Goal: Task Accomplishment & Management: Complete application form

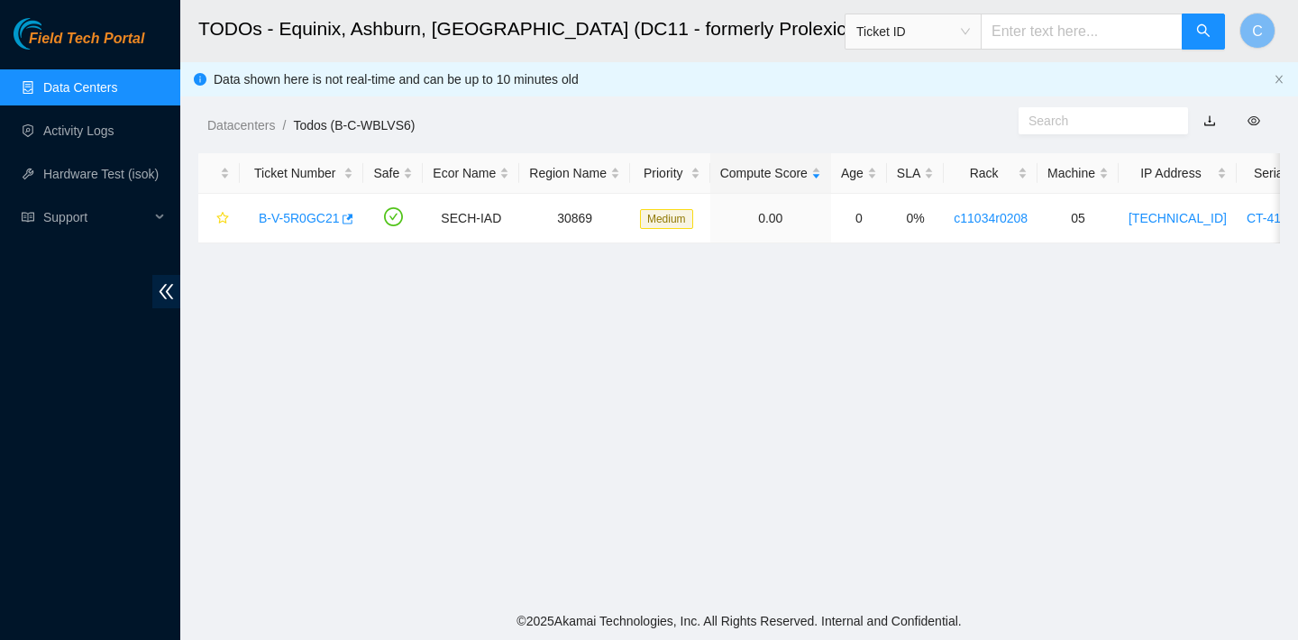
click at [78, 93] on link "Data Centers" at bounding box center [80, 87] width 74 height 14
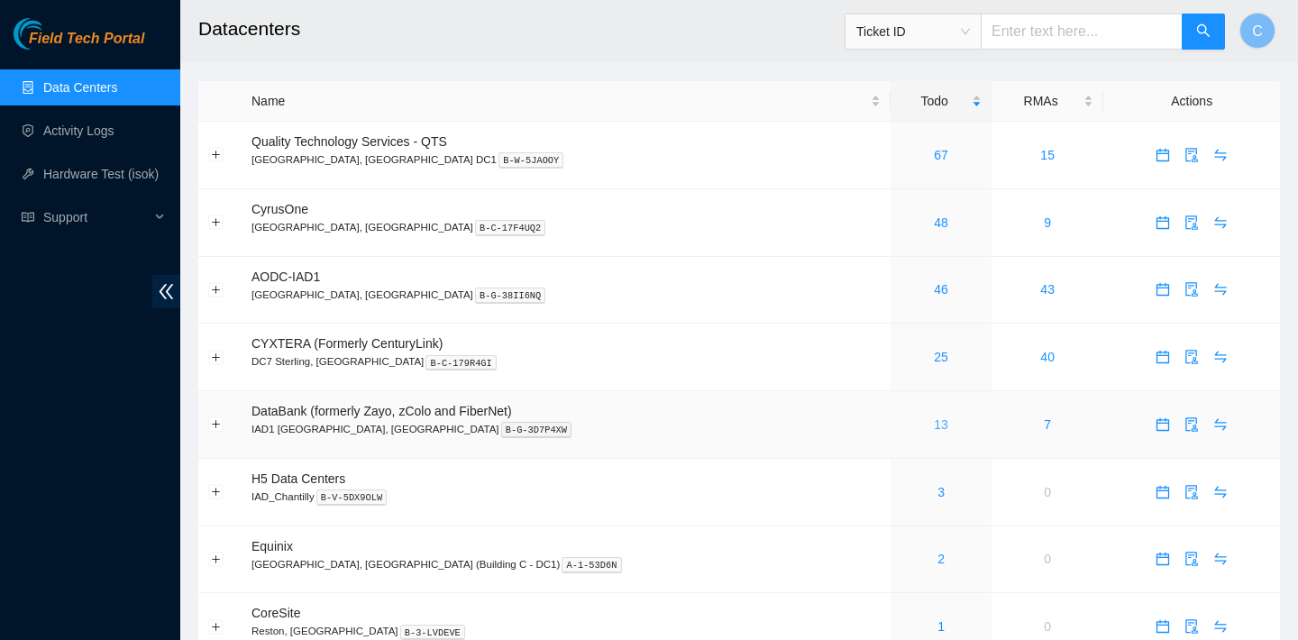
click at [934, 423] on link "13" at bounding box center [941, 424] width 14 height 14
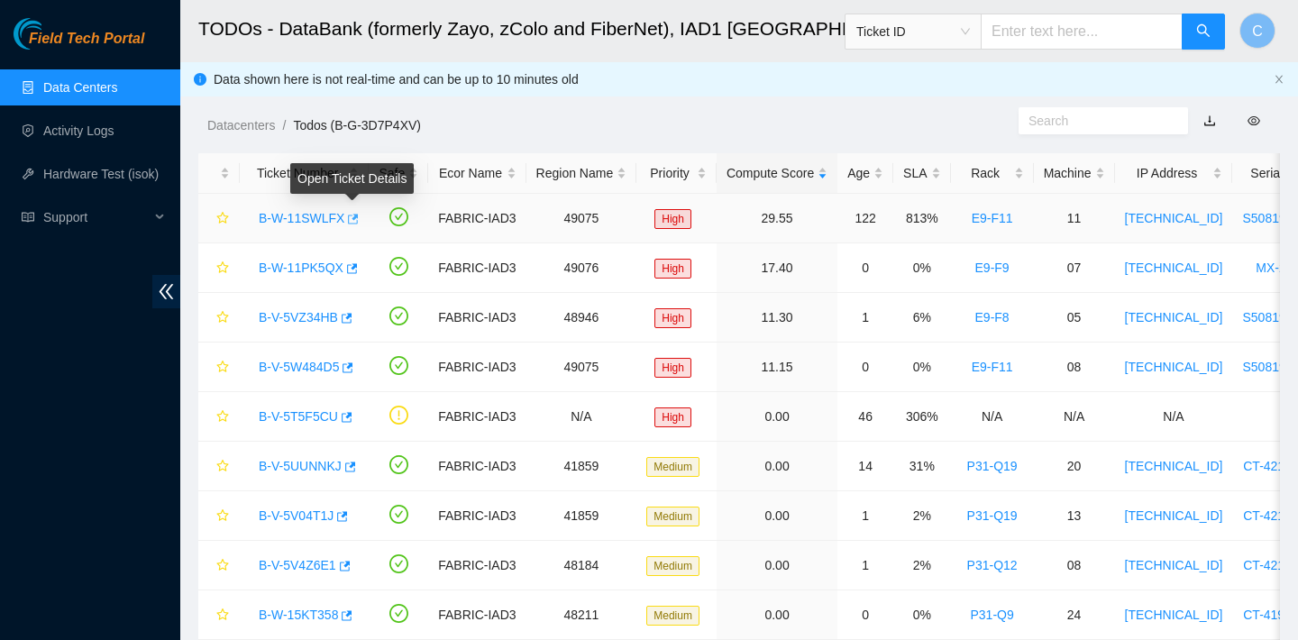
click at [358, 219] on icon "button" at bounding box center [351, 219] width 13 height 13
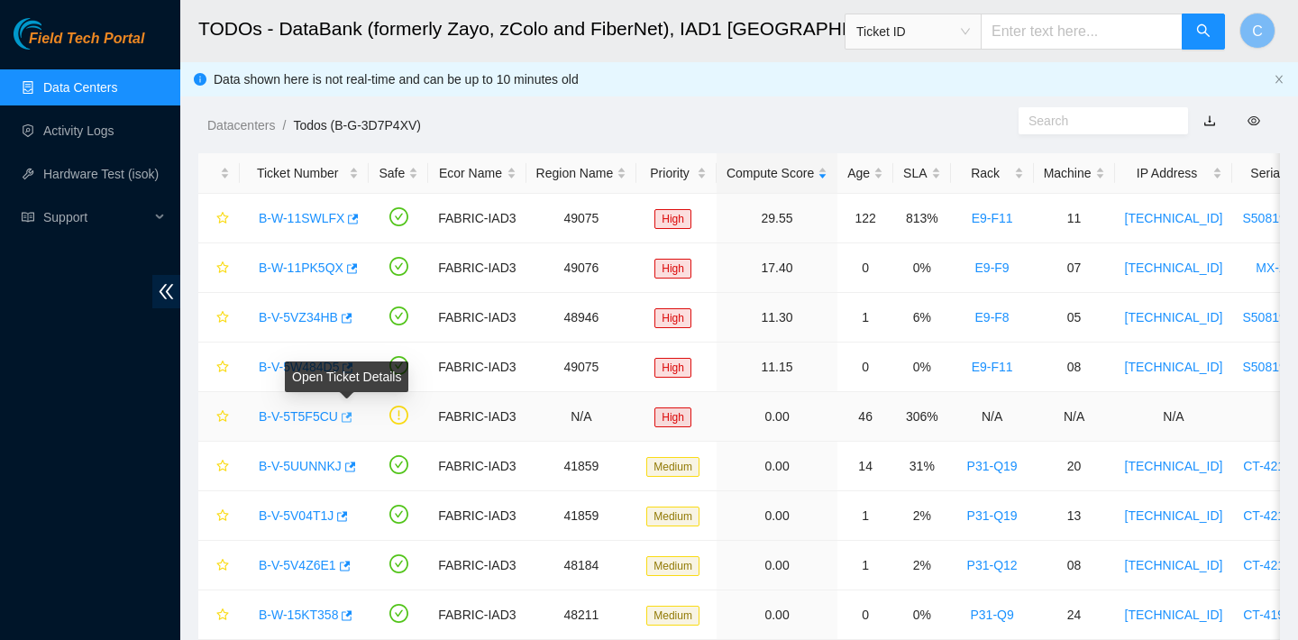
click at [352, 419] on icon "button" at bounding box center [347, 417] width 11 height 10
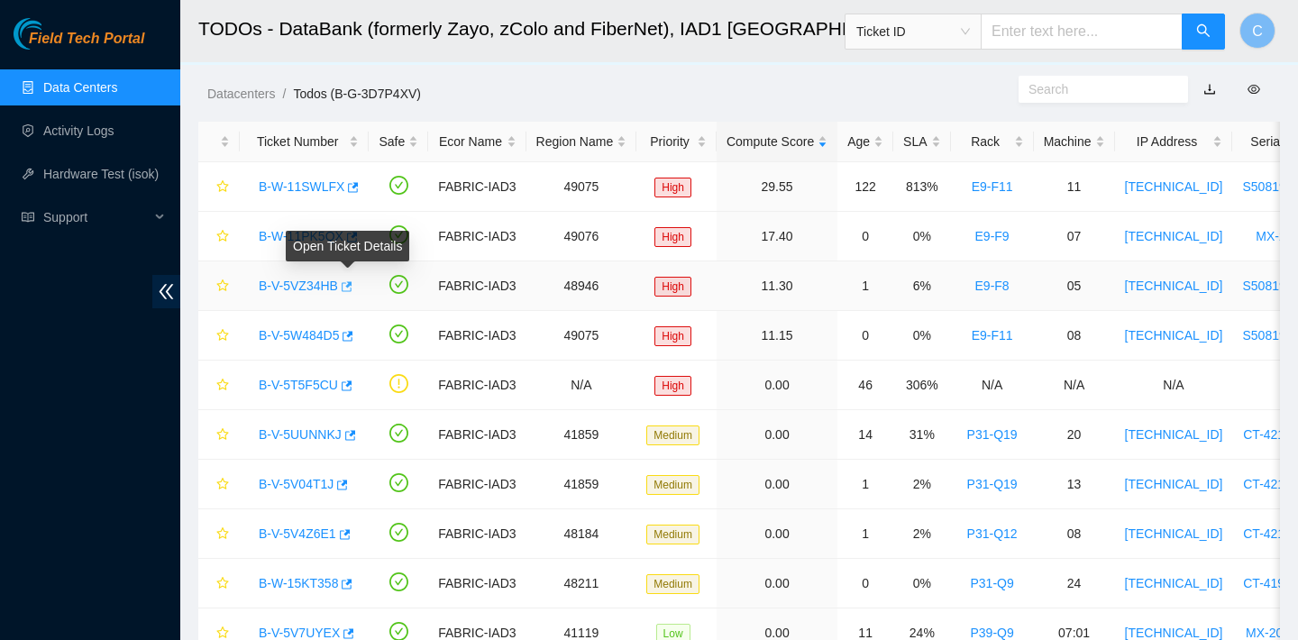
click at [348, 288] on icon "button" at bounding box center [345, 286] width 13 height 13
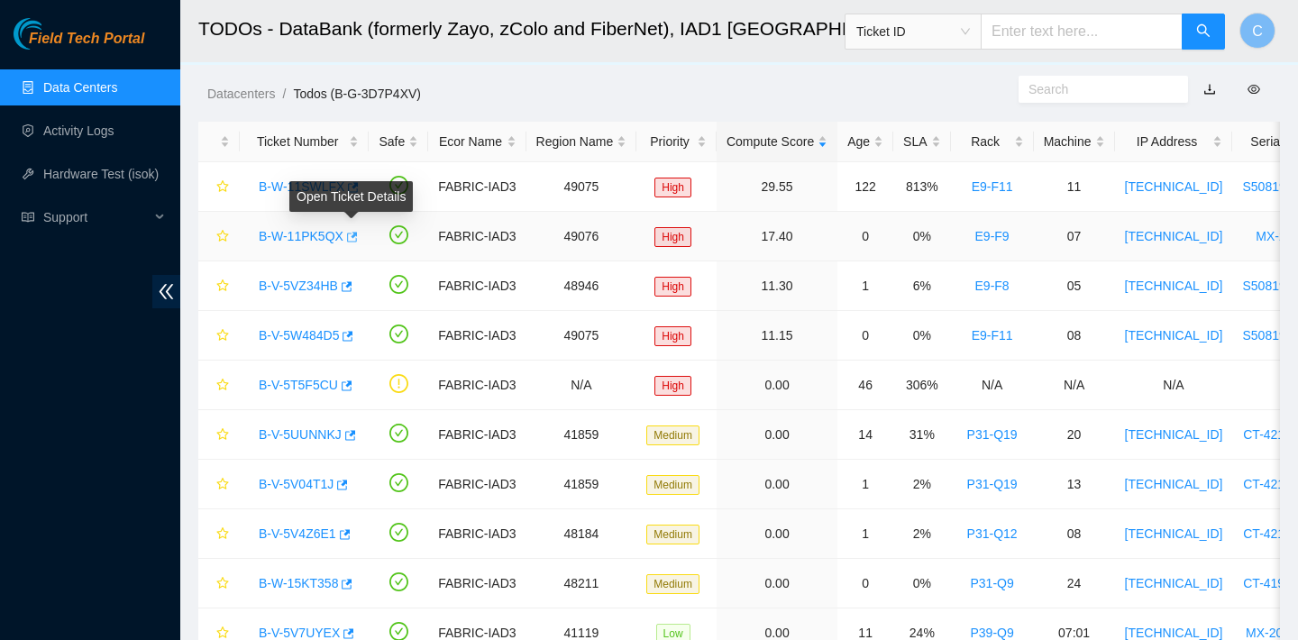
click at [358, 234] on icon "button" at bounding box center [352, 237] width 11 height 10
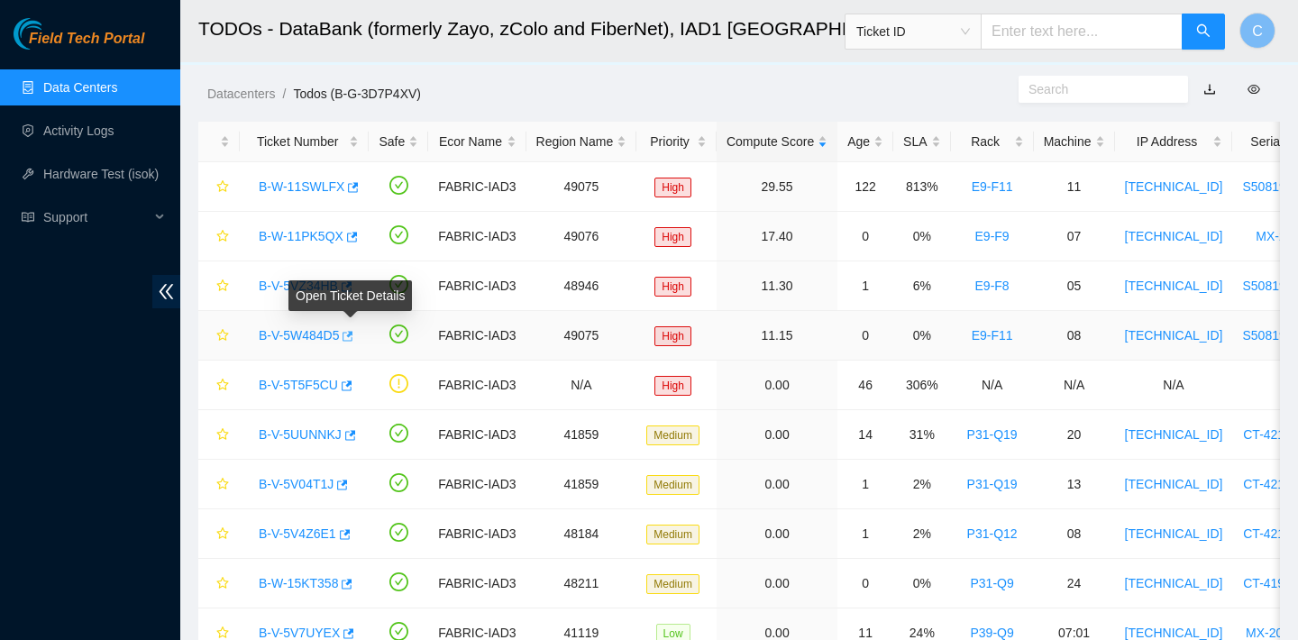
click at [352, 339] on icon "button" at bounding box center [346, 336] width 13 height 13
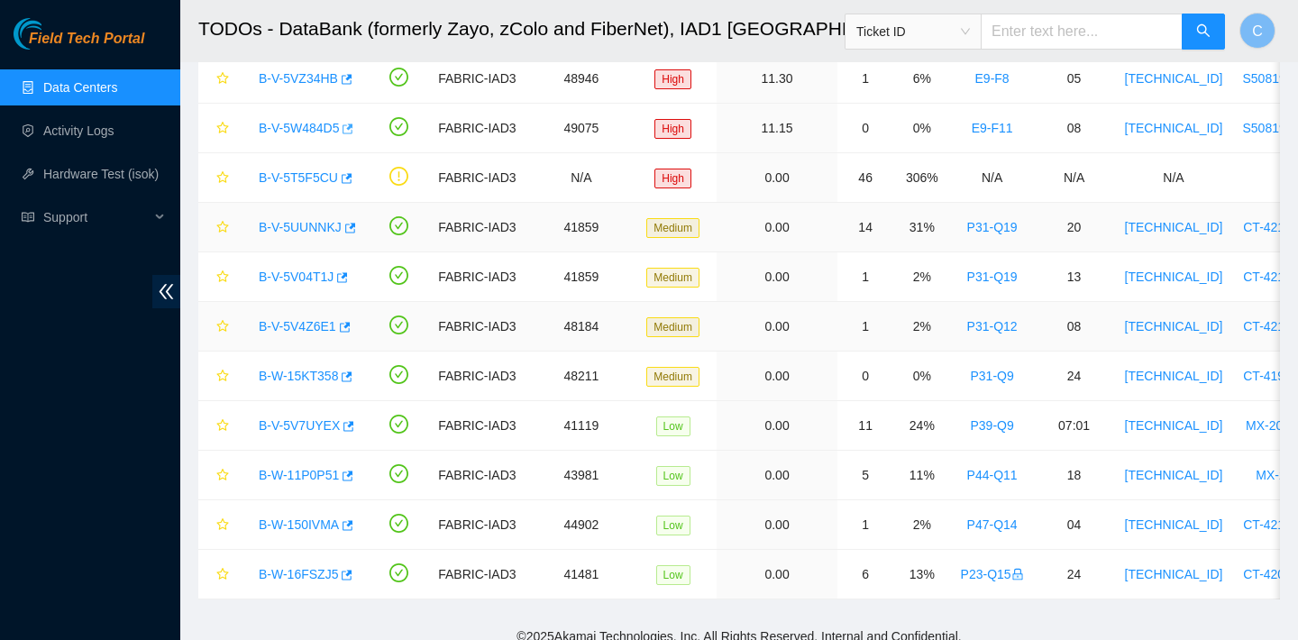
scroll to position [254, 0]
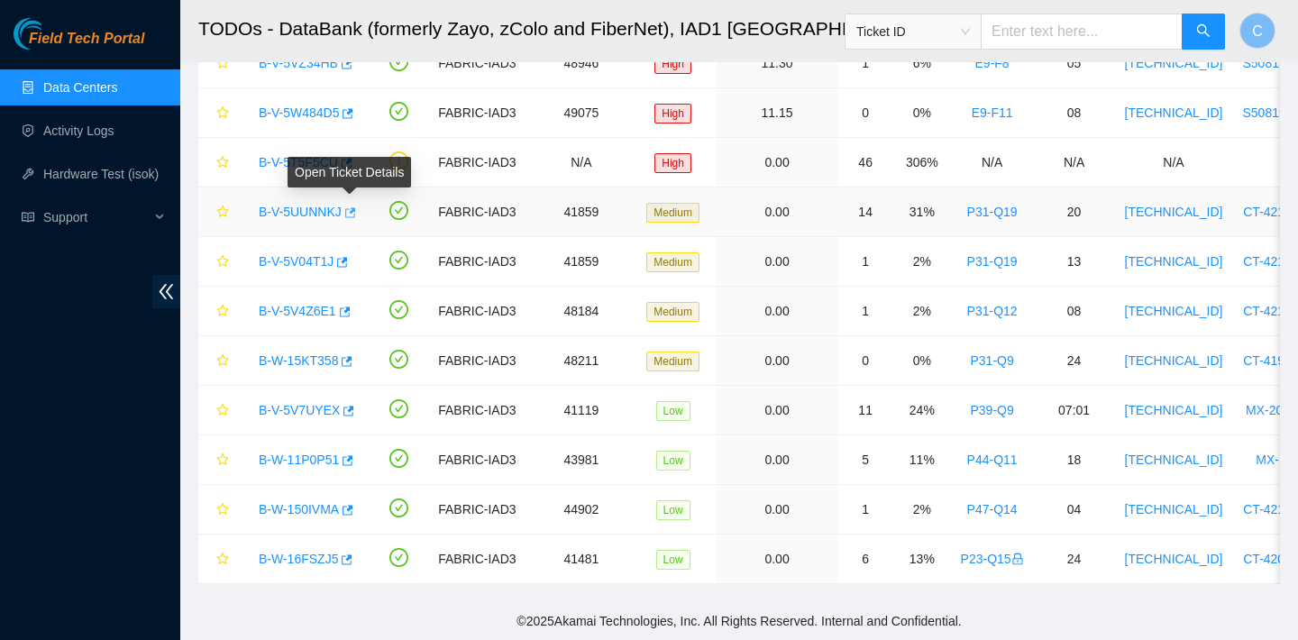
click at [355, 215] on icon "button" at bounding box center [349, 212] width 13 height 13
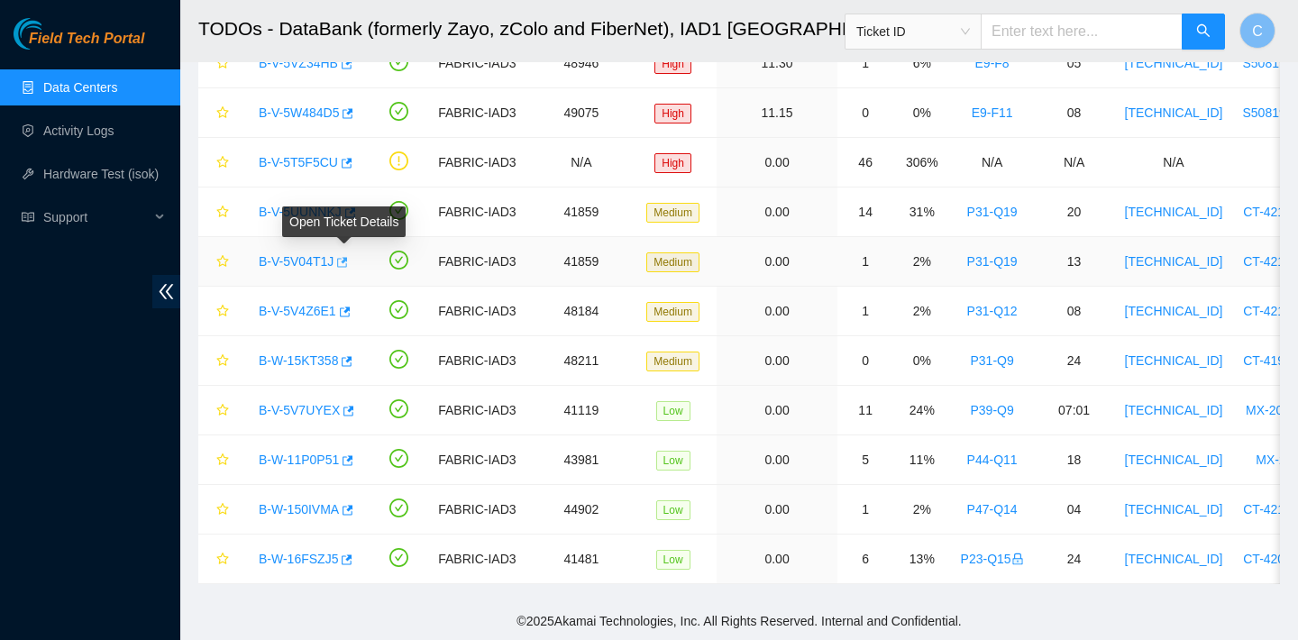
click at [347, 264] on icon "button" at bounding box center [340, 262] width 13 height 13
click at [357, 312] on div "B-V-5V4Z6E1" at bounding box center [304, 311] width 109 height 29
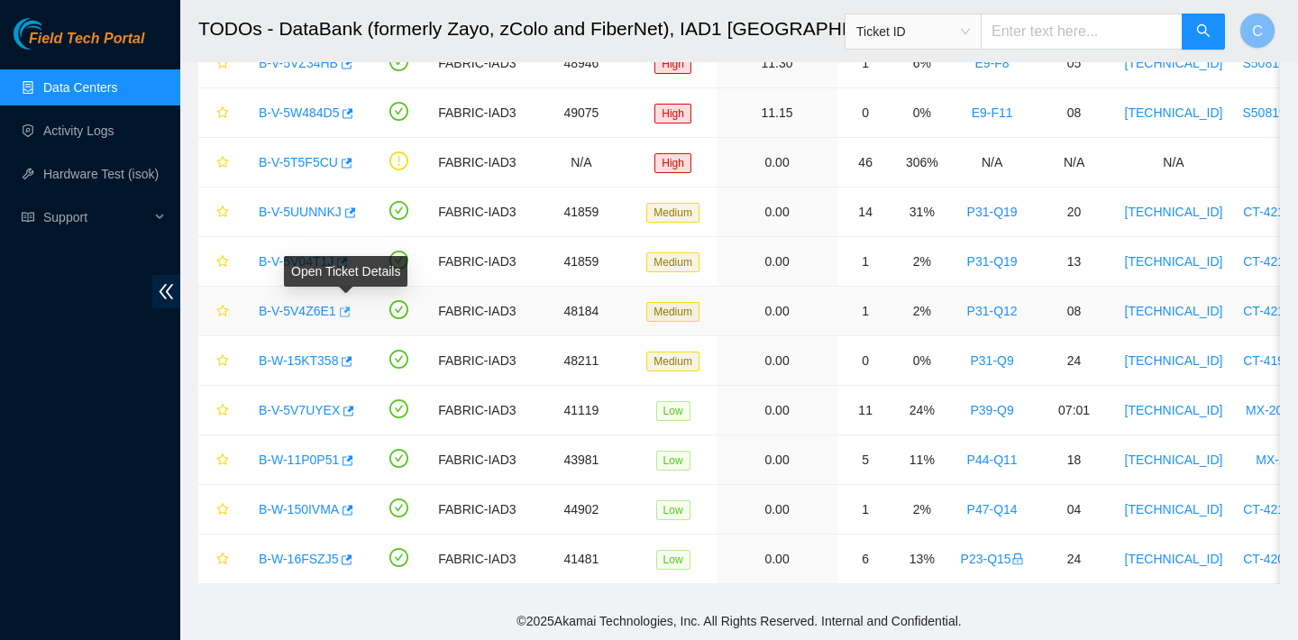
click at [350, 312] on icon "button" at bounding box center [345, 311] width 11 height 10
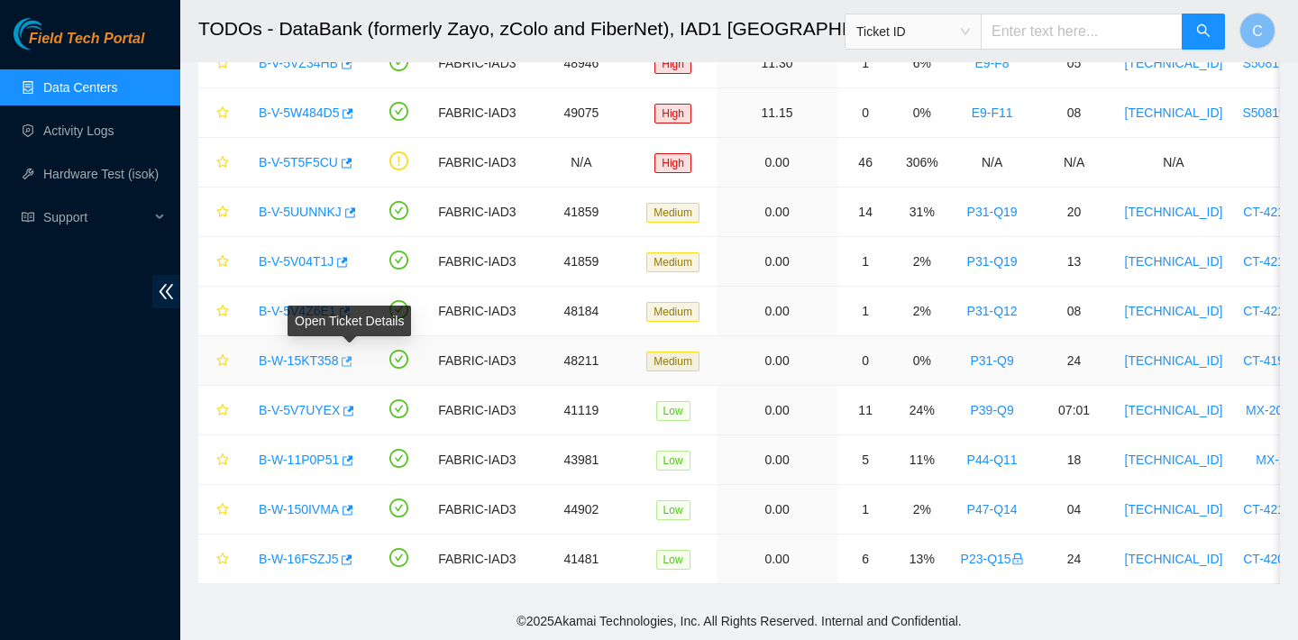
click at [353, 365] on icon "button" at bounding box center [348, 361] width 11 height 10
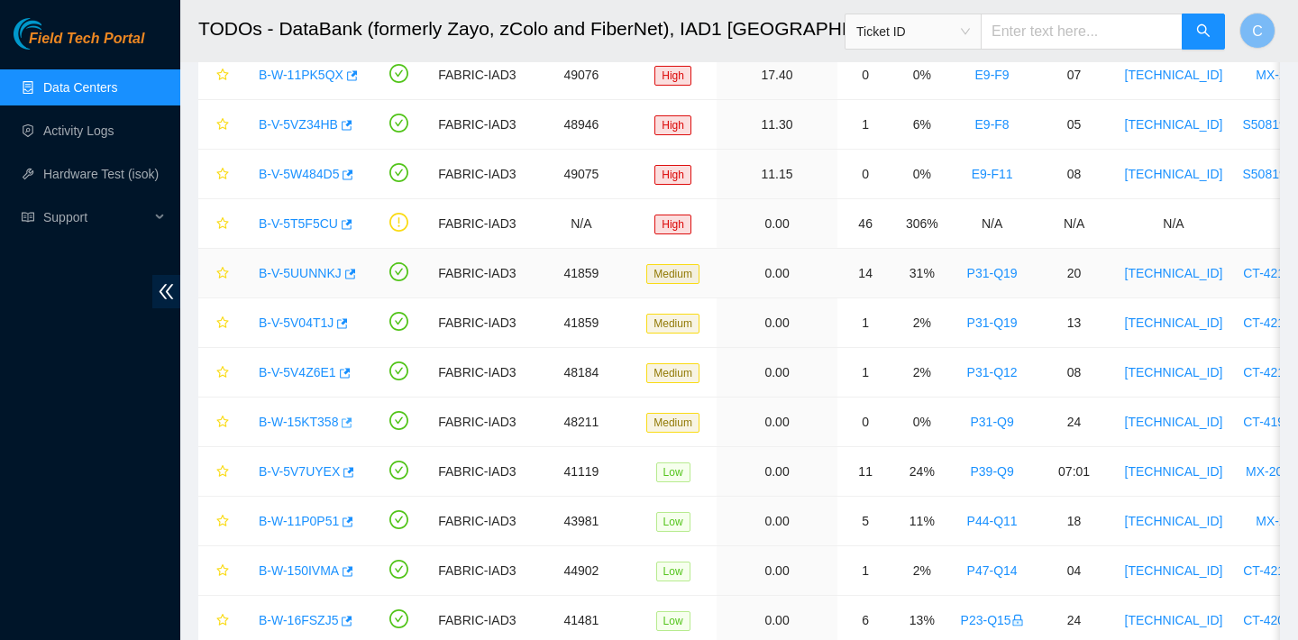
scroll to position [249, 0]
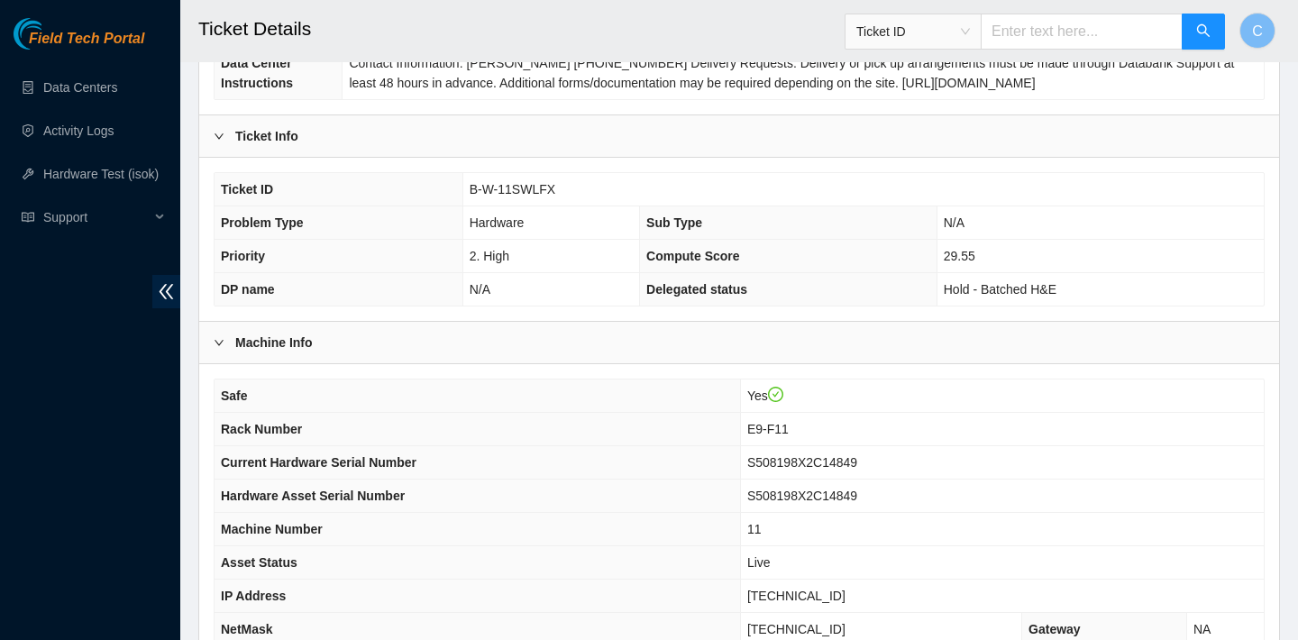
scroll to position [524, 0]
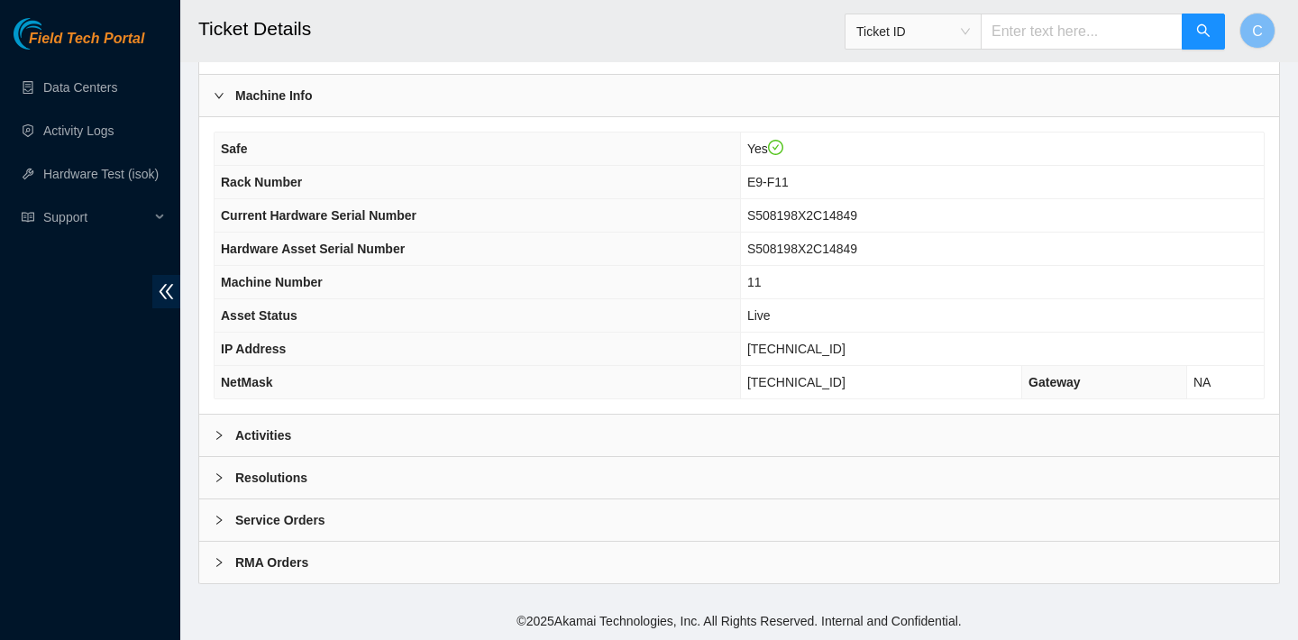
click at [657, 422] on div "Activities" at bounding box center [739, 435] width 1080 height 41
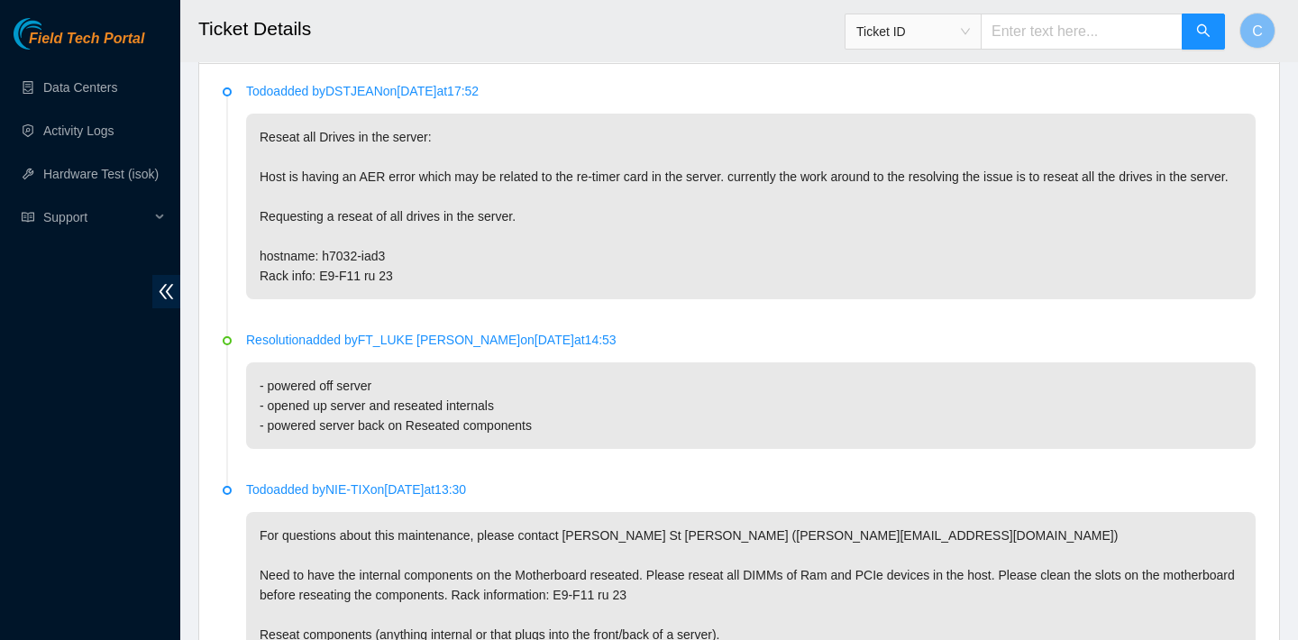
scroll to position [921, 0]
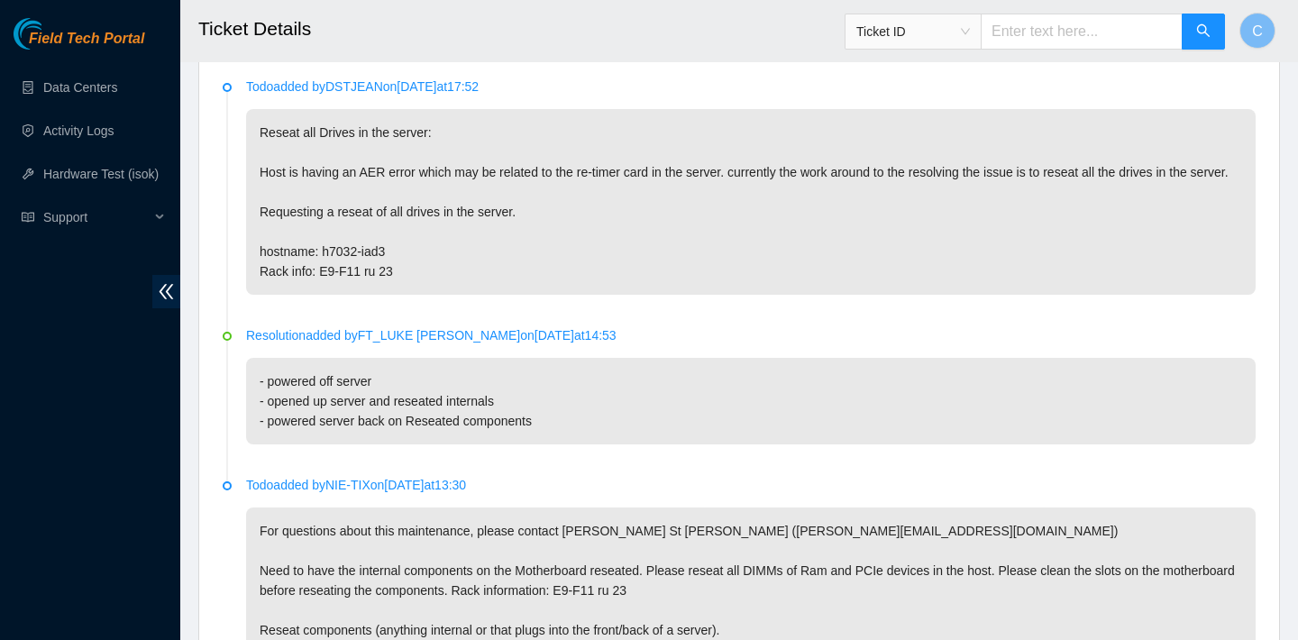
click at [787, 206] on p "Reseat all Drives in the server: Host is having an AER error which may be relat…" at bounding box center [751, 202] width 1010 height 186
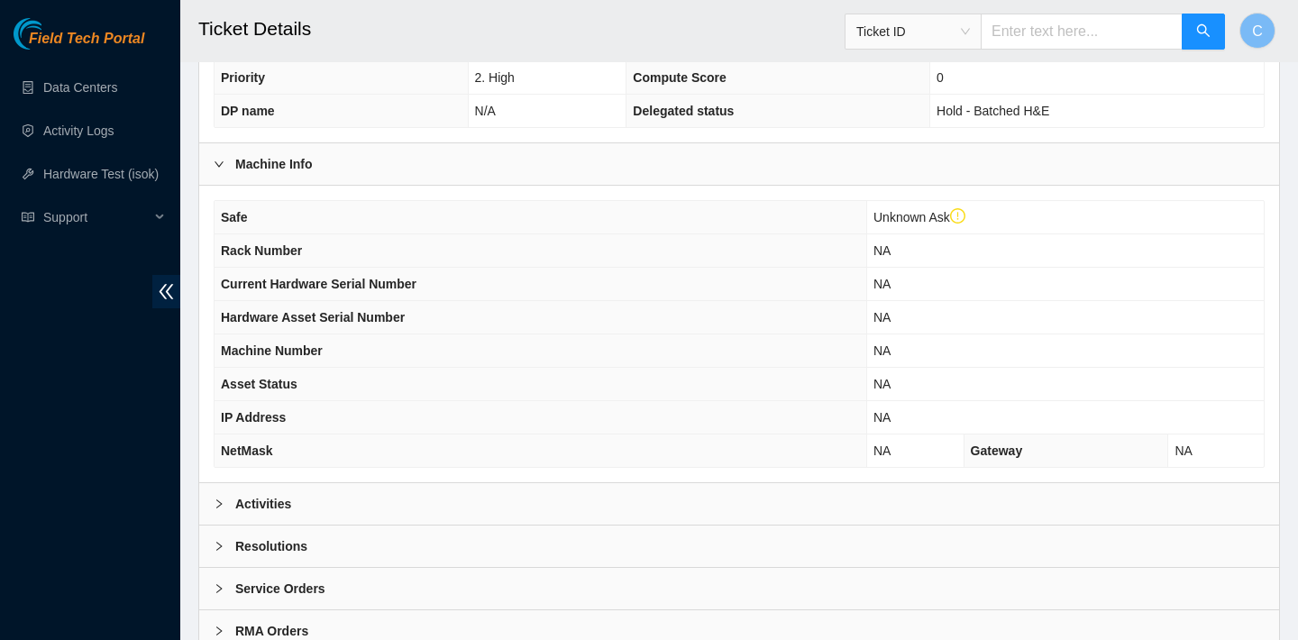
scroll to position [558, 0]
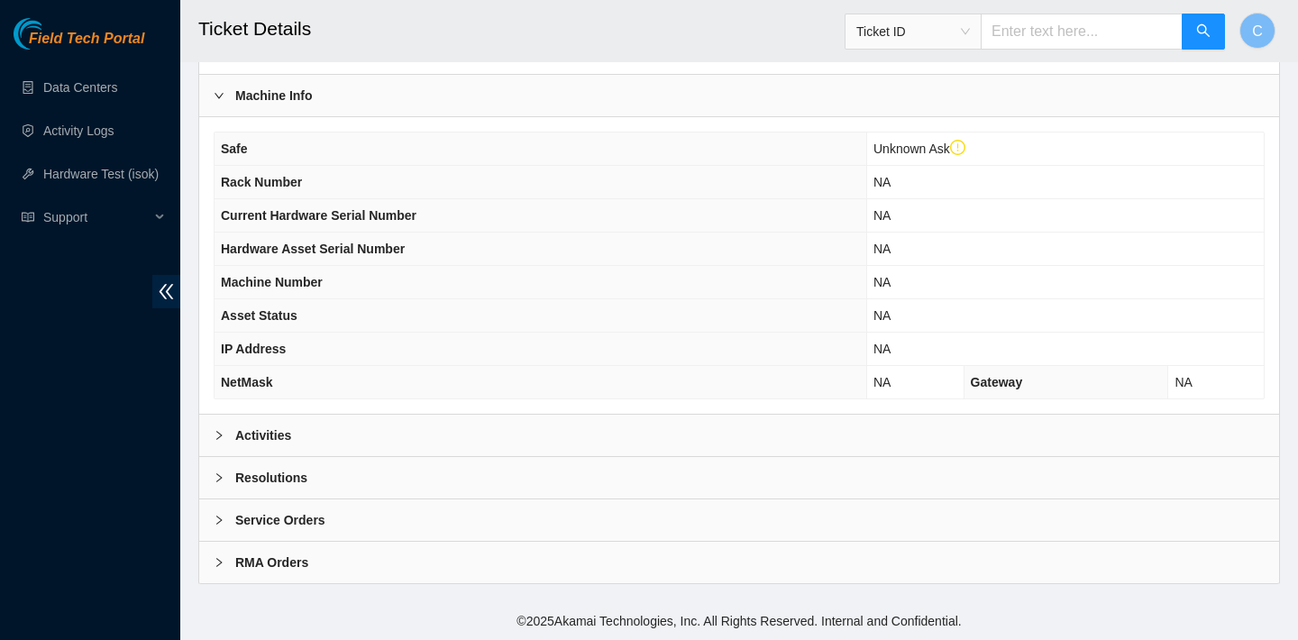
click at [579, 431] on div "Activities" at bounding box center [739, 435] width 1080 height 41
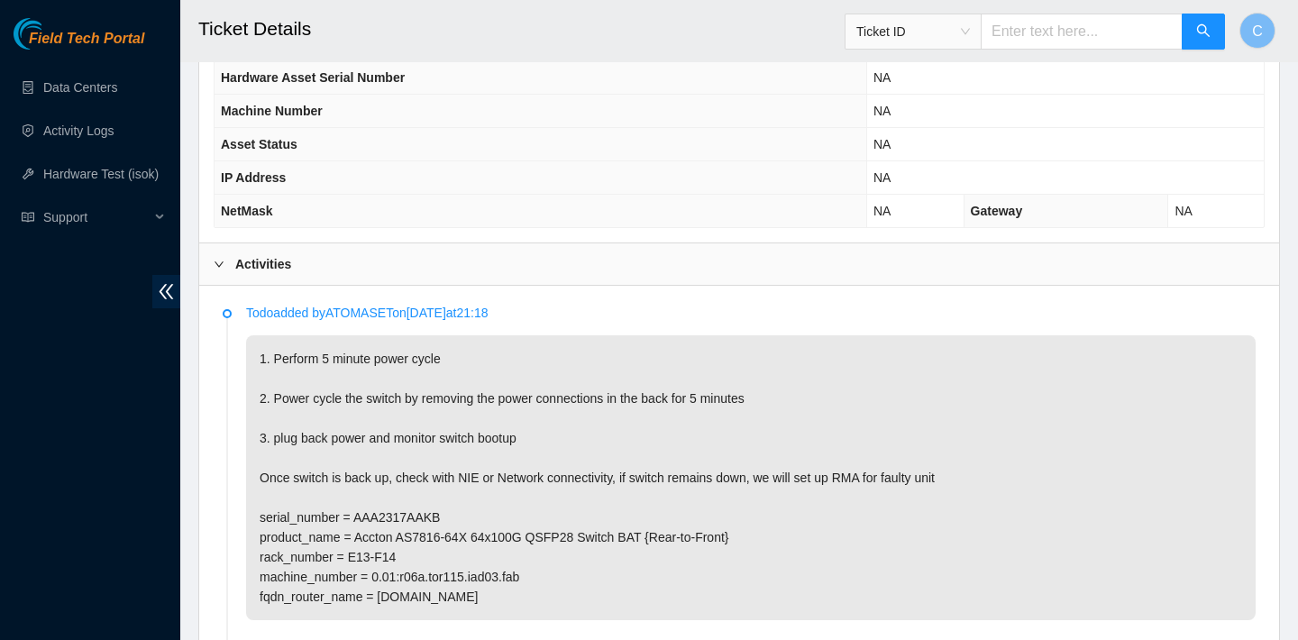
scroll to position [918, 0]
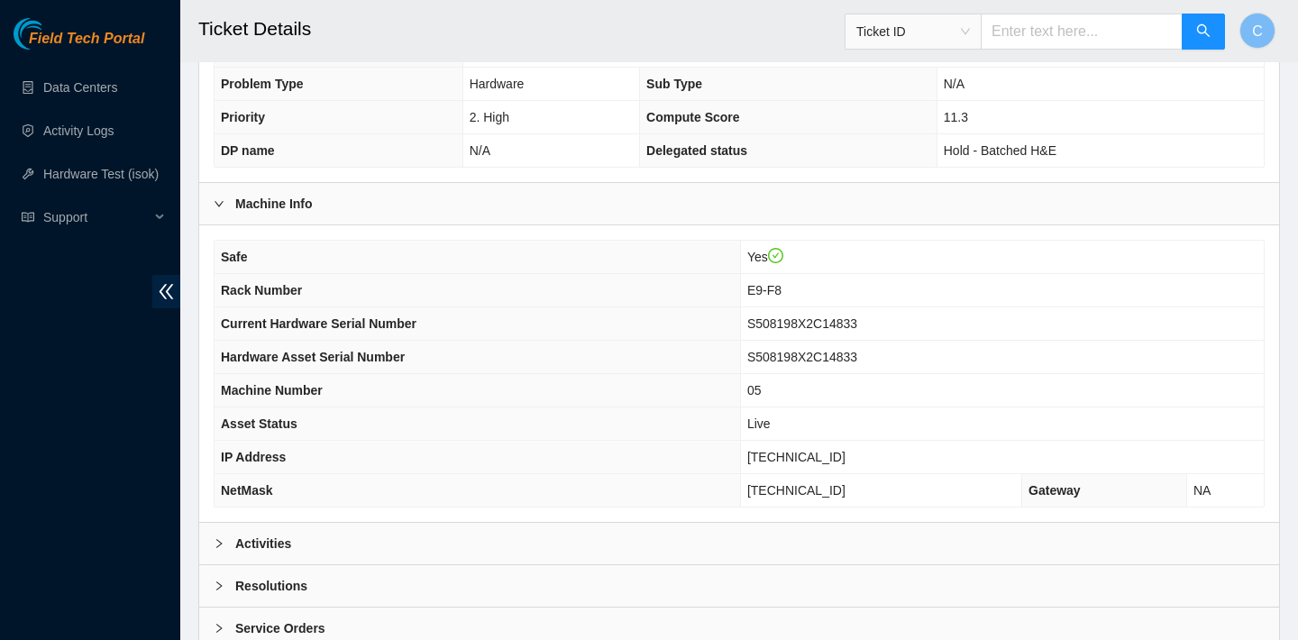
scroll to position [524, 0]
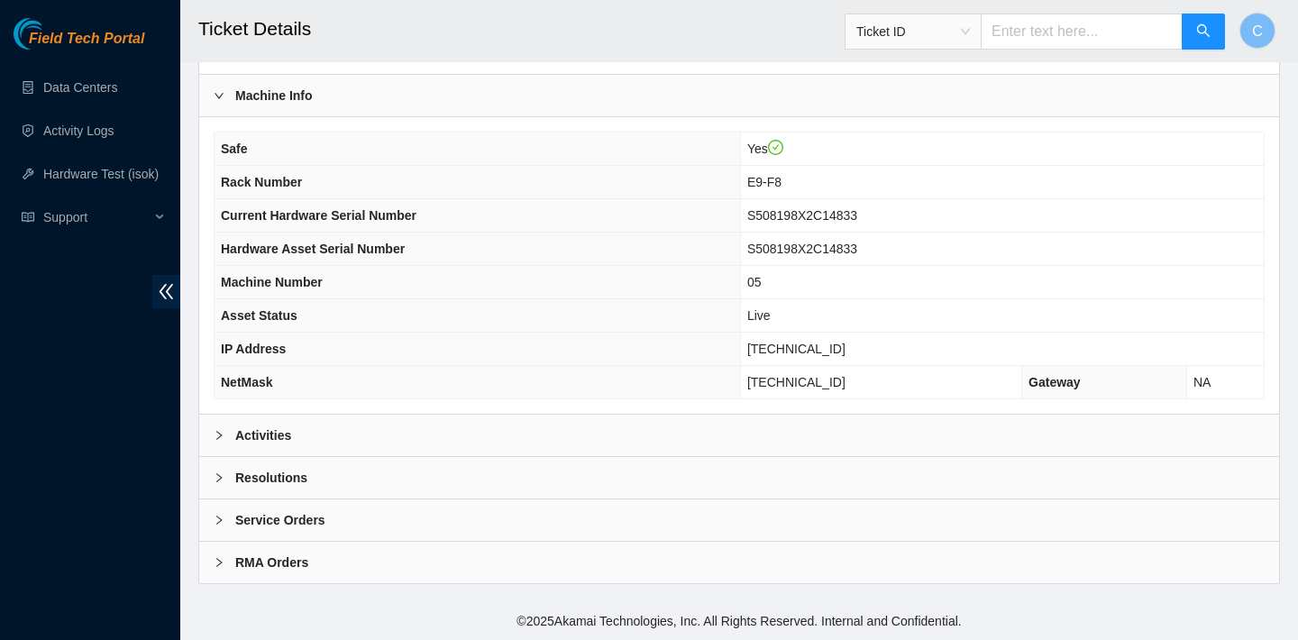
click at [492, 430] on div "Activities" at bounding box center [739, 435] width 1080 height 41
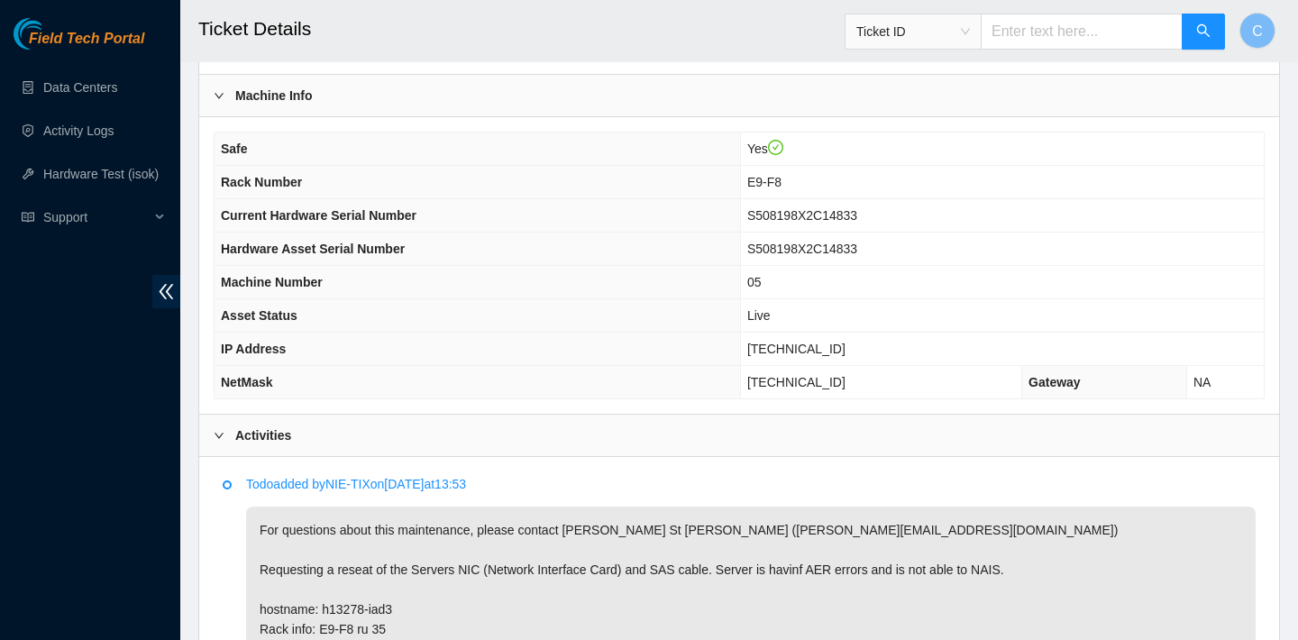
scroll to position [820, 0]
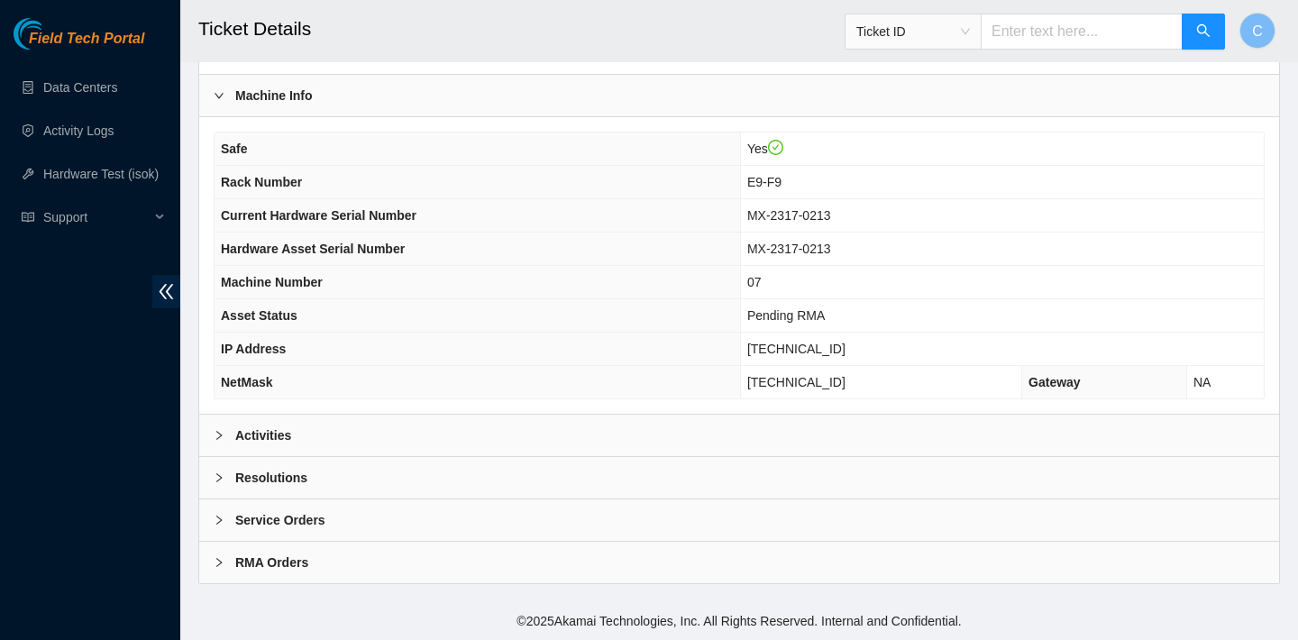
click at [528, 426] on div "Activities" at bounding box center [739, 435] width 1080 height 41
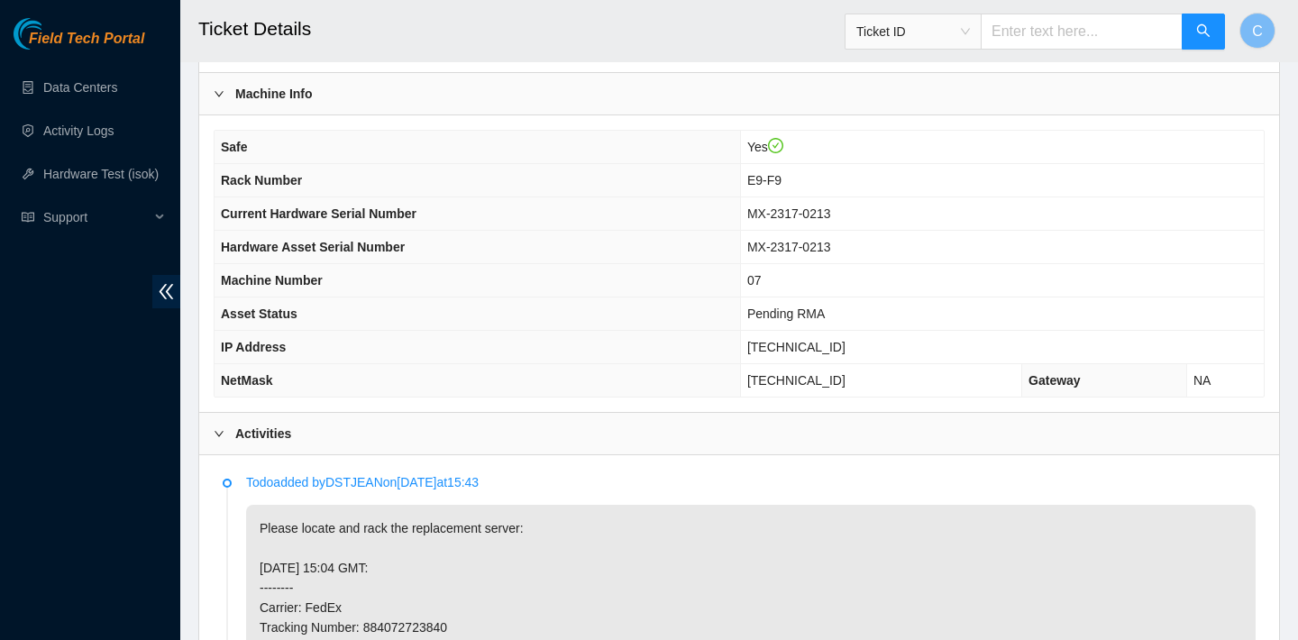
scroll to position [929, 0]
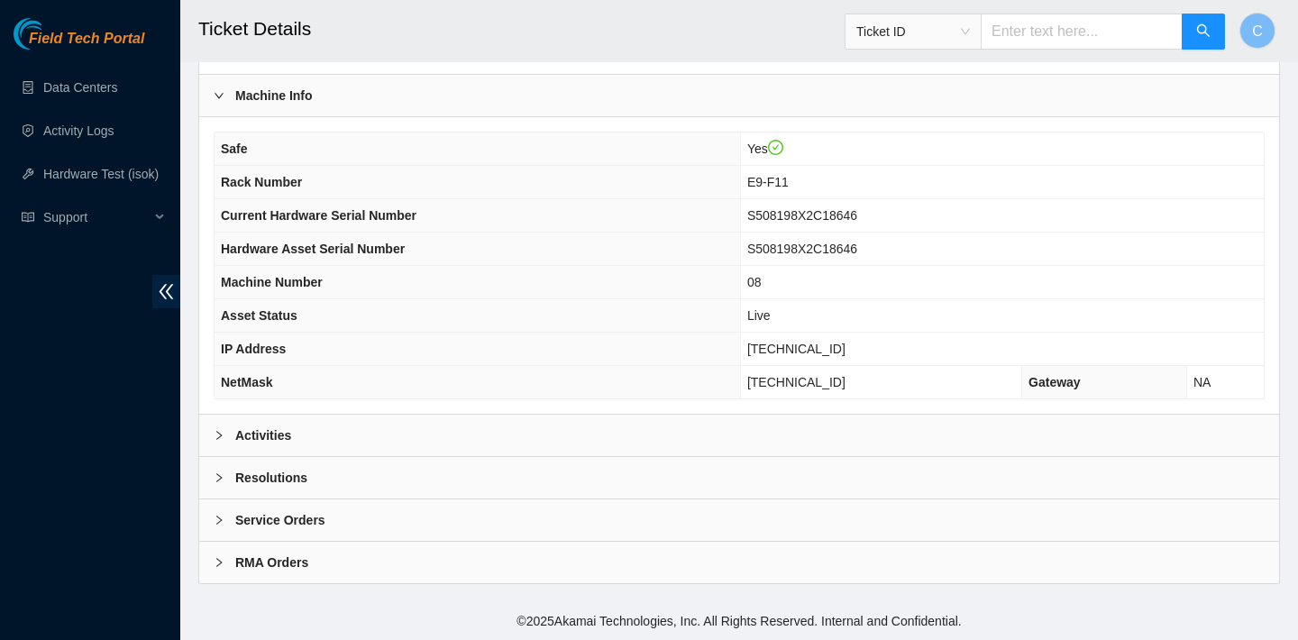
click at [555, 426] on div "Activities" at bounding box center [739, 435] width 1080 height 41
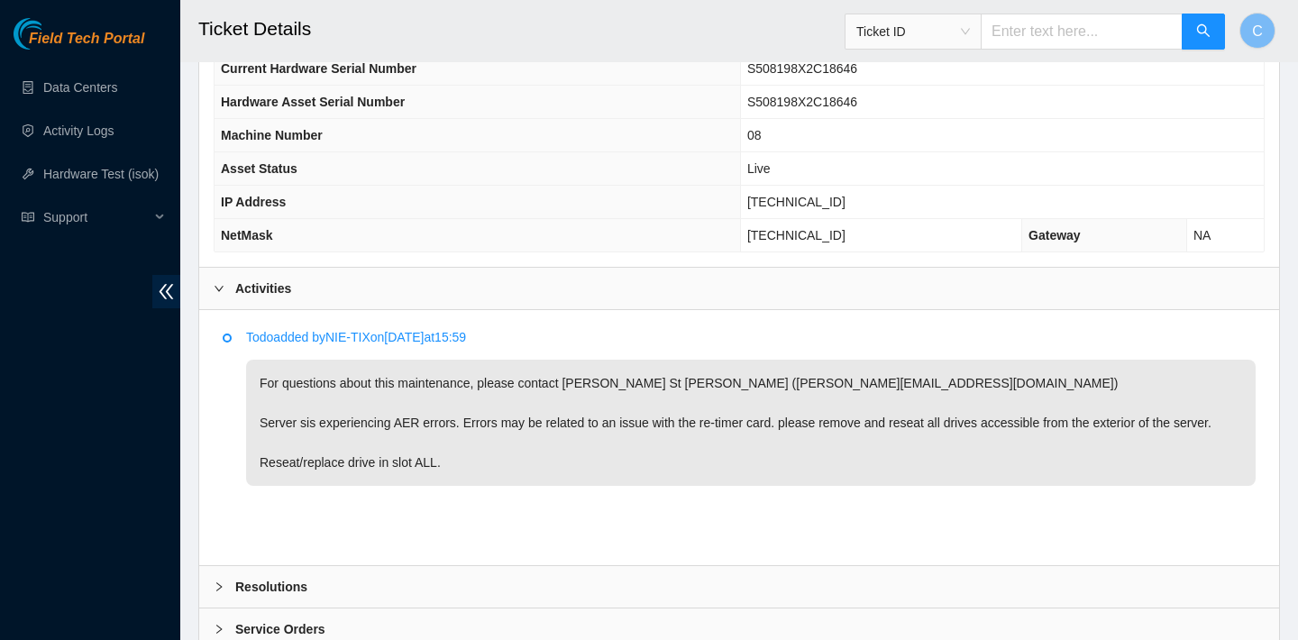
scroll to position [781, 0]
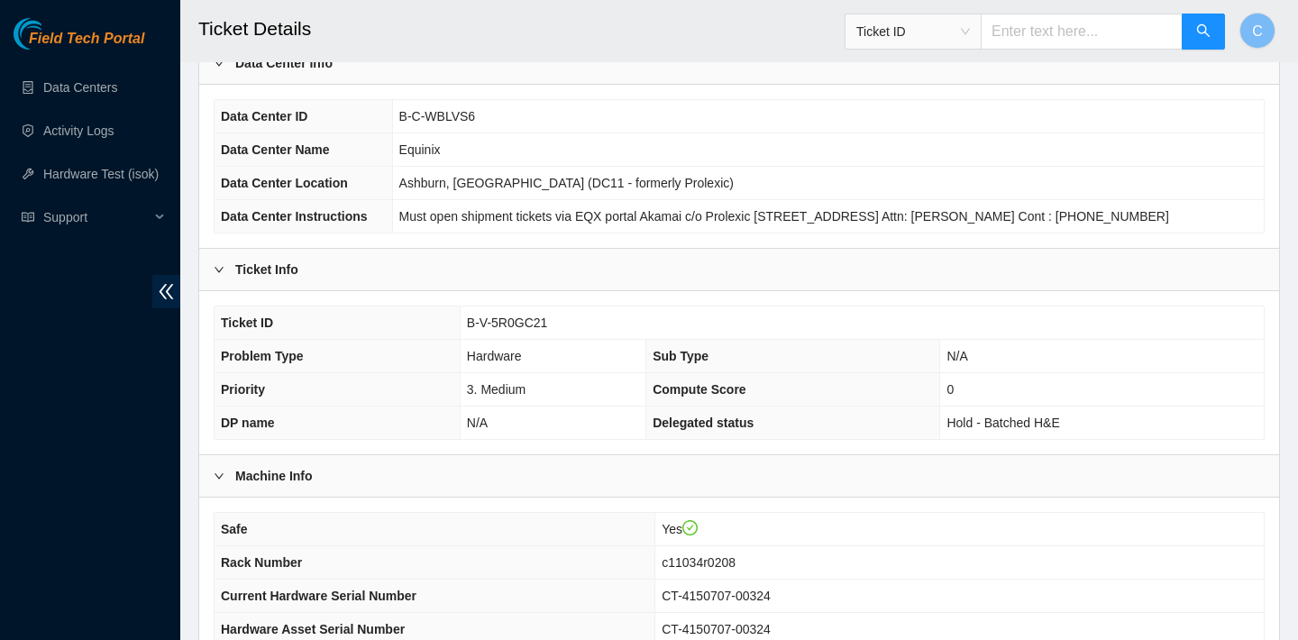
scroll to position [105, 0]
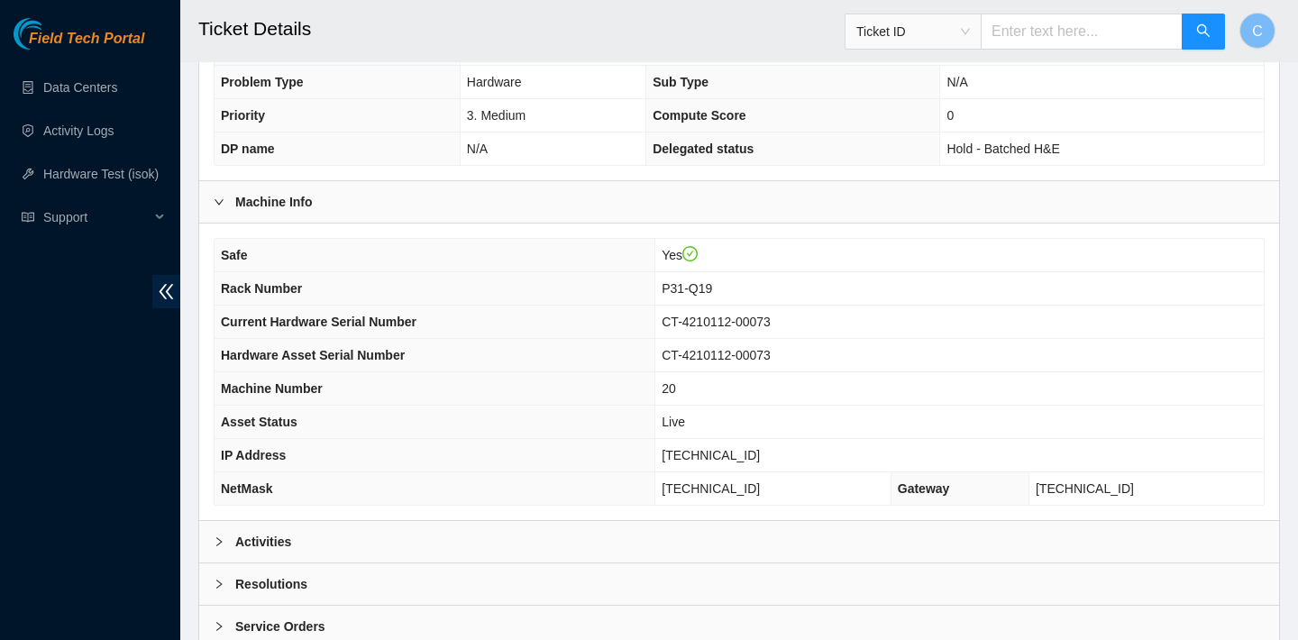
scroll to position [524, 0]
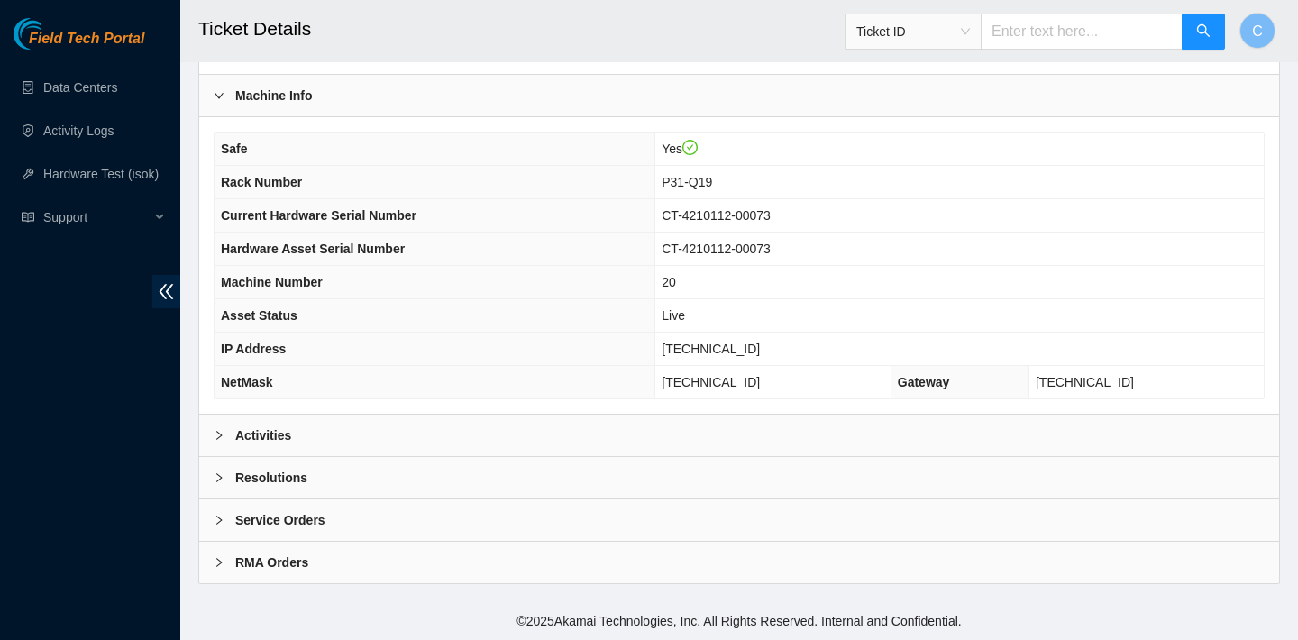
click at [594, 433] on div "Activities" at bounding box center [739, 435] width 1080 height 41
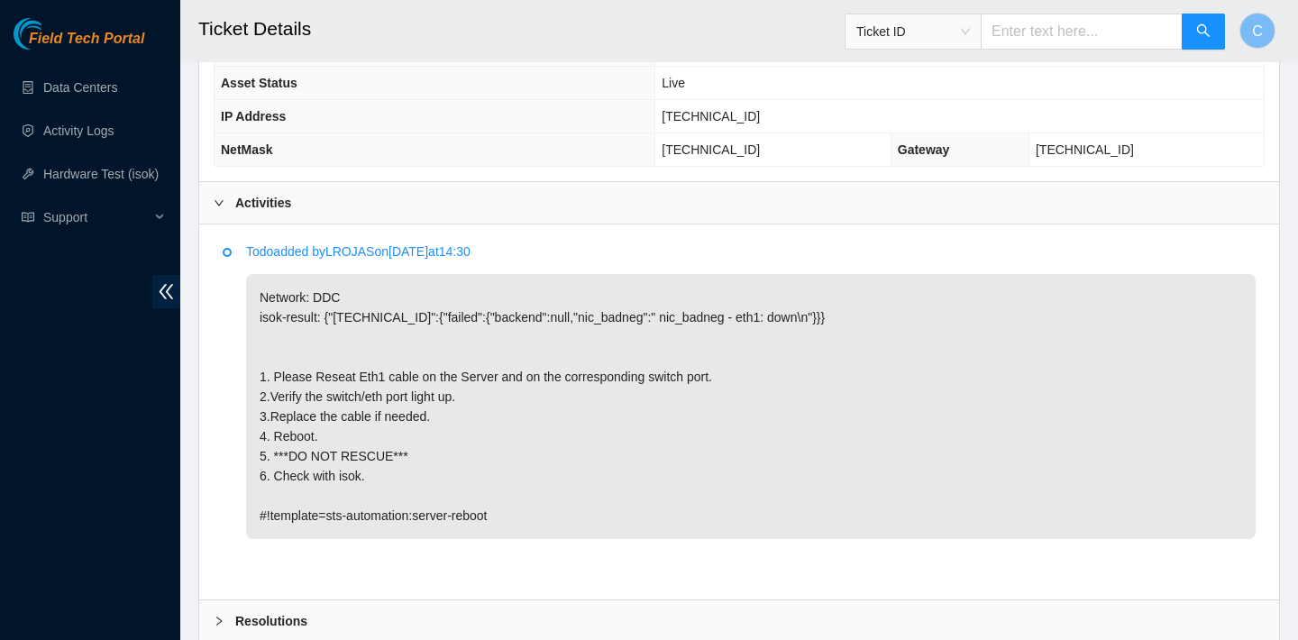
scroll to position [588, 0]
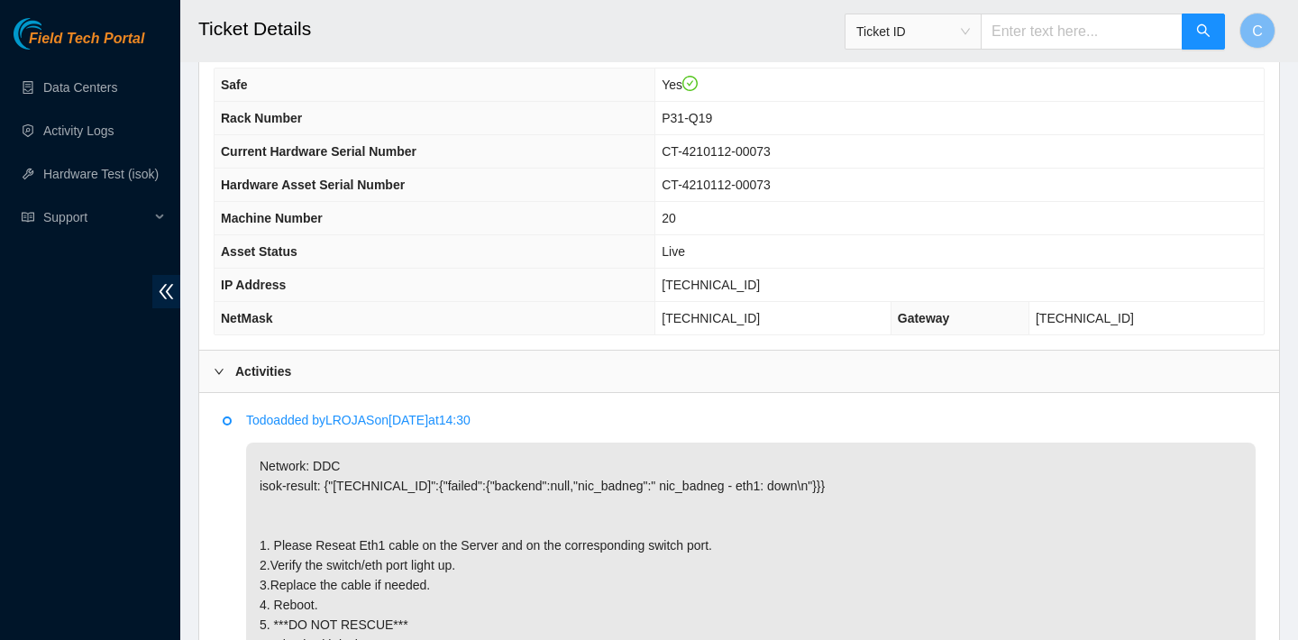
click at [901, 98] on td "Yes" at bounding box center [959, 85] width 608 height 33
click at [862, 117] on td "P31-Q19" at bounding box center [959, 118] width 608 height 33
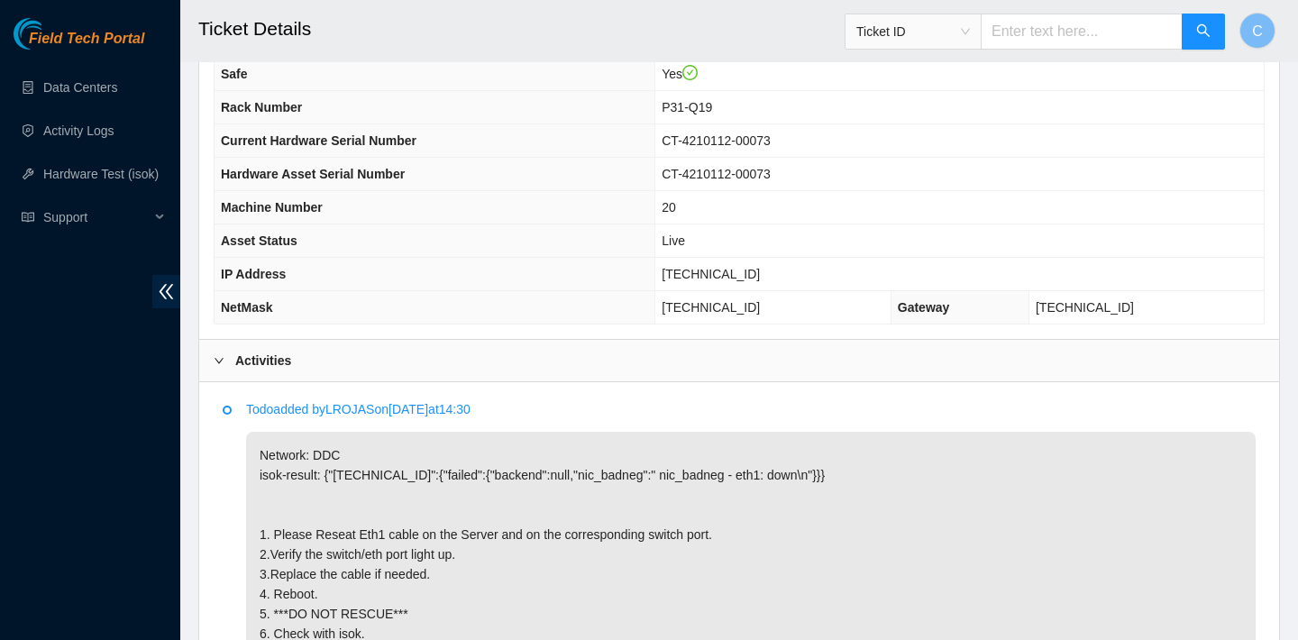
scroll to position [593, 0]
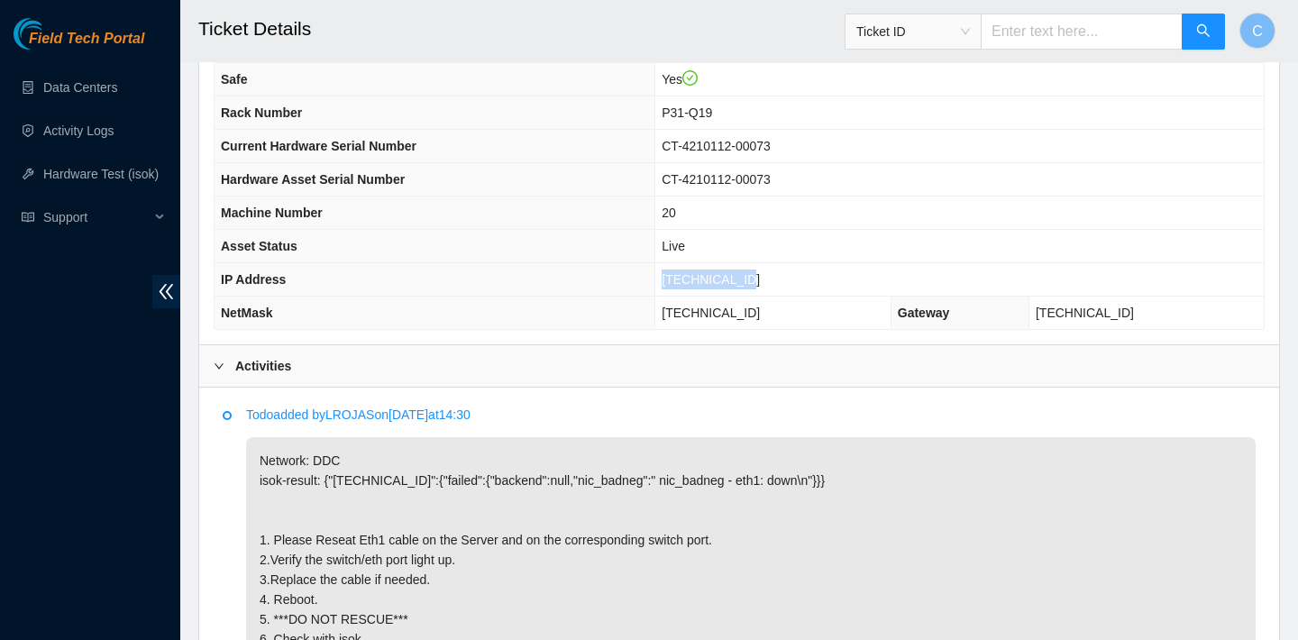
drag, startPoint x: 767, startPoint y: 279, endPoint x: 666, endPoint y: 278, distance: 101.0
click at [666, 278] on td "23.73.205.151" at bounding box center [959, 279] width 608 height 33
copy span "23.73.205.151"
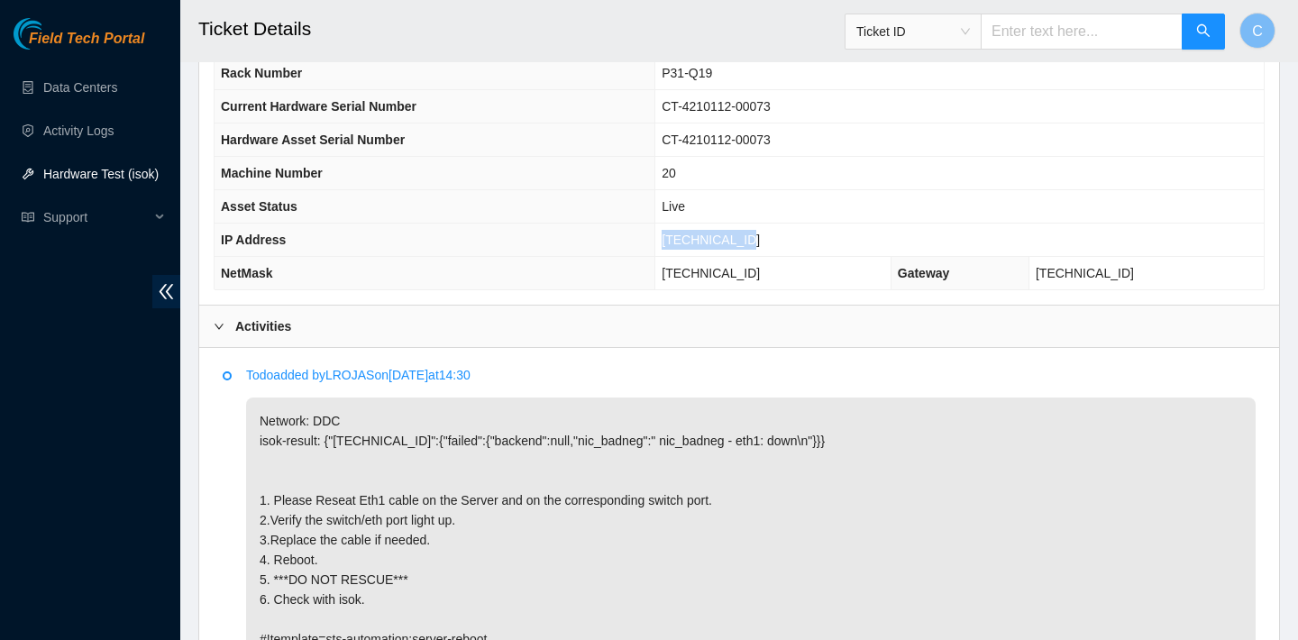
scroll to position [636, 0]
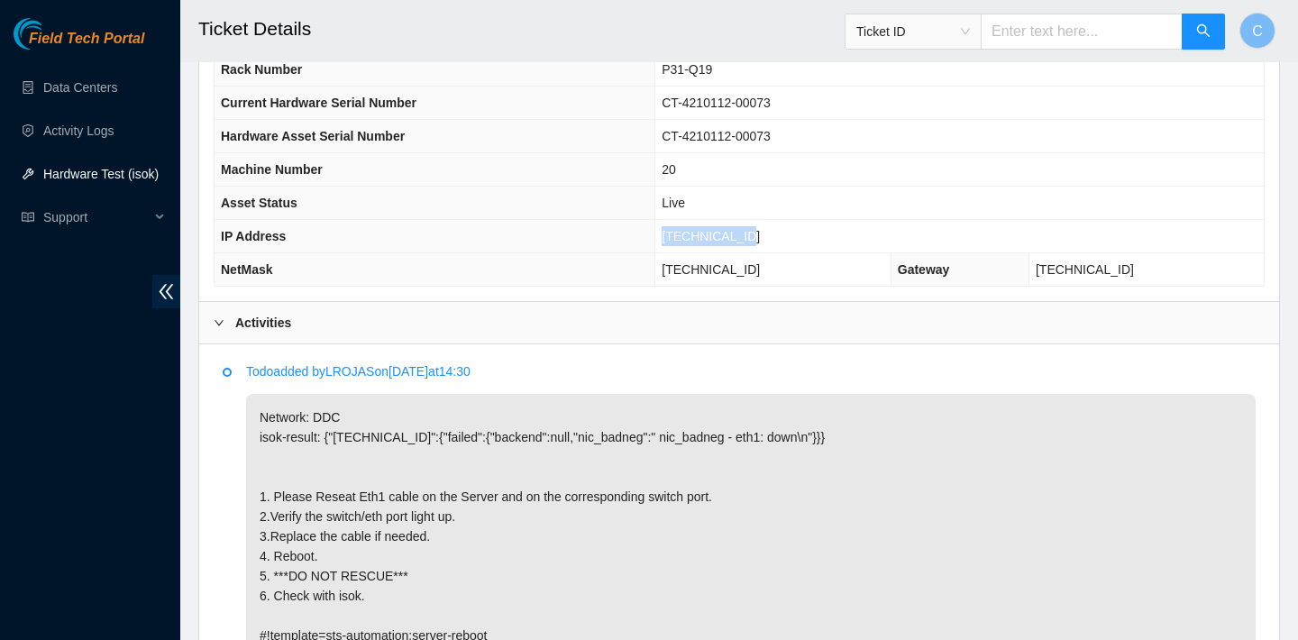
copy span "23.73.205.151"
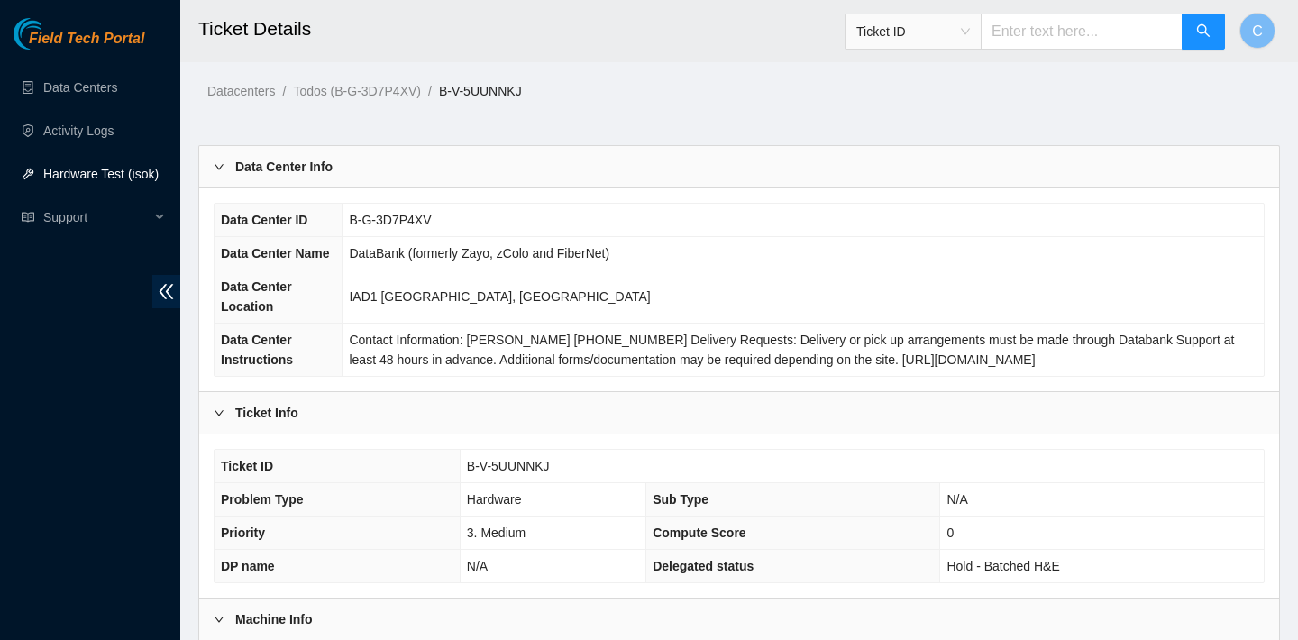
scroll to position [205, 0]
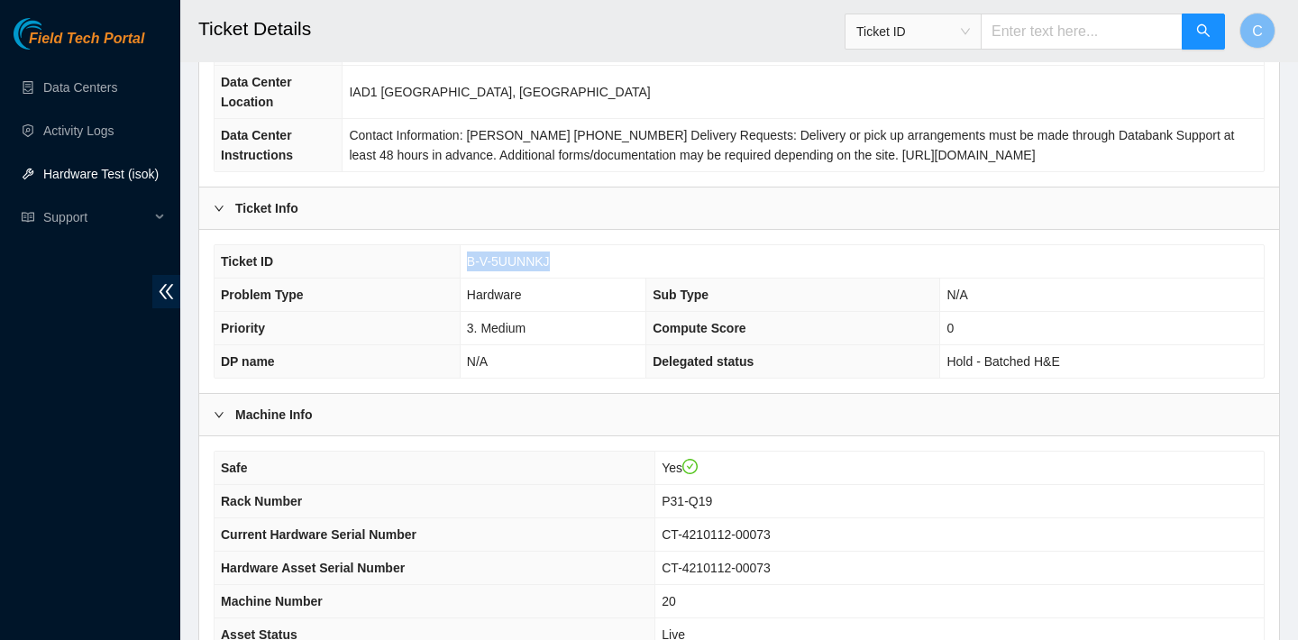
drag, startPoint x: 563, startPoint y: 256, endPoint x: 465, endPoint y: 254, distance: 98.3
click at [465, 254] on td "B-V-5UUNNKJ" at bounding box center [862, 261] width 804 height 33
copy span "B-V-5UUNNKJ"
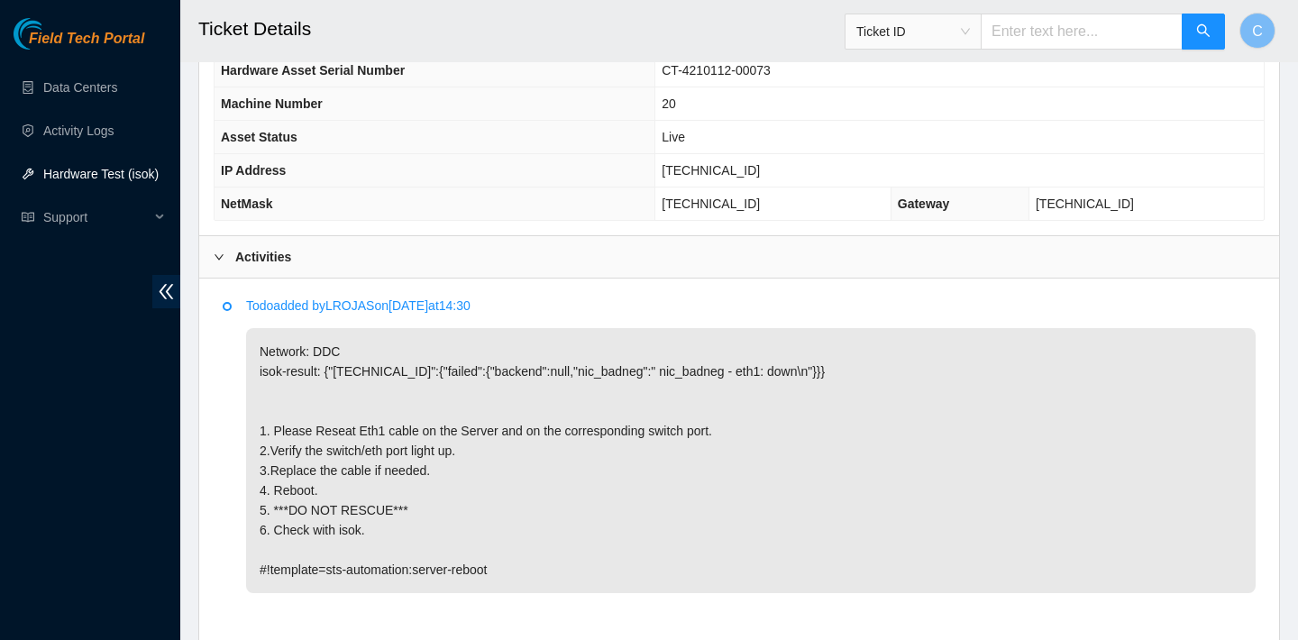
scroll to position [900, 0]
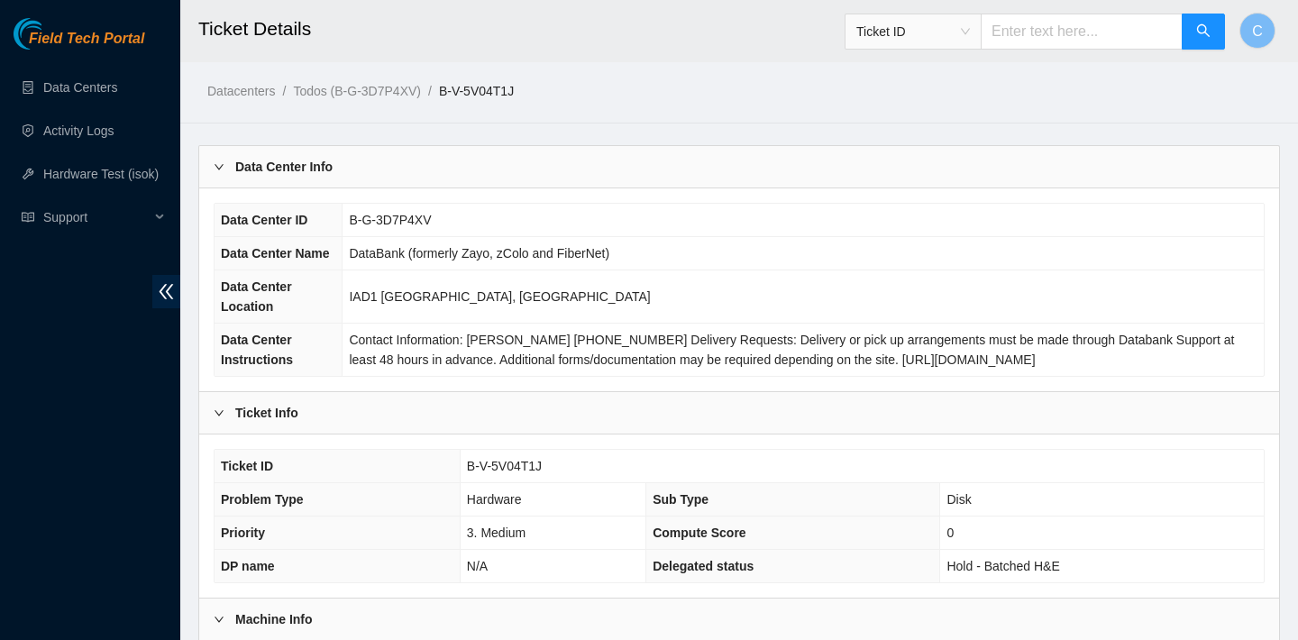
scroll to position [524, 0]
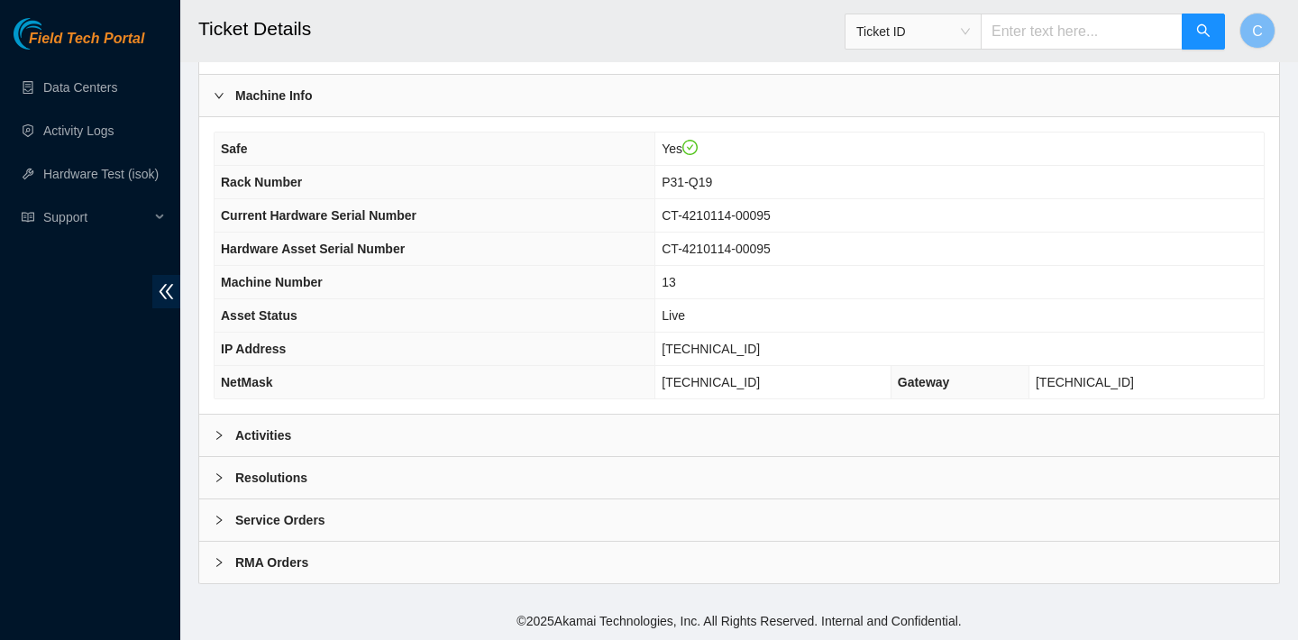
click at [498, 437] on div "Activities" at bounding box center [739, 435] width 1080 height 41
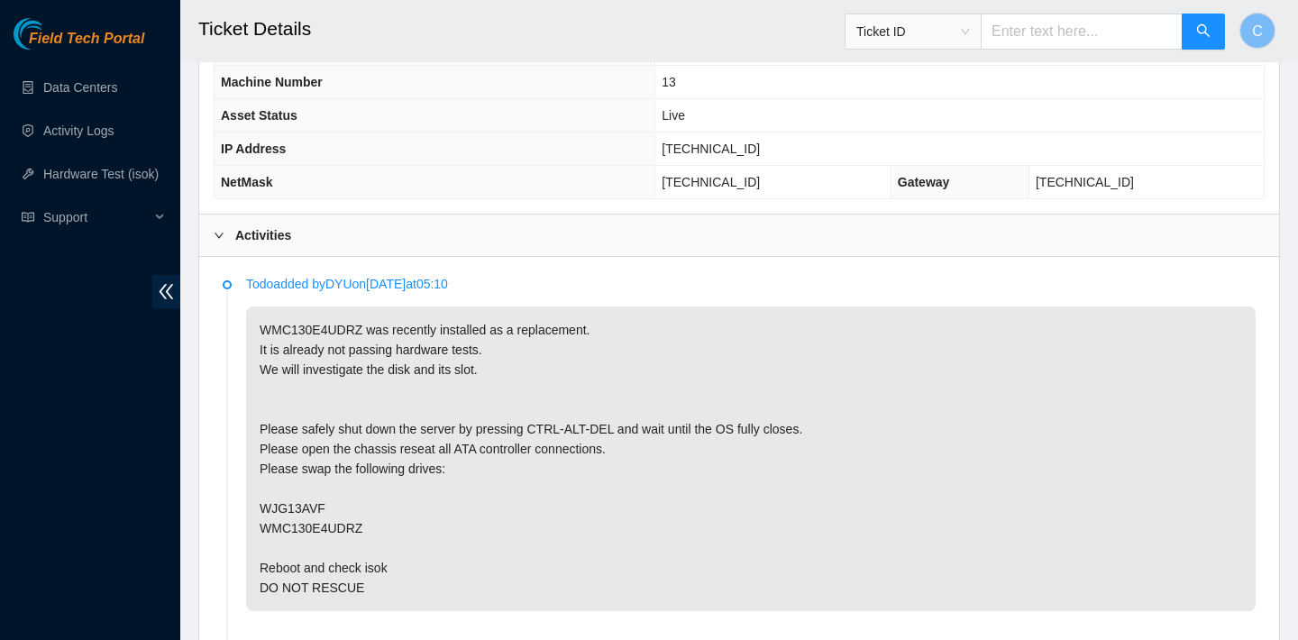
scroll to position [709, 0]
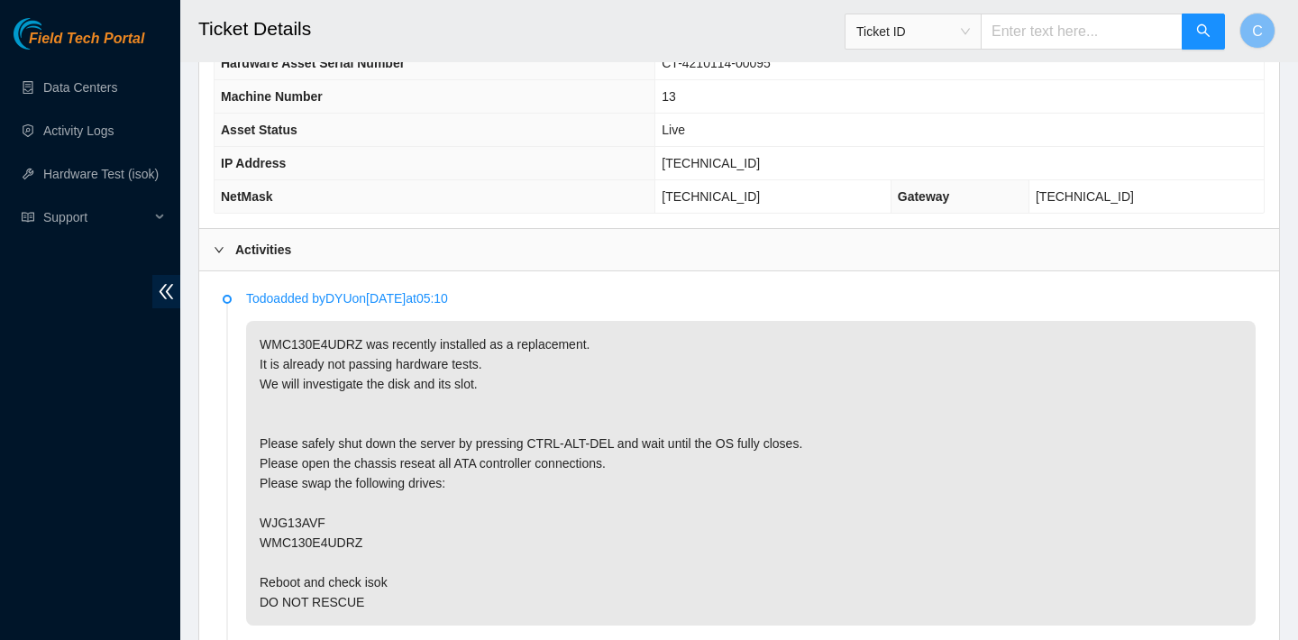
click at [855, 140] on td "Live" at bounding box center [959, 130] width 608 height 33
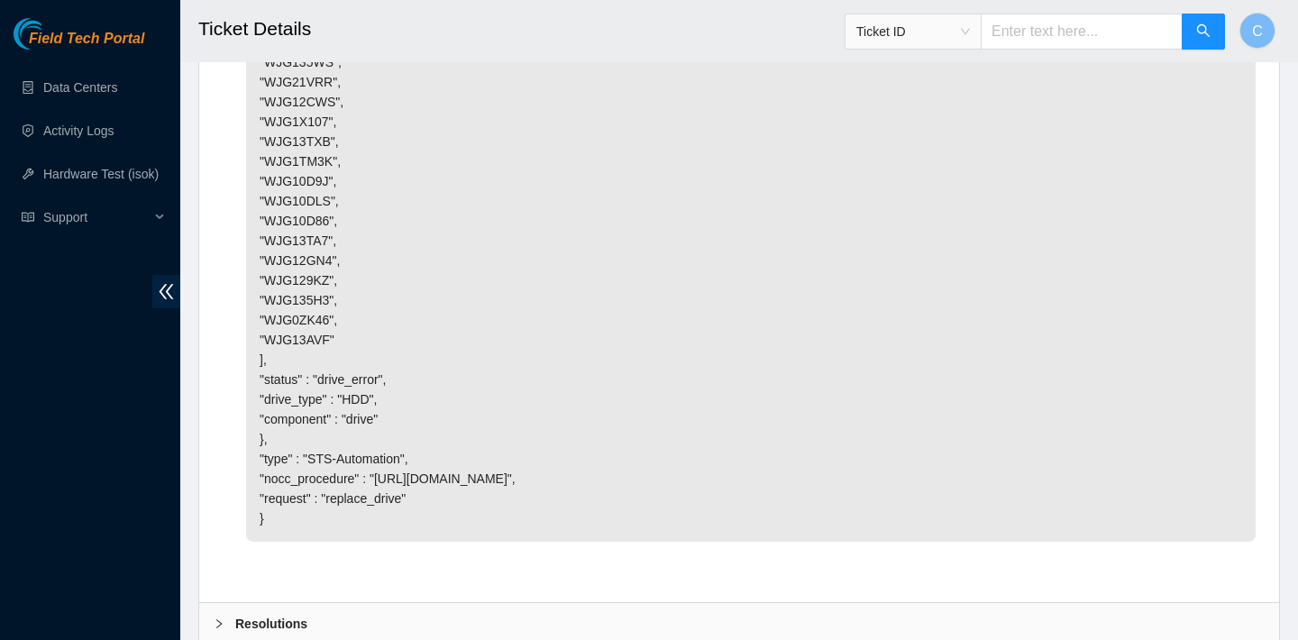
scroll to position [6498, 0]
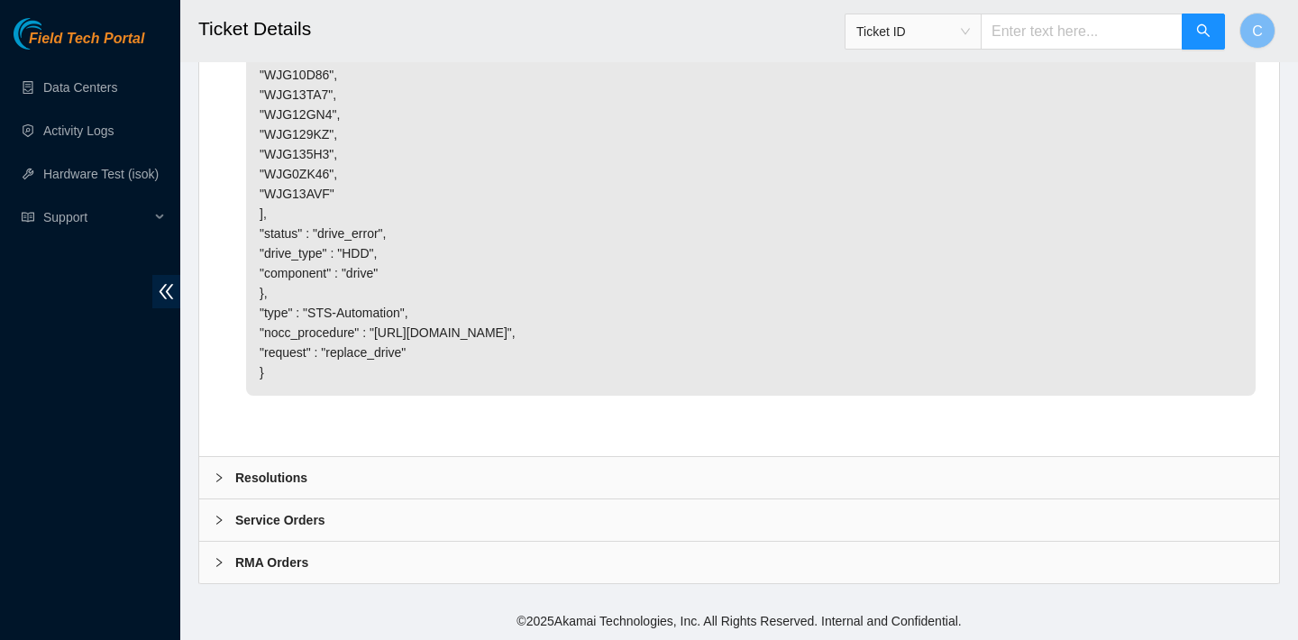
click at [436, 486] on div "Resolutions" at bounding box center [739, 477] width 1080 height 41
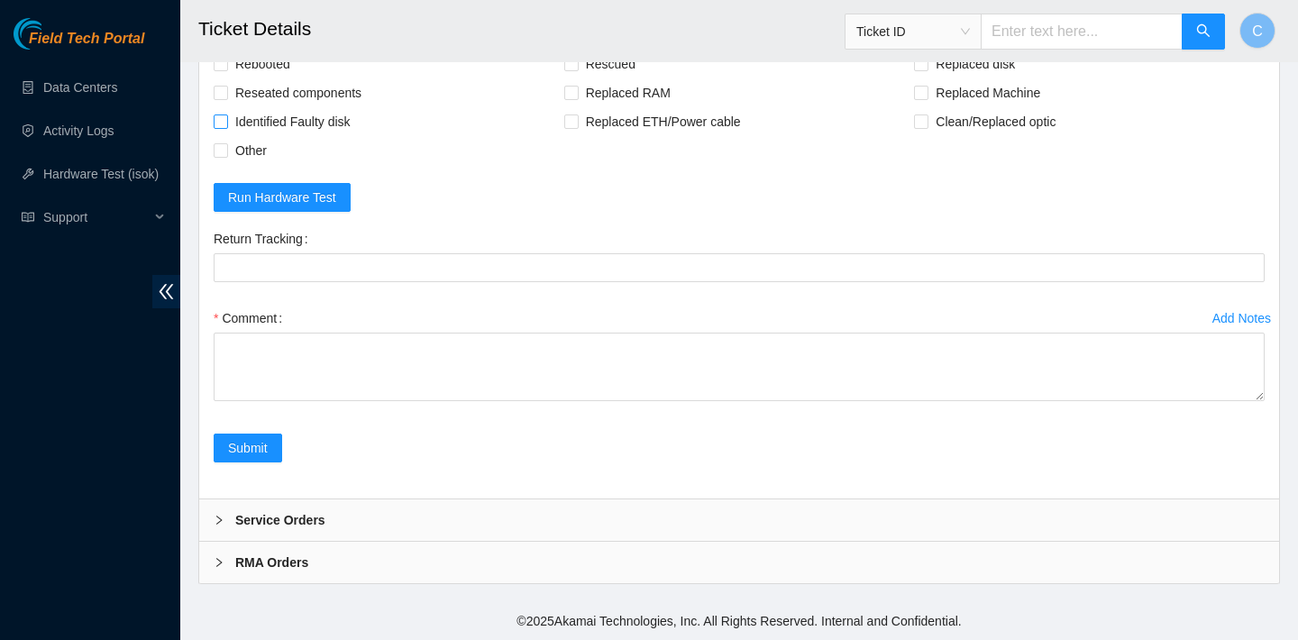
scroll to position [6955, 0]
click at [282, 68] on span "Rebooted" at bounding box center [262, 64] width 69 height 29
click at [226, 68] on input "Rebooted" at bounding box center [220, 63] width 13 height 13
checkbox input "true"
click at [282, 98] on span "Reseated components" at bounding box center [298, 92] width 141 height 29
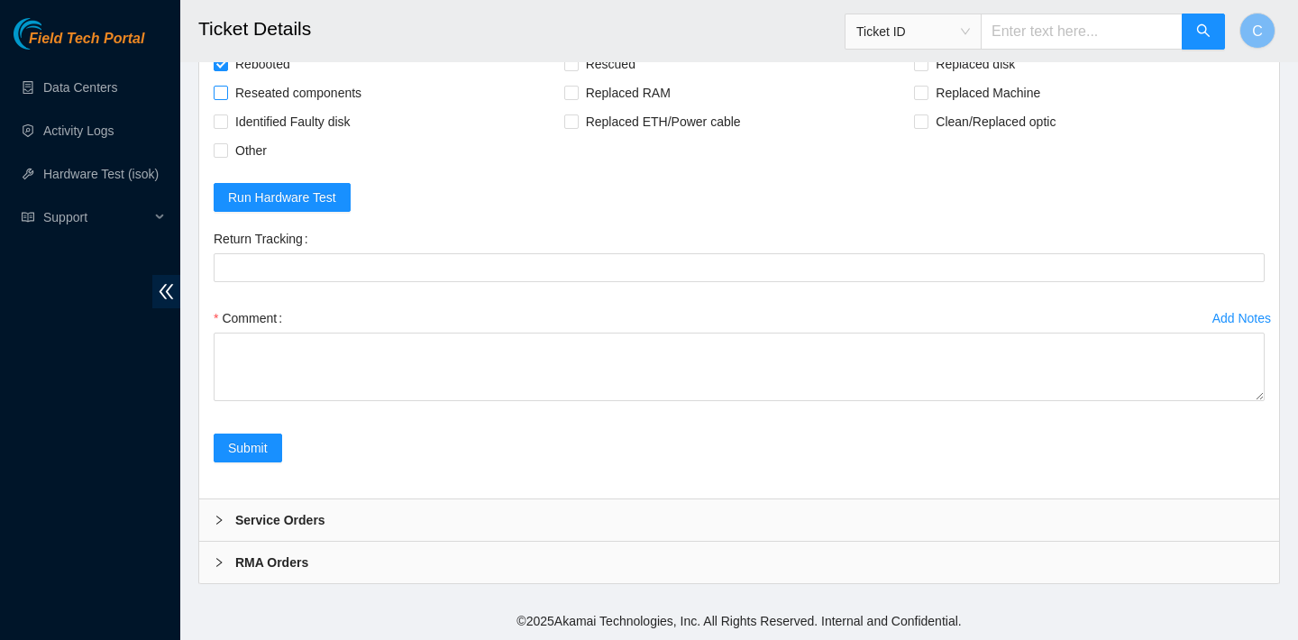
click at [226, 98] on input "Reseated components" at bounding box center [220, 92] width 13 height 13
checkbox input "true"
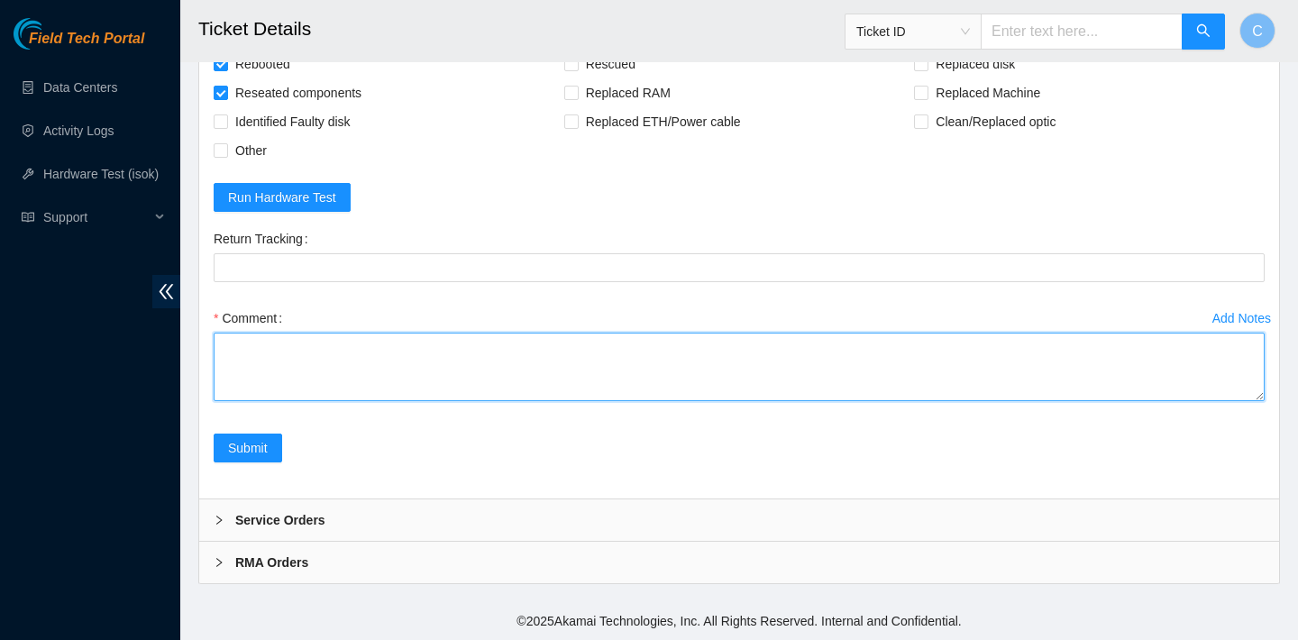
click at [353, 372] on textarea "Comment" at bounding box center [739, 367] width 1051 height 69
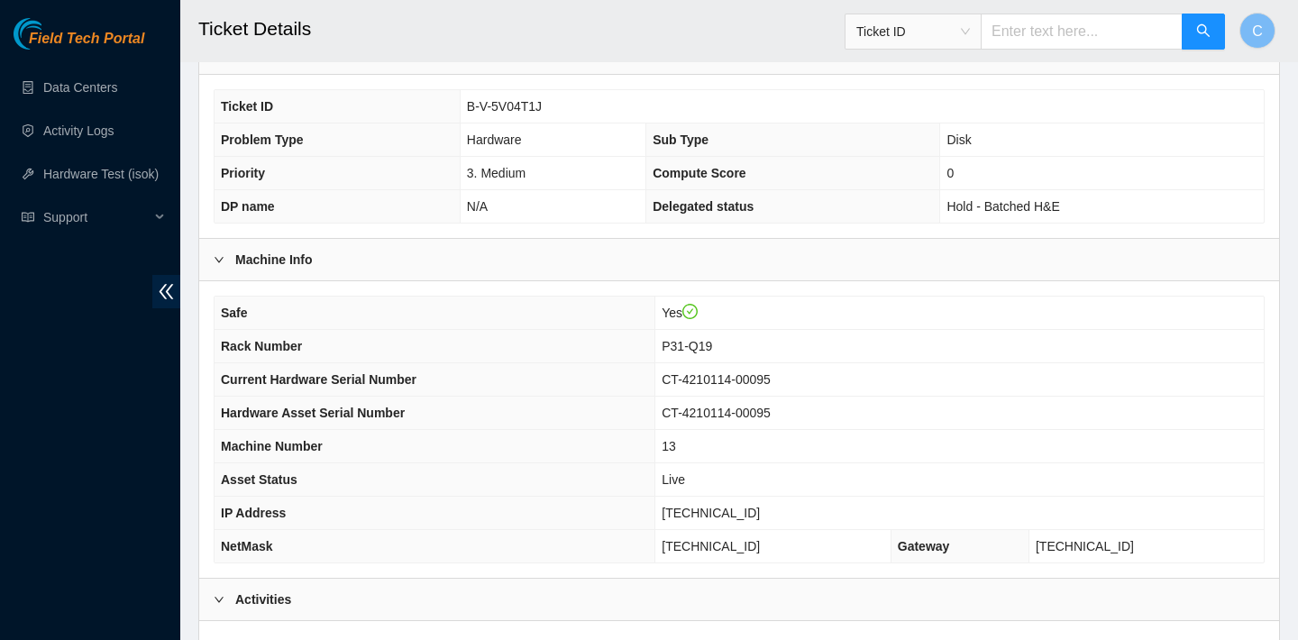
scroll to position [833, 0]
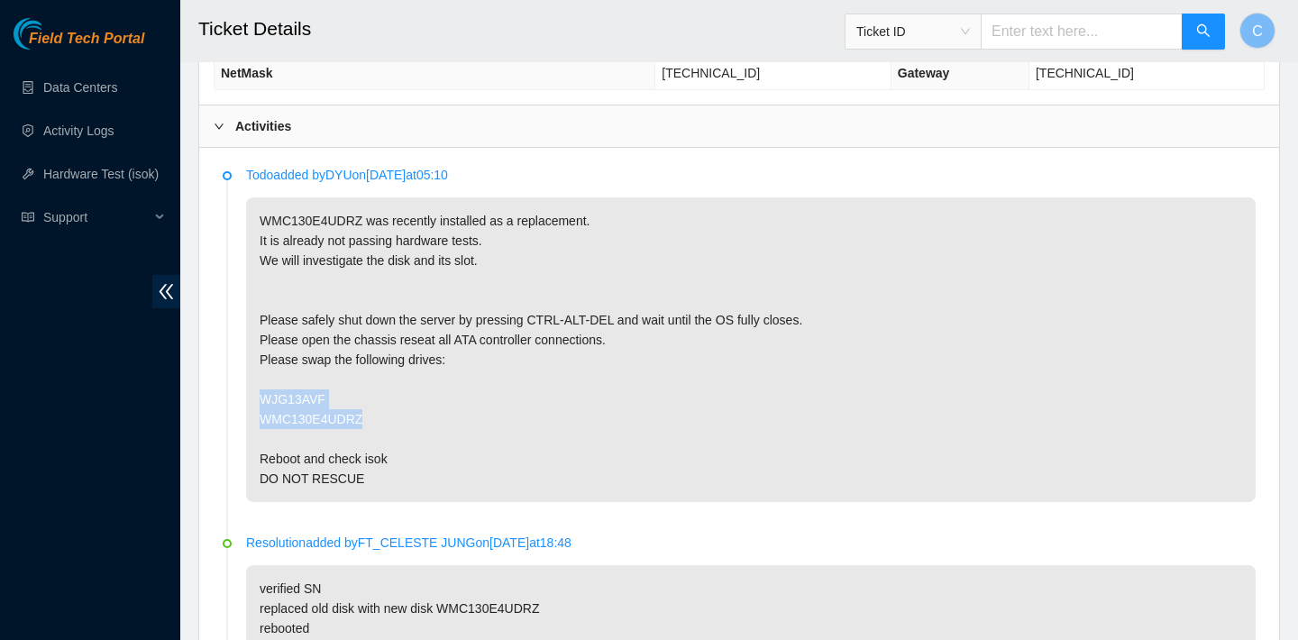
drag, startPoint x: 261, startPoint y: 398, endPoint x: 364, endPoint y: 421, distance: 106.3
click at [364, 421] on p "WMC130E4UDRZ was recently installed as a replacement. It is already not passing…" at bounding box center [751, 349] width 1010 height 305
copy p "WJG13AVF WMC130E4UDRZ"
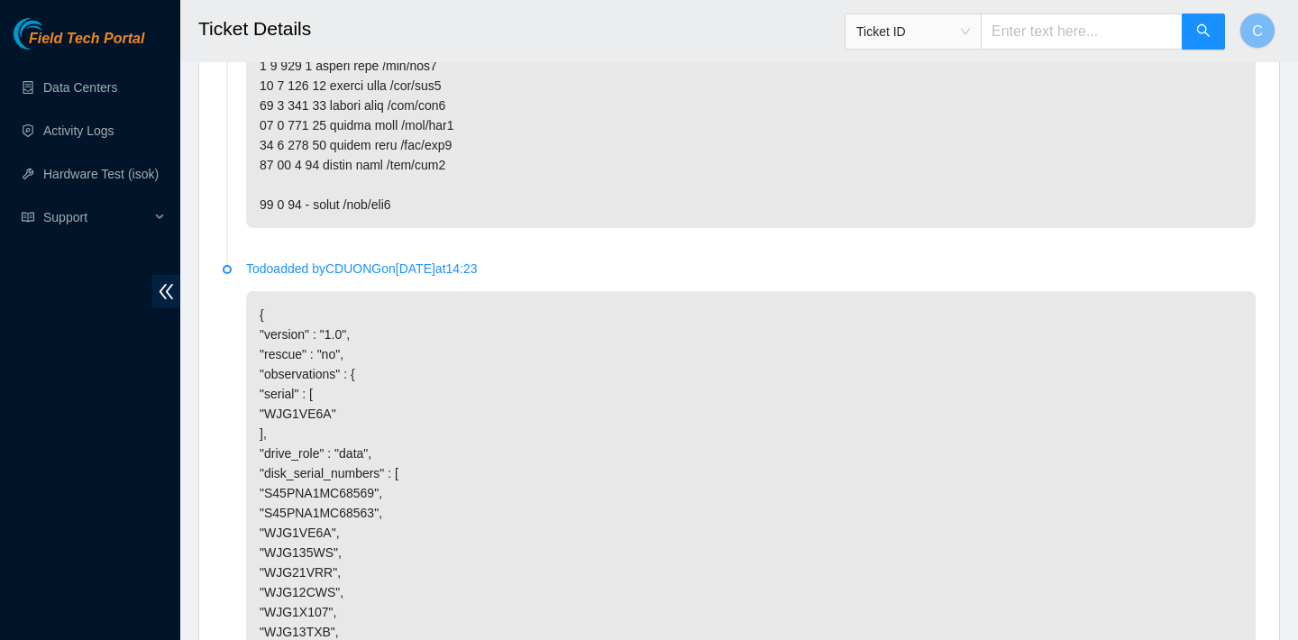
scroll to position [6962, 0]
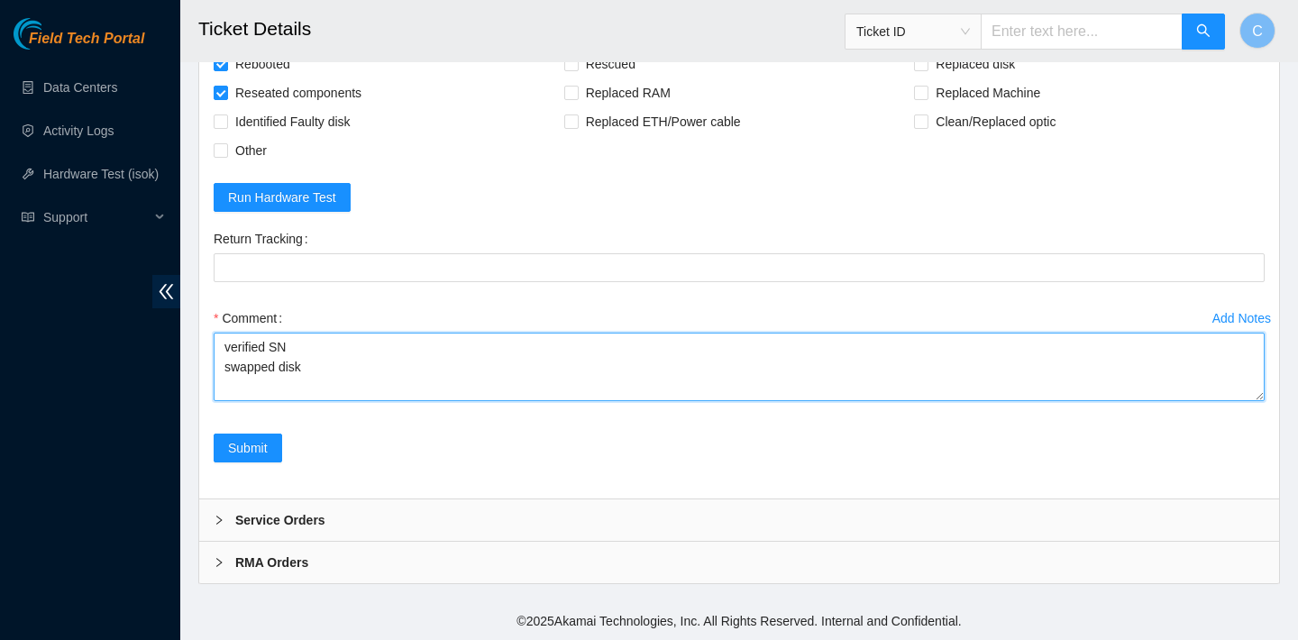
click at [357, 374] on textarea "verified SN swapped disk" at bounding box center [739, 367] width 1051 height 69
paste textarea "WJG13AVF WMC130E4UDRZ"
click at [227, 383] on textarea "verified SN swapped disk WJG13AVF WMC130E4UDRZ" at bounding box center [739, 367] width 1051 height 69
click at [563, 360] on textarea "verified SN swapped disk WJG13AVF with disk WMC130E4UDRZ" at bounding box center [739, 367] width 1051 height 69
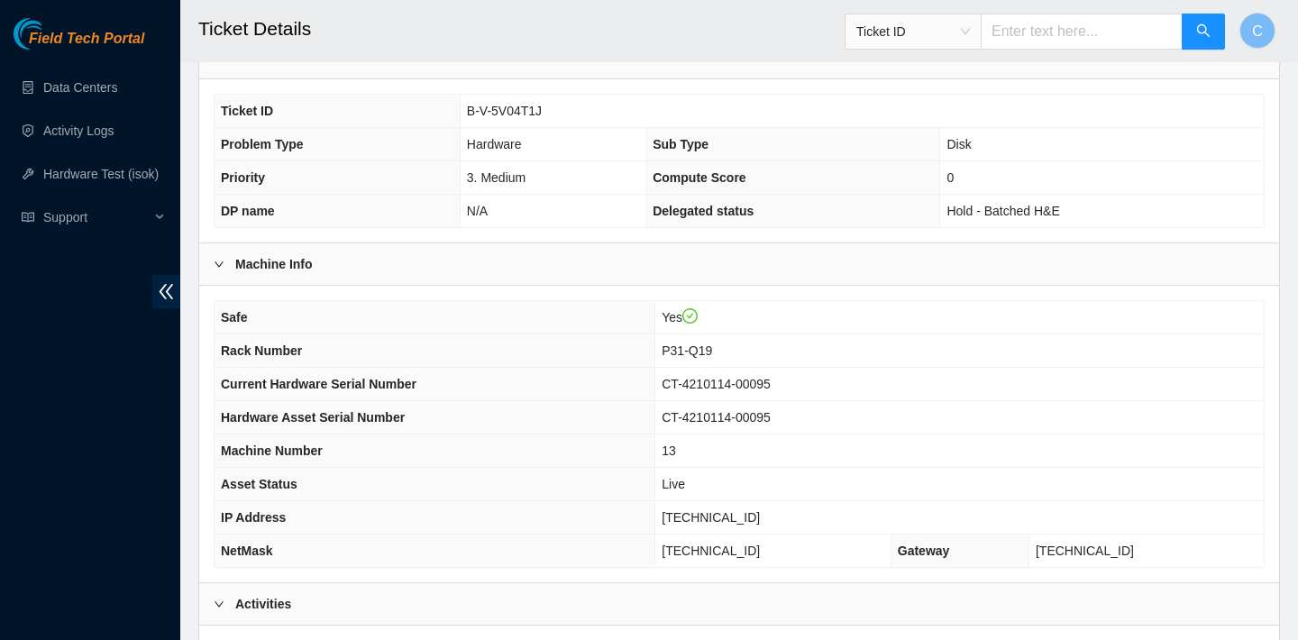
scroll to position [357, 0]
drag, startPoint x: 764, startPoint y: 517, endPoint x: 667, endPoint y: 516, distance: 97.4
click at [667, 516] on td "23.73.205.144" at bounding box center [959, 515] width 608 height 33
copy span "23.73.205.144"
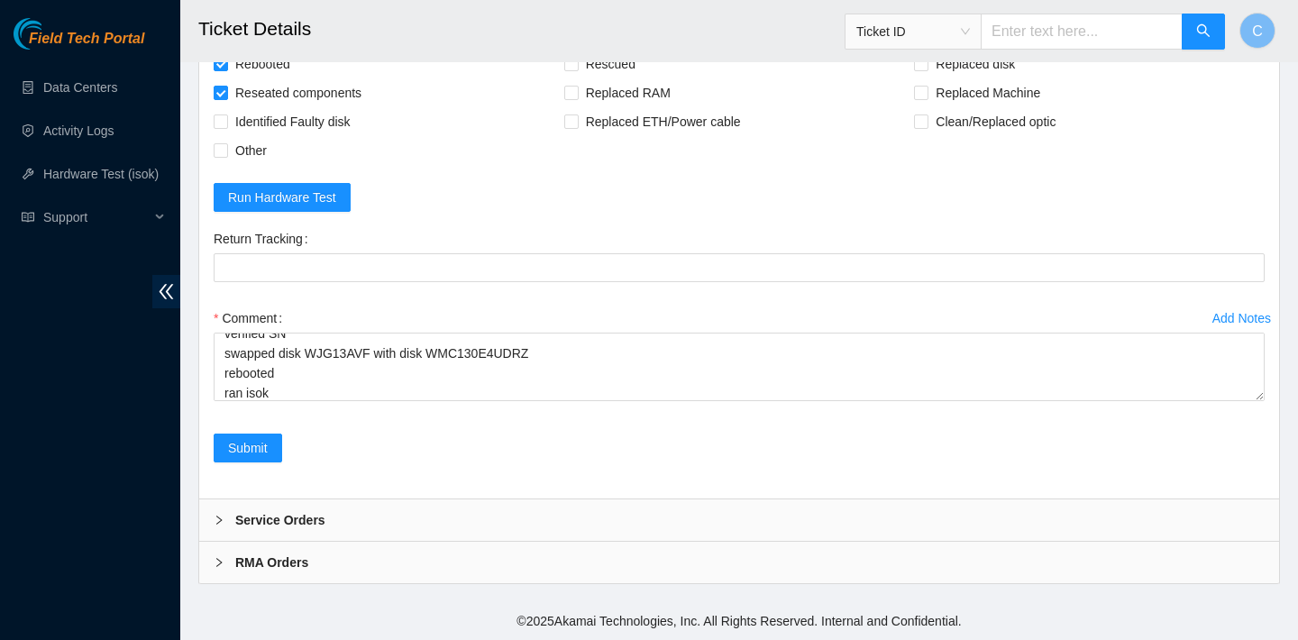
scroll to position [6962, 0]
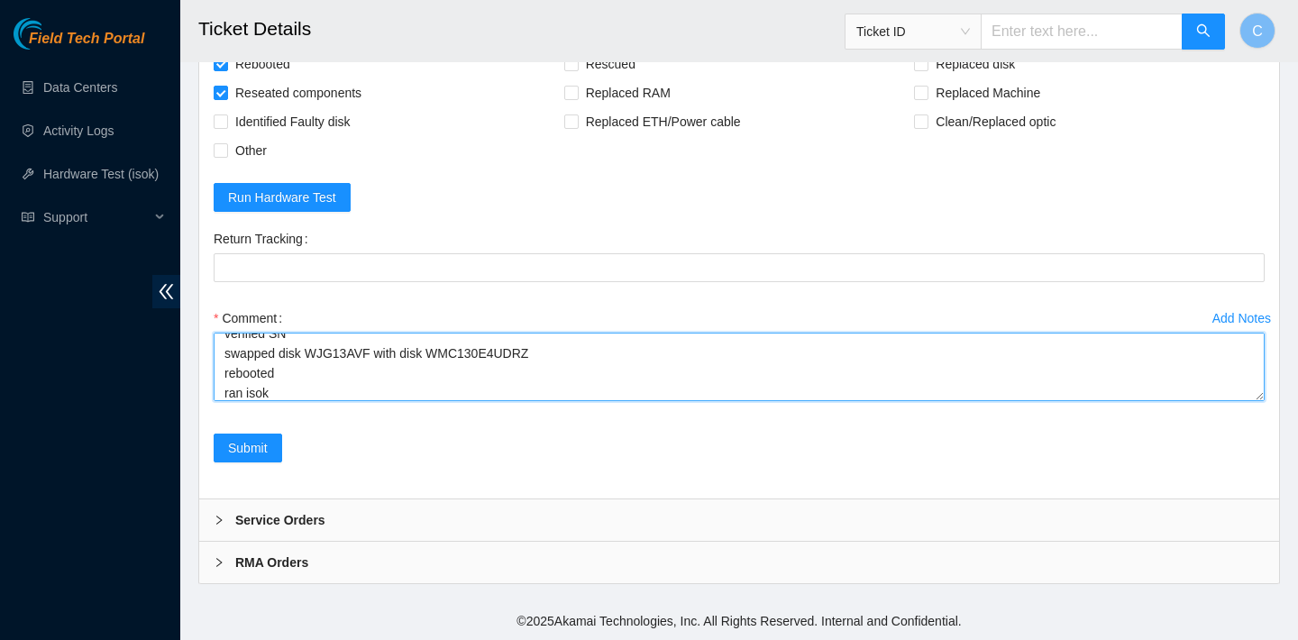
click at [294, 397] on textarea "verified SN swapped disk WJG13AVF with disk WMC130E4UDRZ rebooted ran isok" at bounding box center [739, 367] width 1051 height 69
paste textarea "23.73.205.144 : passed: ok"
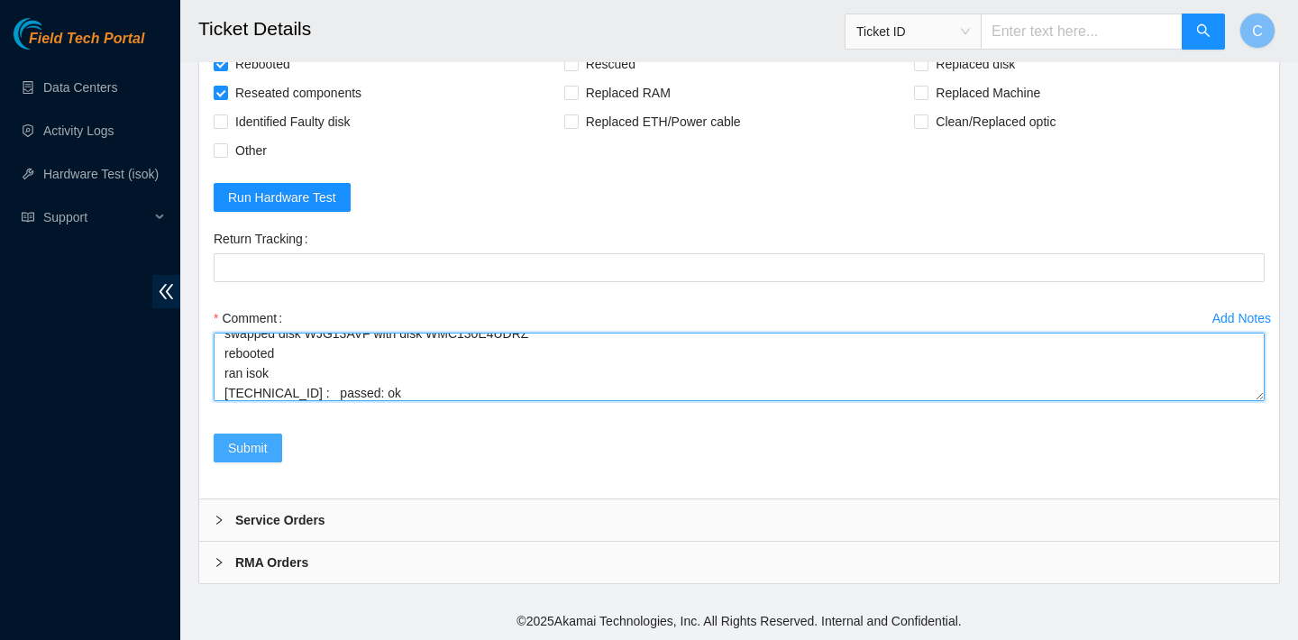
type textarea "verified SN swapped disk WJG13AVF with disk WMC130E4UDRZ rebooted ran isok 23.7…"
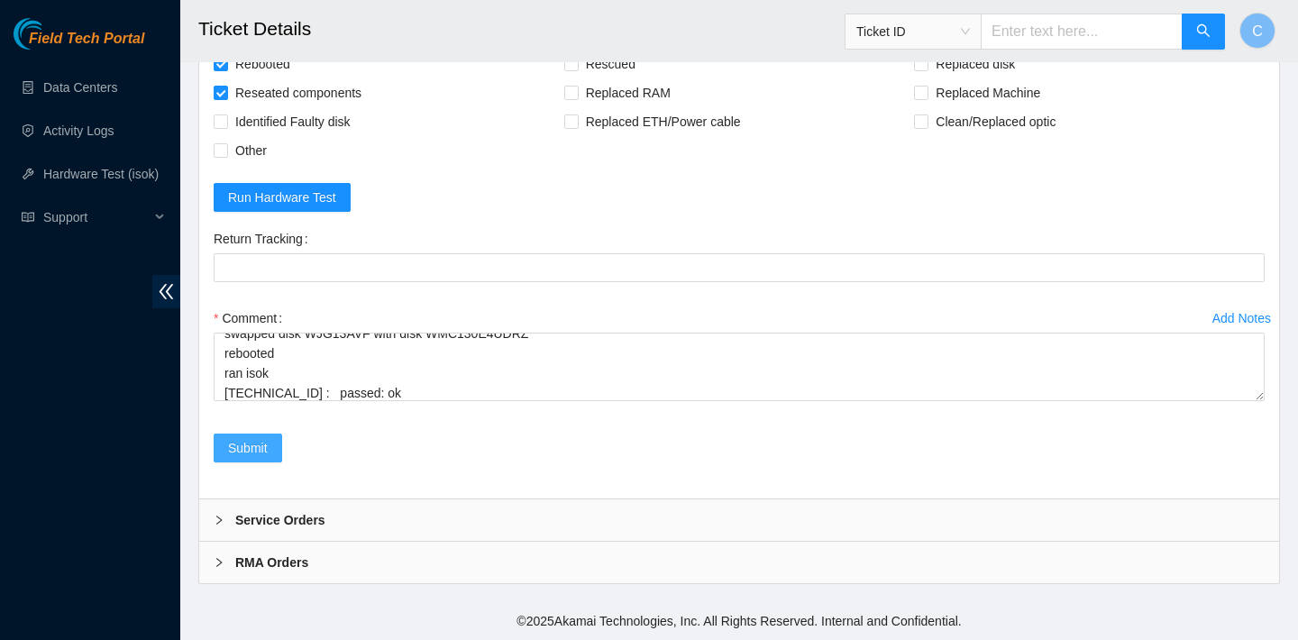
click at [270, 450] on button "Submit" at bounding box center [248, 448] width 69 height 29
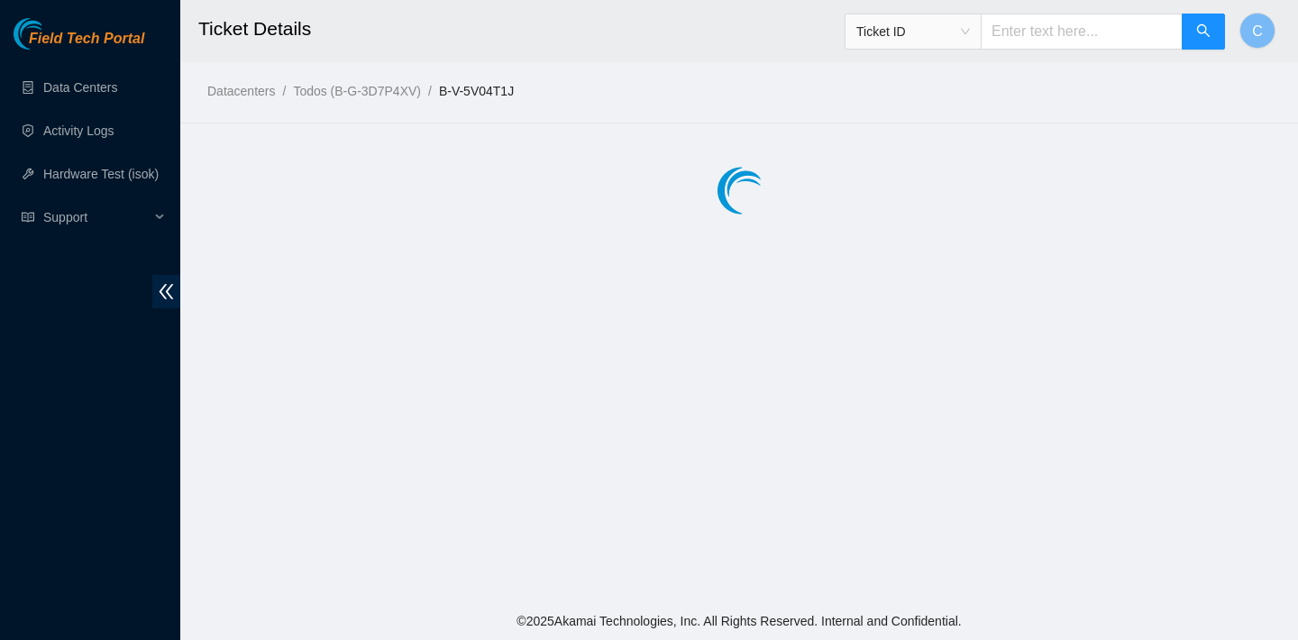
scroll to position [0, 0]
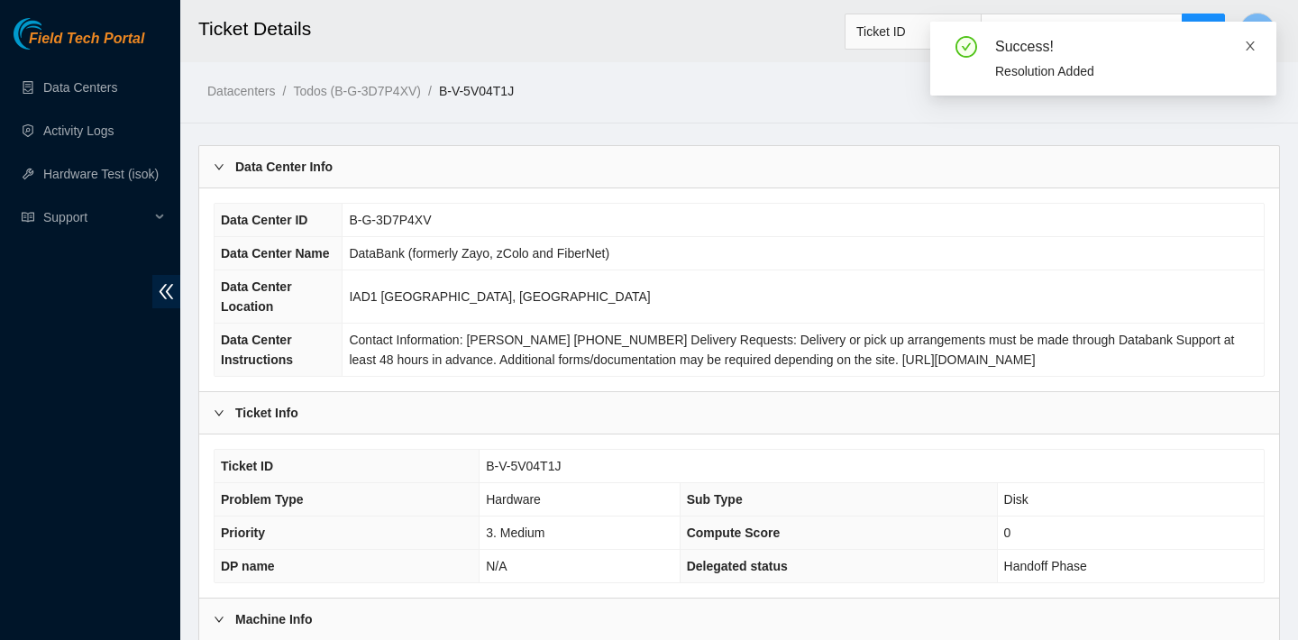
click at [1250, 43] on icon "close" at bounding box center [1250, 46] width 13 height 13
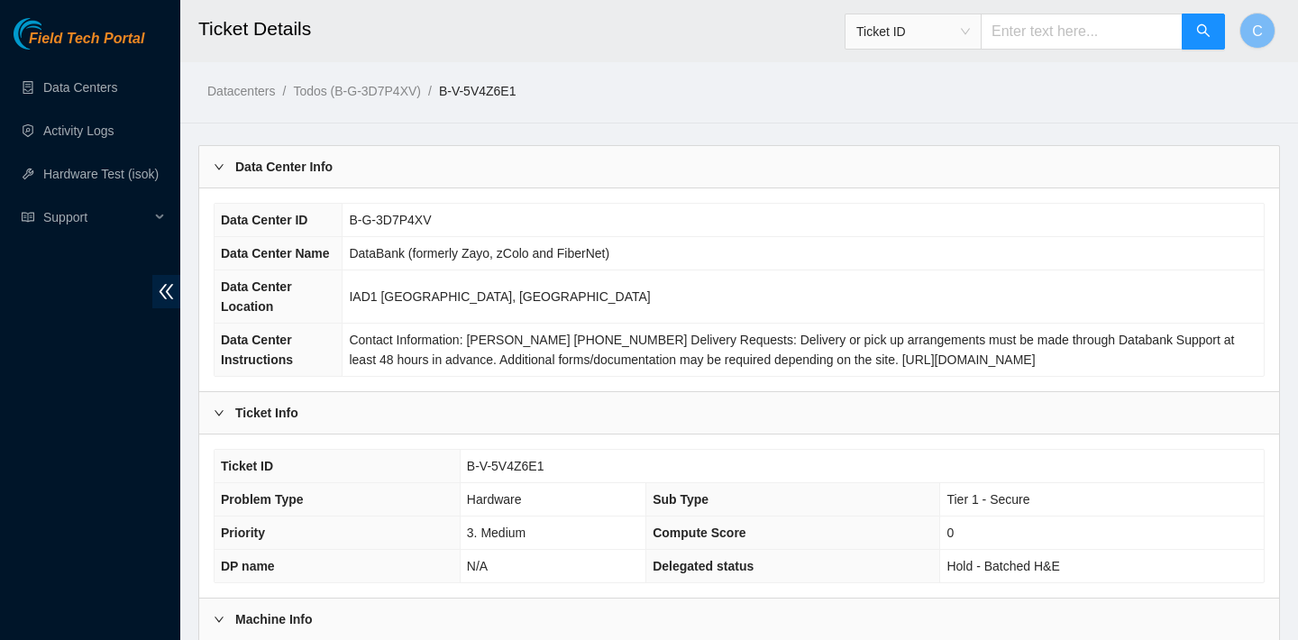
scroll to position [524, 0]
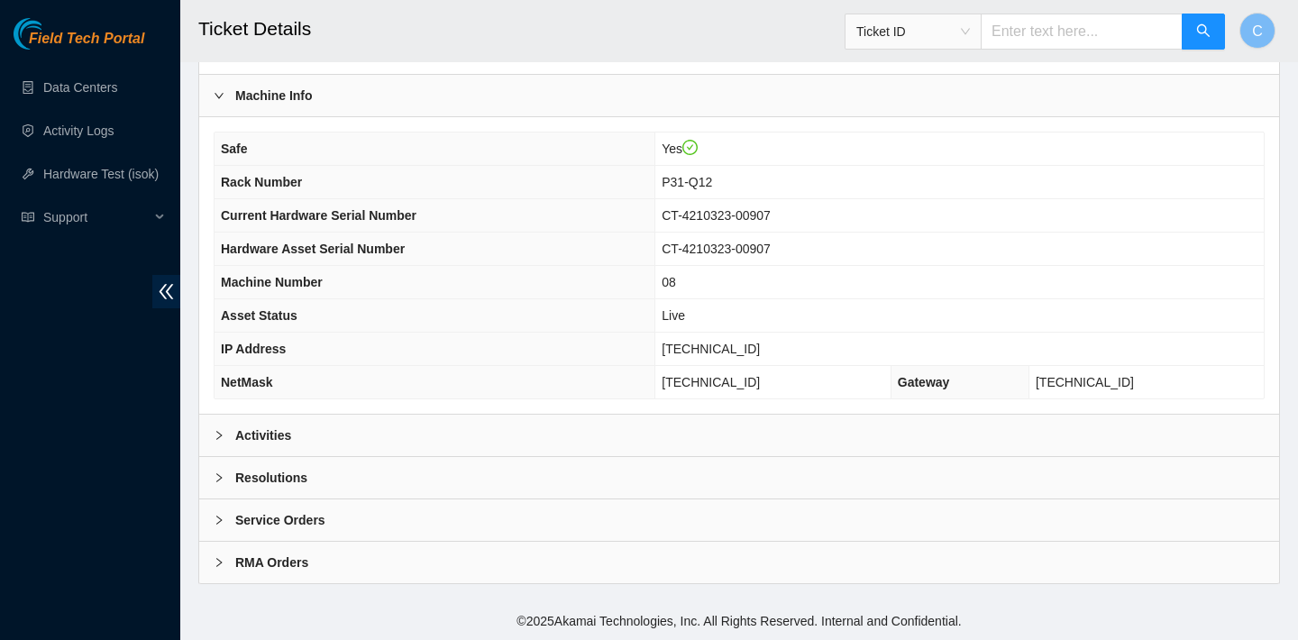
click at [499, 431] on div "Activities" at bounding box center [739, 435] width 1080 height 41
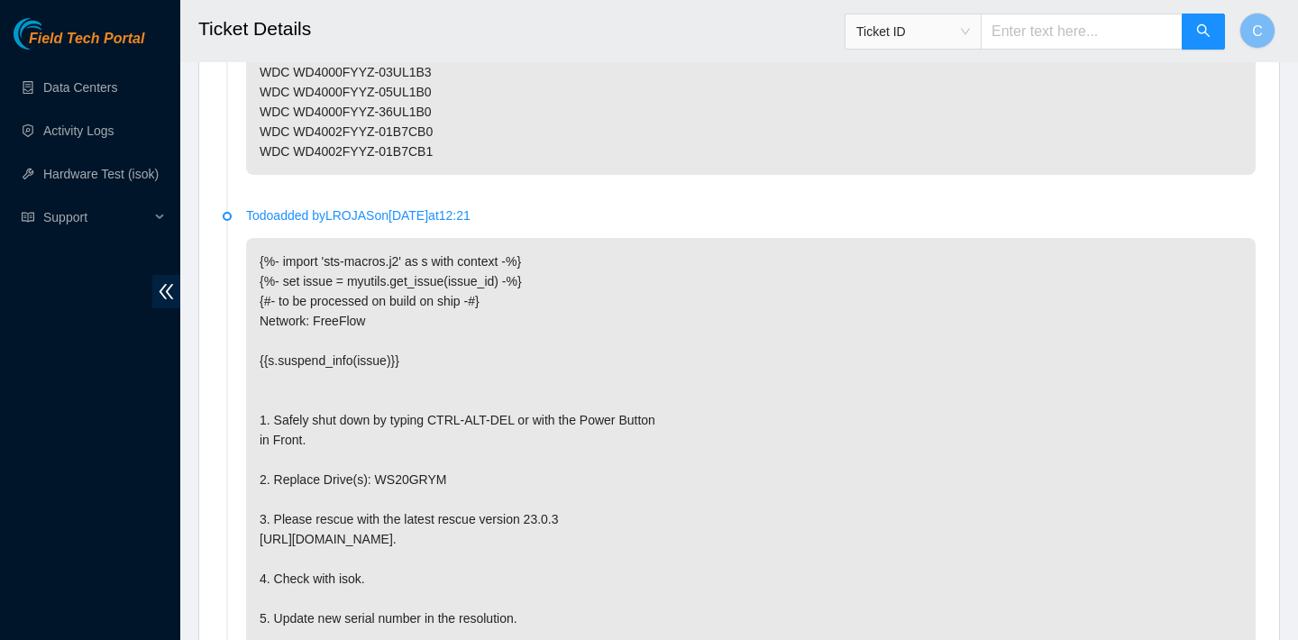
scroll to position [5714, 0]
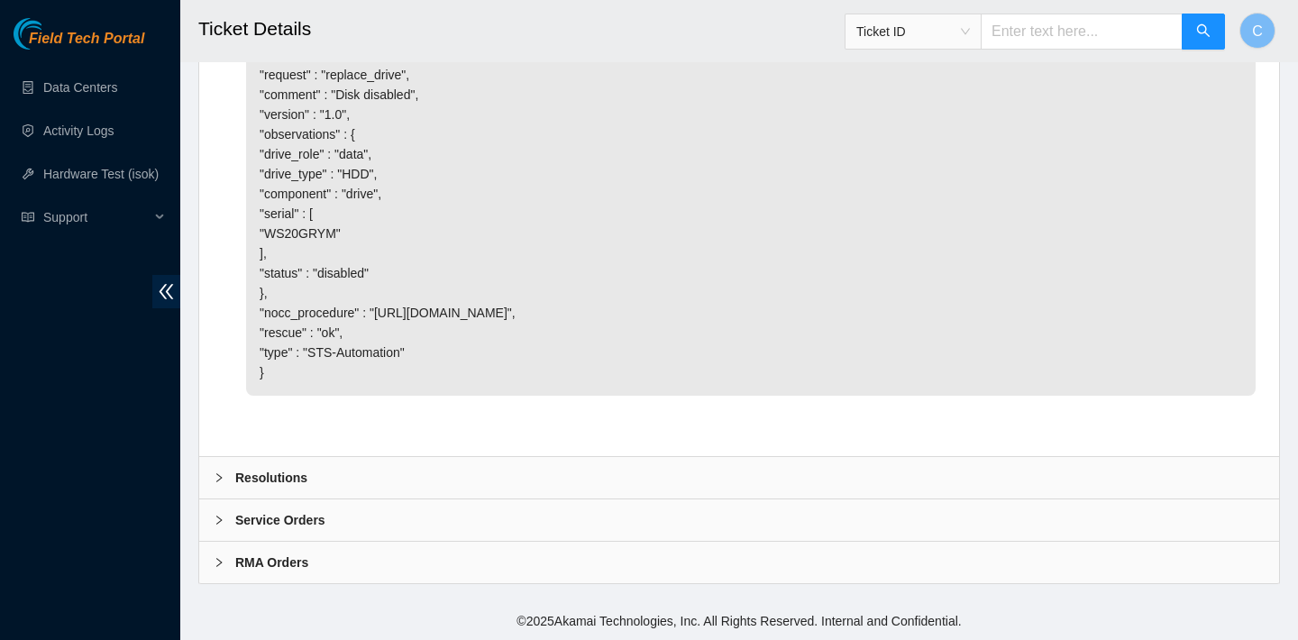
click at [367, 476] on div "Resolutions" at bounding box center [739, 477] width 1080 height 41
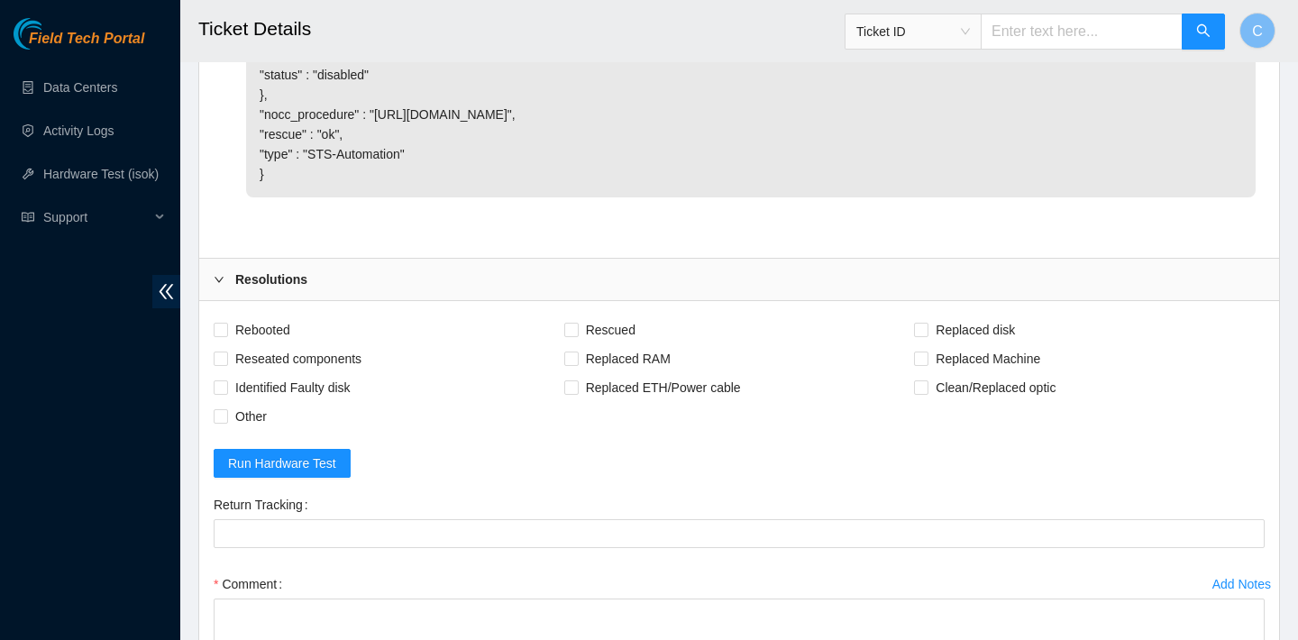
scroll to position [6078, 0]
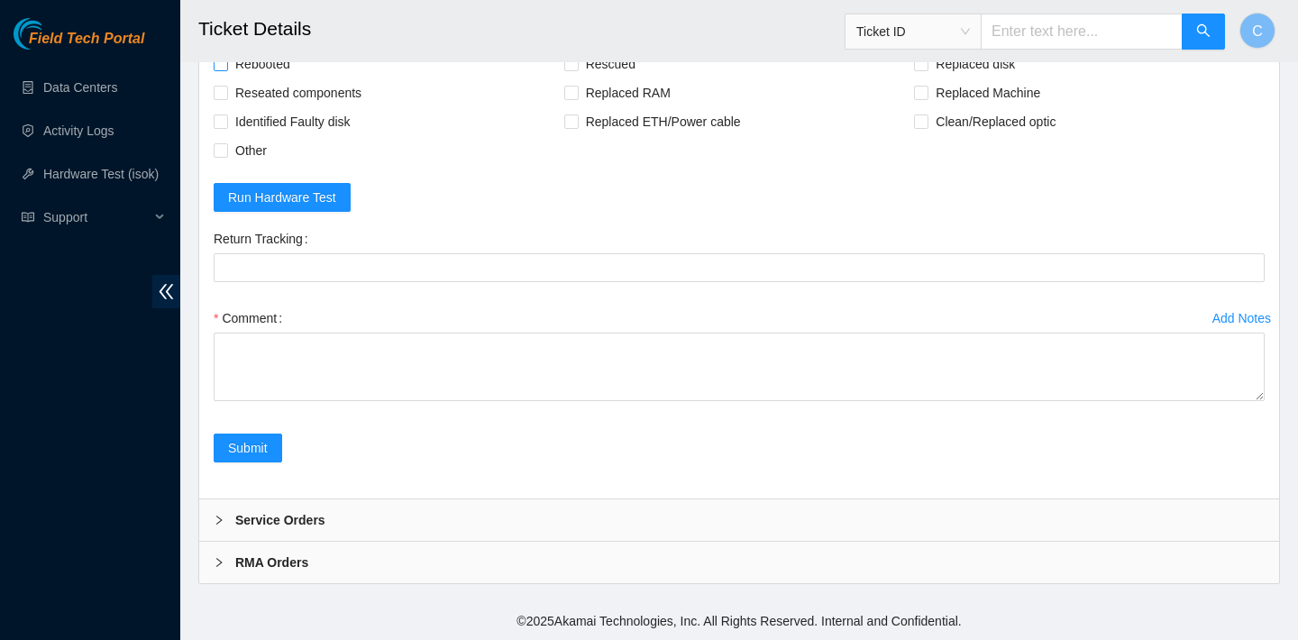
click at [289, 78] on span "Rebooted" at bounding box center [262, 64] width 69 height 29
click at [226, 69] on input "Rebooted" at bounding box center [220, 63] width 13 height 13
checkbox input "true"
click at [590, 78] on span "Rescued" at bounding box center [611, 64] width 64 height 29
click at [577, 69] on input "Rescued" at bounding box center [570, 63] width 13 height 13
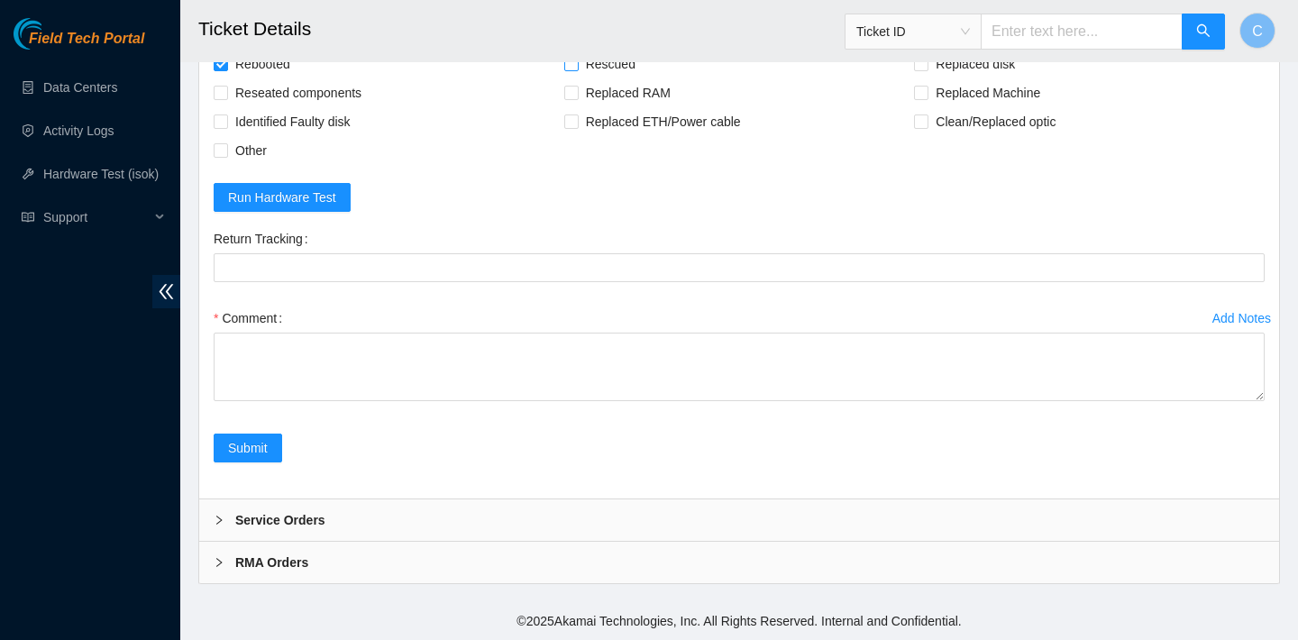
checkbox input "true"
click at [344, 107] on span "Reseated components" at bounding box center [298, 92] width 141 height 29
click at [226, 98] on input "Reseated components" at bounding box center [220, 92] width 13 height 13
checkbox input "true"
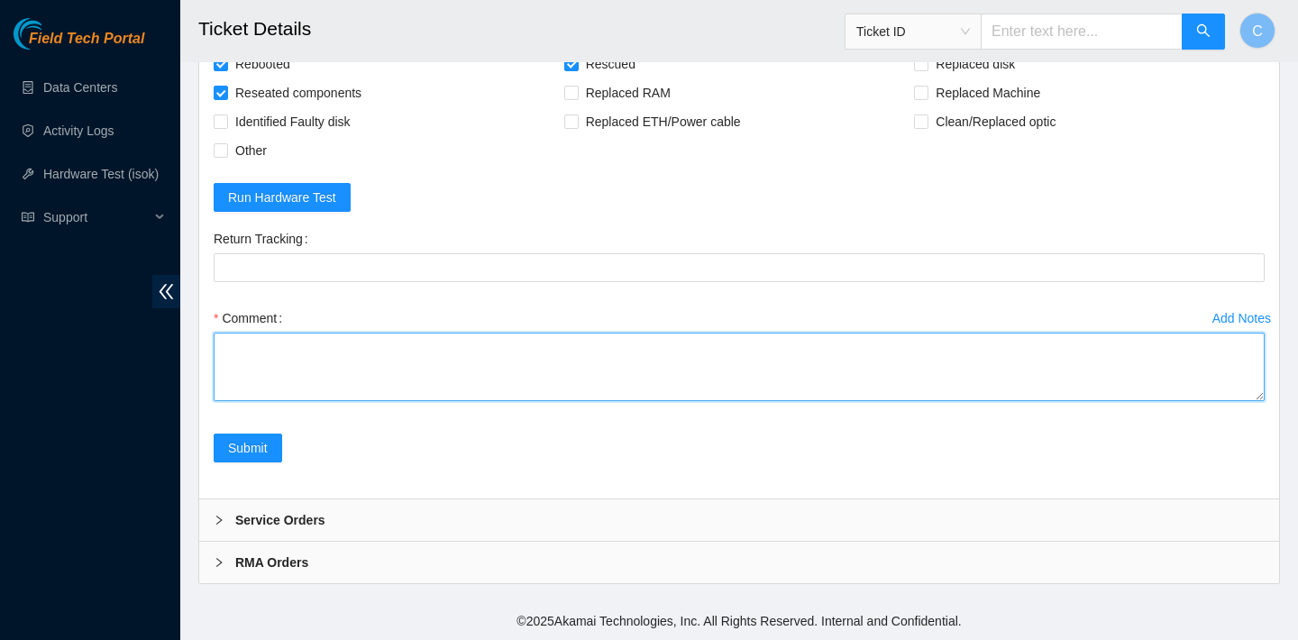
click at [348, 401] on textarea "Comment" at bounding box center [739, 367] width 1051 height 69
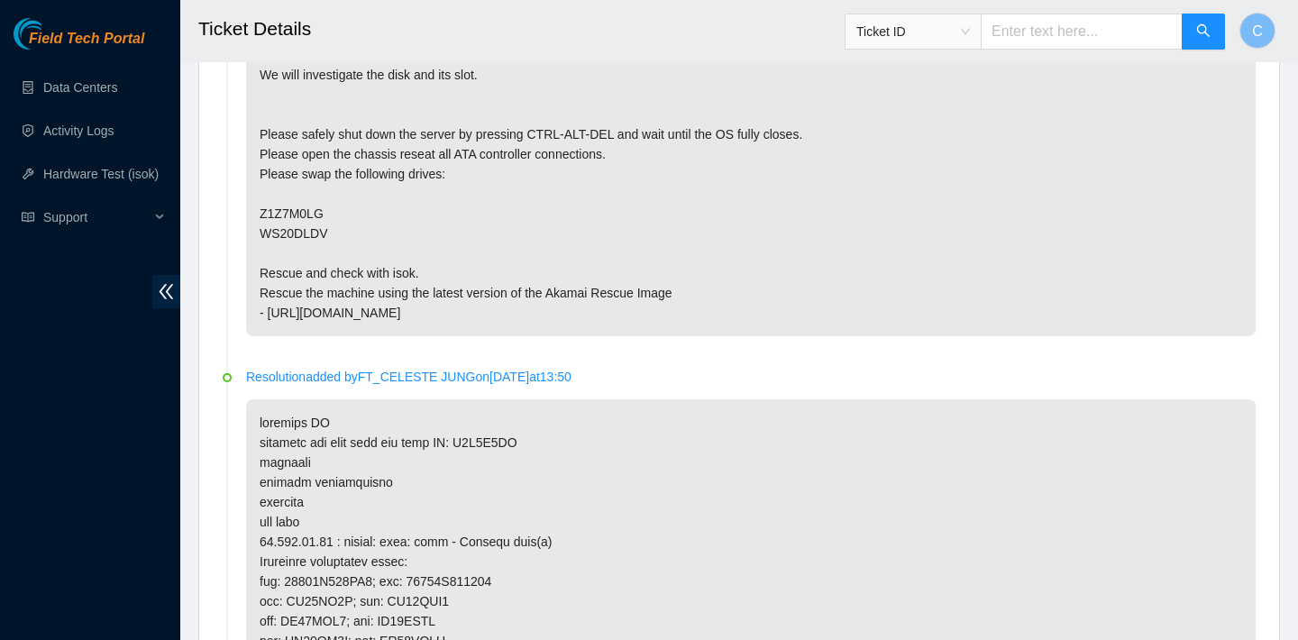
scroll to position [951, 0]
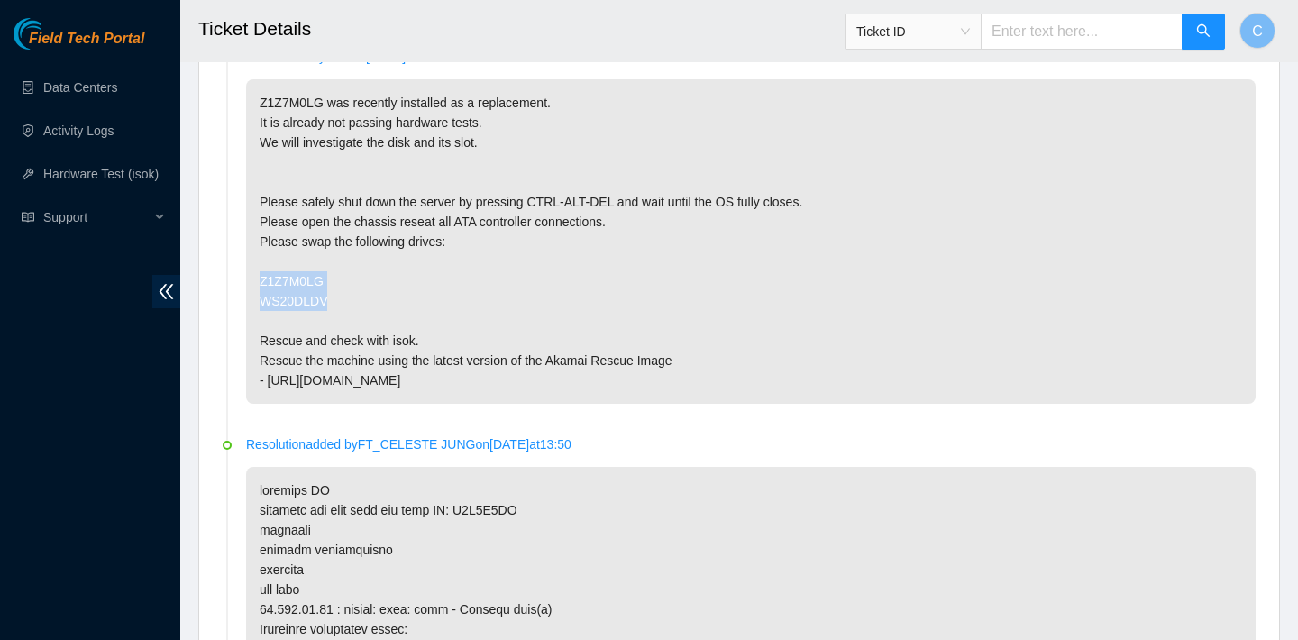
drag, startPoint x: 258, startPoint y: 278, endPoint x: 332, endPoint y: 295, distance: 75.9
click at [332, 295] on p "Z1Z7M0LG was recently installed as a replacement. It is already not passing har…" at bounding box center [751, 241] width 1010 height 325
copy p "Z1Z7M0LG WS20DLDV"
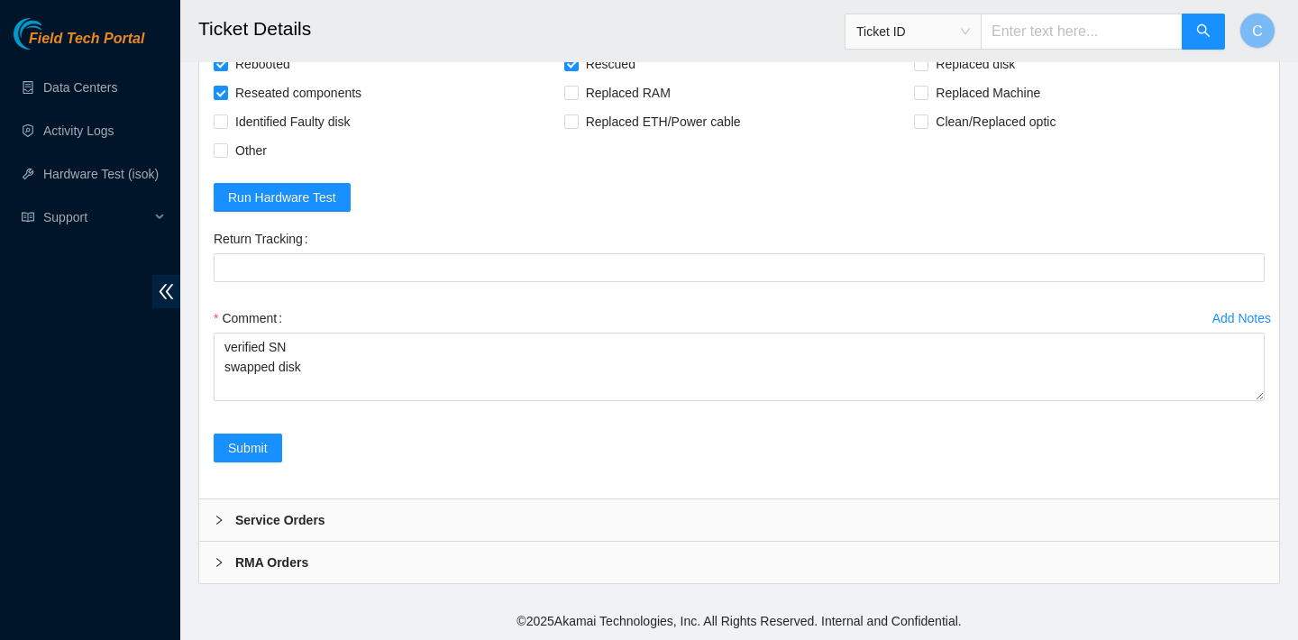
scroll to position [6178, 0]
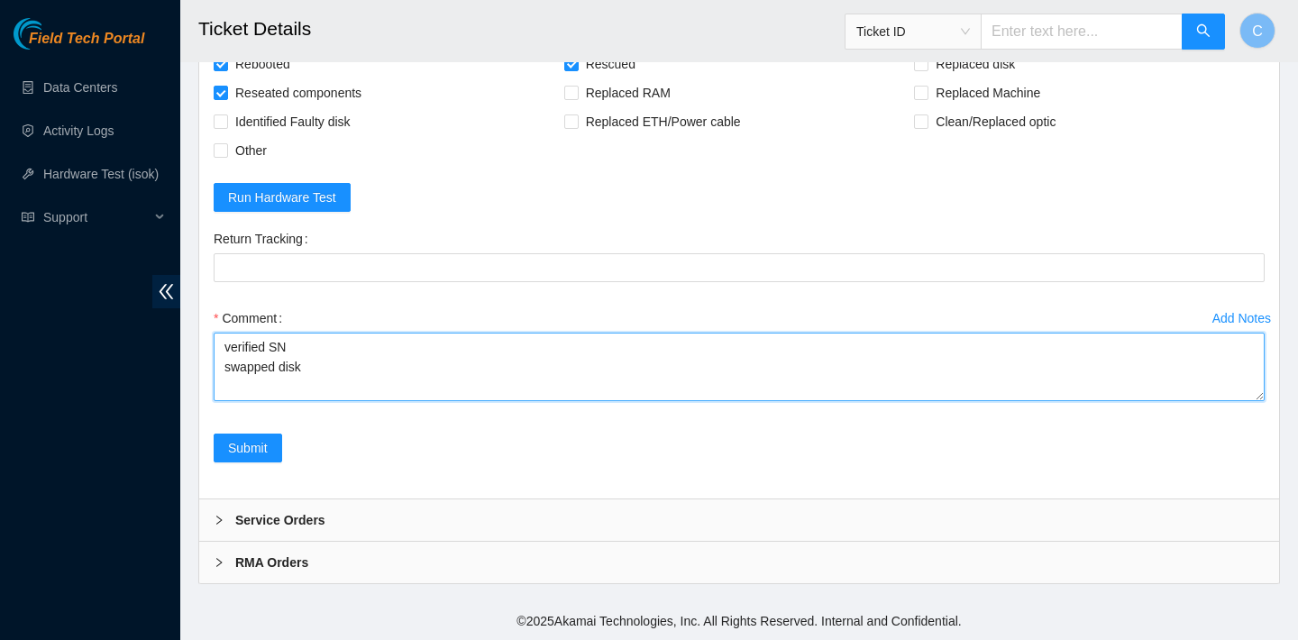
click at [350, 379] on textarea "verified SN swapped disk" at bounding box center [739, 367] width 1051 height 69
paste textarea "Z1Z7M0LG WS20DLDV"
click at [392, 364] on textarea "verified SN swapped disk Z1Z7M0LG WS20DLDV" at bounding box center [739, 367] width 1051 height 69
click at [224, 388] on textarea "verified SN swapped disk Z1Z7M0LG with WS20DLDV" at bounding box center [739, 367] width 1051 height 69
click at [487, 371] on textarea "verified SN swapped disk Z1Z7M0LG with WS20DLDV" at bounding box center [739, 367] width 1051 height 69
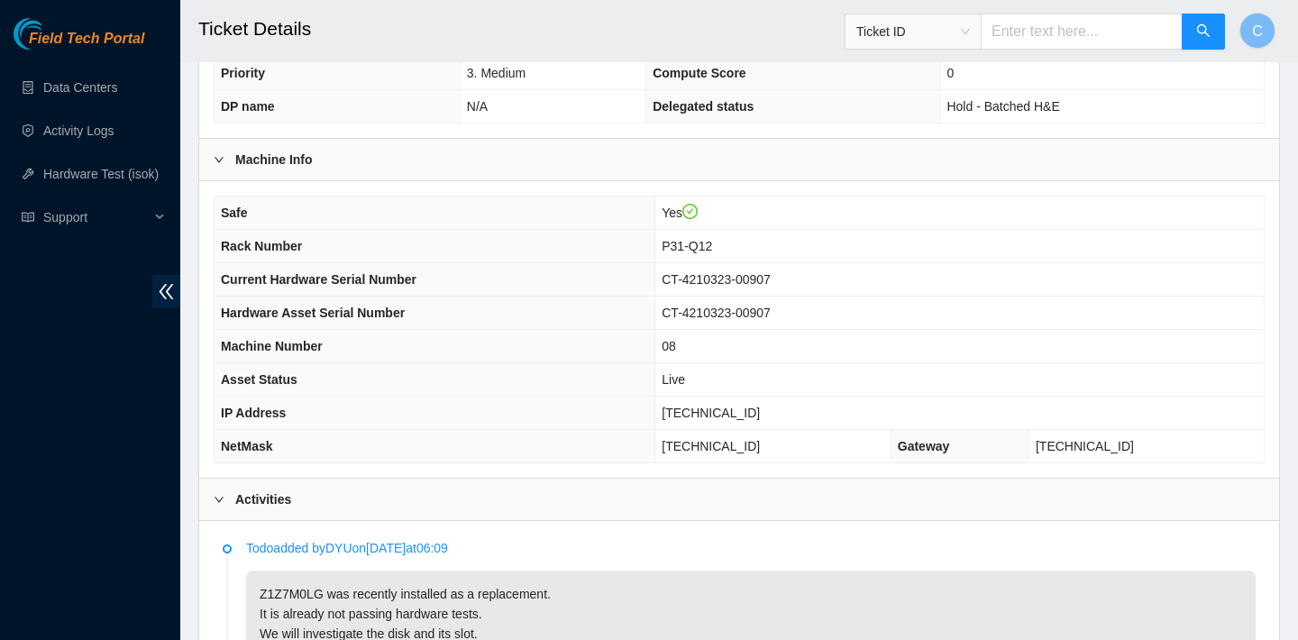
scroll to position [447, 0]
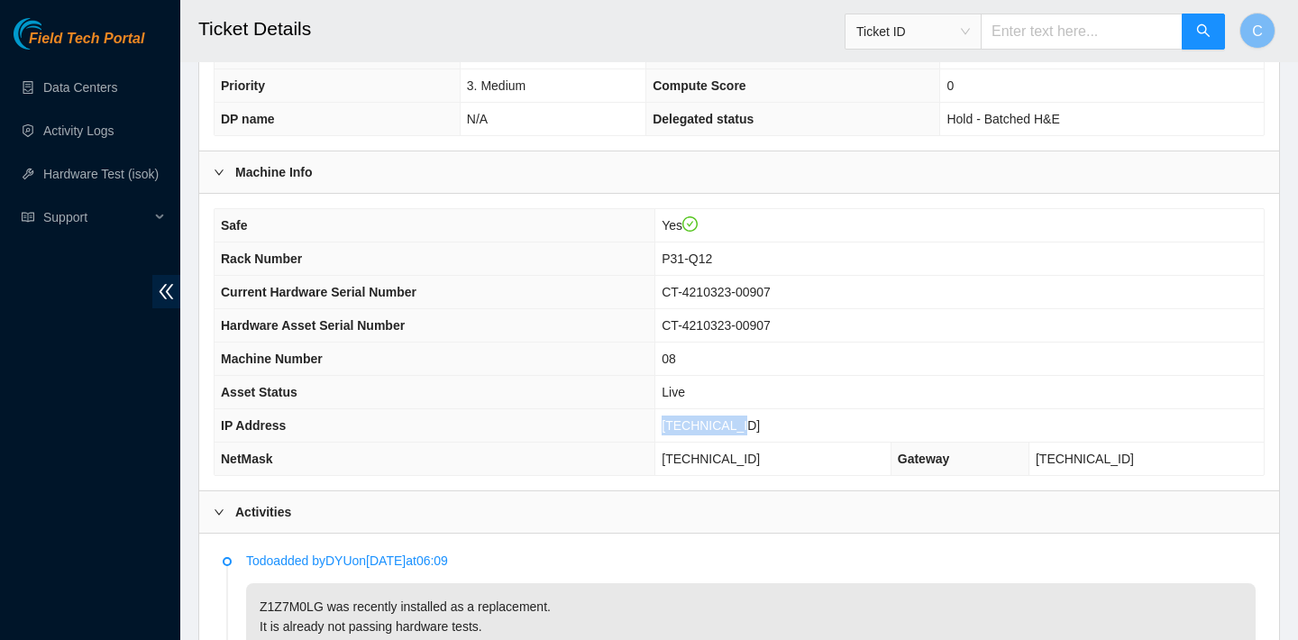
drag, startPoint x: 787, startPoint y: 422, endPoint x: 687, endPoint y: 416, distance: 100.3
click at [687, 416] on td "23.205.69.38" at bounding box center [959, 425] width 608 height 33
copy span "23.205.69.38"
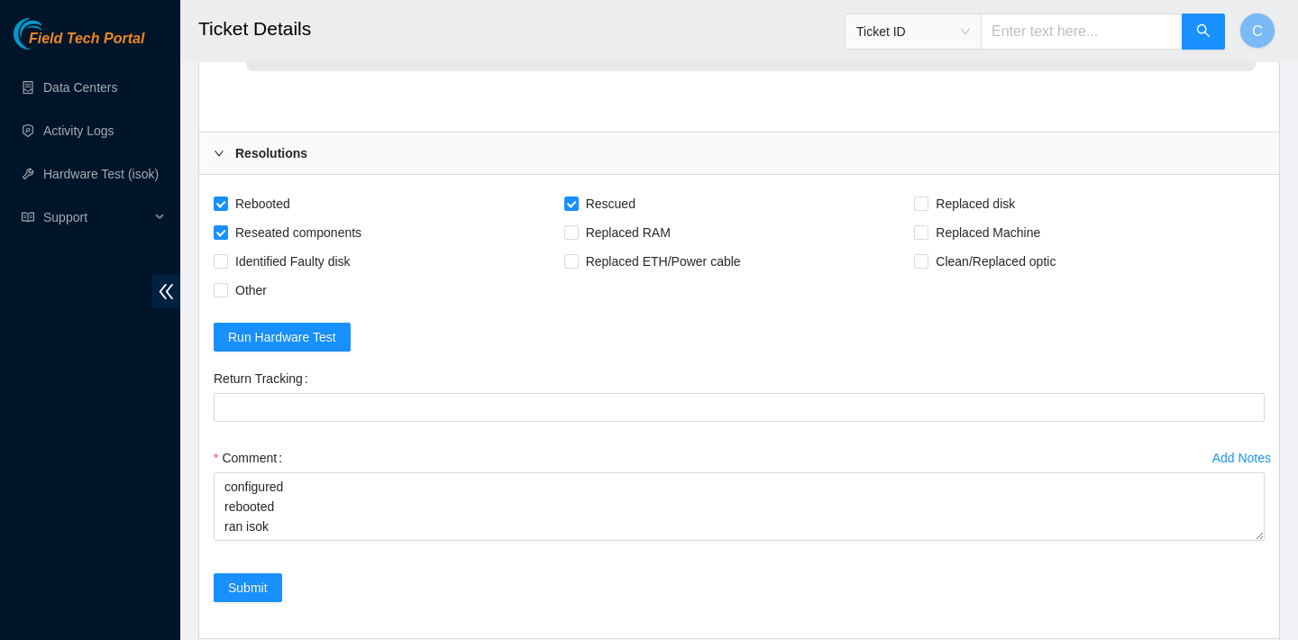
scroll to position [6178, 0]
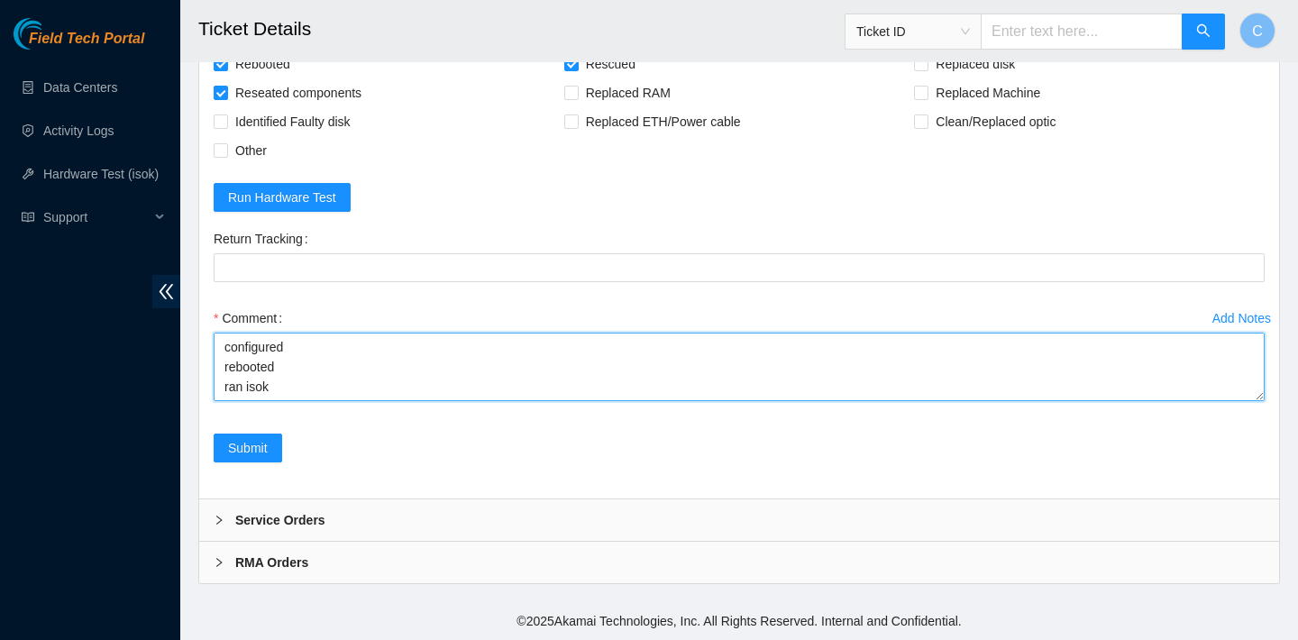
click at [287, 387] on textarea "verified SN swapped disk Z1Z7M0LG with WS20DLDV rebooted rescued rebooted confi…" at bounding box center [739, 367] width 1051 height 69
paste textarea "23.205.69.38 : failed: disk: disk - Missing disk(s) Currently responding disks:…"
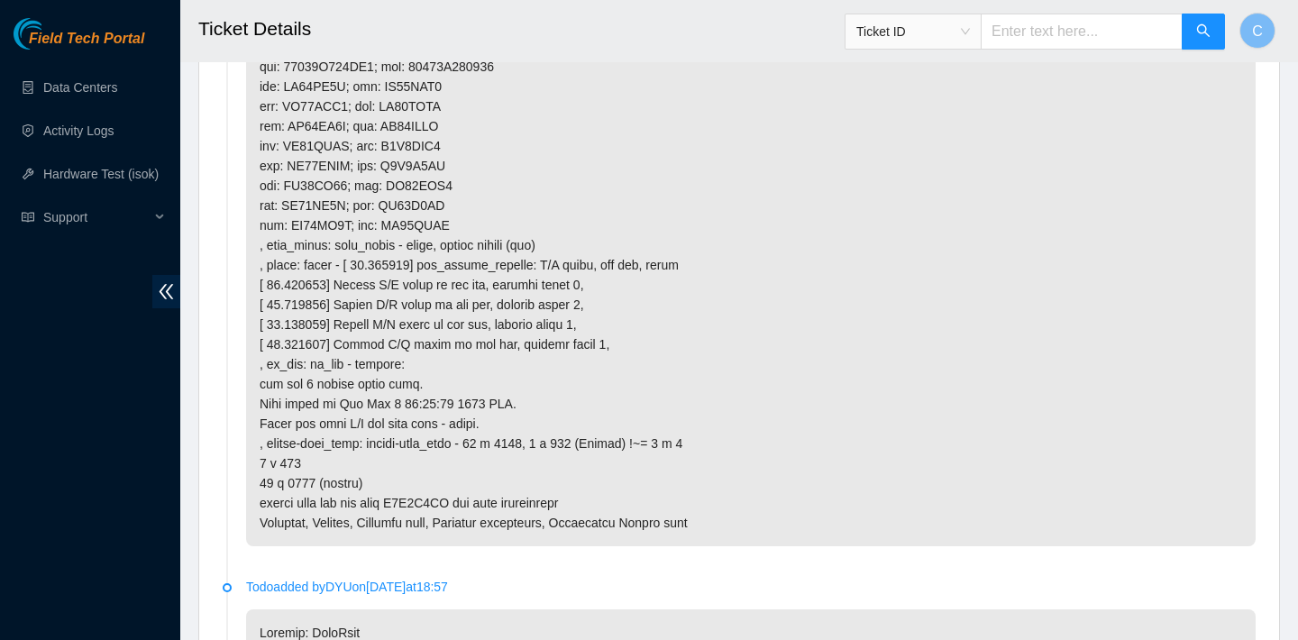
scroll to position [2819, 0]
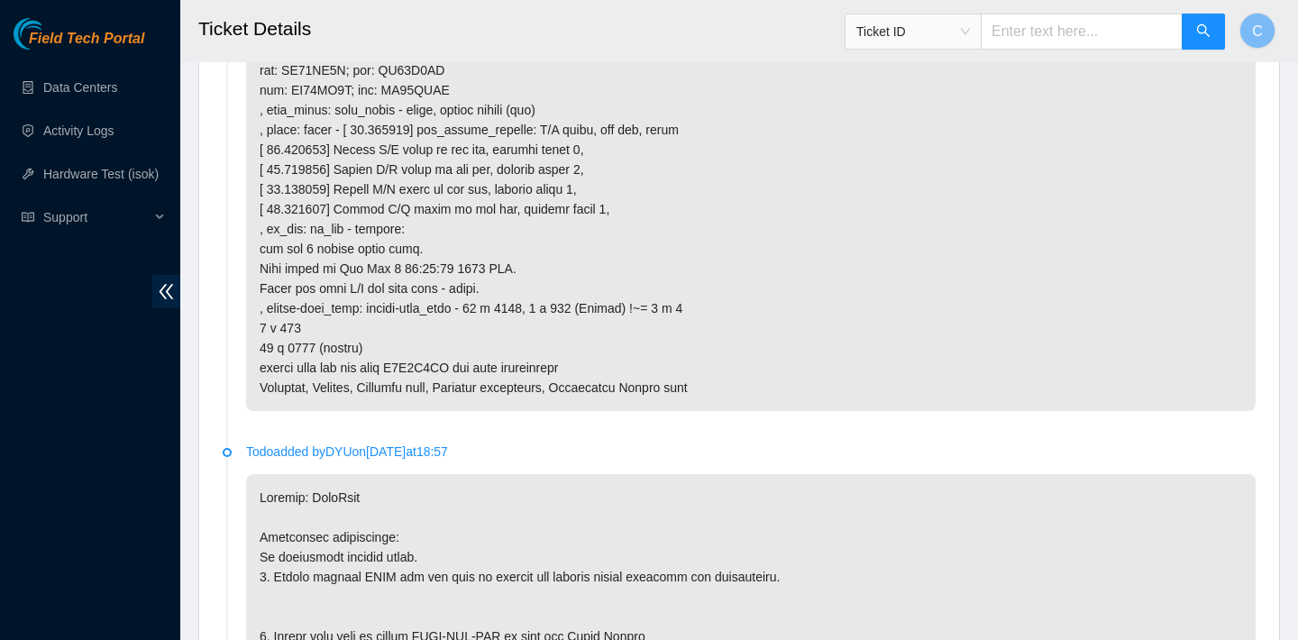
type textarea "verified SN swapped disk Z1Z7M0LG with WS20DLDV rebooted rescued rebooted confi…"
drag, startPoint x: 259, startPoint y: 367, endPoint x: 604, endPoint y: 370, distance: 345.3
copy p "please send rma for disk Z1Z7M0LG and send replacement"
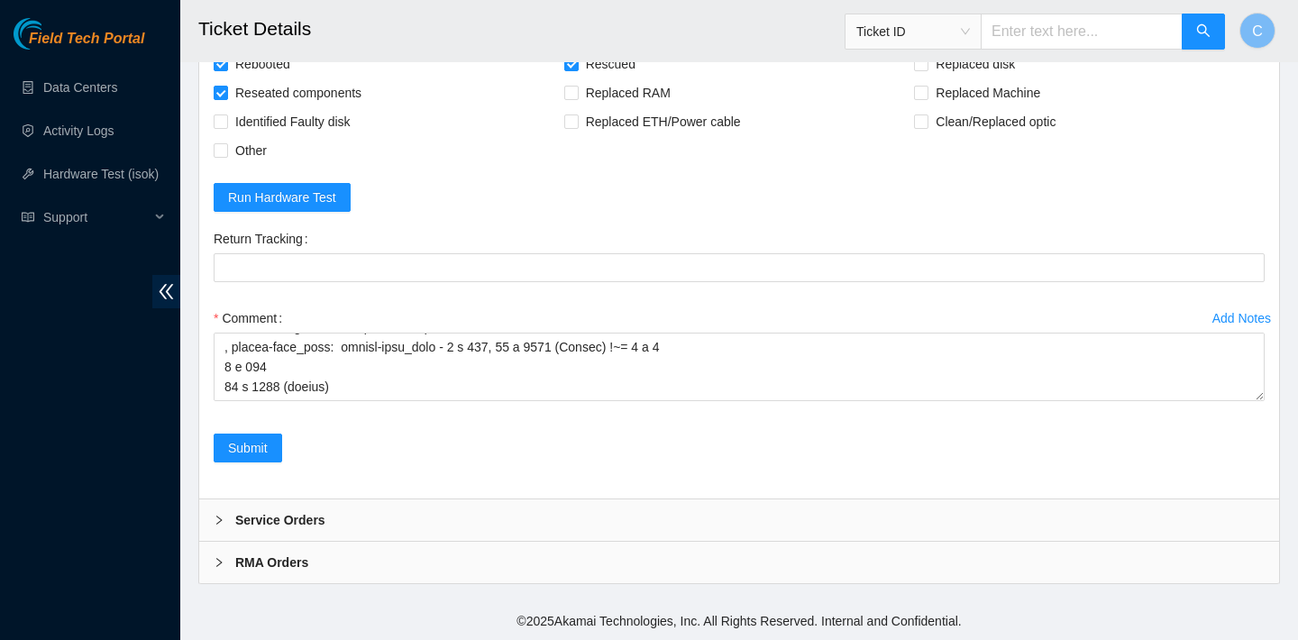
scroll to position [6038, 0]
click at [317, 136] on span "Identified Faulty disk" at bounding box center [293, 121] width 130 height 29
click at [226, 127] on input "Identified Faulty disk" at bounding box center [220, 120] width 13 height 13
checkbox input "true"
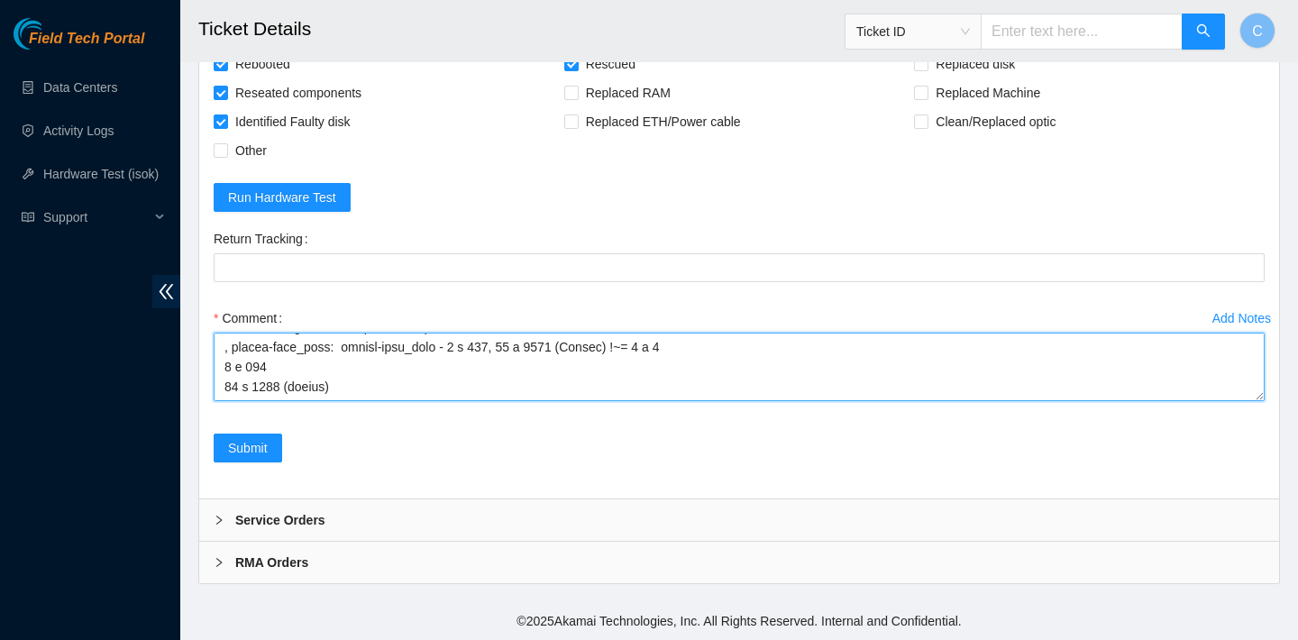
click at [267, 401] on textarea "Comment" at bounding box center [739, 367] width 1051 height 69
click at [255, 401] on textarea "Comment" at bounding box center [739, 367] width 1051 height 69
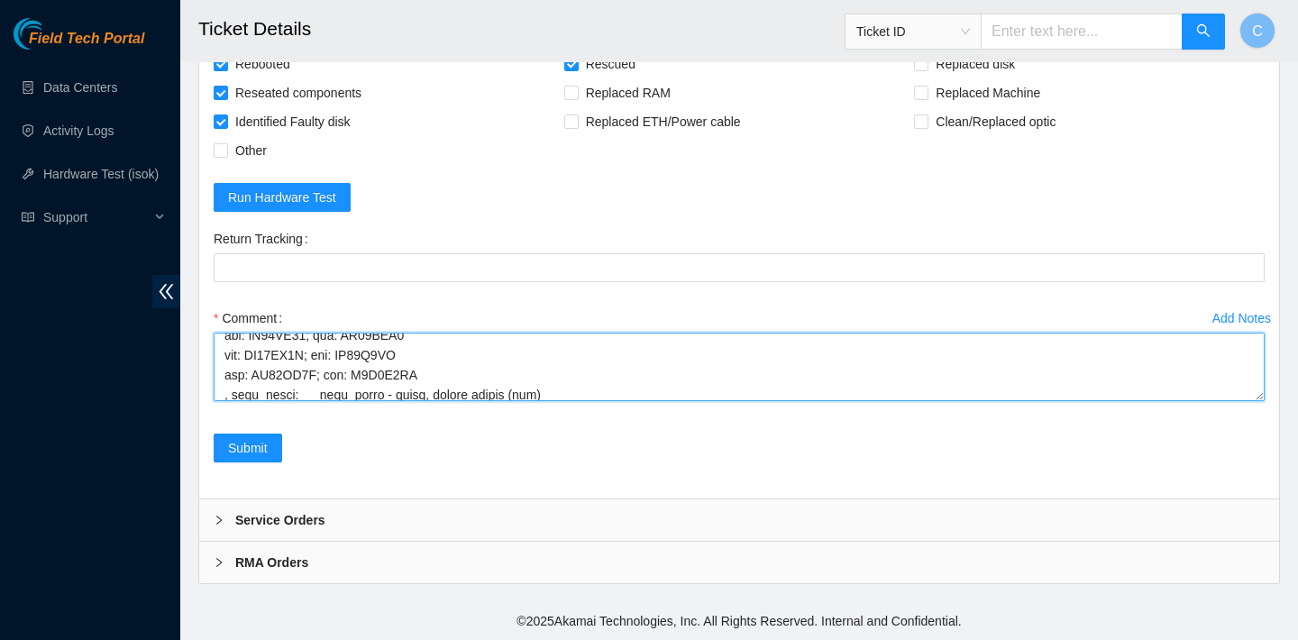
scroll to position [333, 0]
drag, startPoint x: 427, startPoint y: 372, endPoint x: 357, endPoint y: 371, distance: 70.3
click at [357, 371] on textarea "Comment" at bounding box center [739, 367] width 1051 height 69
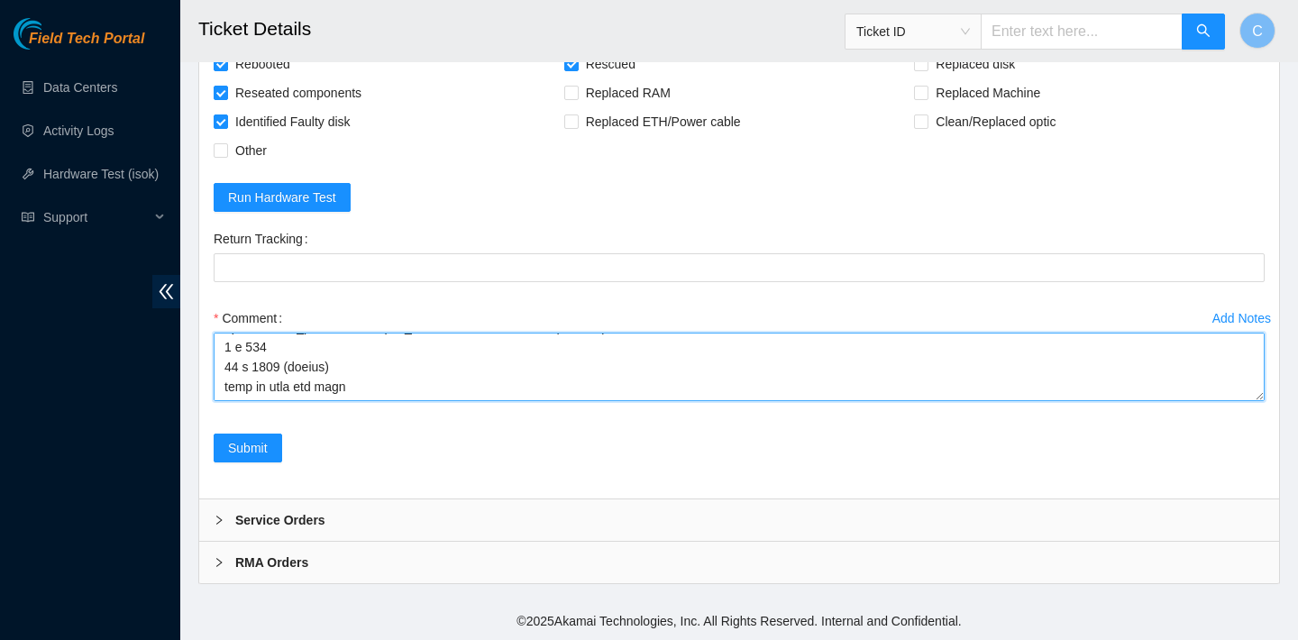
click at [366, 371] on textarea "Comment" at bounding box center [739, 367] width 1051 height 69
paste textarea "Z1Z7M0LG"
click at [384, 390] on textarea "Comment" at bounding box center [739, 367] width 1051 height 69
paste textarea "Z1Z7M0LG"
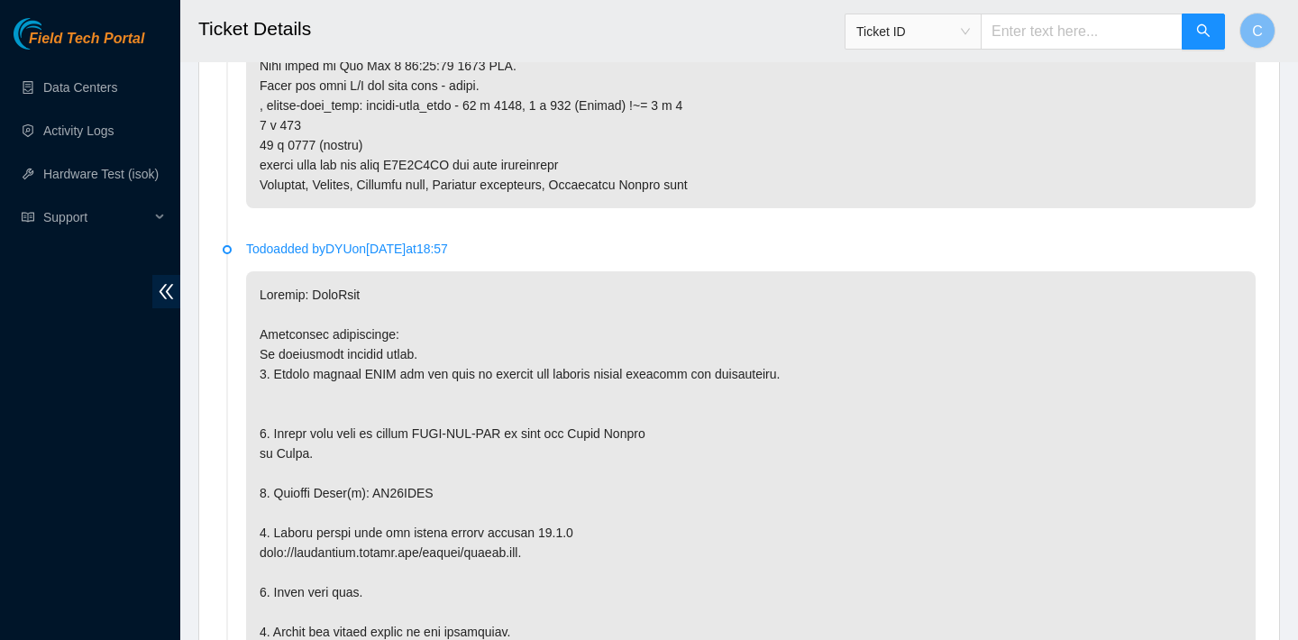
scroll to position [2982, 0]
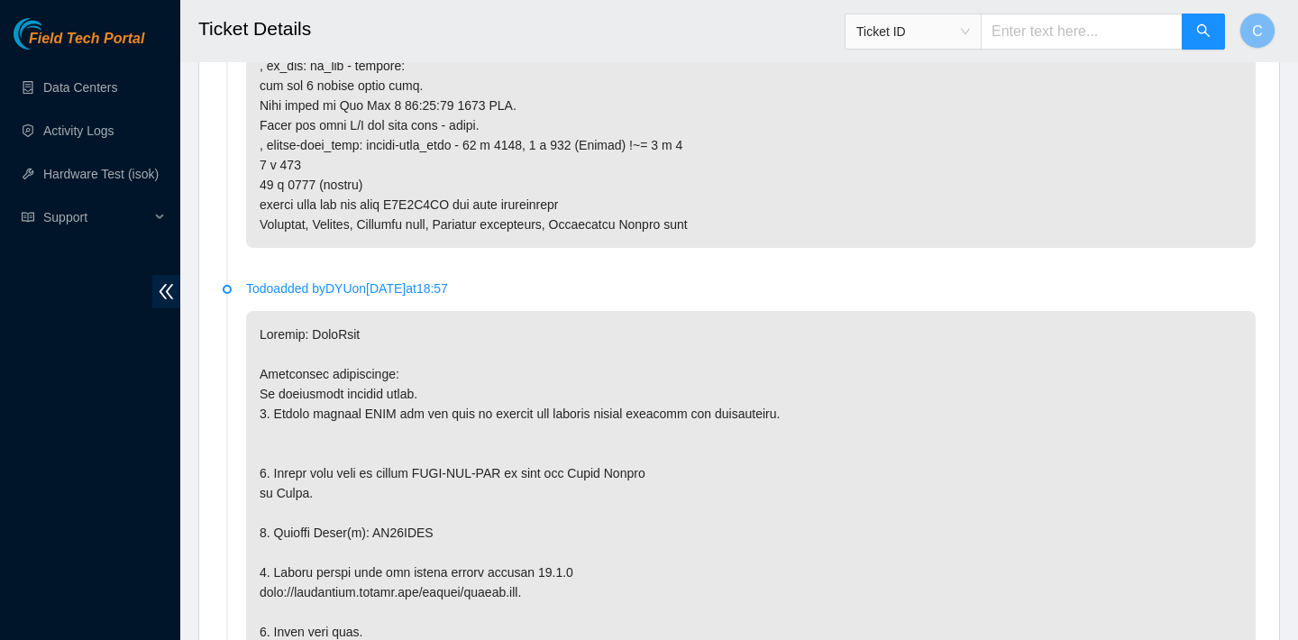
type textarea "verified SN swapped disk Z1Z7M0LG with WS20DLDV rebooted rescued rebooted confi…"
drag, startPoint x: 261, startPoint y: 206, endPoint x: 607, endPoint y: 199, distance: 346.2
copy p "please send rma for disk Z1Z7M0LG and send replacement"
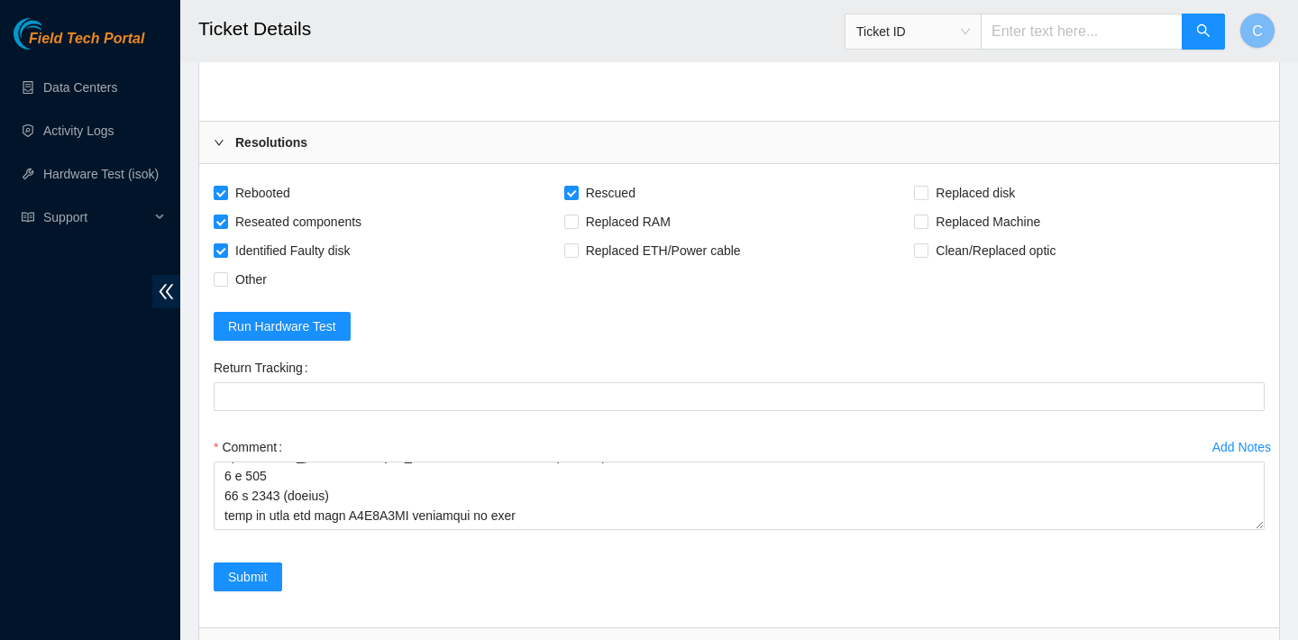
scroll to position [6178, 0]
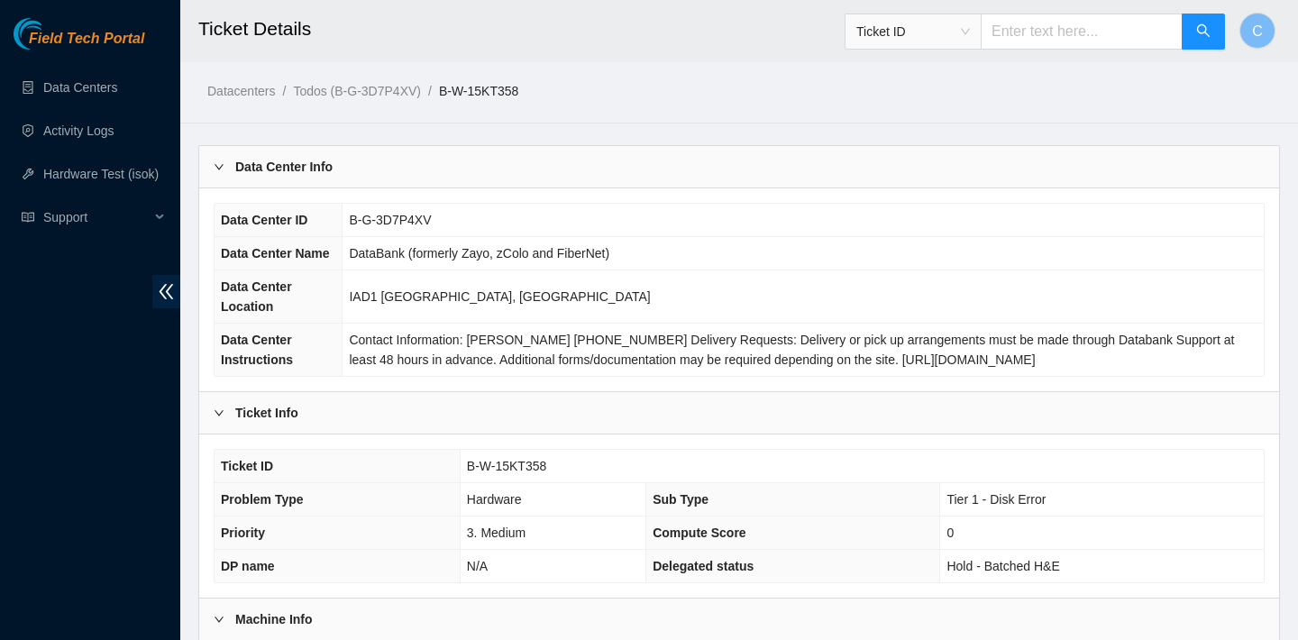
scroll to position [524, 0]
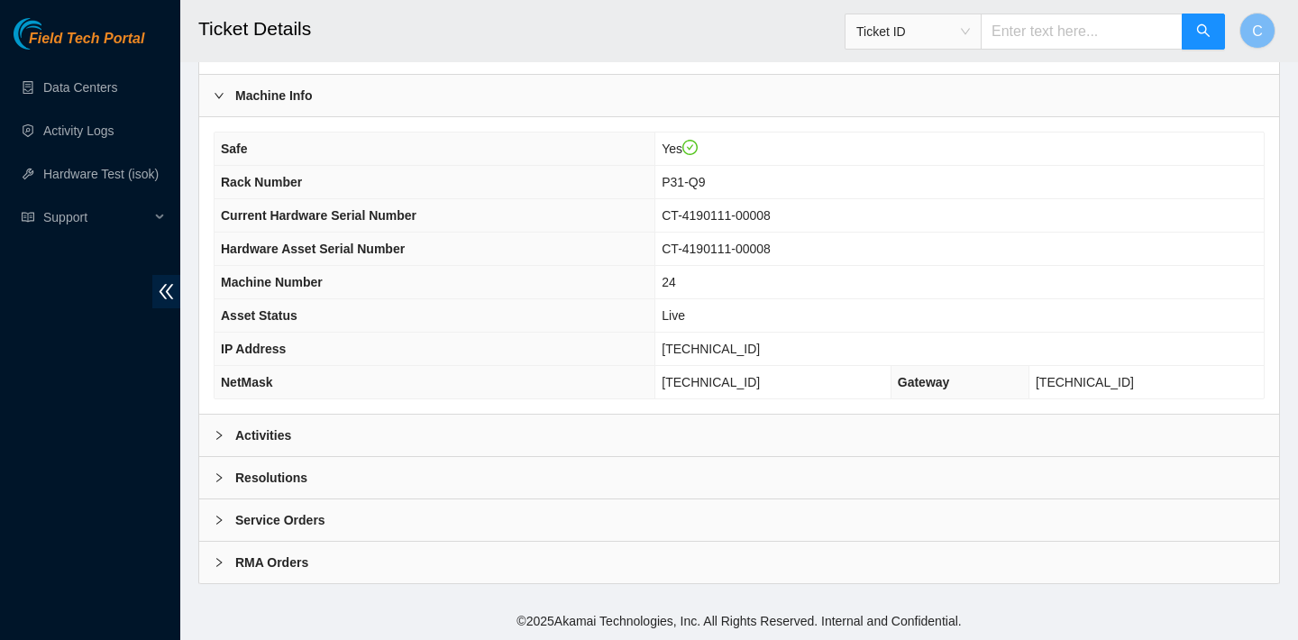
click at [475, 429] on div "Activities" at bounding box center [739, 435] width 1080 height 41
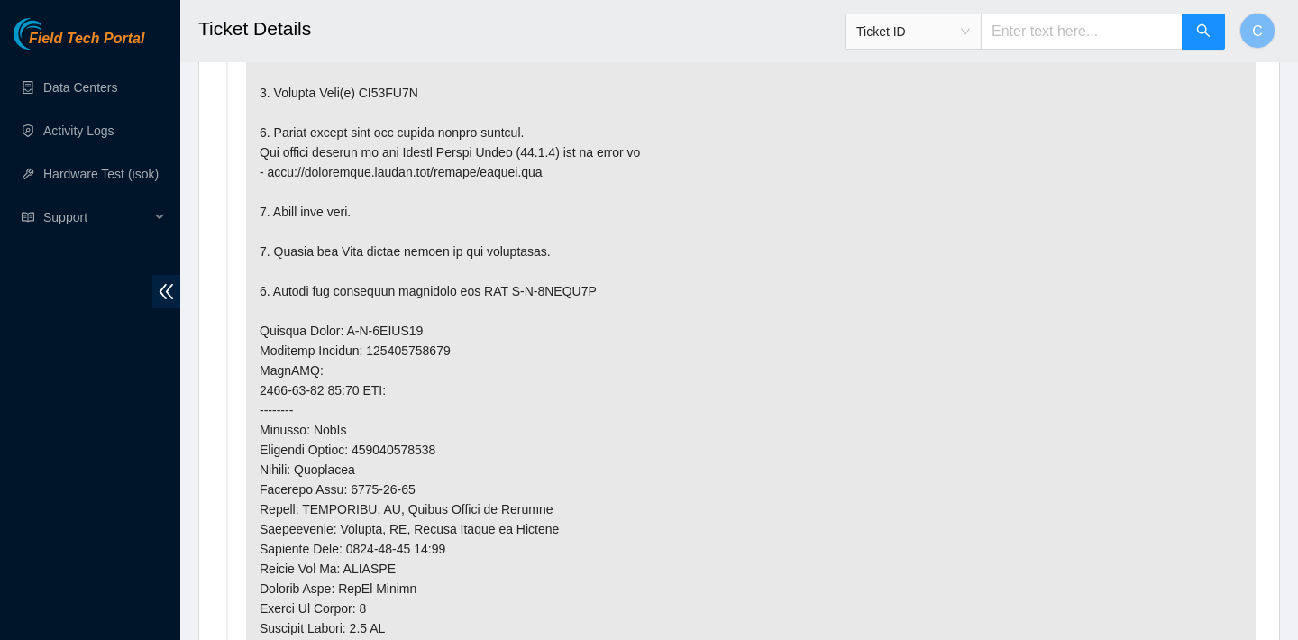
scroll to position [1170, 0]
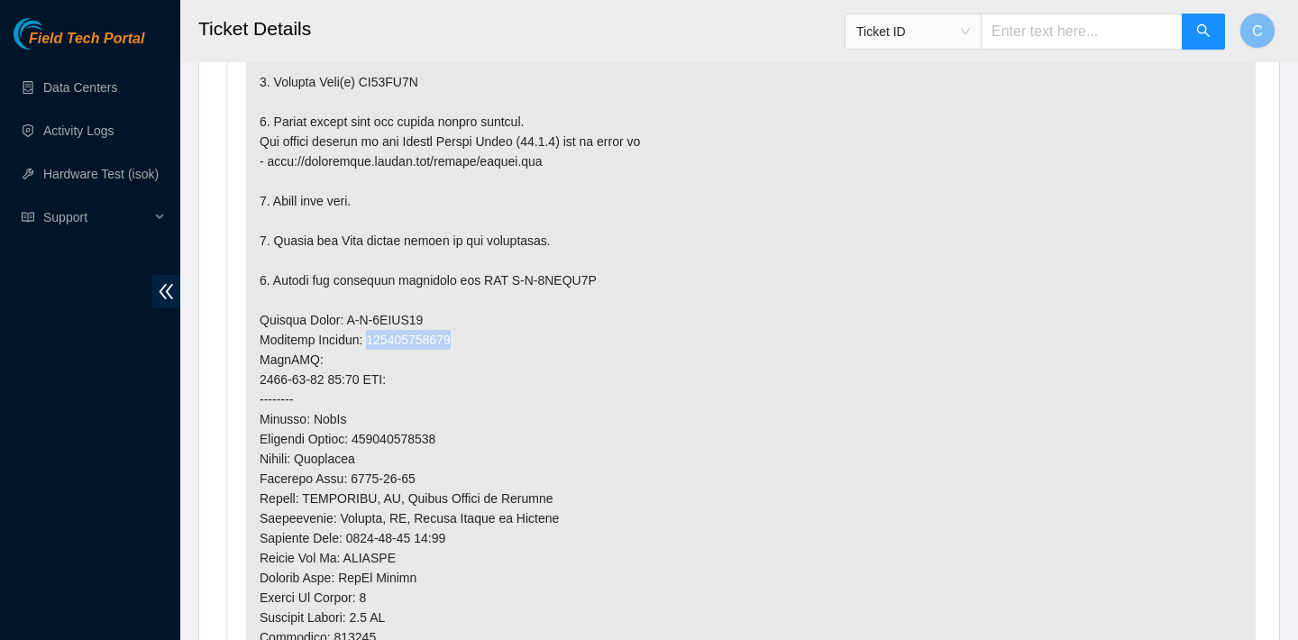
drag, startPoint x: 471, startPoint y: 338, endPoint x: 377, endPoint y: 333, distance: 93.9
click at [377, 333] on p at bounding box center [751, 339] width 1010 height 959
copy p "463470058590"
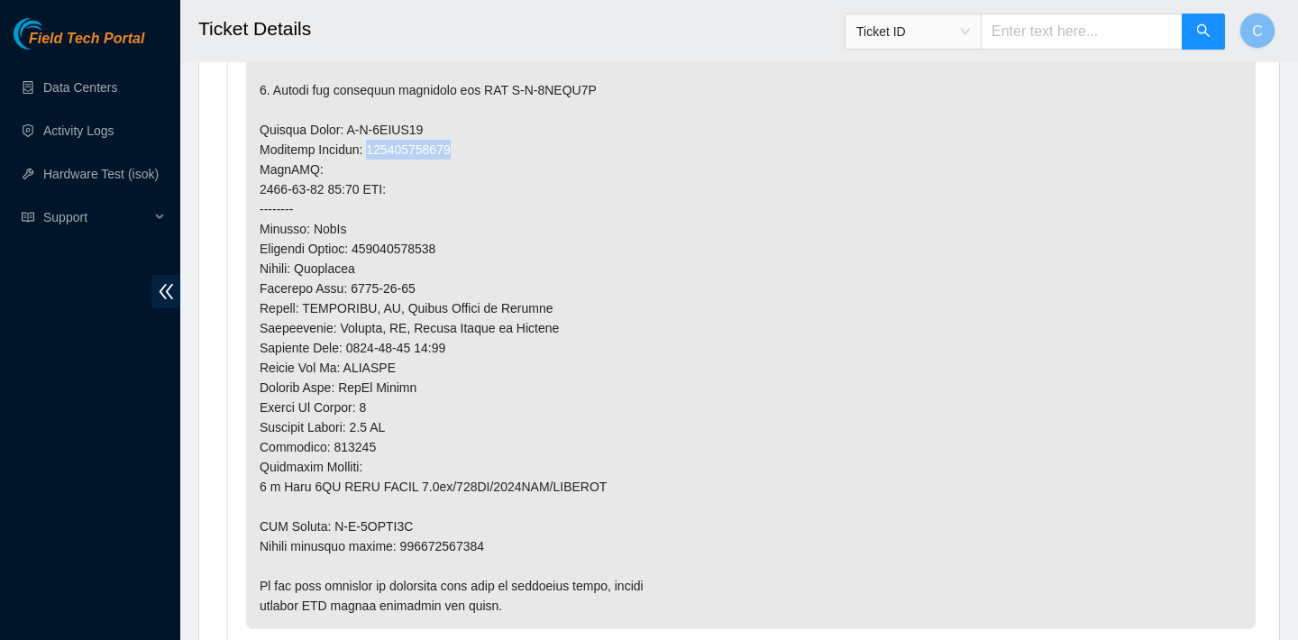
scroll to position [1415, 0]
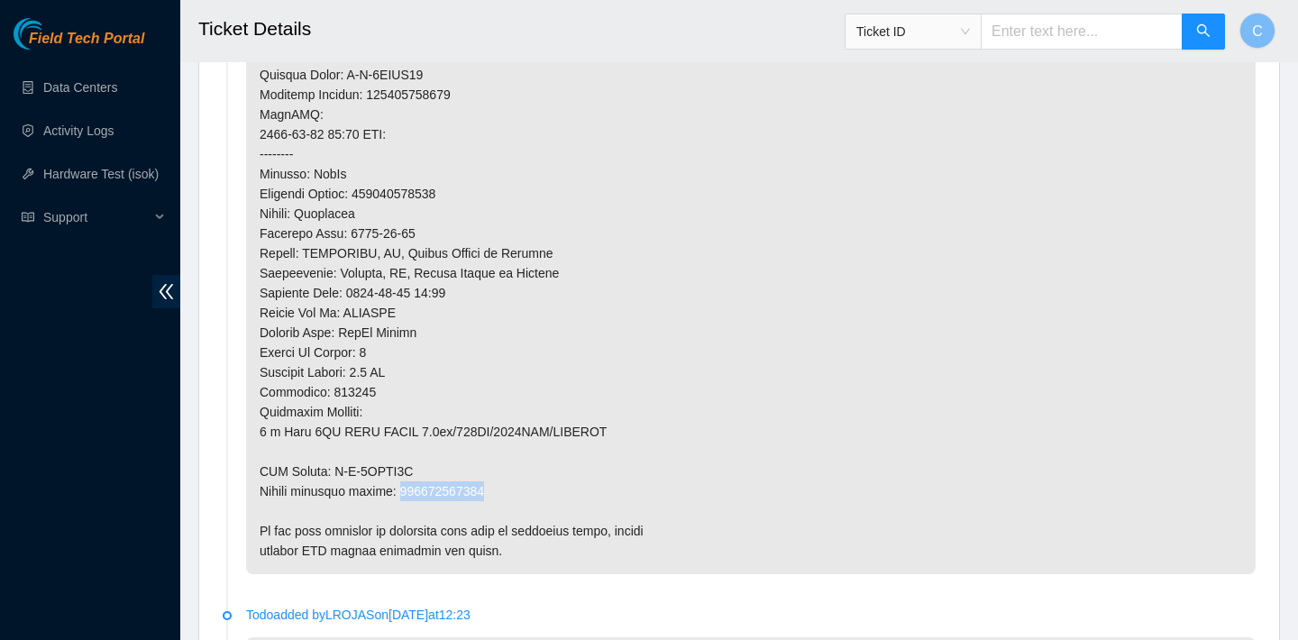
drag, startPoint x: 502, startPoint y: 491, endPoint x: 403, endPoint y: 491, distance: 99.2
click at [403, 491] on p at bounding box center [751, 94] width 1010 height 959
copy p "463470058605"
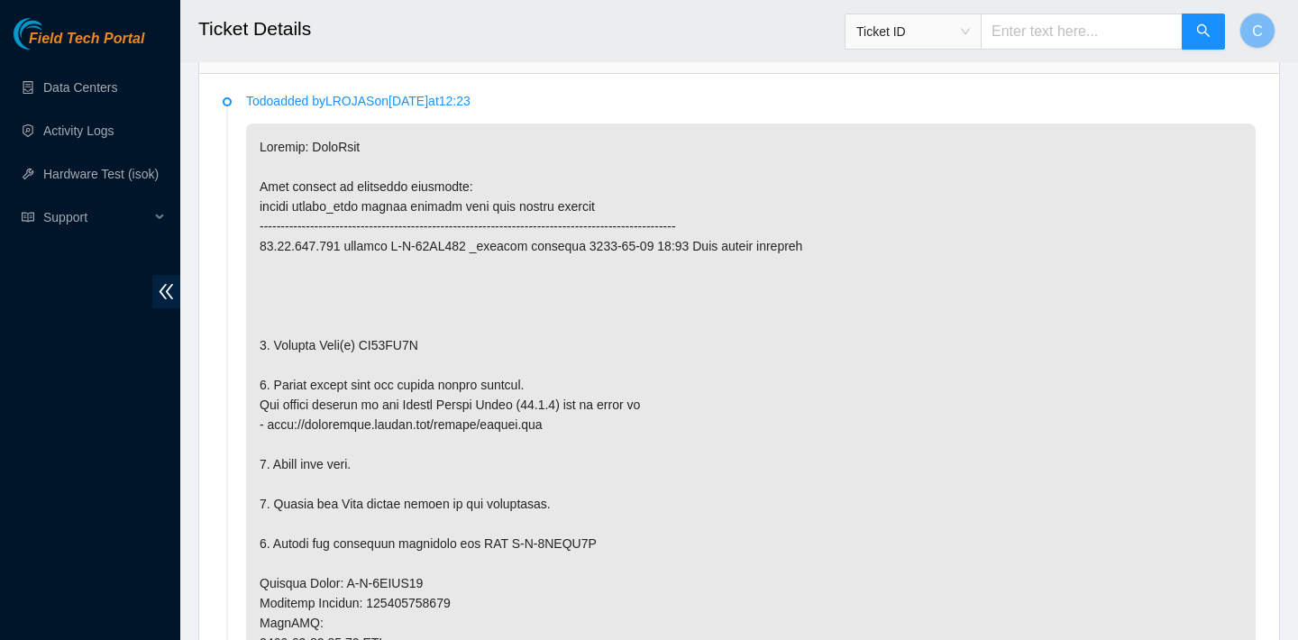
scroll to position [917, 0]
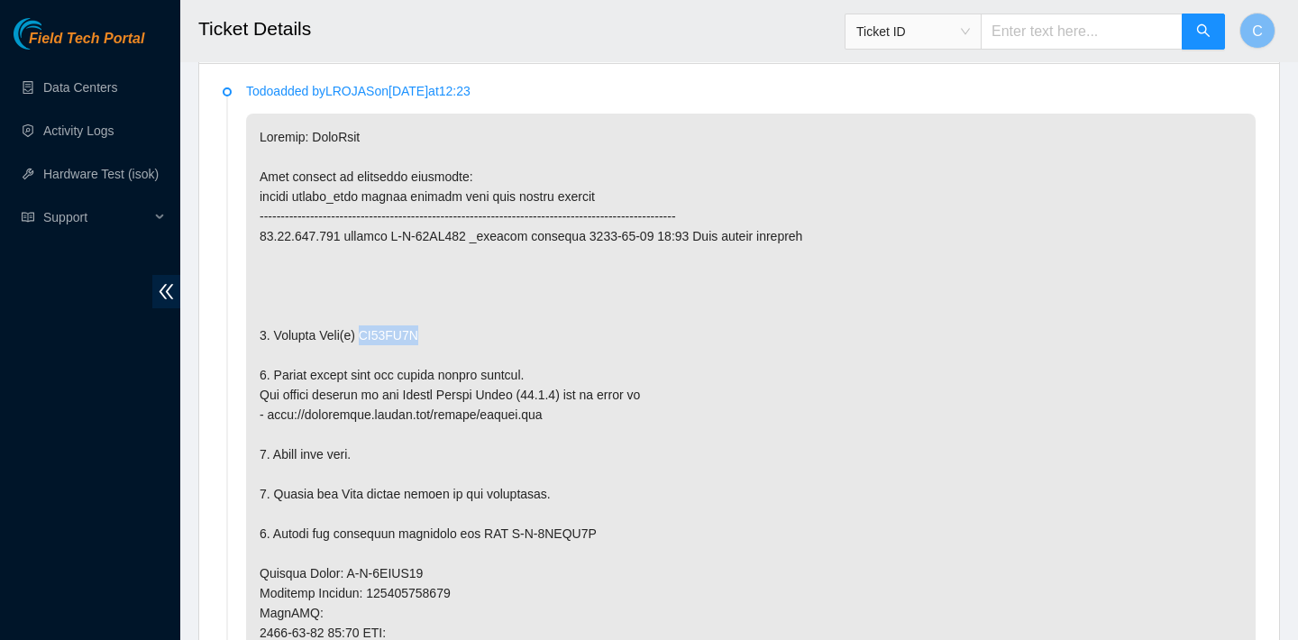
drag, startPoint x: 452, startPoint y: 334, endPoint x: 372, endPoint y: 333, distance: 79.3
click at [372, 333] on p at bounding box center [751, 593] width 1010 height 959
copy p "ZC17CM7F"
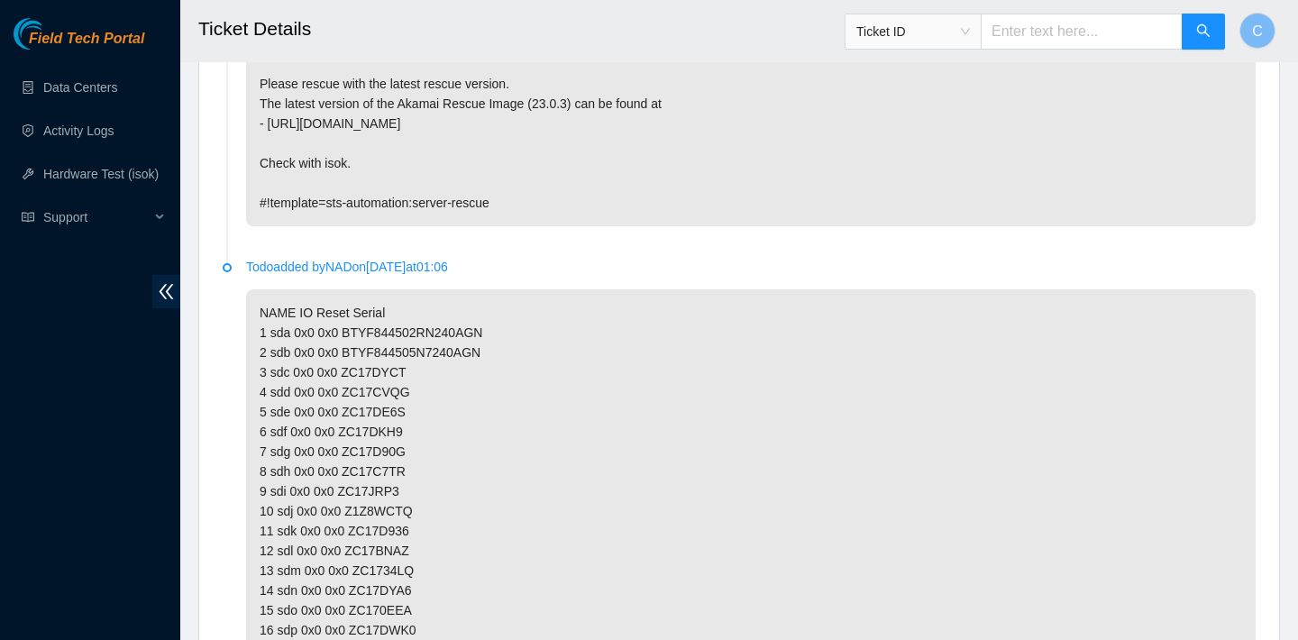
scroll to position [4713, 0]
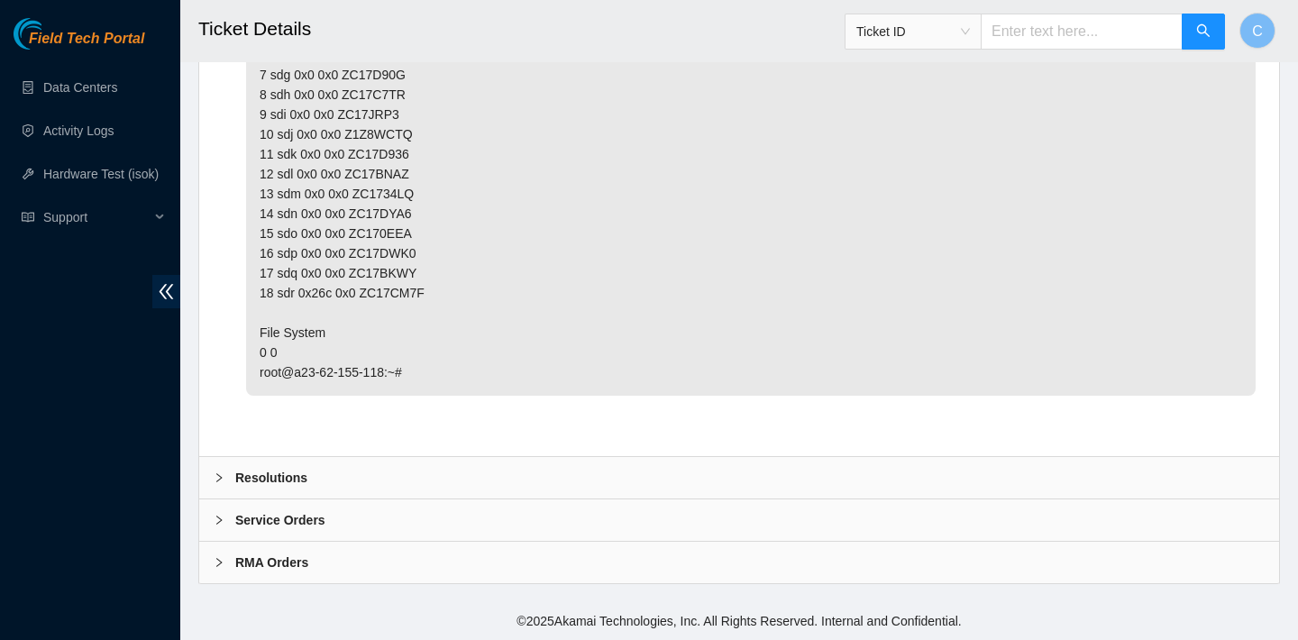
click at [328, 474] on div "Resolutions" at bounding box center [739, 477] width 1080 height 41
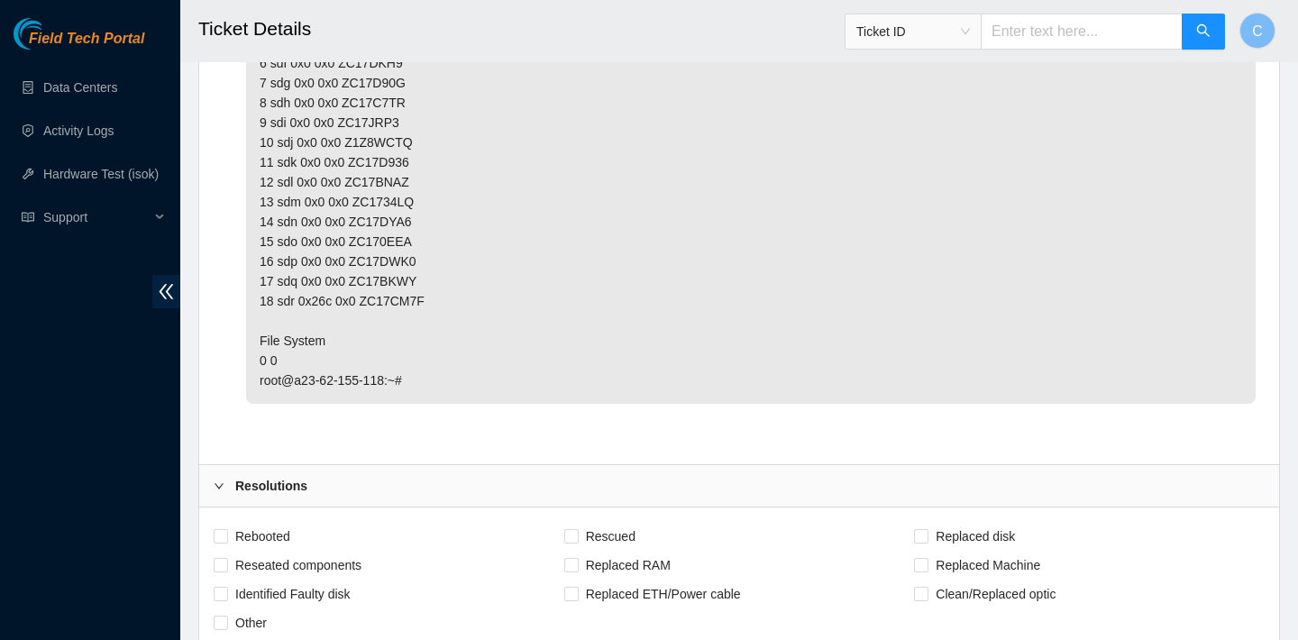
scroll to position [5177, 0]
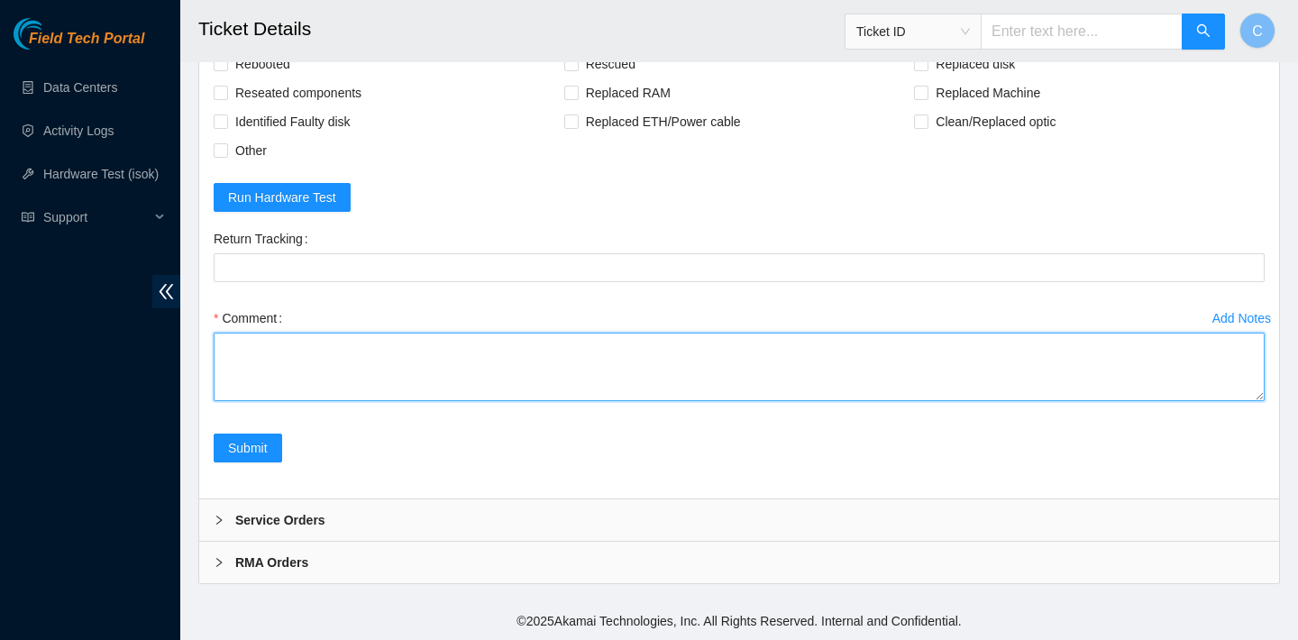
click at [363, 351] on textarea "Comment" at bounding box center [739, 367] width 1051 height 69
paste textarea "ZC17CM7F"
click at [281, 369] on textarea "verified SN replaced OLD disk ZC17CM7F with NEW disk Z1Z7KEL rebooted rescued r…" at bounding box center [739, 367] width 1051 height 69
click at [288, 389] on textarea "verified SN replaced OLD disk ZC17CM7F with NEW disk Z1Z7KEL rebooted rescued r…" at bounding box center [739, 367] width 1051 height 69
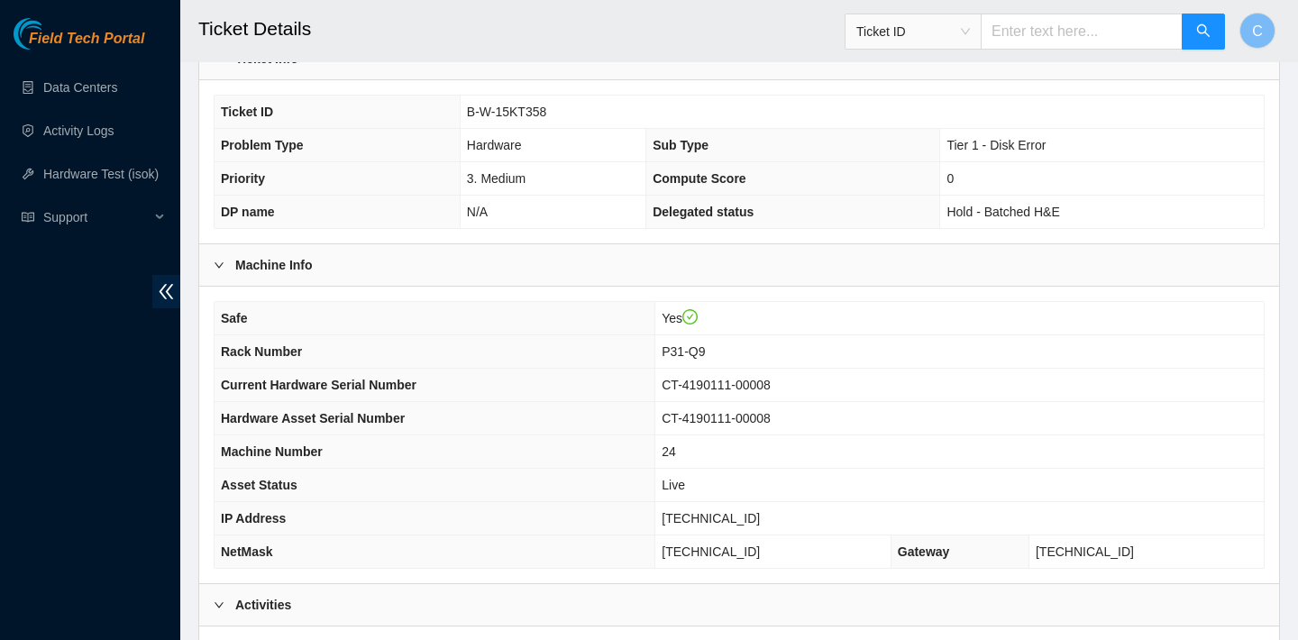
scroll to position [403, 0]
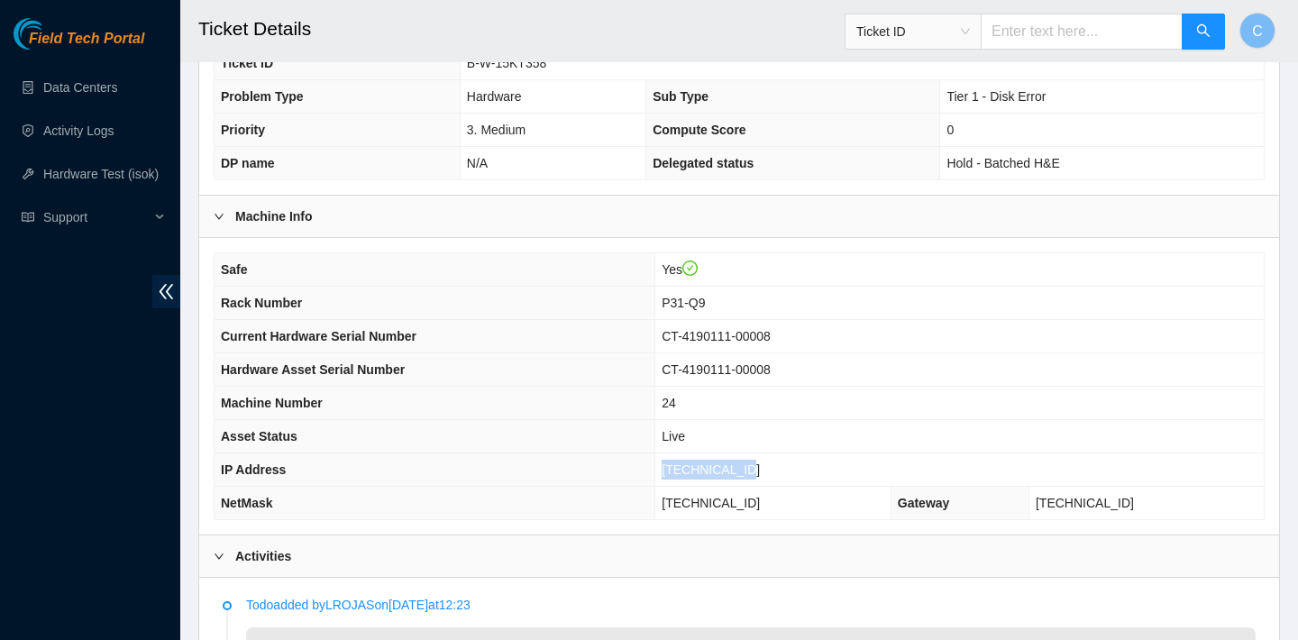
drag, startPoint x: 773, startPoint y: 464, endPoint x: 678, endPoint y: 464, distance: 95.6
click at [678, 464] on td "[TECHNICAL_ID]" at bounding box center [959, 469] width 608 height 33
copy span "[TECHNICAL_ID]"
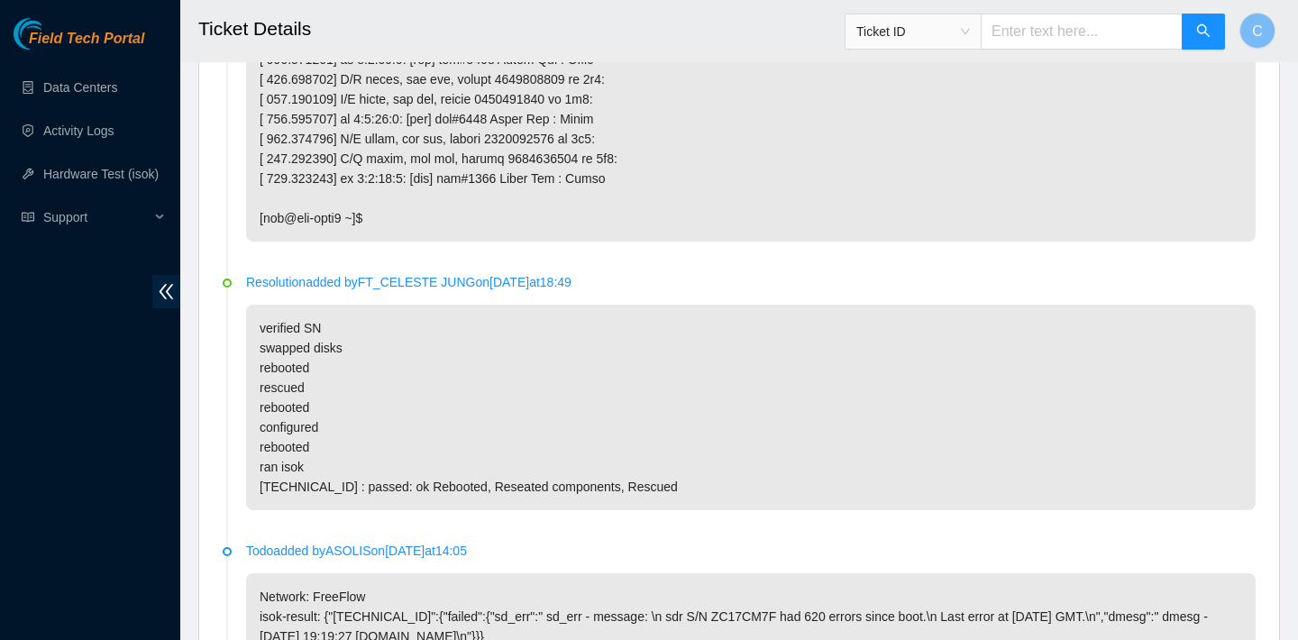
scroll to position [5177, 0]
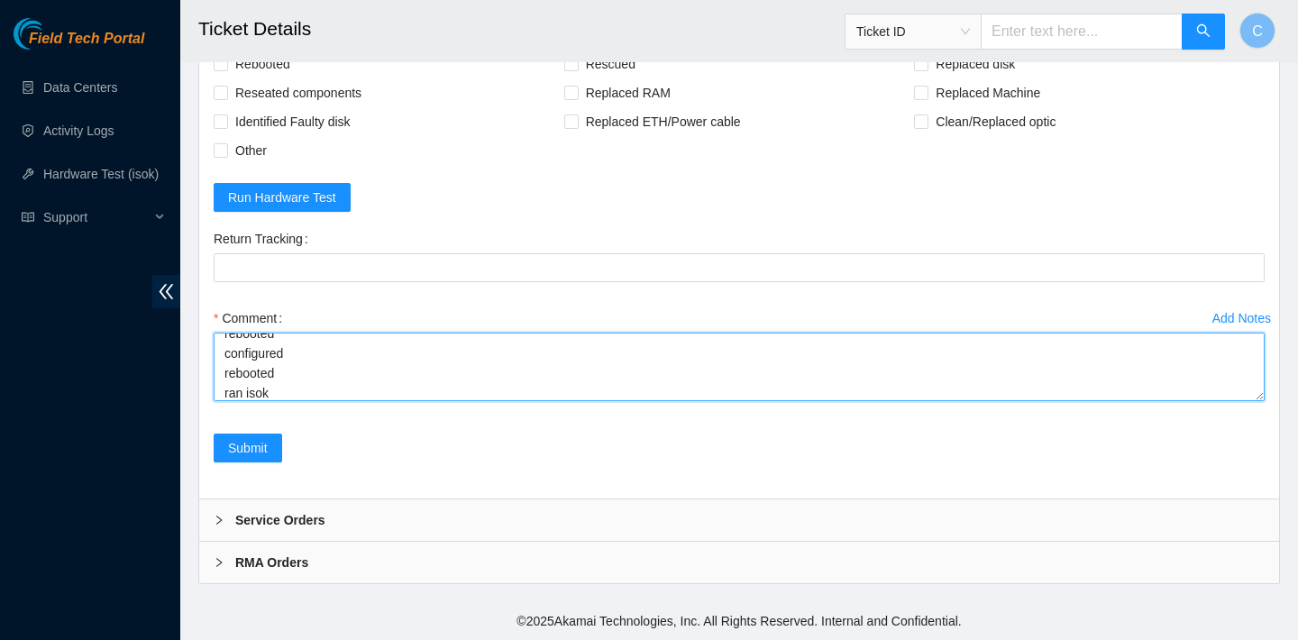
click at [290, 389] on textarea "verified SN replaced OLD disk ZC17CM7F with NEW disk Z1Z7KEL rebooted rescued r…" at bounding box center [739, 367] width 1051 height 69
paste textarea "[TECHNICAL_ID] : passed: ok"
type textarea "verified SN replaced OLD disk ZC17CM7F with NEW disk Z1Z7KEL rebooted rescued r…"
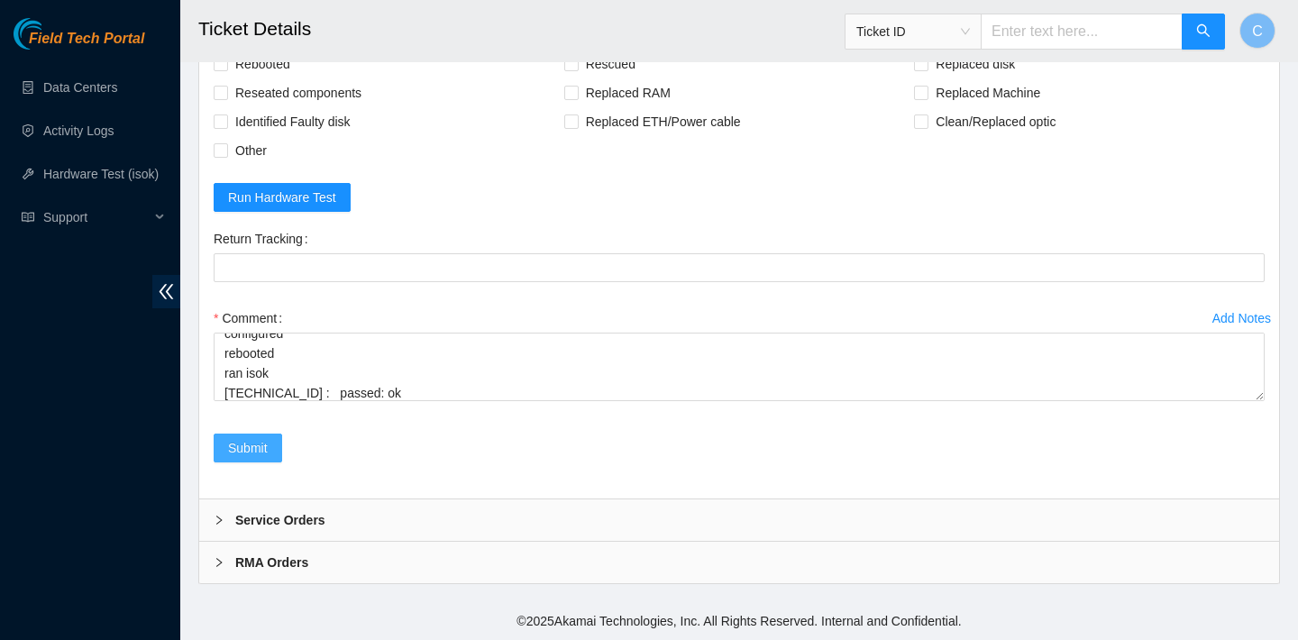
click at [268, 442] on span "Submit" at bounding box center [248, 448] width 40 height 20
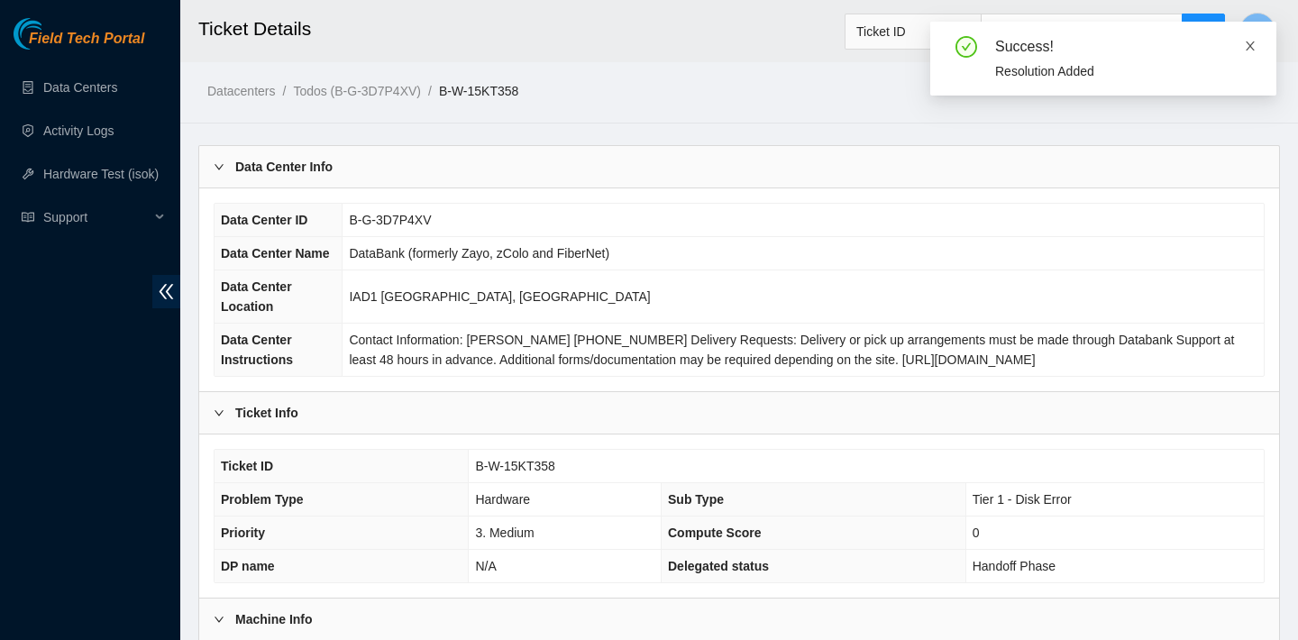
click at [1248, 48] on icon "close" at bounding box center [1250, 46] width 13 height 13
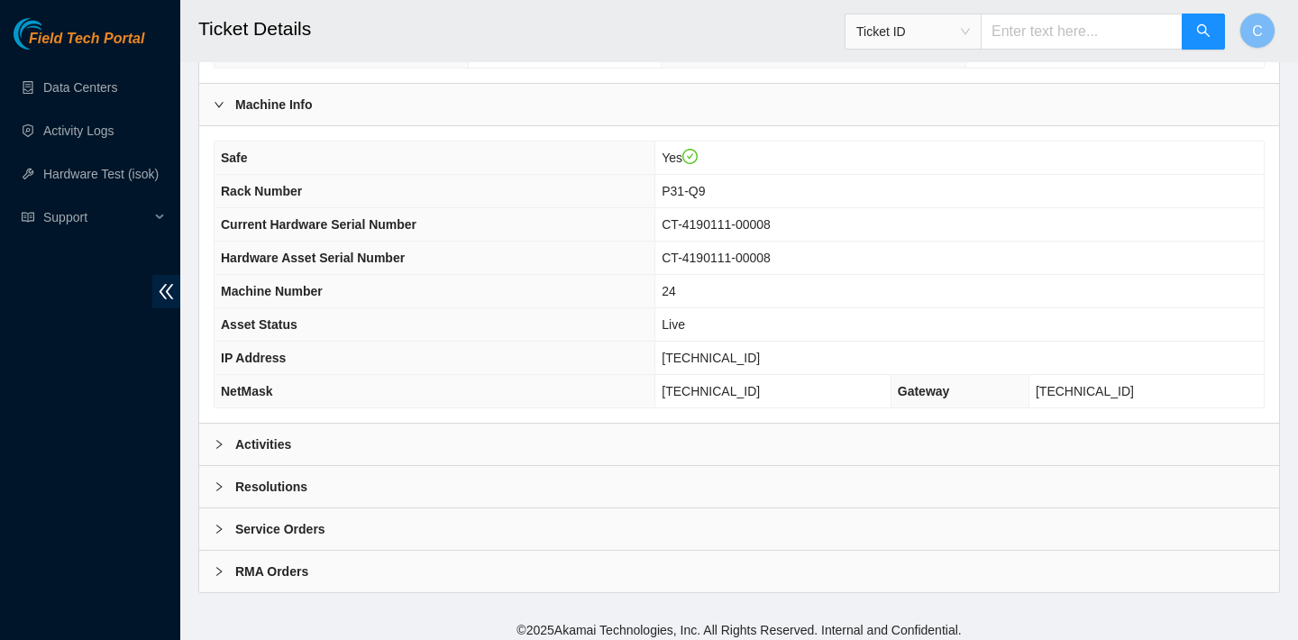
scroll to position [524, 0]
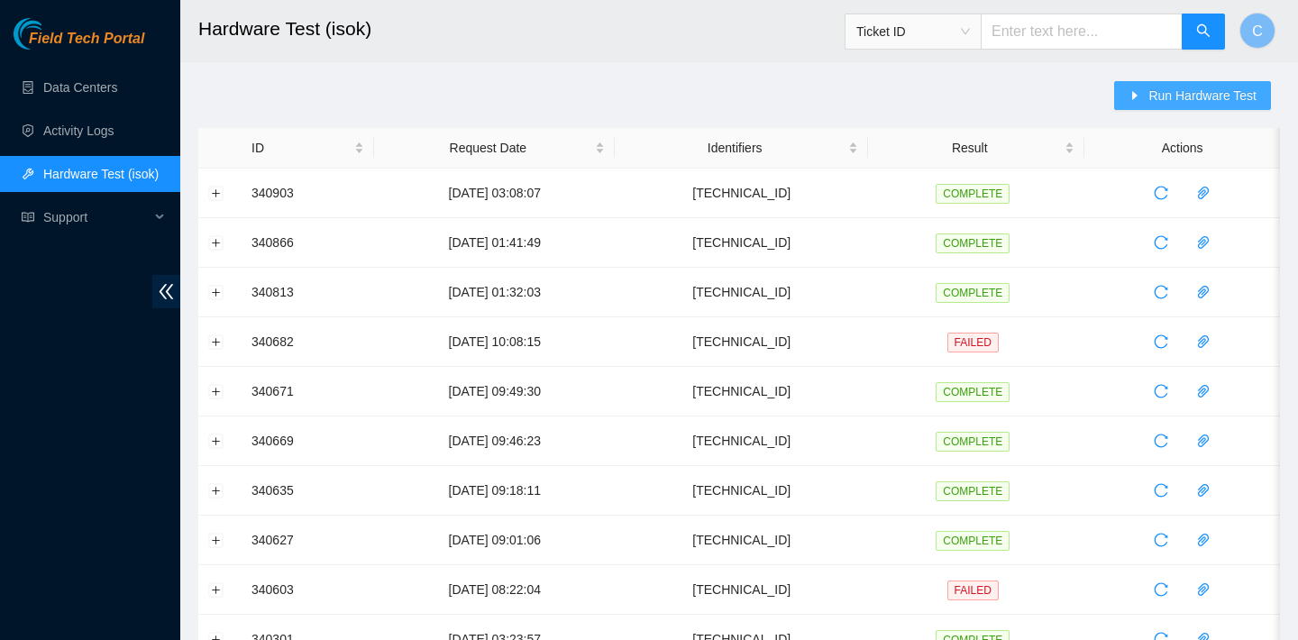
click at [1181, 101] on span "Run Hardware Test" at bounding box center [1202, 96] width 108 height 20
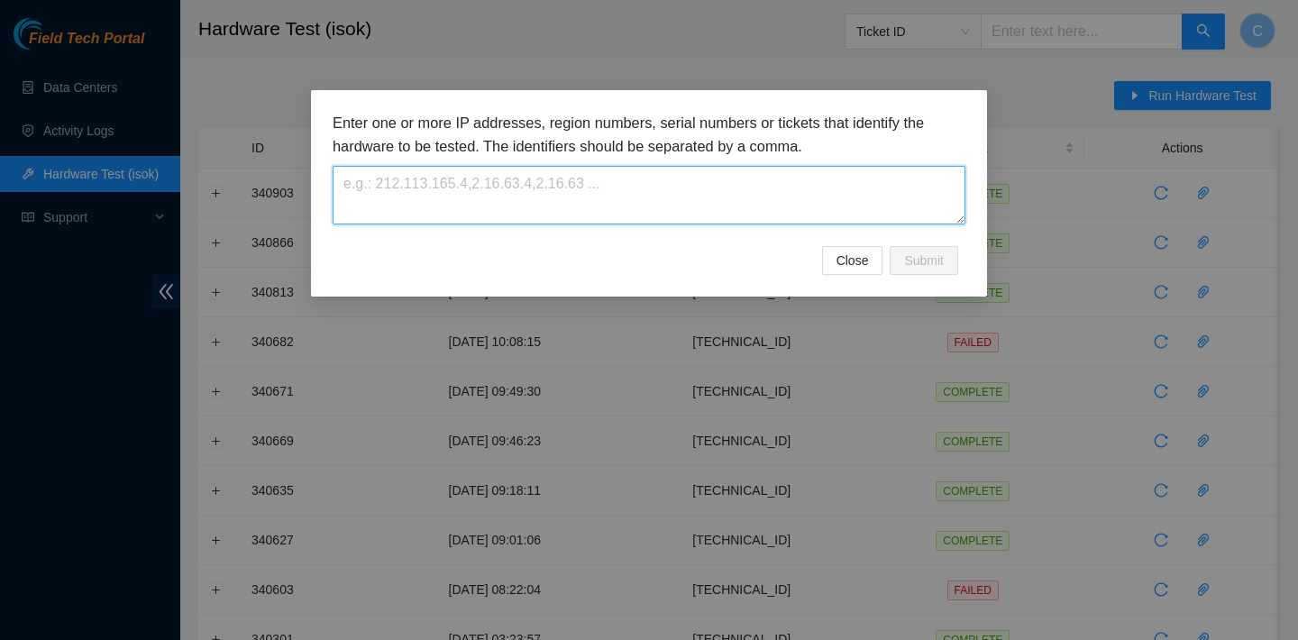
click at [804, 177] on textarea at bounding box center [649, 195] width 633 height 59
paste textarea "[TECHNICAL_ID]"
type textarea "[TECHNICAL_ID]"
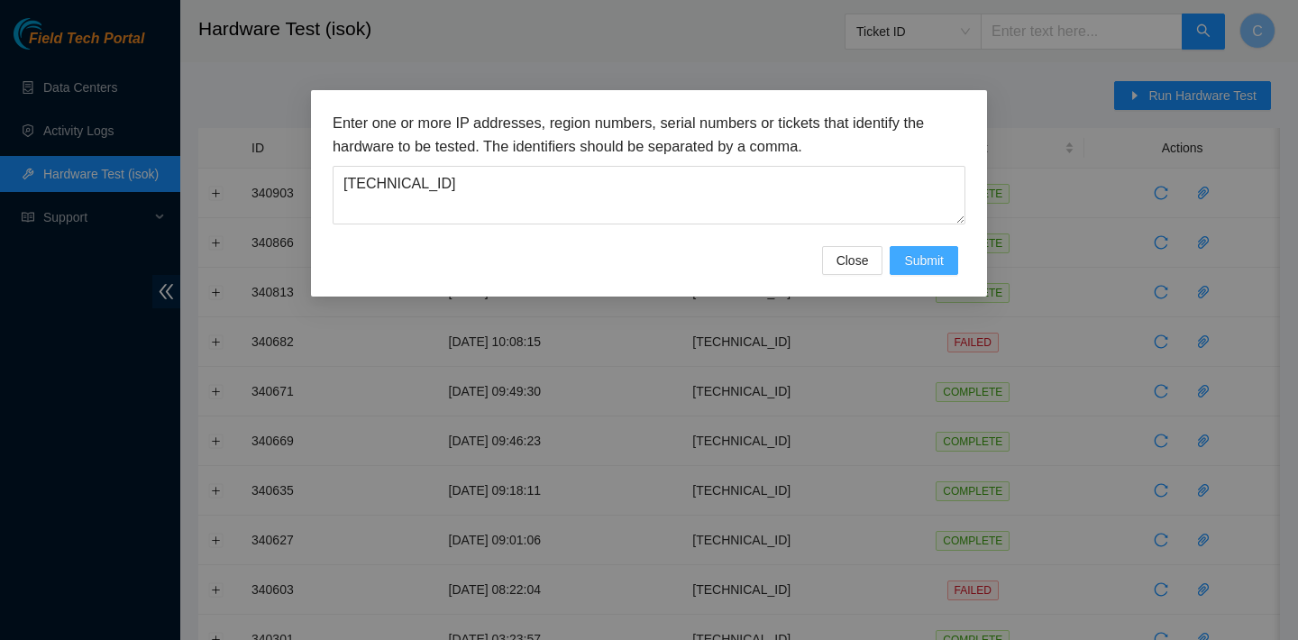
click at [938, 266] on span "Submit" at bounding box center [924, 261] width 40 height 20
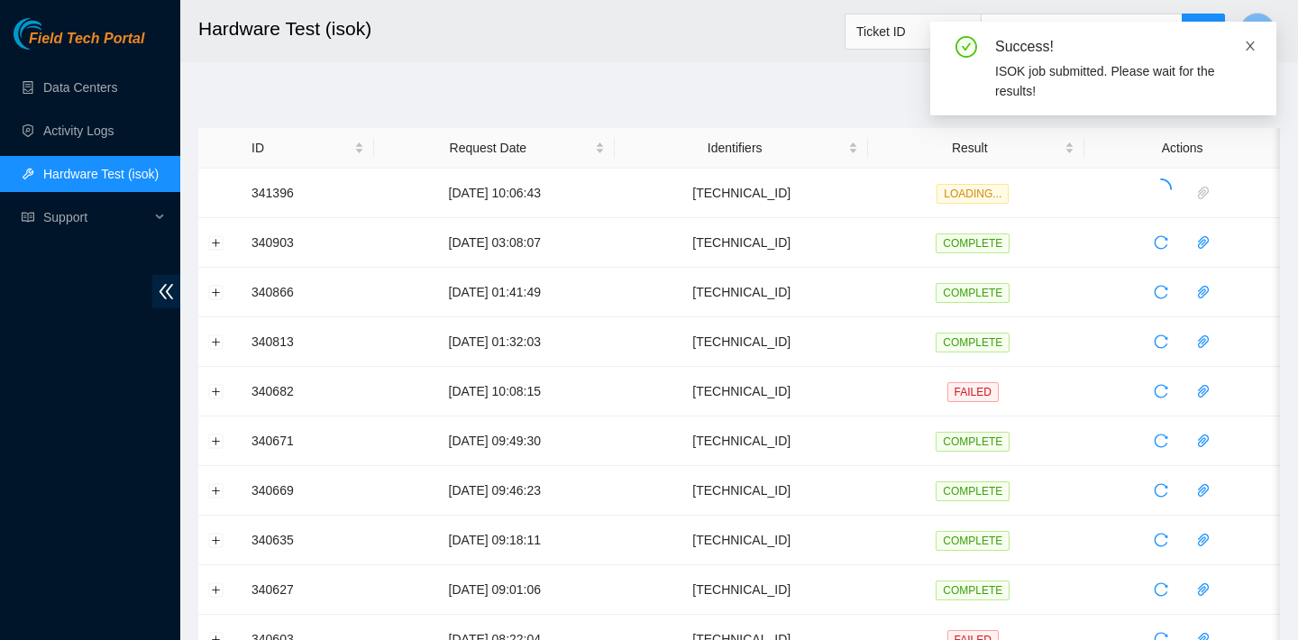
click at [1251, 46] on icon "close" at bounding box center [1250, 46] width 13 height 13
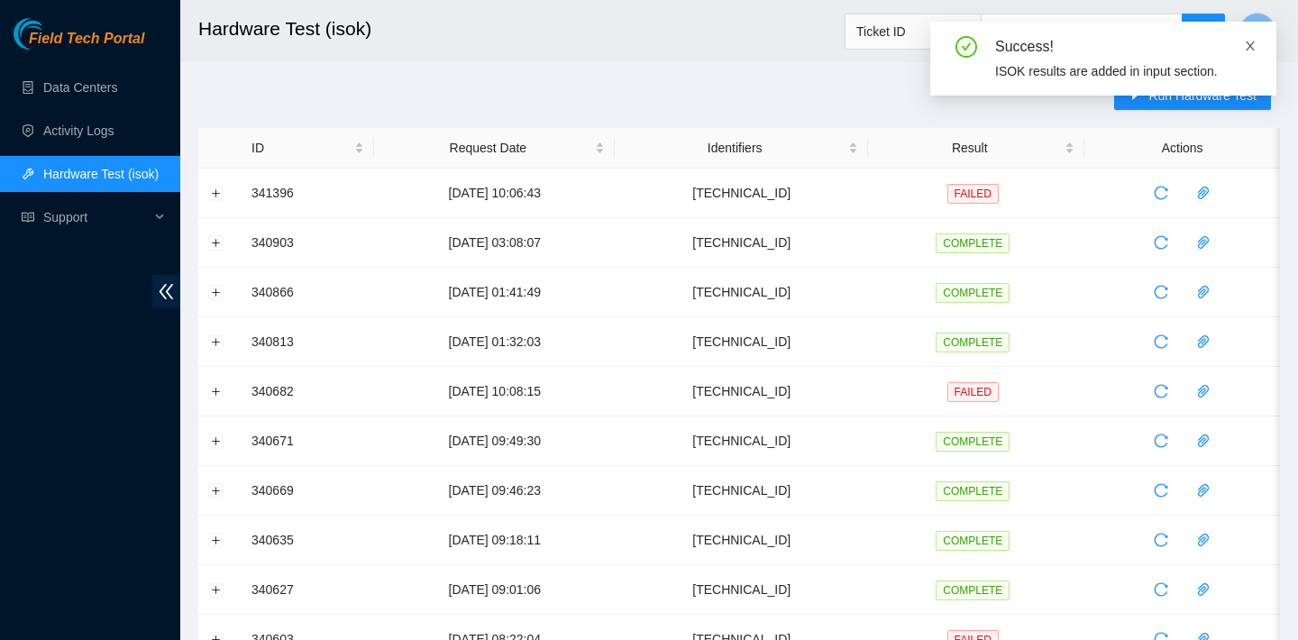
click at [1254, 48] on icon "close" at bounding box center [1250, 46] width 13 height 13
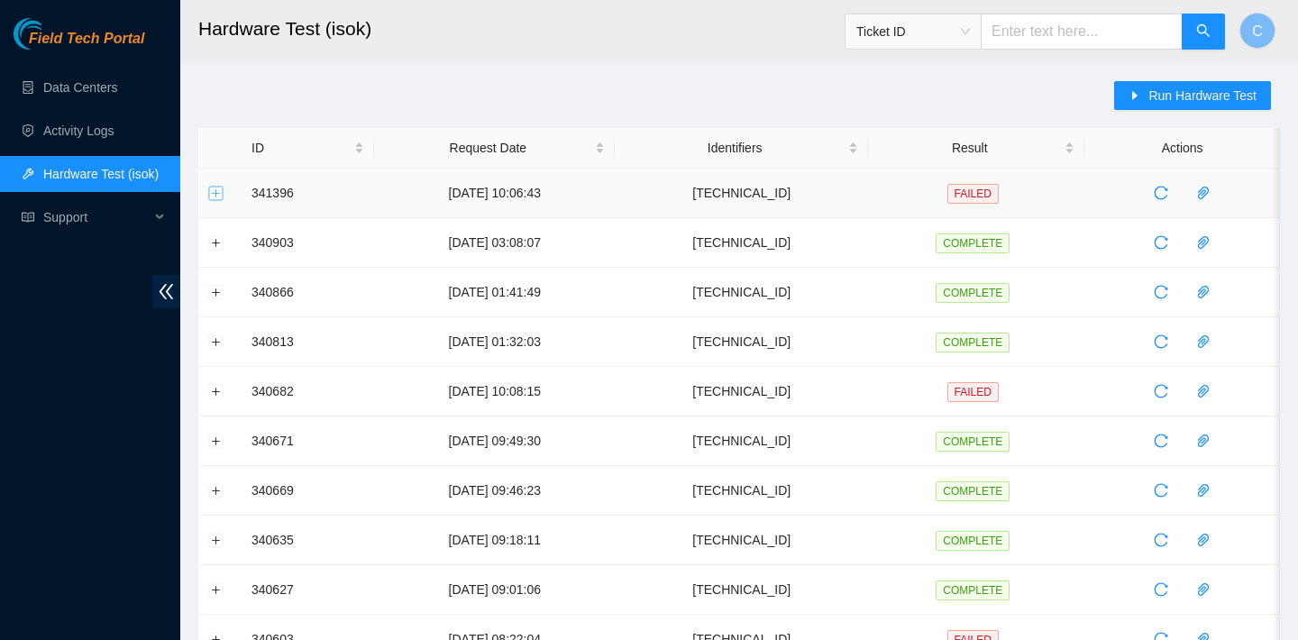
click at [209, 189] on button "Expand row" at bounding box center [216, 193] width 14 height 14
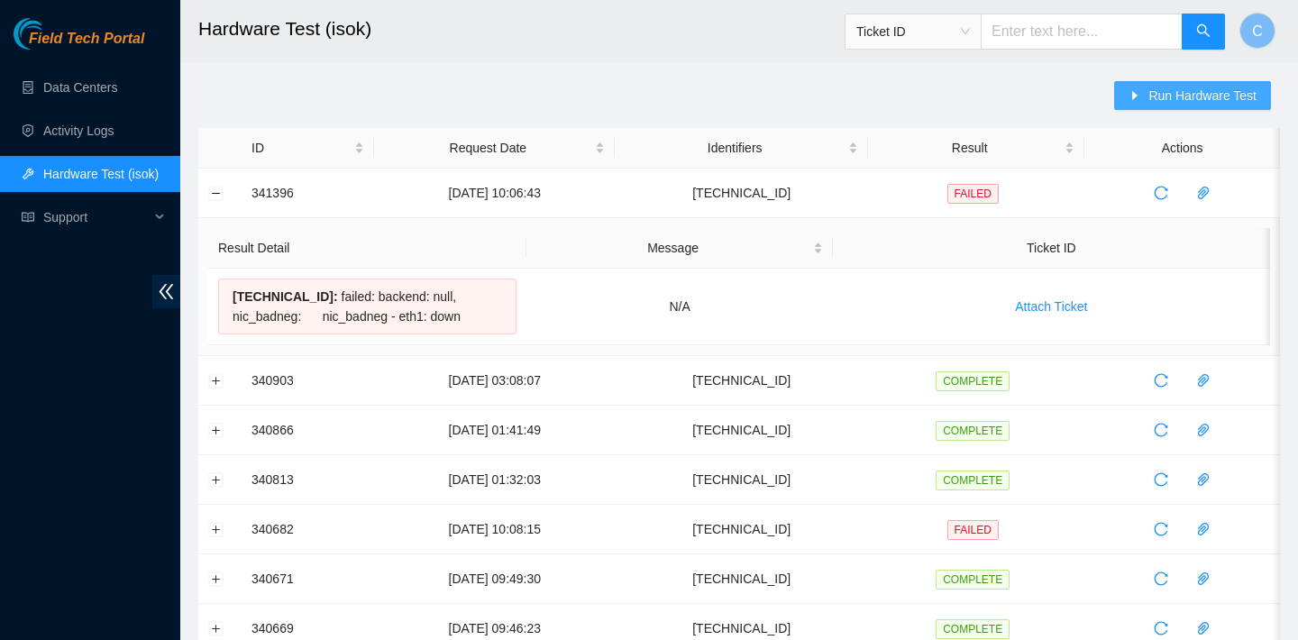
click at [1177, 96] on span "Run Hardware Test" at bounding box center [1202, 96] width 108 height 20
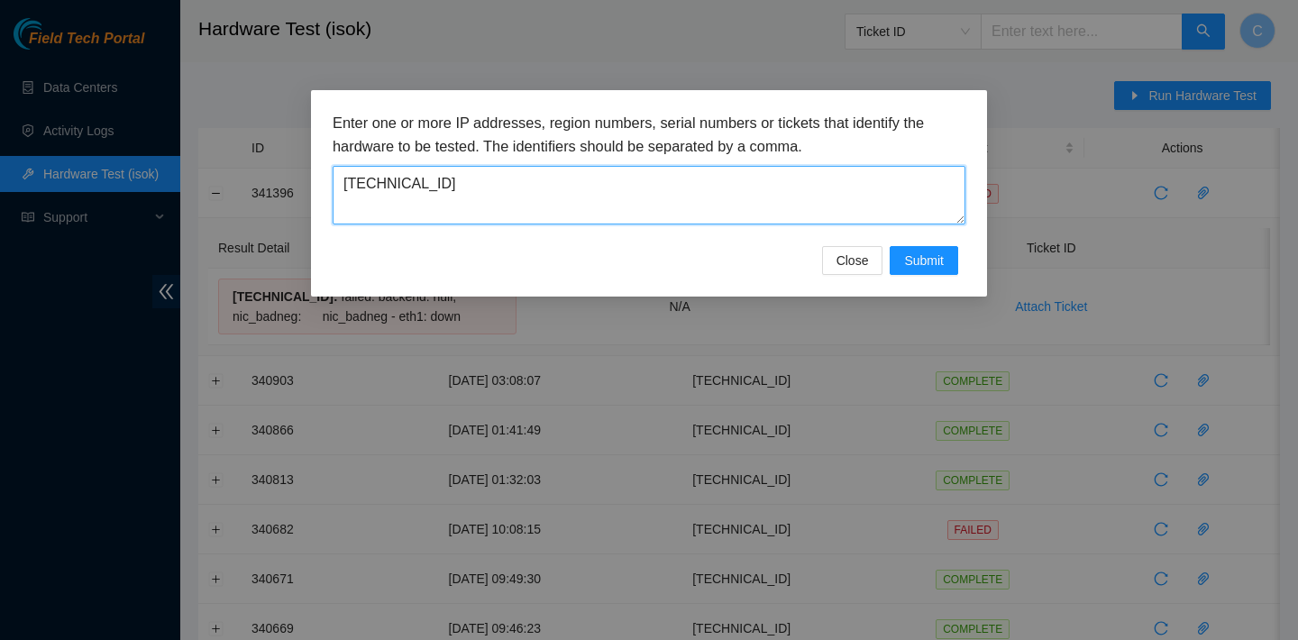
click at [783, 187] on textarea "23.73.205.151" at bounding box center [649, 195] width 633 height 59
drag, startPoint x: 783, startPoint y: 187, endPoint x: 400, endPoint y: 180, distance: 383.2
click at [400, 180] on textarea "23.73.205.151" at bounding box center [649, 195] width 633 height 59
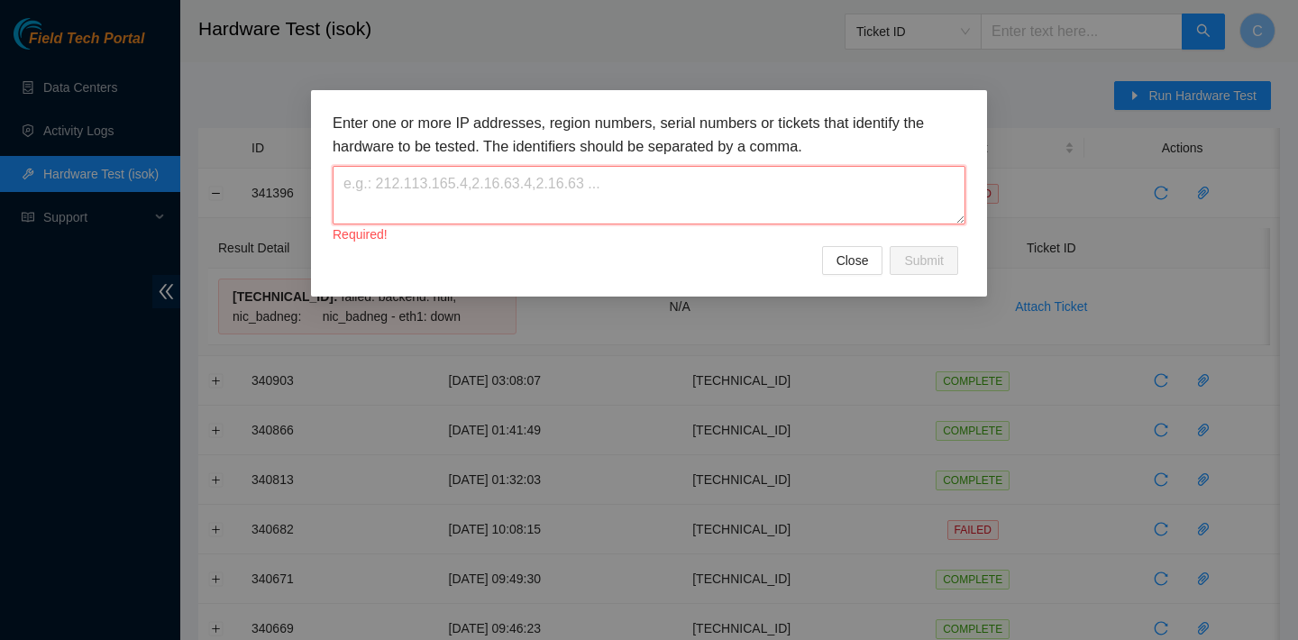
paste textarea "23.73.205.144"
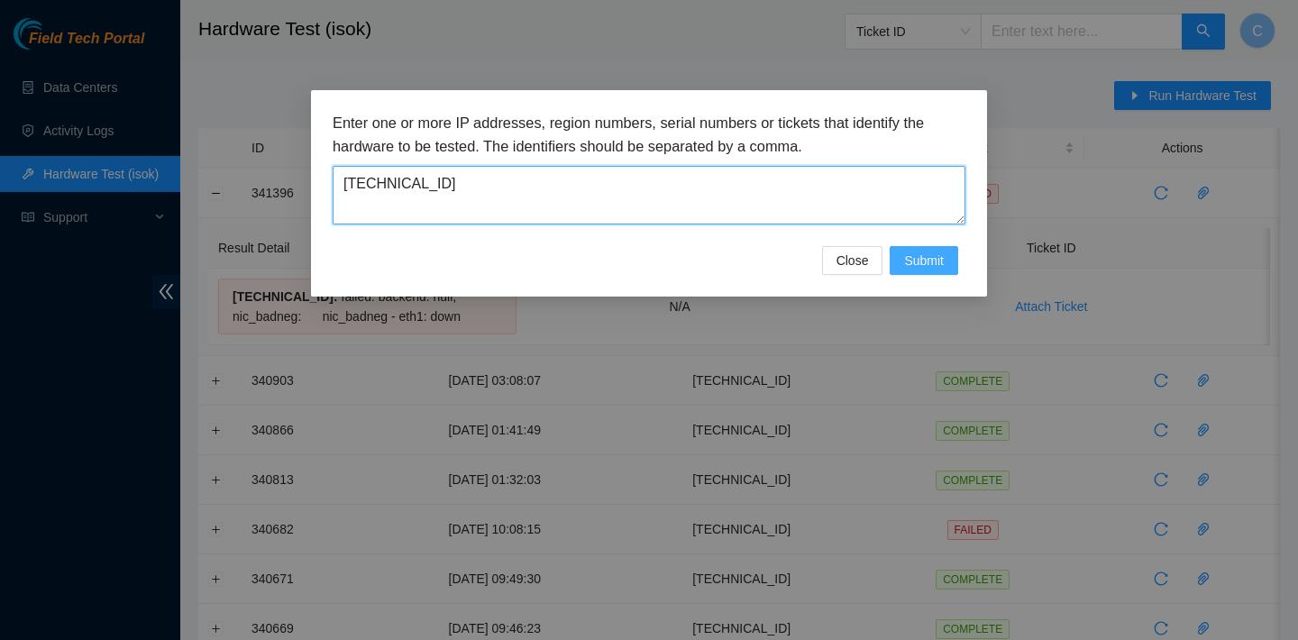
type textarea "23.73.205.144"
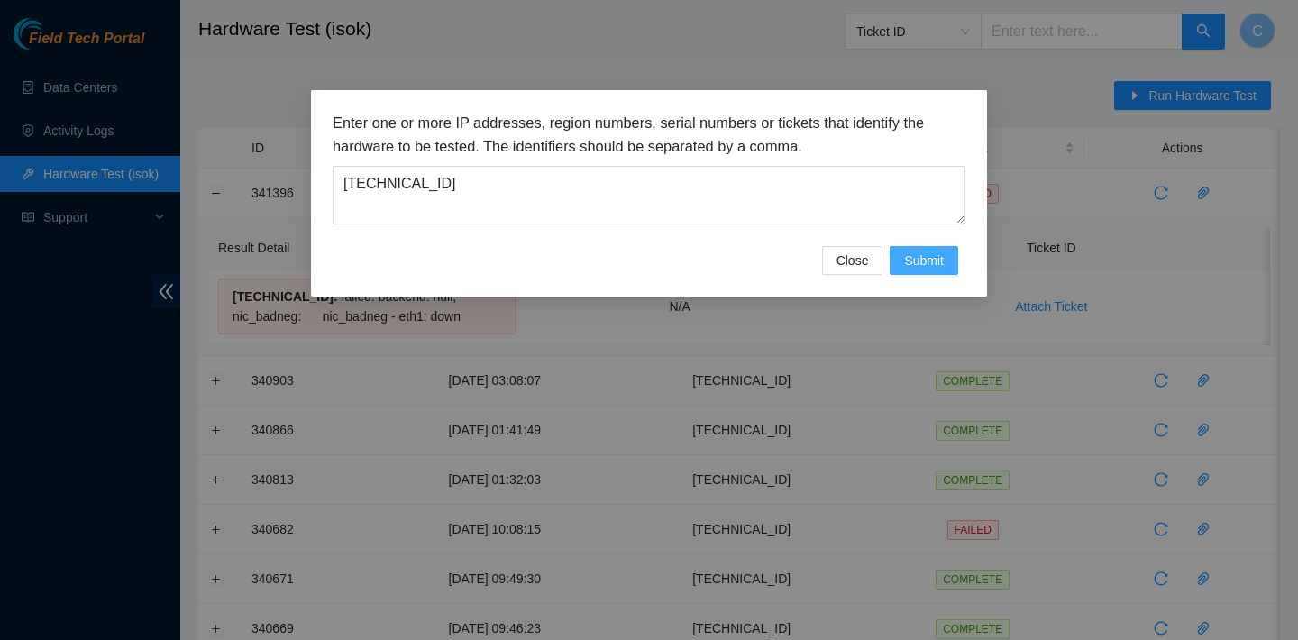
click at [924, 259] on span "Submit" at bounding box center [924, 261] width 40 height 20
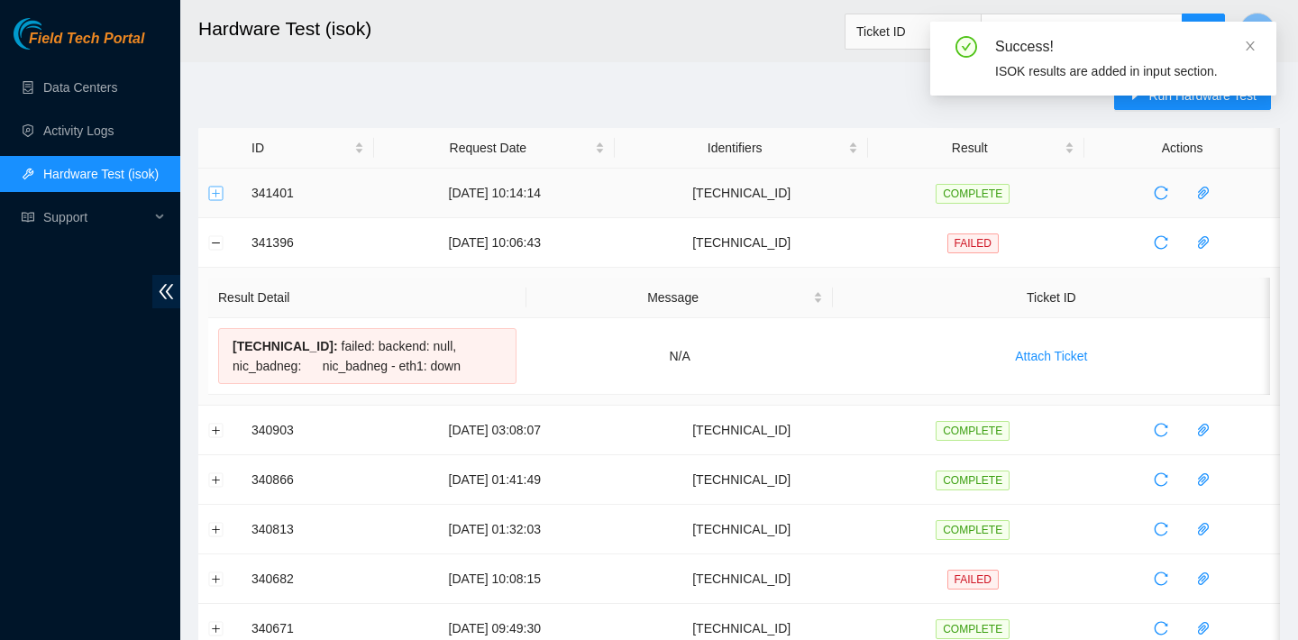
click at [215, 190] on button "Expand row" at bounding box center [216, 193] width 14 height 14
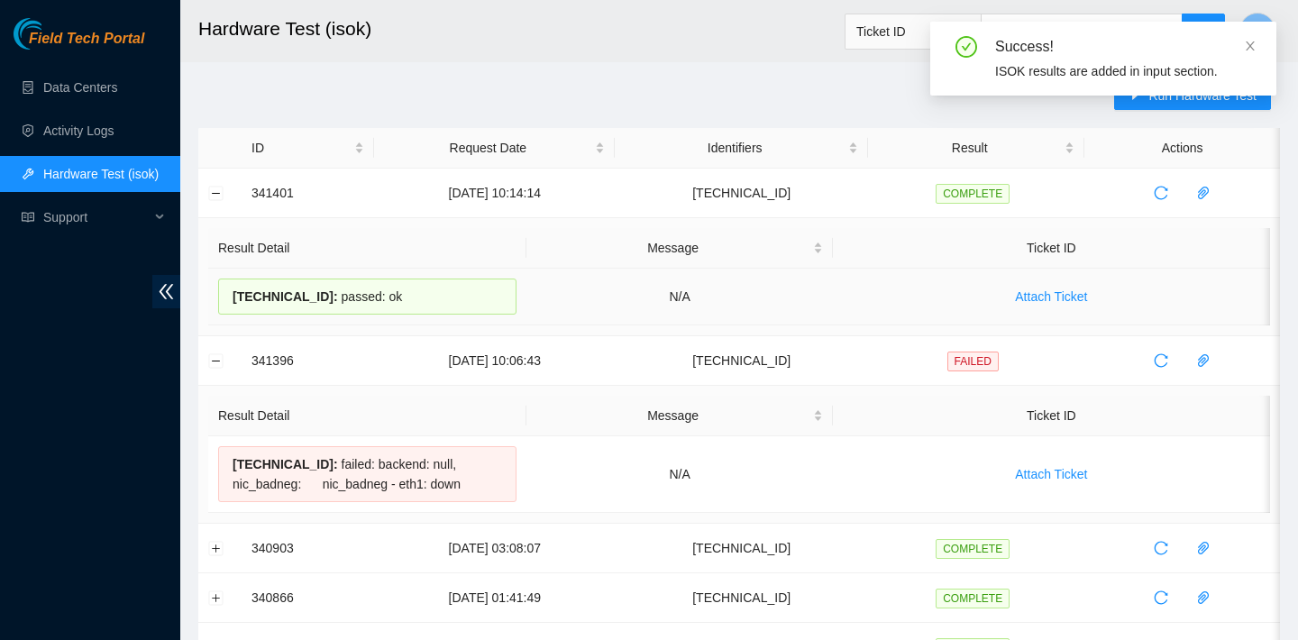
drag, startPoint x: 419, startPoint y: 297, endPoint x: 230, endPoint y: 295, distance: 189.3
click at [230, 295] on div "23.73.205.144 : passed: ok" at bounding box center [367, 297] width 298 height 36
copy div "23.73.205.144 : passed: ok"
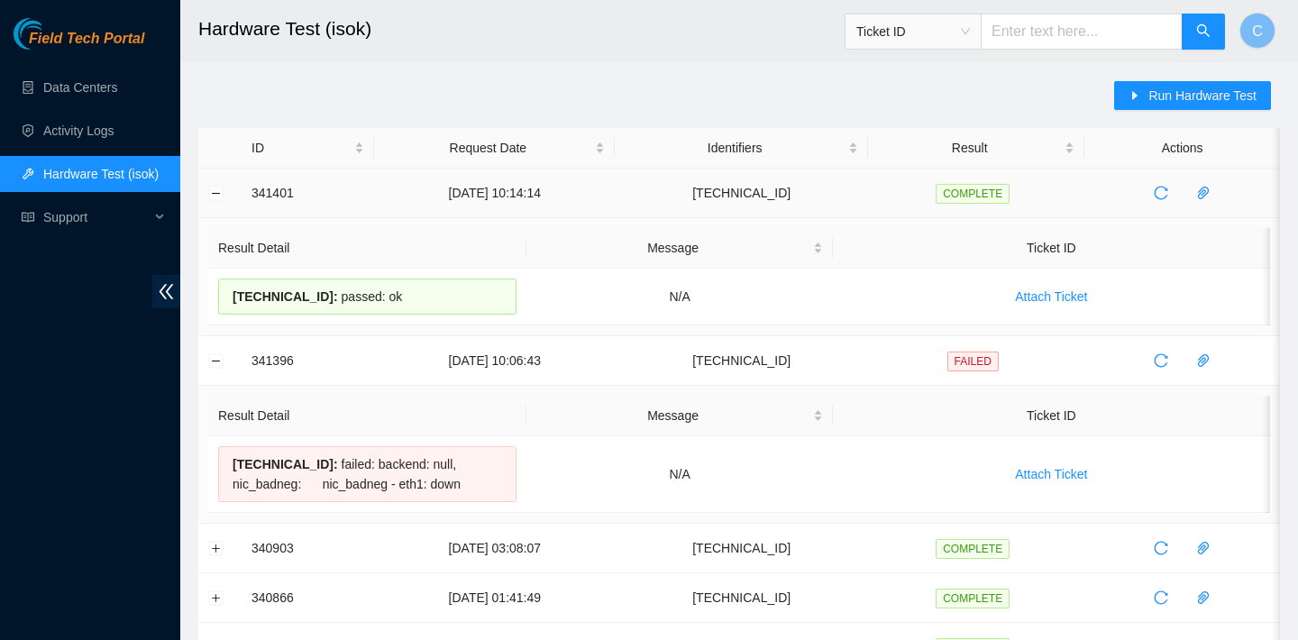
click at [226, 186] on td at bounding box center [219, 194] width 43 height 50
click at [221, 188] on button "Collapse row" at bounding box center [216, 193] width 14 height 14
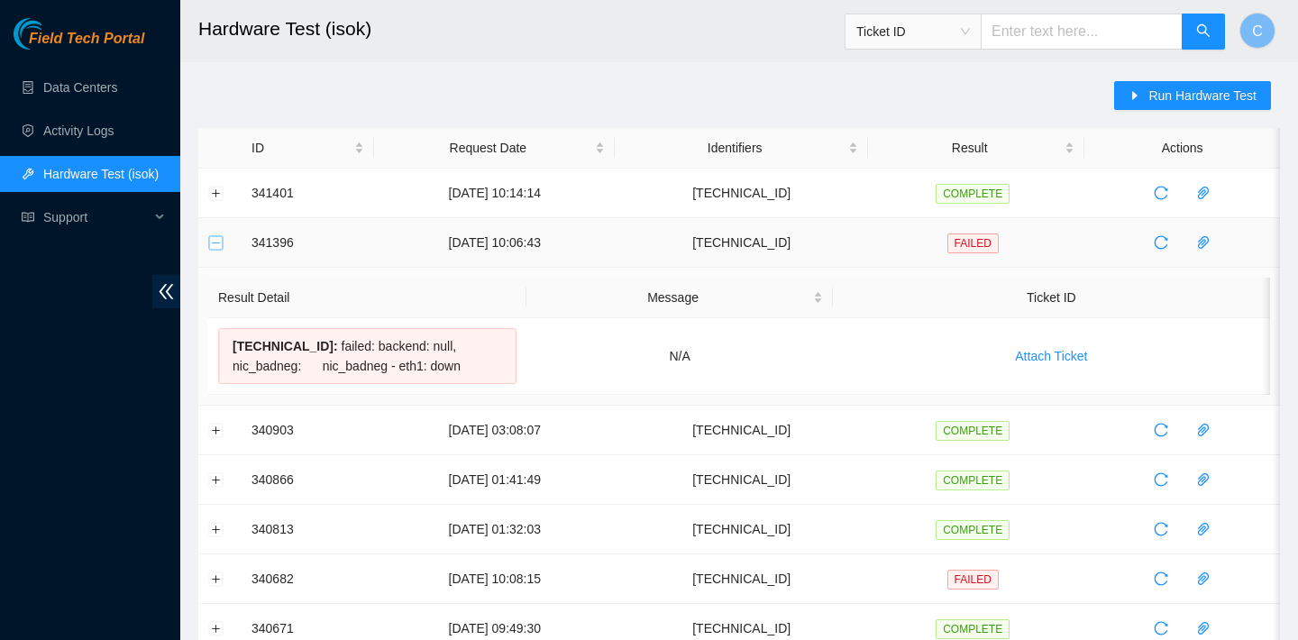
click at [215, 243] on button "Collapse row" at bounding box center [216, 242] width 14 height 14
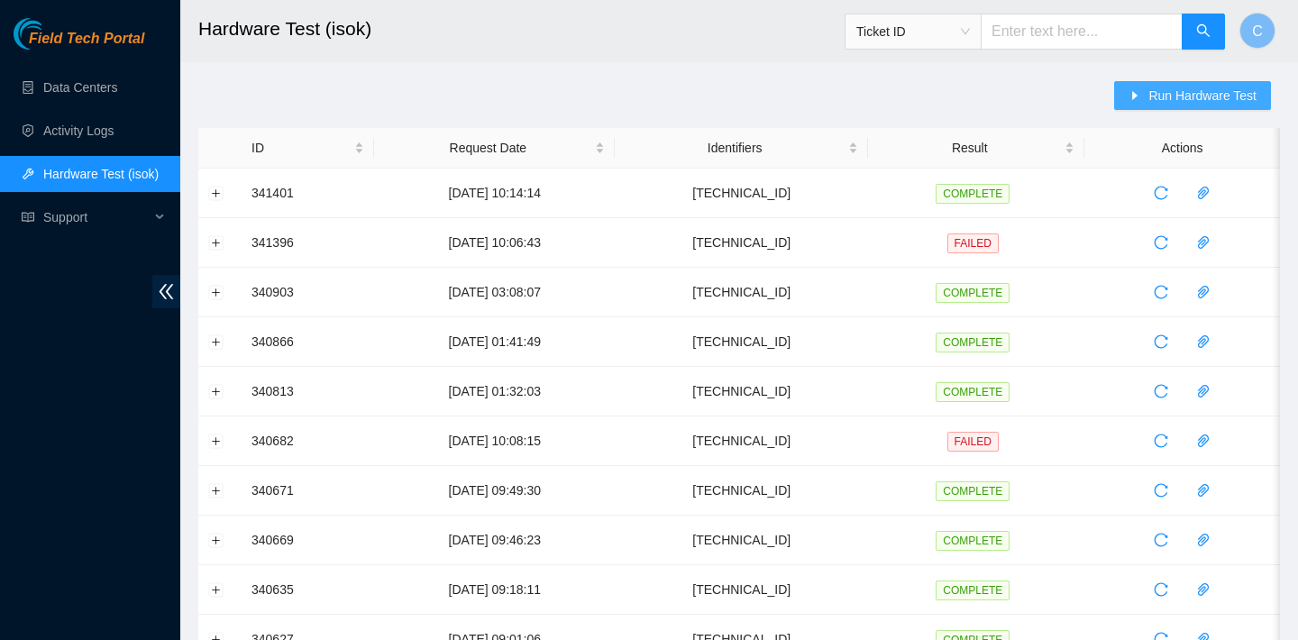
click at [1167, 95] on span "Run Hardware Test" at bounding box center [1202, 96] width 108 height 20
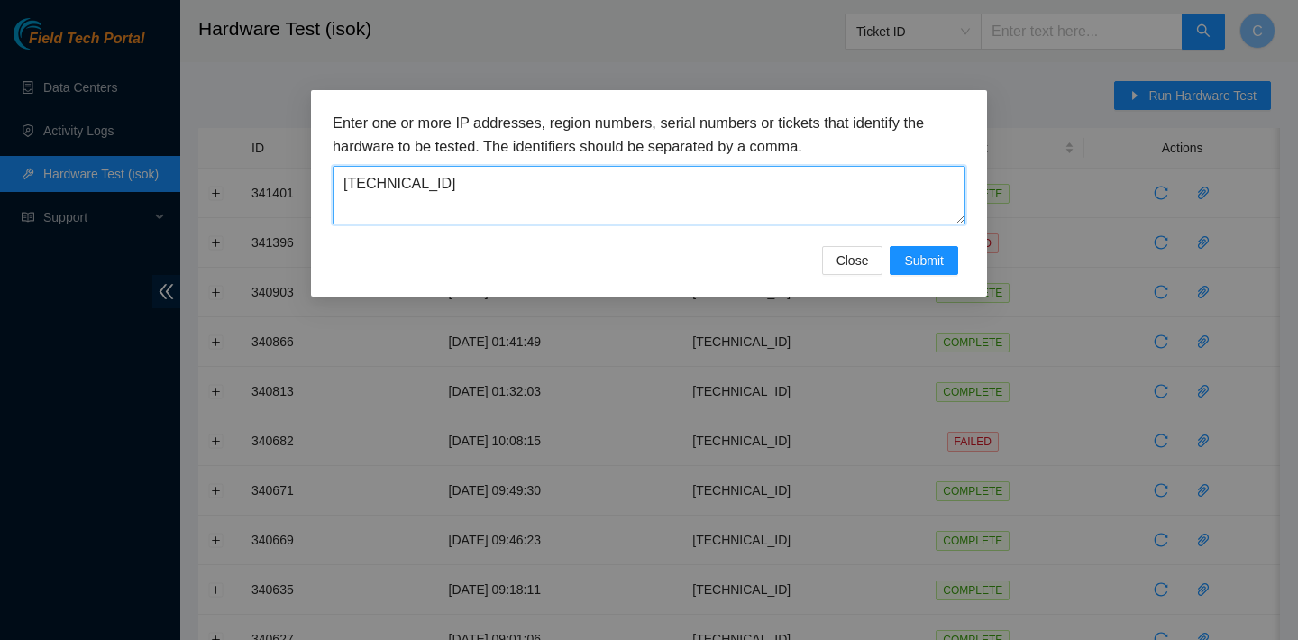
drag, startPoint x: 648, startPoint y: 176, endPoint x: 288, endPoint y: 155, distance: 361.2
click at [288, 155] on div "Enter one or more IP addresses, region numbers, serial numbers or tickets that …" at bounding box center [649, 320] width 1298 height 640
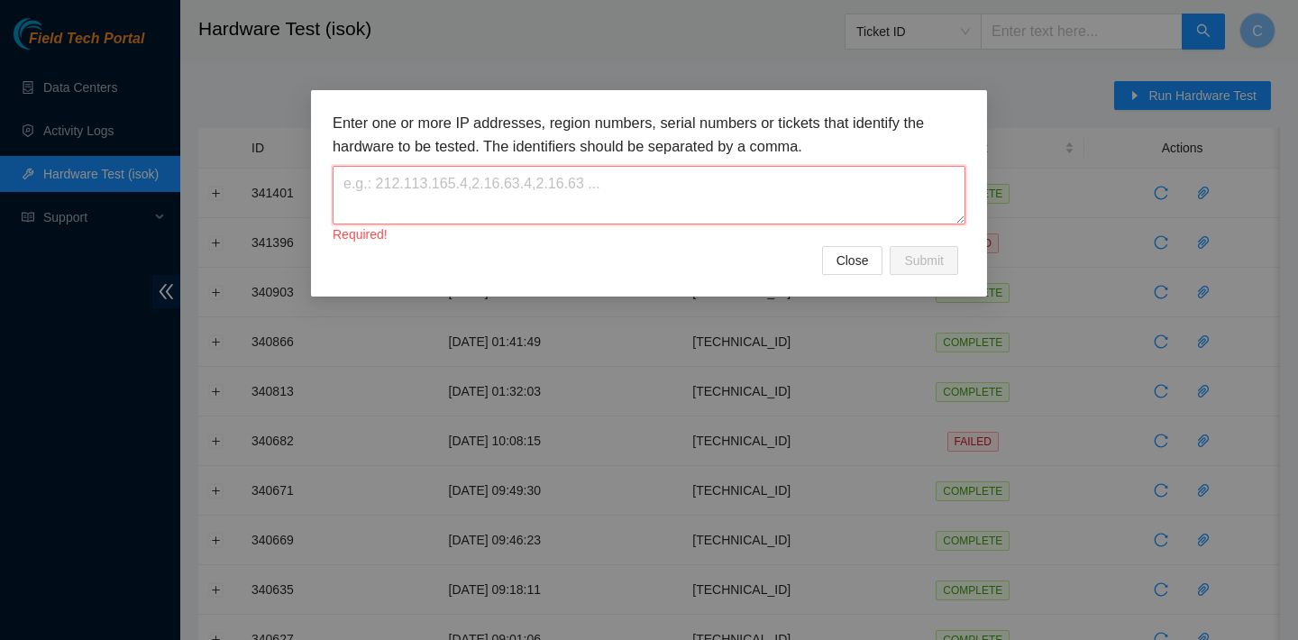
paste textarea "23.205.69.38"
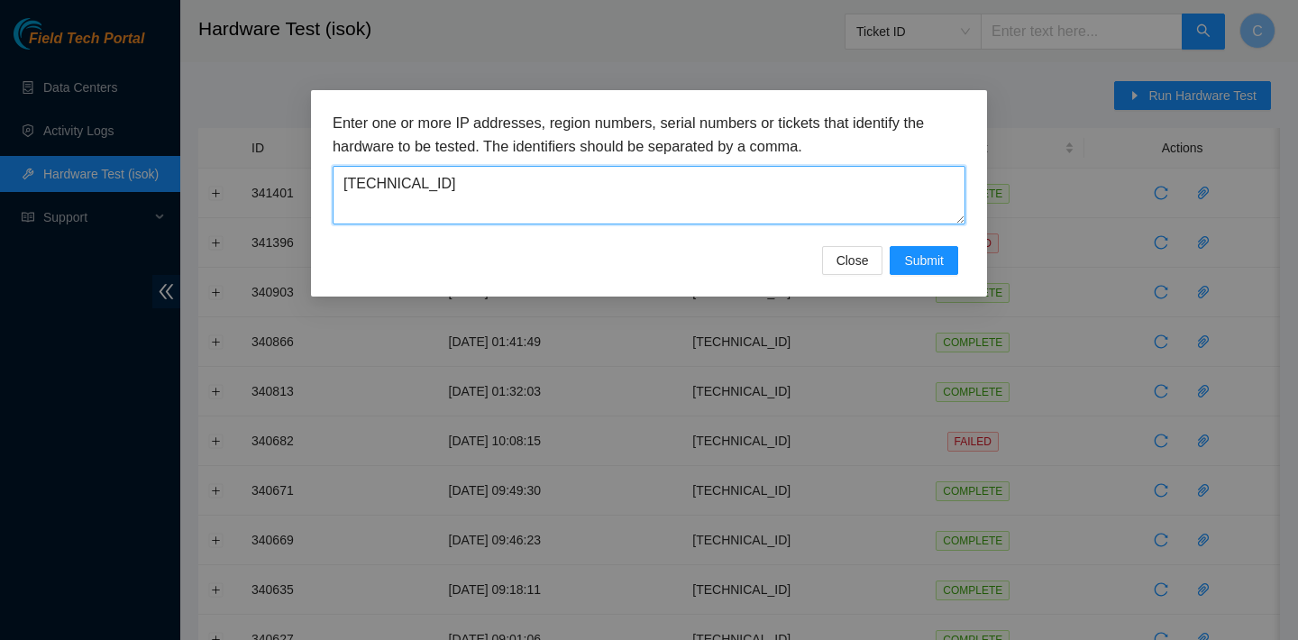
type textarea "23.205.69.38"
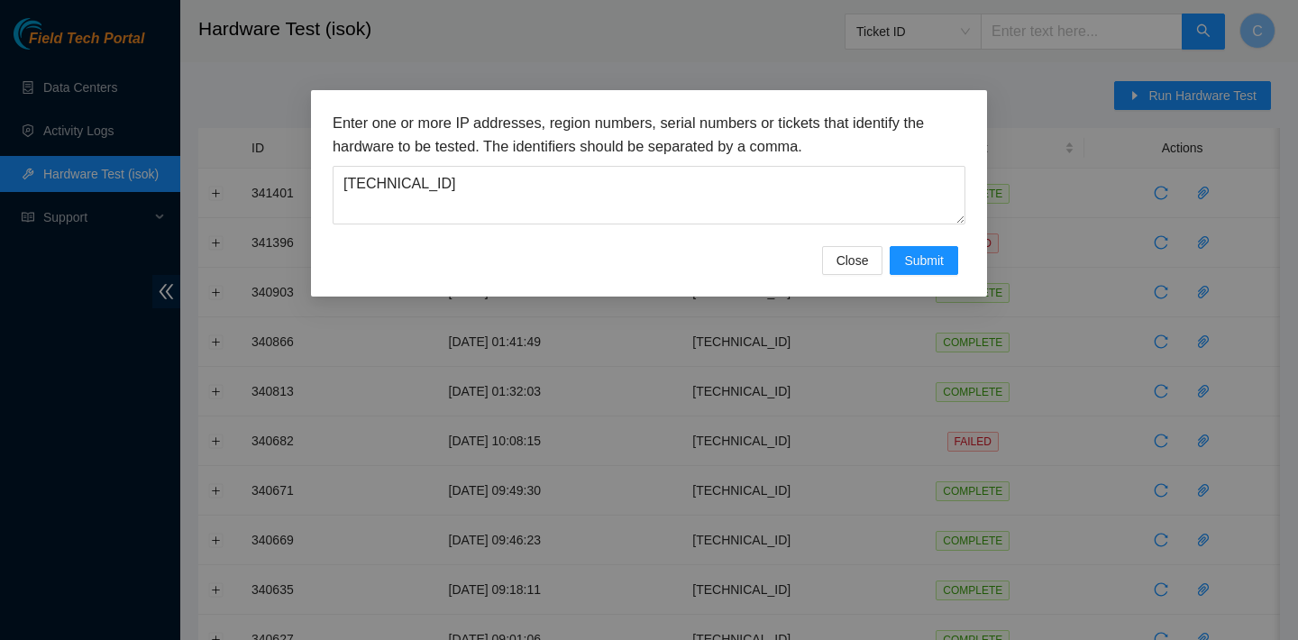
click at [921, 280] on div "Enter one or more IP addresses, region numbers, serial numbers or tickets that …" at bounding box center [649, 193] width 676 height 206
click at [916, 266] on span "Submit" at bounding box center [924, 261] width 40 height 20
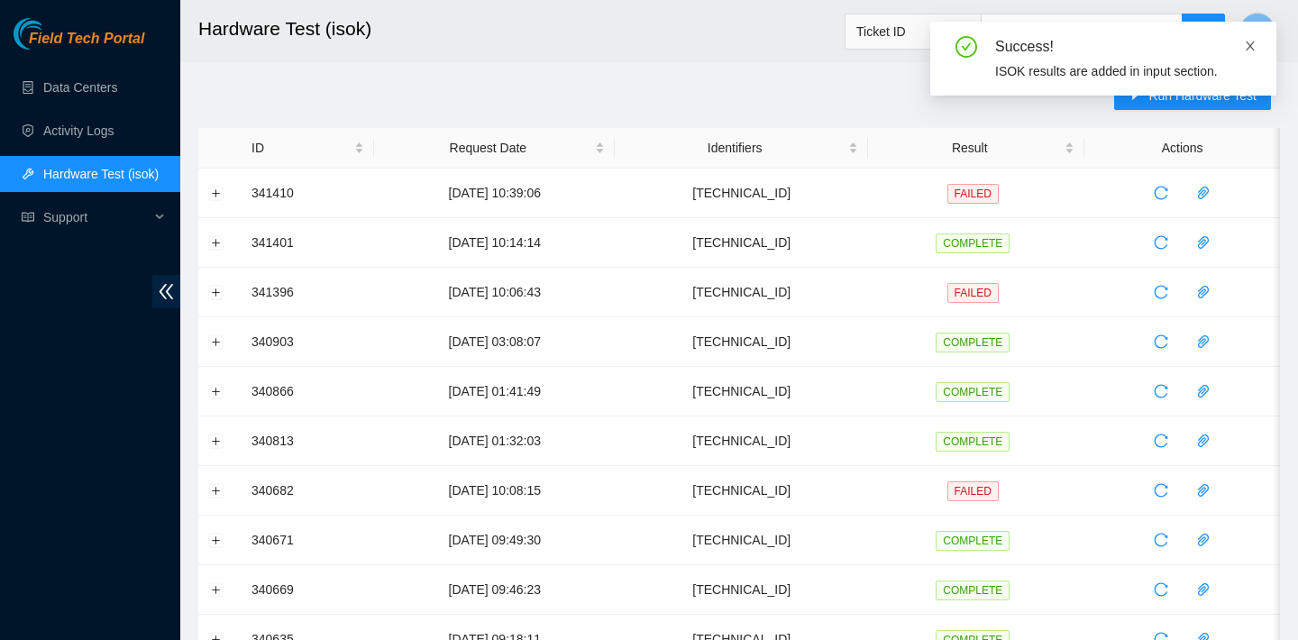
click at [1247, 53] on link at bounding box center [1250, 46] width 13 height 20
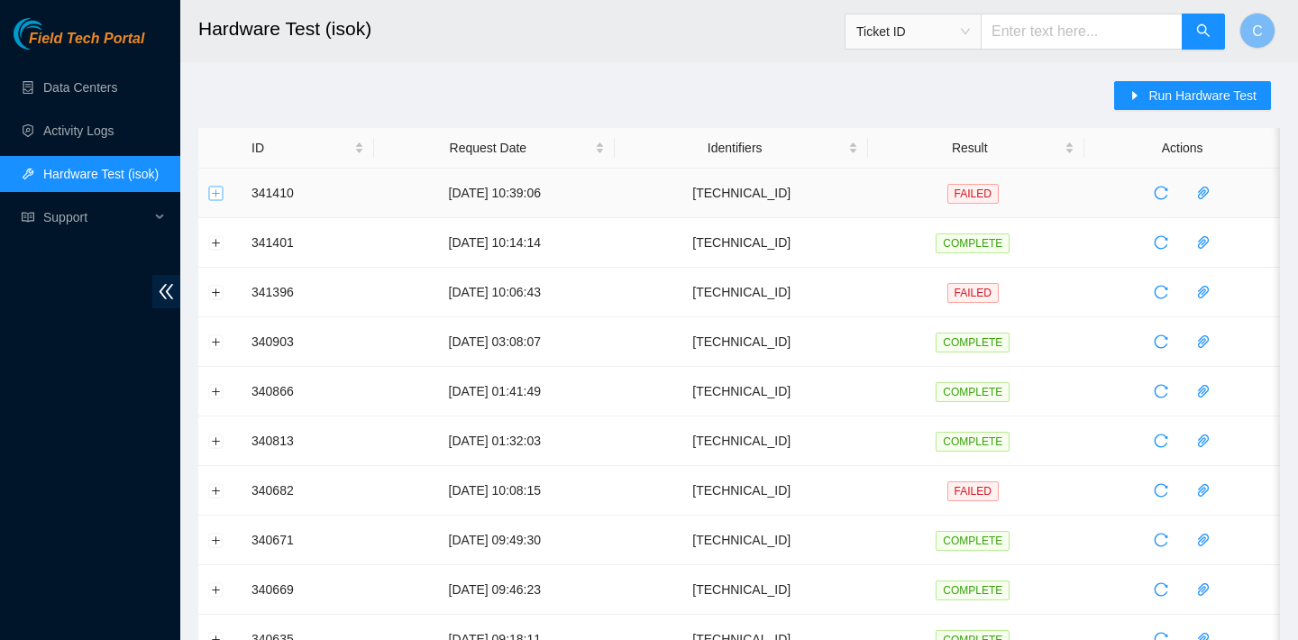
click at [215, 190] on button "Expand row" at bounding box center [216, 193] width 14 height 14
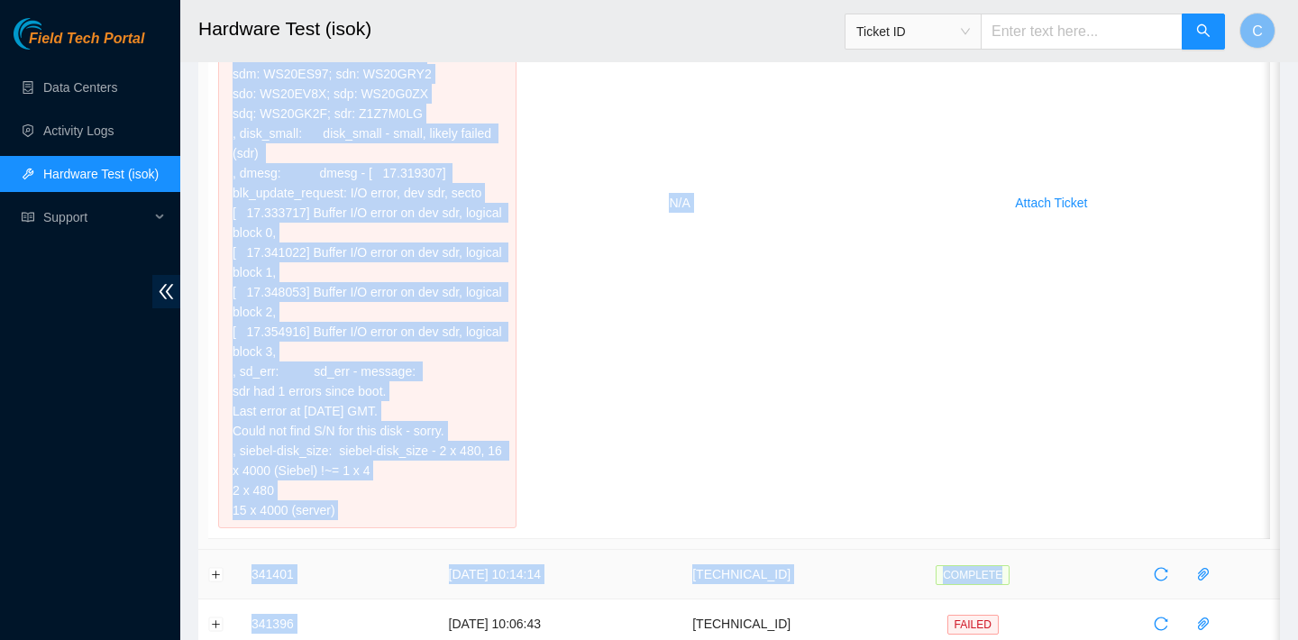
scroll to position [407, 0]
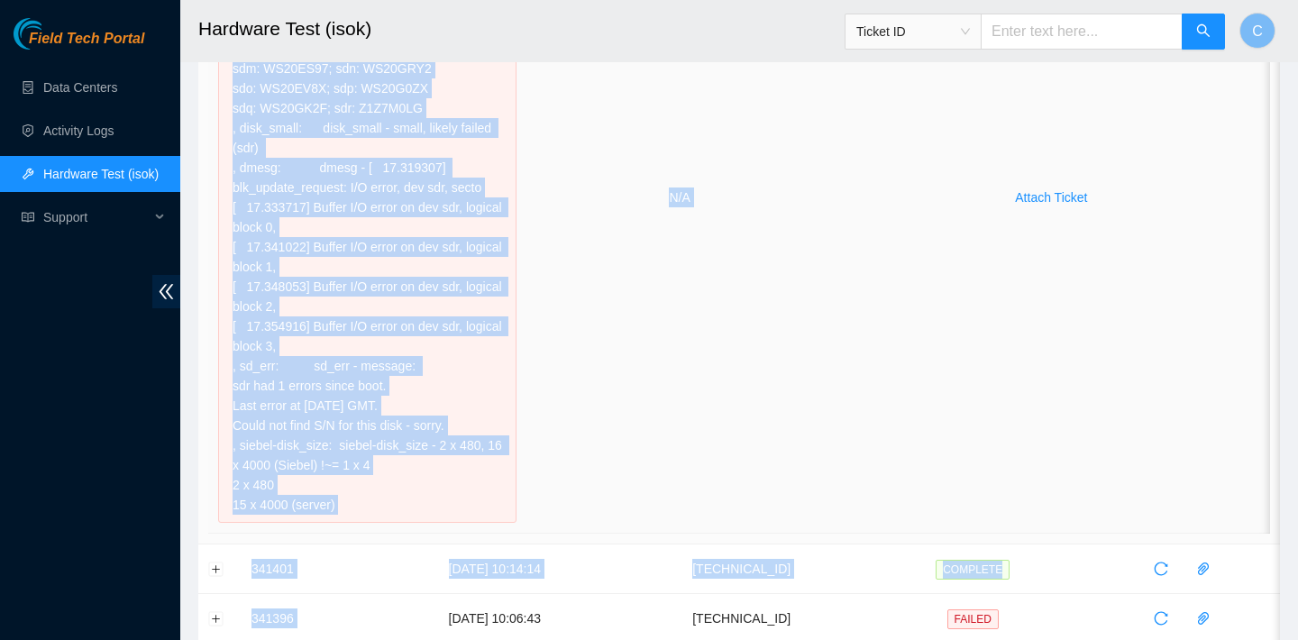
drag, startPoint x: 232, startPoint y: 120, endPoint x: 455, endPoint y: 501, distance: 442.0
click at [455, 501] on div "23.205.69.38 : failed: disk: disk - Missing disk(s) Currently responding disks:…" at bounding box center [367, 197] width 298 height 651
copy div "23.205.69.38 : failed: disk: disk - Missing disk(s) Currently responding disks:…"
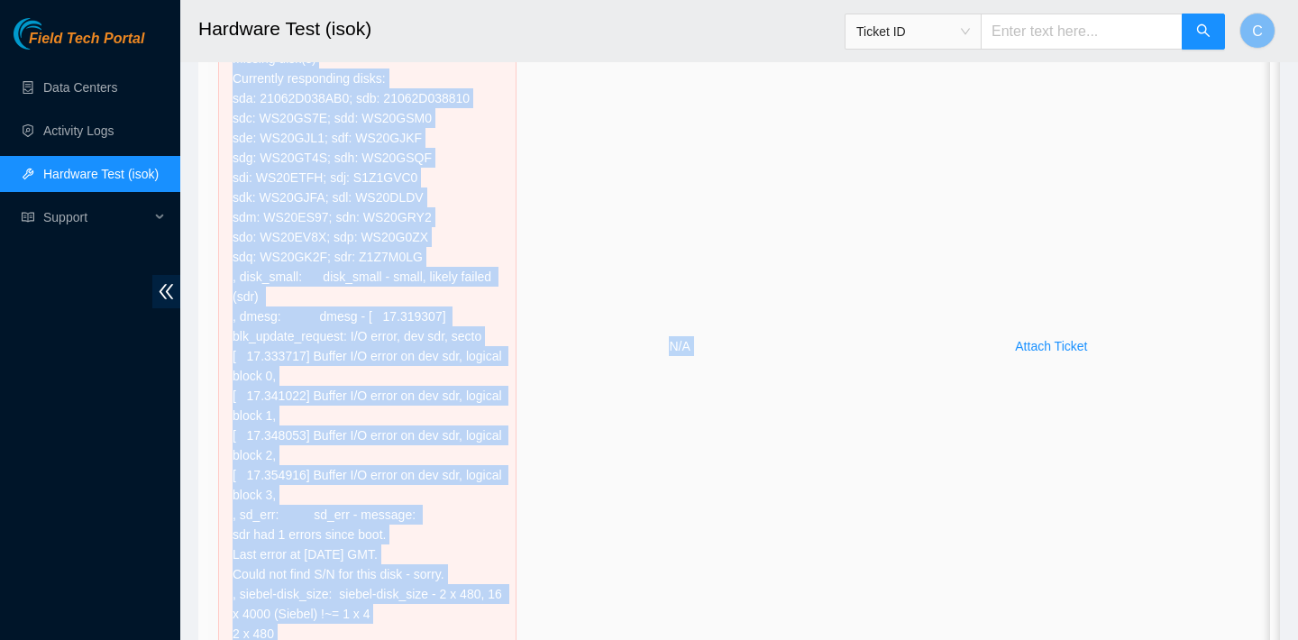
scroll to position [257, 0]
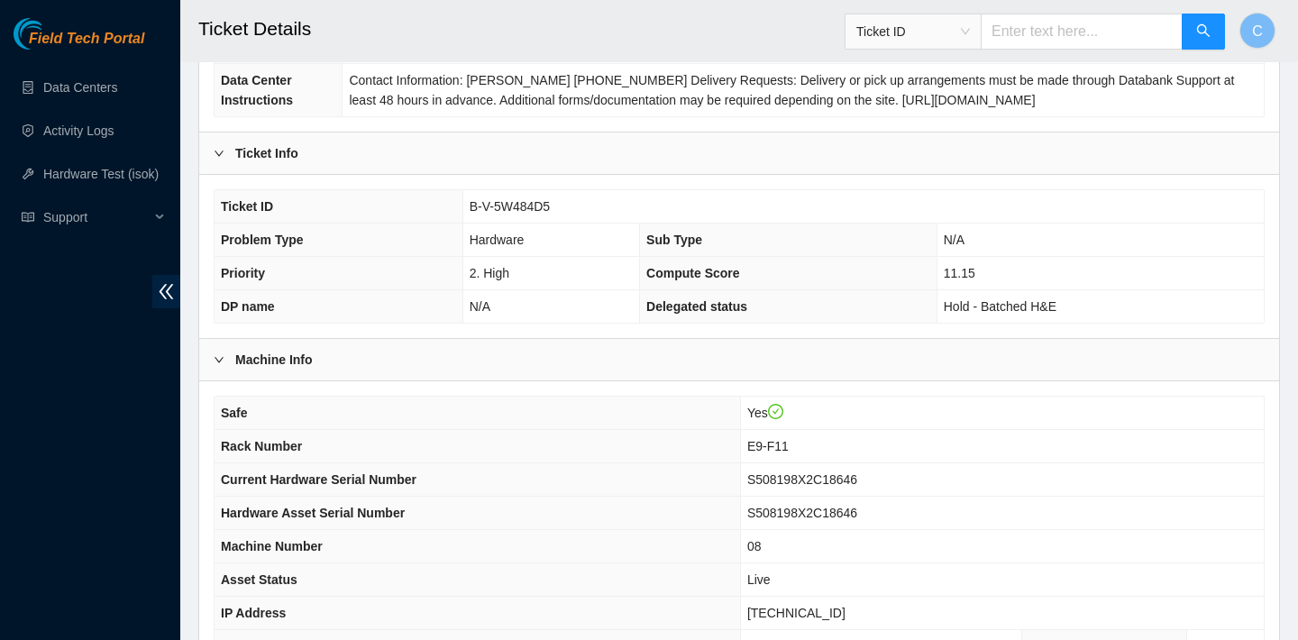
scroll to position [235, 0]
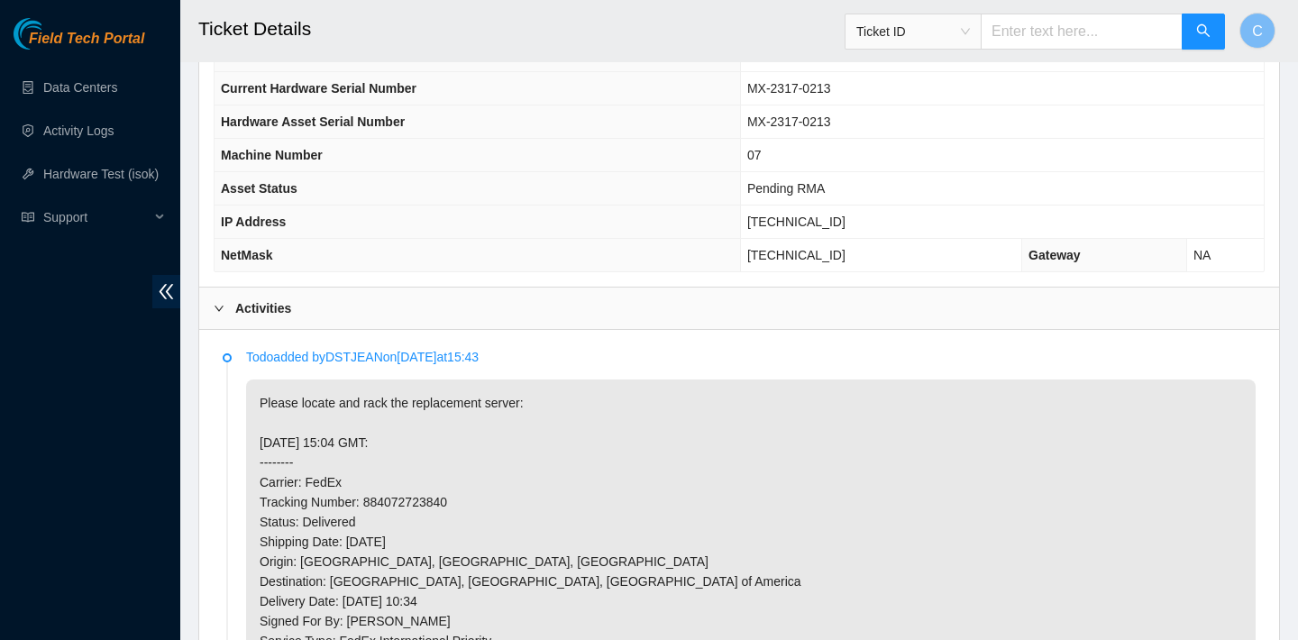
scroll to position [871, 0]
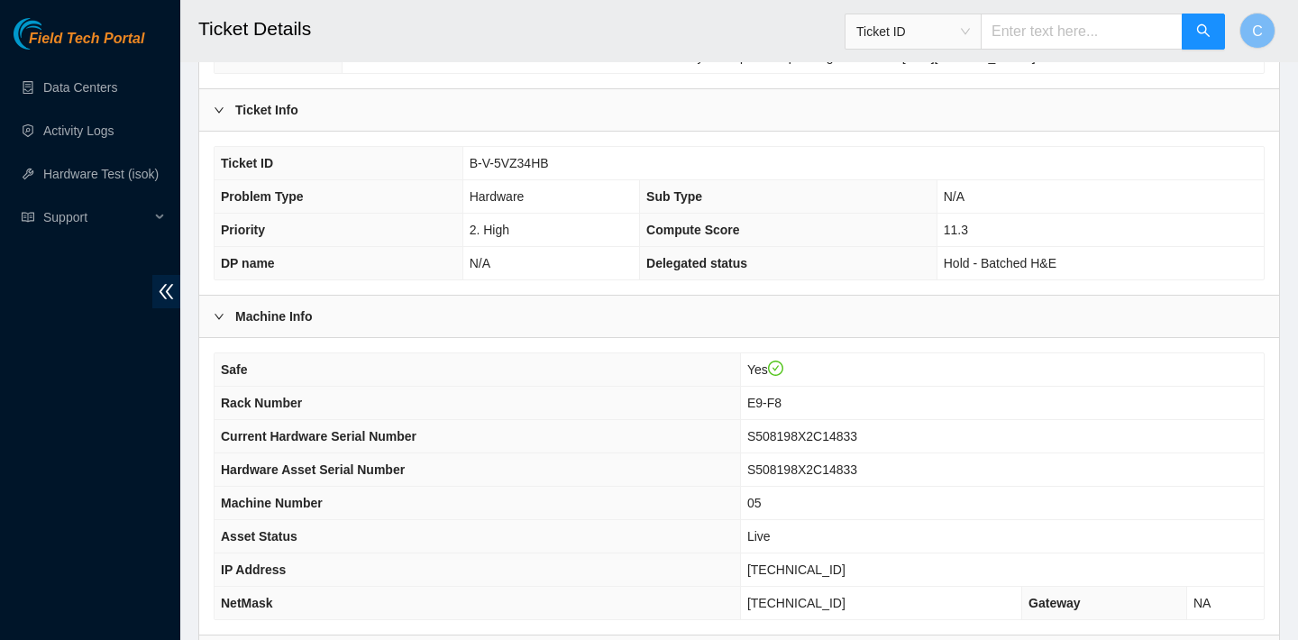
scroll to position [296, 0]
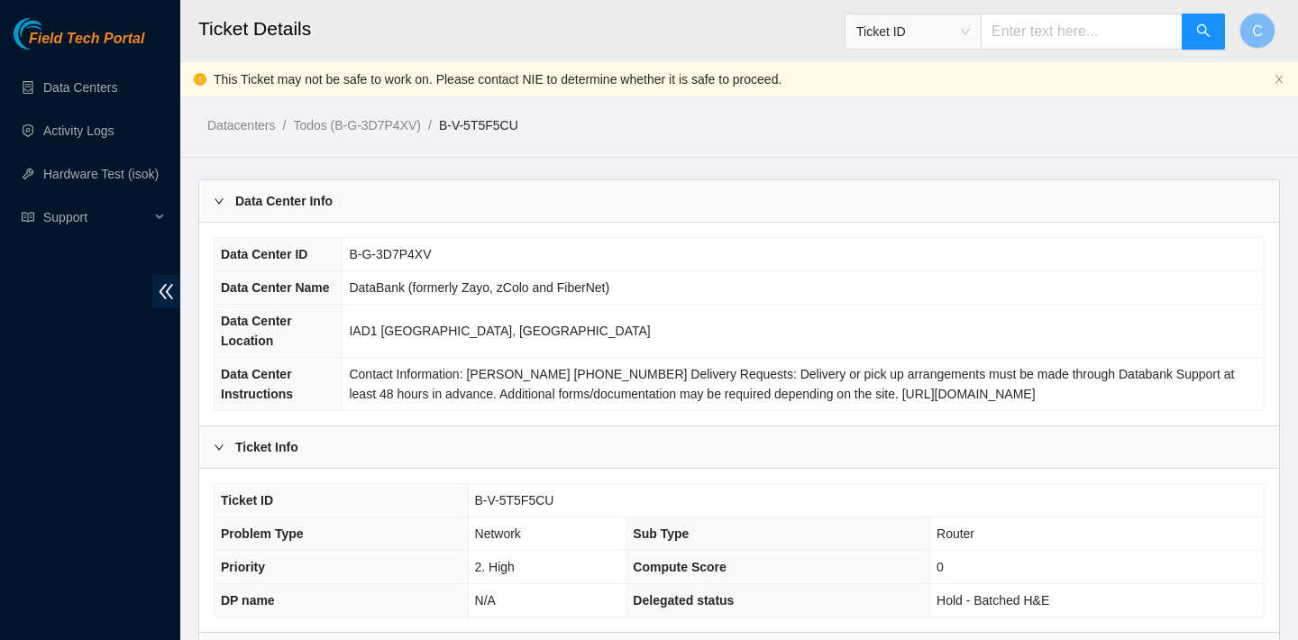
scroll to position [918, 0]
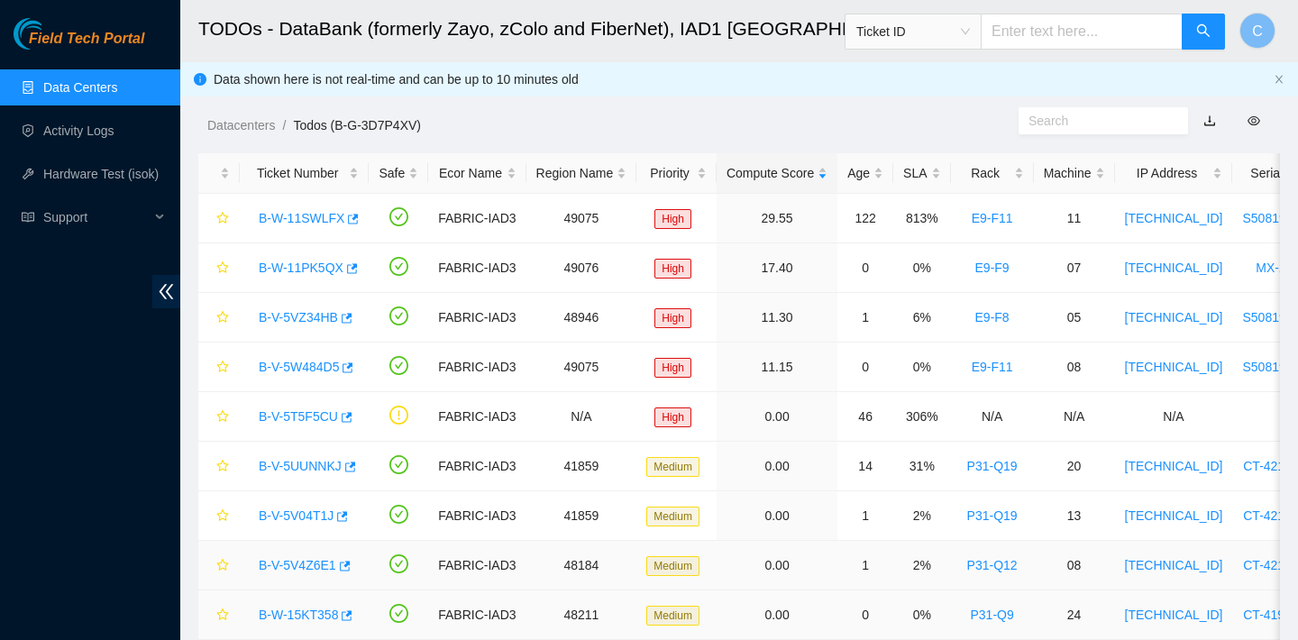
scroll to position [249, 0]
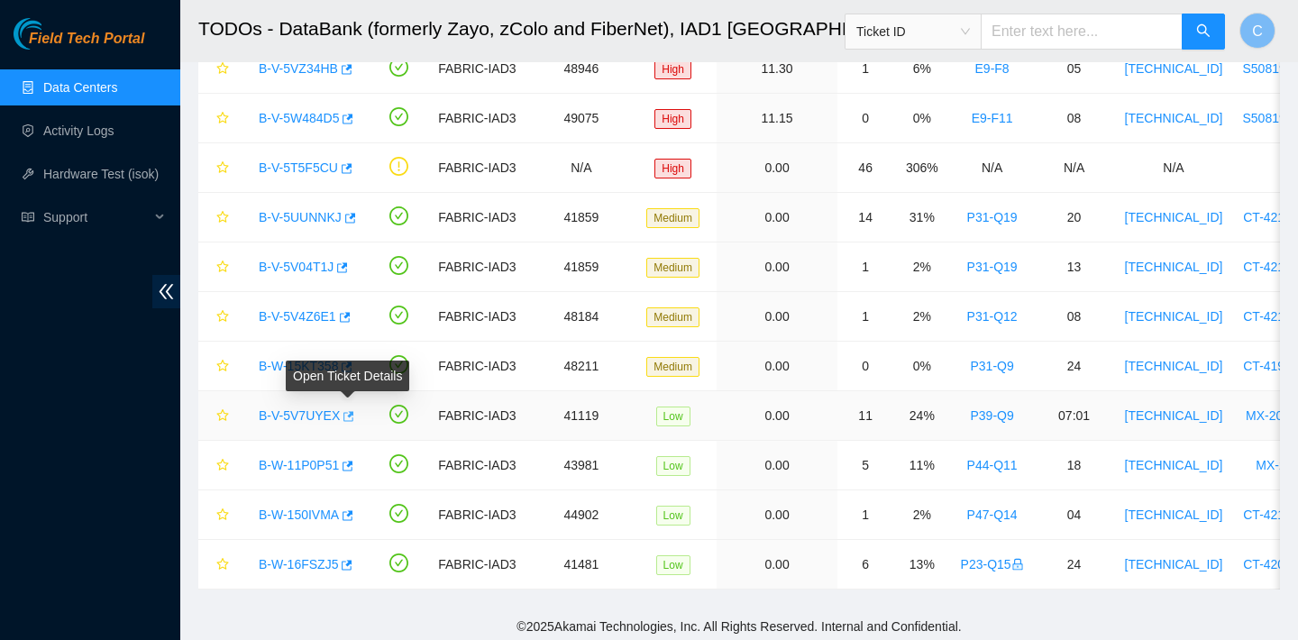
click at [352, 421] on icon "button" at bounding box center [347, 416] width 13 height 13
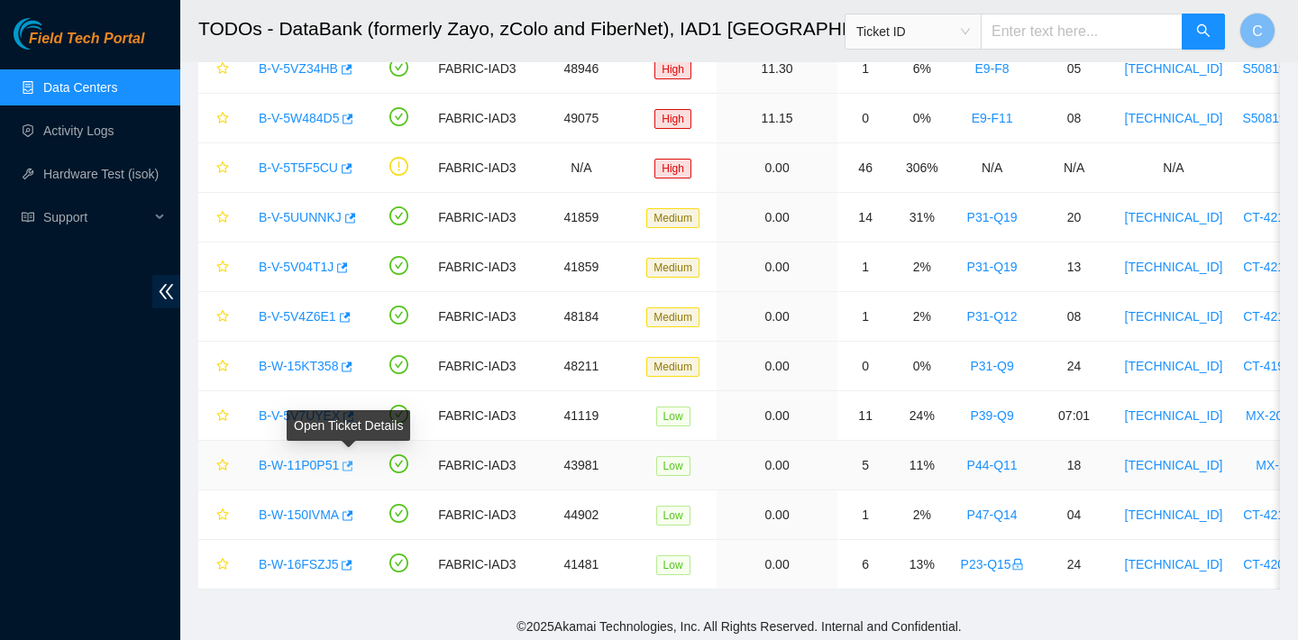
click at [352, 465] on icon "button" at bounding box center [346, 466] width 13 height 13
click at [352, 515] on icon "button" at bounding box center [346, 515] width 13 height 13
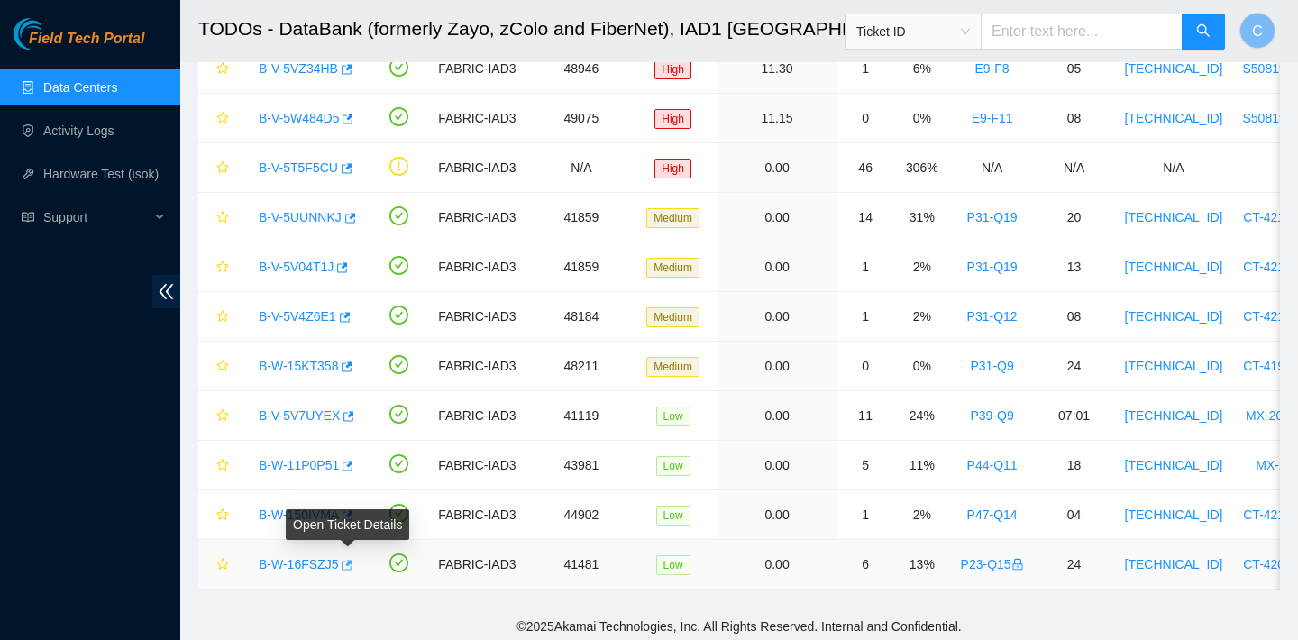
click at [350, 564] on icon "button" at bounding box center [345, 565] width 13 height 13
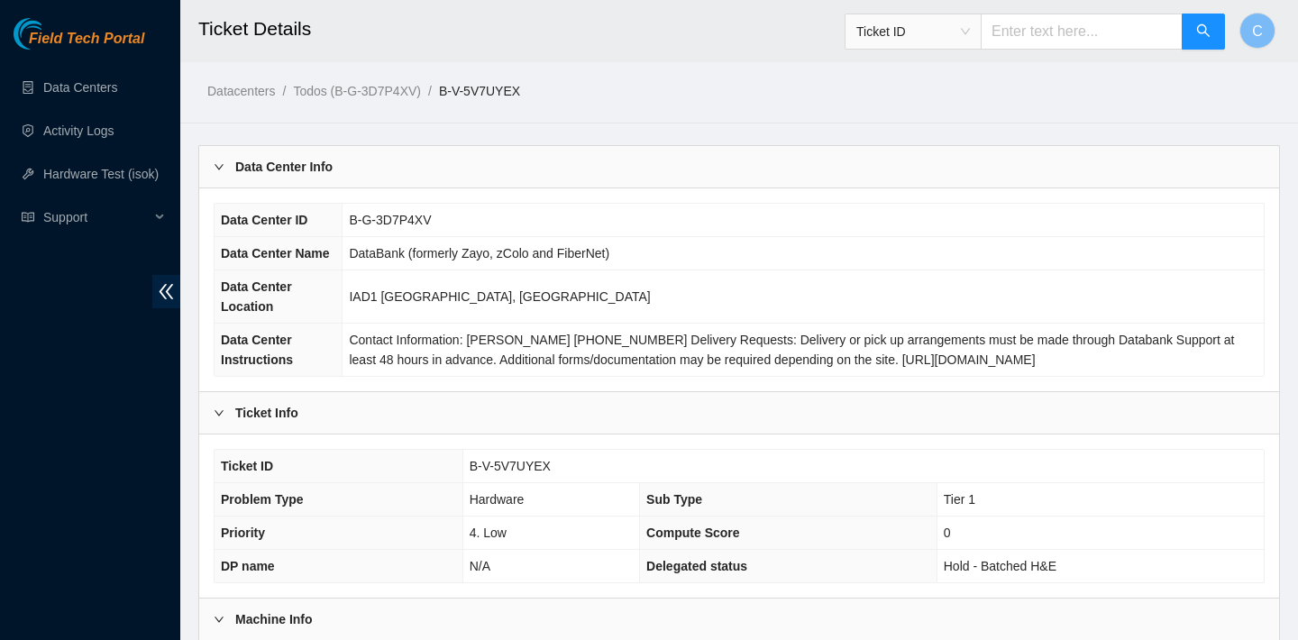
scroll to position [524, 0]
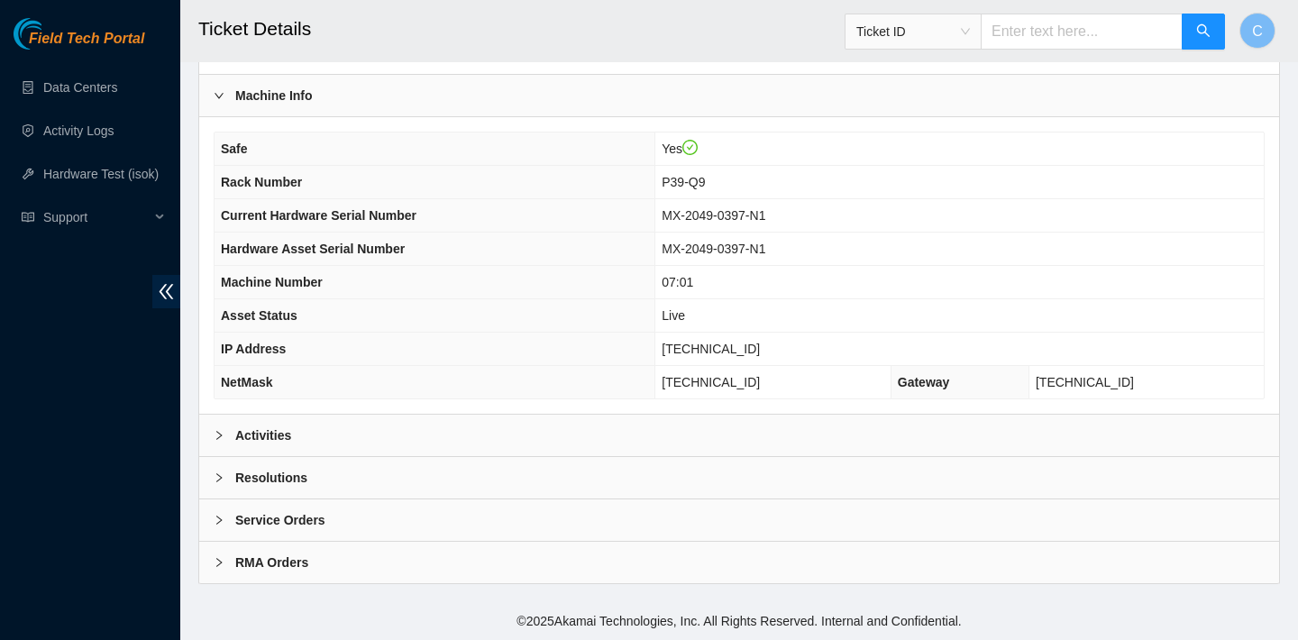
click at [624, 413] on div "Safe Yes Rack Number P39-Q9 Current Hardware Serial Number MX-2049-0397-N1 Hard…" at bounding box center [739, 265] width 1080 height 297
click at [624, 434] on div "Activities" at bounding box center [739, 435] width 1080 height 41
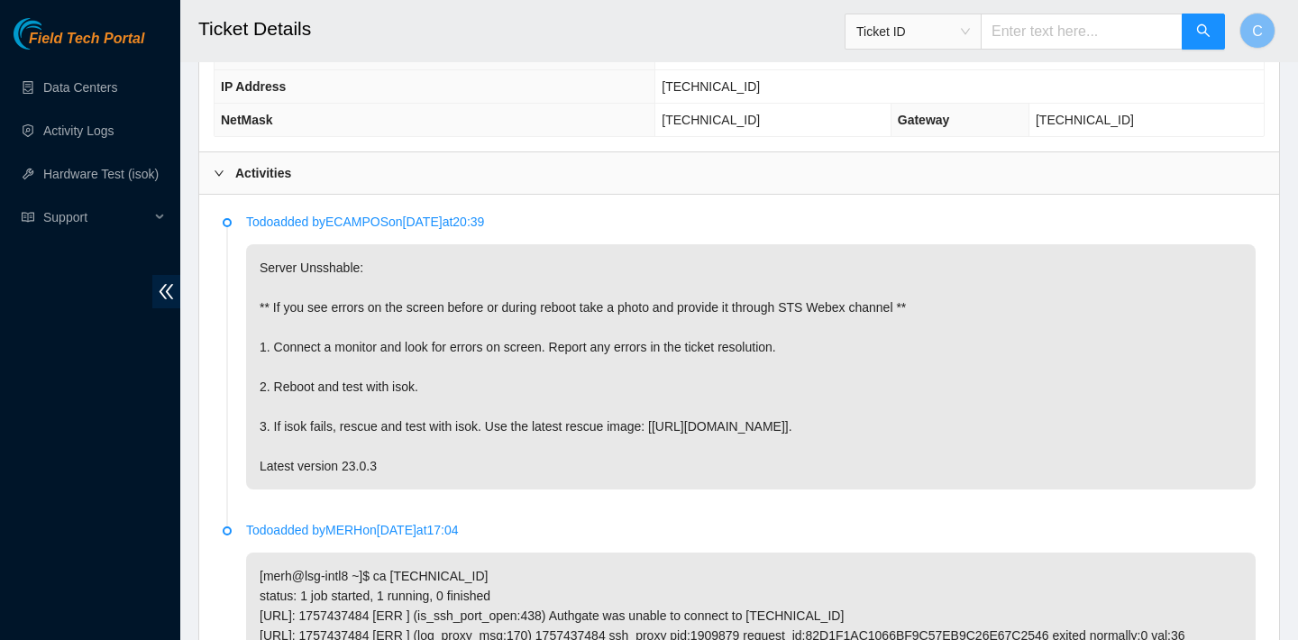
scroll to position [801, 0]
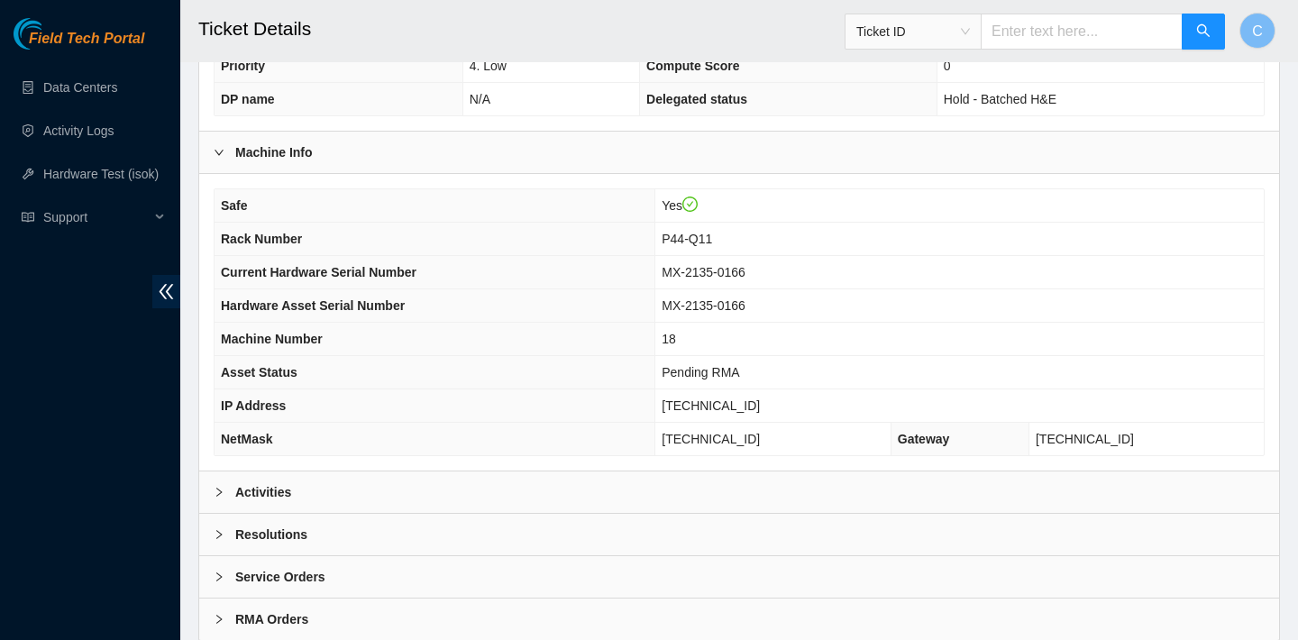
click at [408, 488] on div "Activities" at bounding box center [739, 491] width 1080 height 41
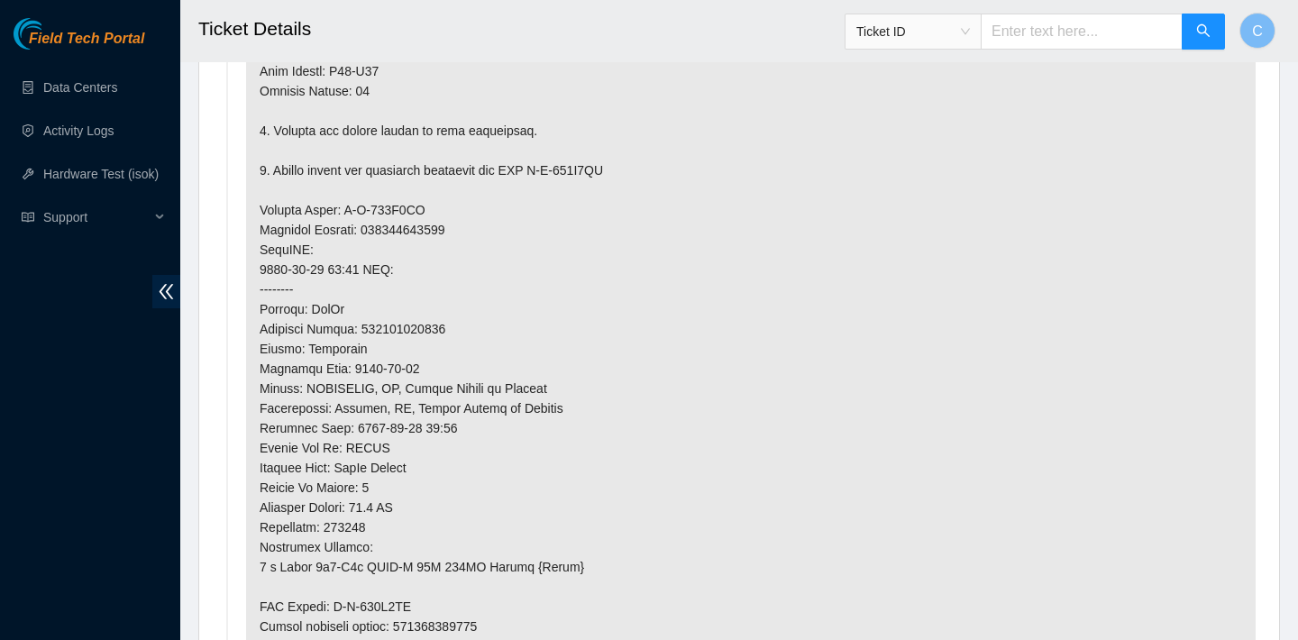
scroll to position [1341, 0]
drag, startPoint x: 462, startPoint y: 323, endPoint x: 369, endPoint y: 322, distance: 93.8
click at [369, 322] on p at bounding box center [751, 208] width 1010 height 1038
copy p "417328427005"
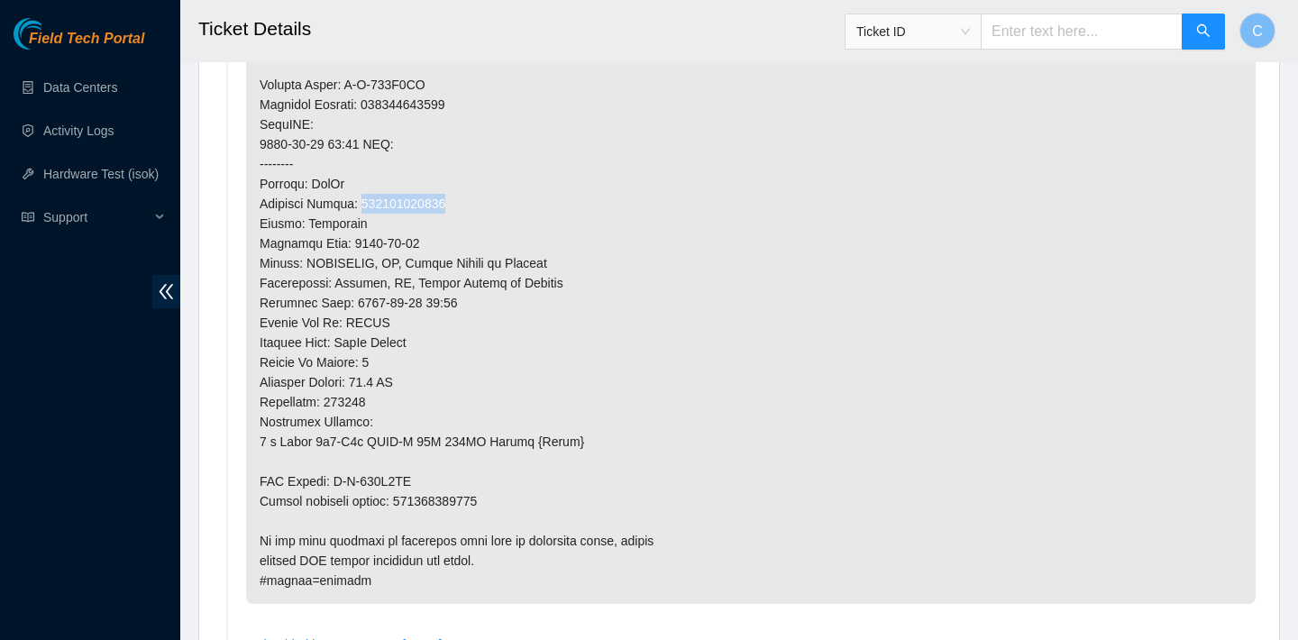
scroll to position [1581, 0]
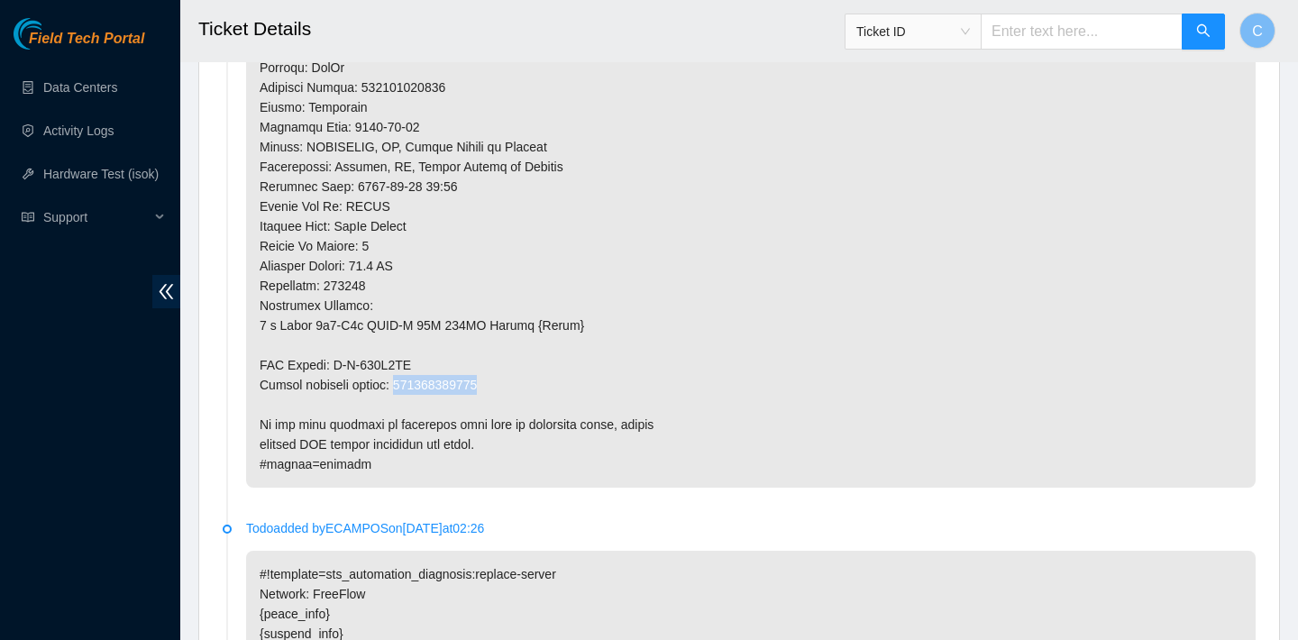
drag, startPoint x: 516, startPoint y: 382, endPoint x: 405, endPoint y: 381, distance: 110.9
copy p "417328427016"
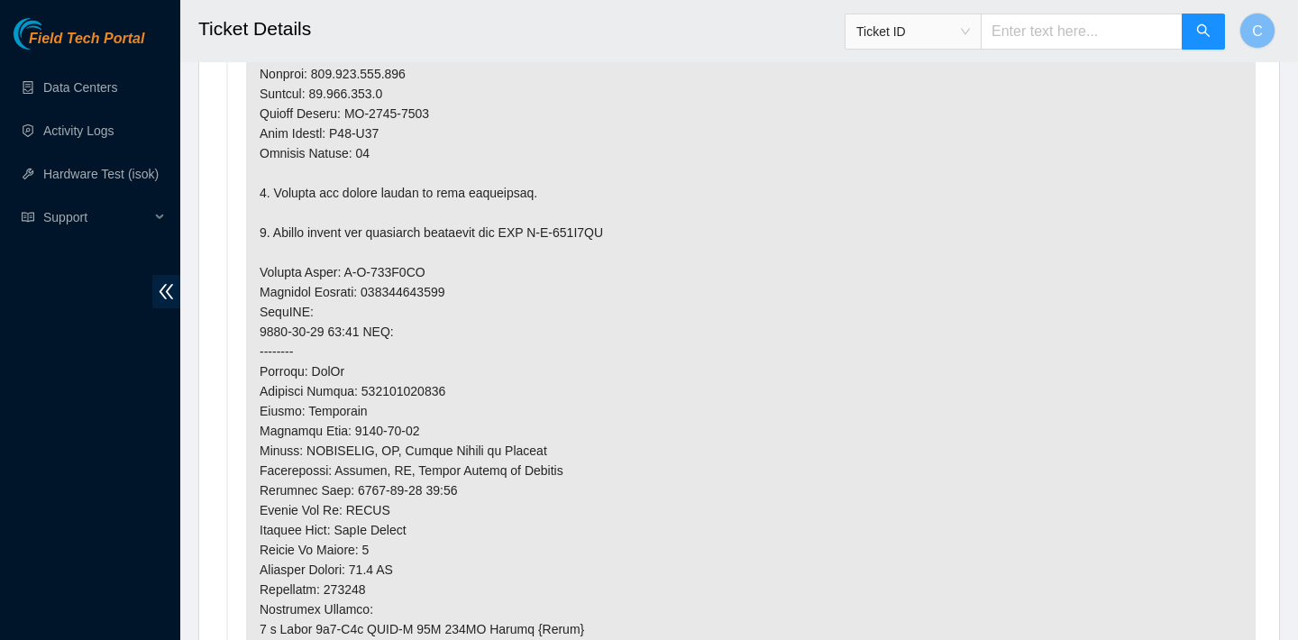
click at [624, 211] on p at bounding box center [751, 272] width 1010 height 1038
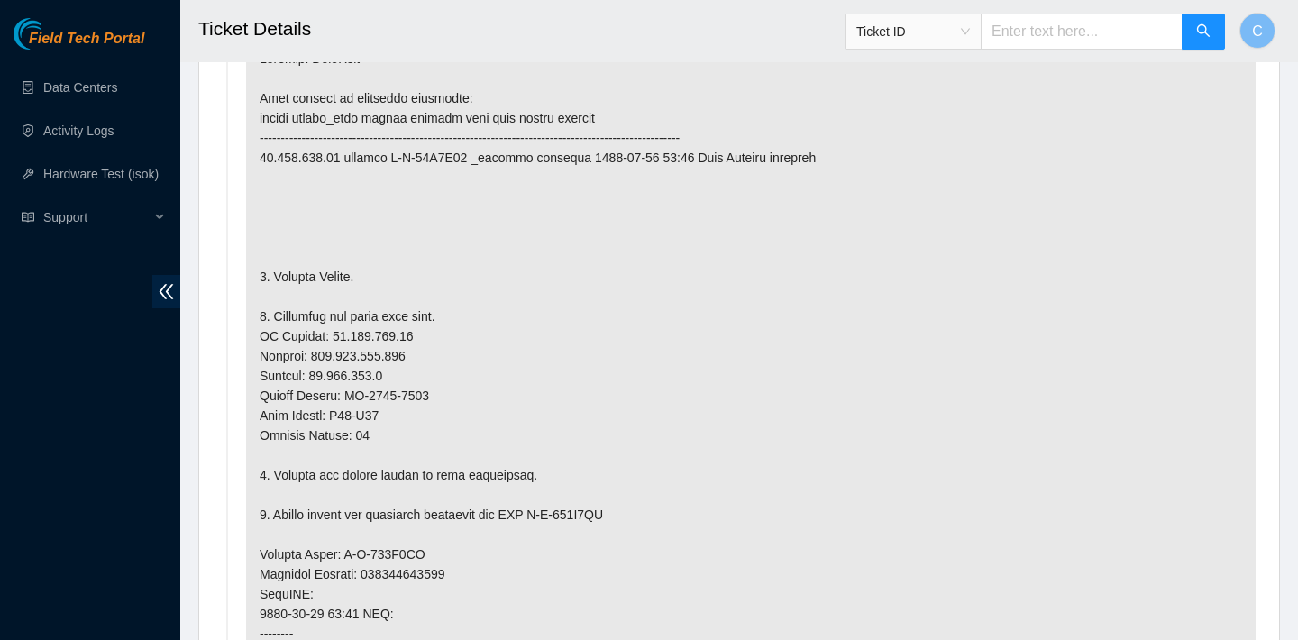
scroll to position [1036, 0]
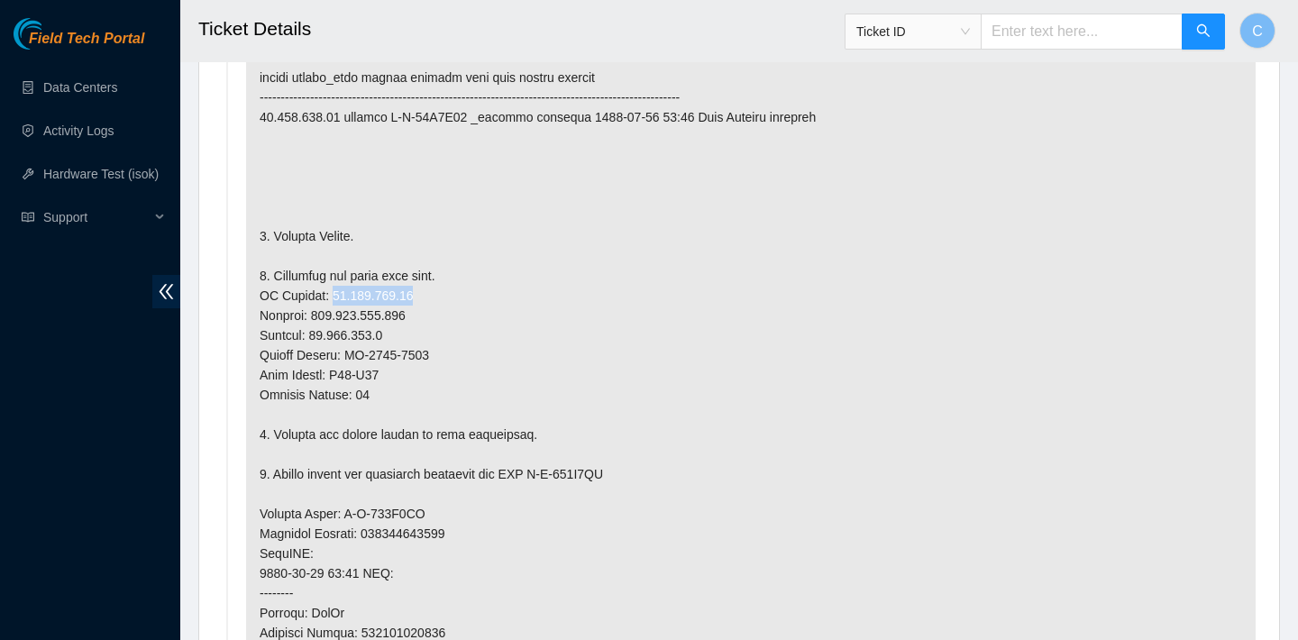
drag, startPoint x: 434, startPoint y: 292, endPoint x: 330, endPoint y: 288, distance: 103.7
click at [330, 288] on p at bounding box center [751, 514] width 1010 height 1038
copy p "23.202.158.21"
drag, startPoint x: 422, startPoint y: 310, endPoint x: 322, endPoint y: 305, distance: 100.2
click at [322, 305] on p at bounding box center [751, 514] width 1010 height 1038
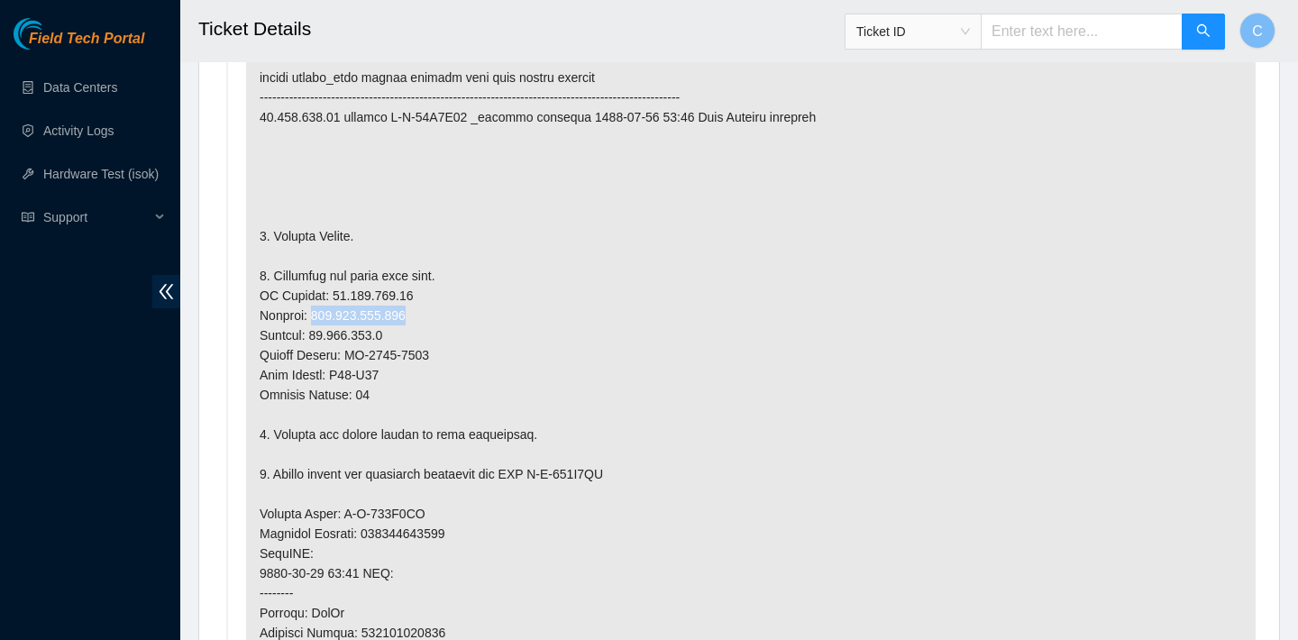
copy p "[TECHNICAL_ID]"
click at [403, 375] on p at bounding box center [751, 514] width 1010 height 1038
drag, startPoint x: 403, startPoint y: 375, endPoint x: 350, endPoint y: 375, distance: 53.2
click at [350, 375] on p at bounding box center [751, 514] width 1010 height 1038
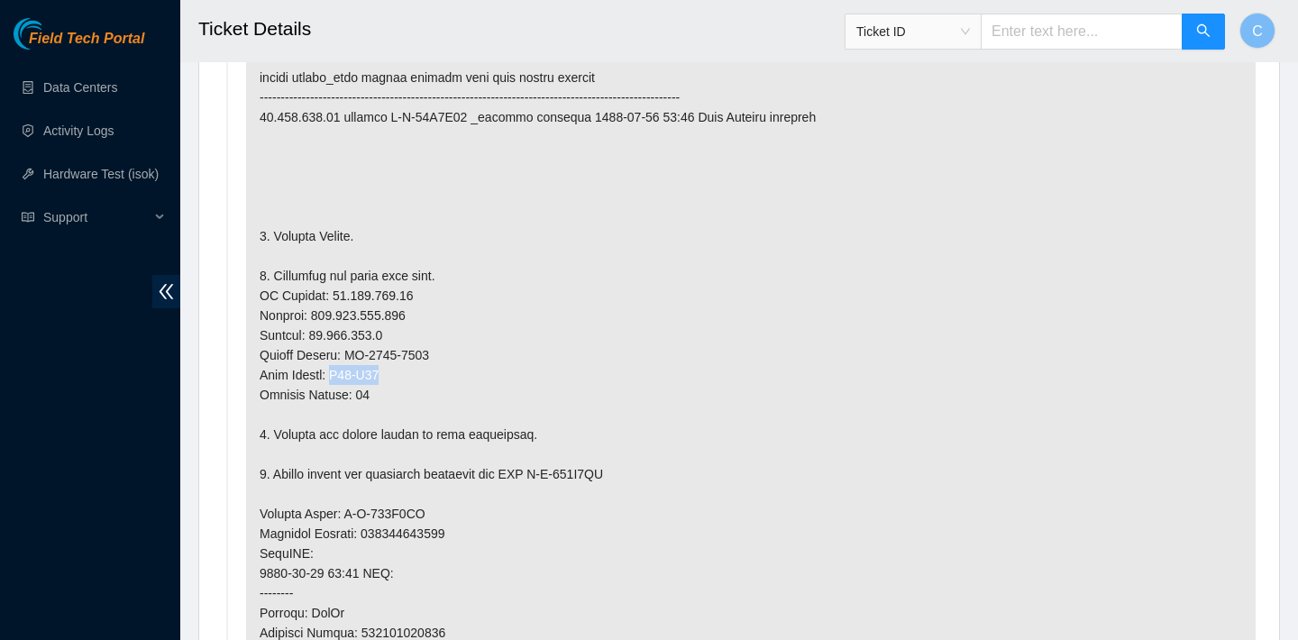
drag, startPoint x: 347, startPoint y: 375, endPoint x: 399, endPoint y: 372, distance: 52.4
click at [399, 372] on p at bounding box center [751, 514] width 1010 height 1038
copy p "P44-Q11"
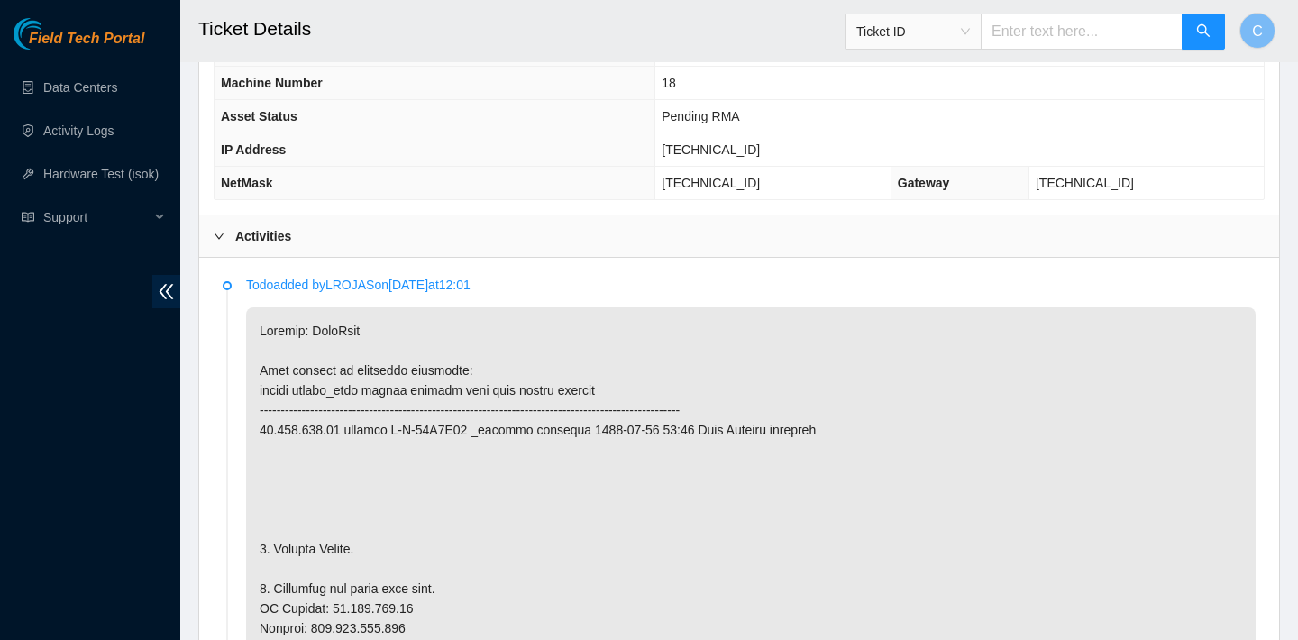
scroll to position [654, 0]
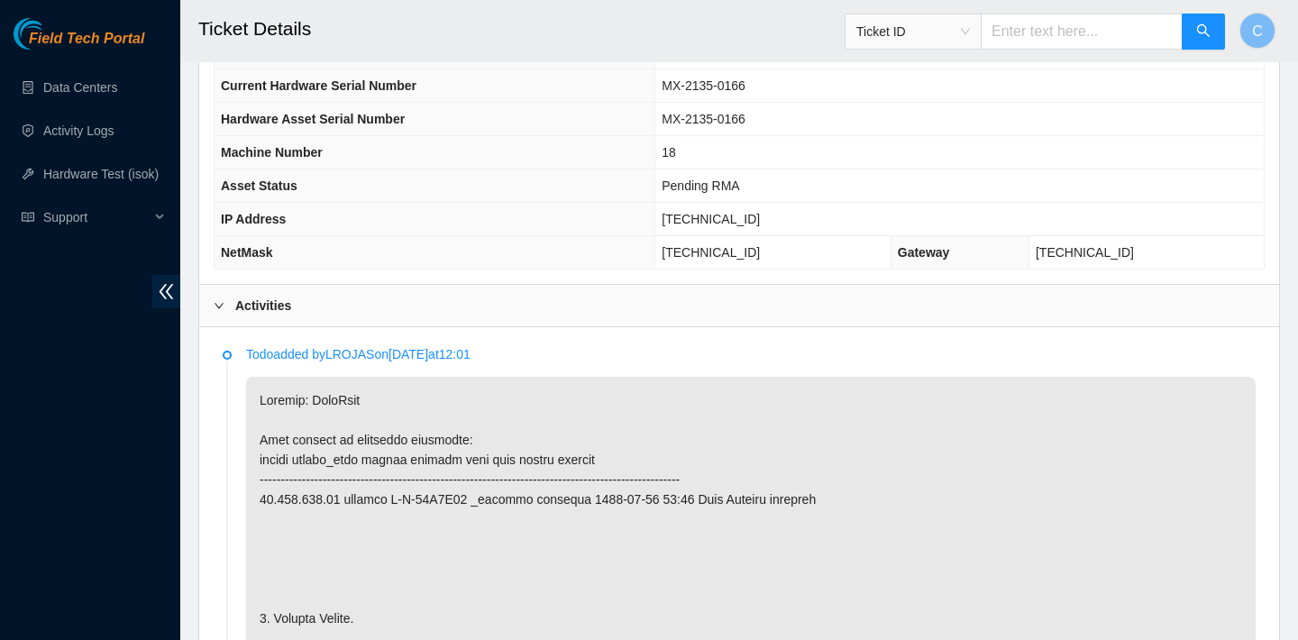
click at [776, 217] on td "23.202.158.21" at bounding box center [959, 219] width 608 height 33
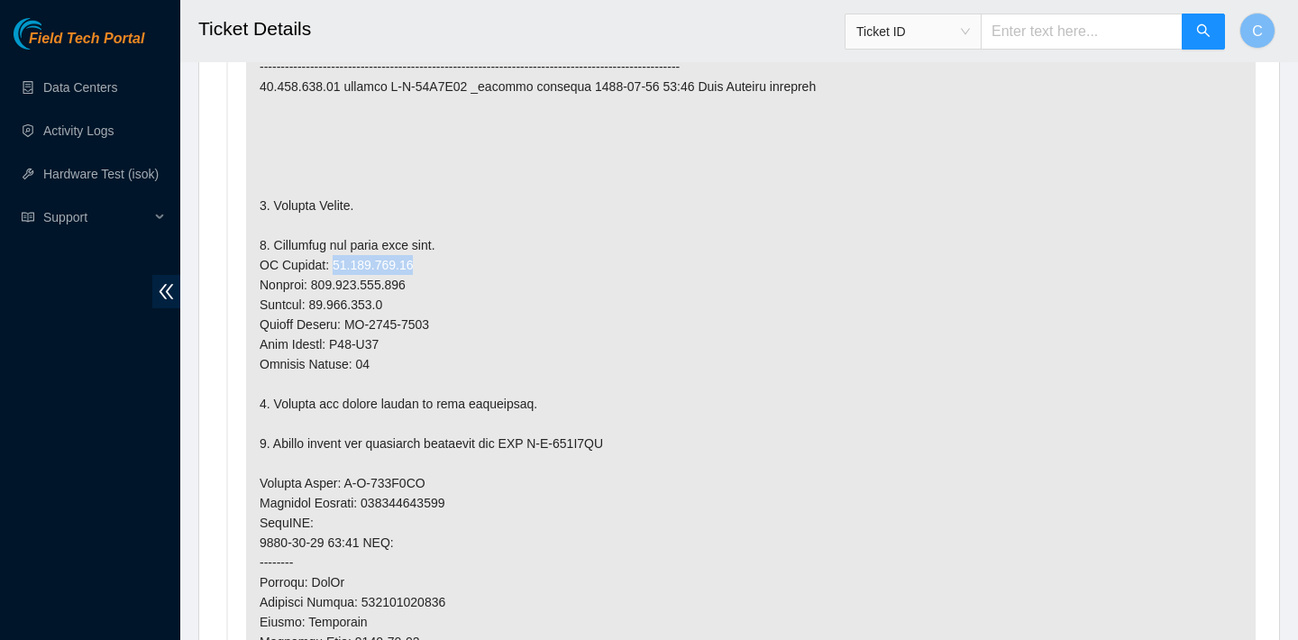
drag, startPoint x: 426, startPoint y: 262, endPoint x: 330, endPoint y: 261, distance: 96.5
click at [330, 261] on p at bounding box center [751, 483] width 1010 height 1038
copy p "23.202.158.21"
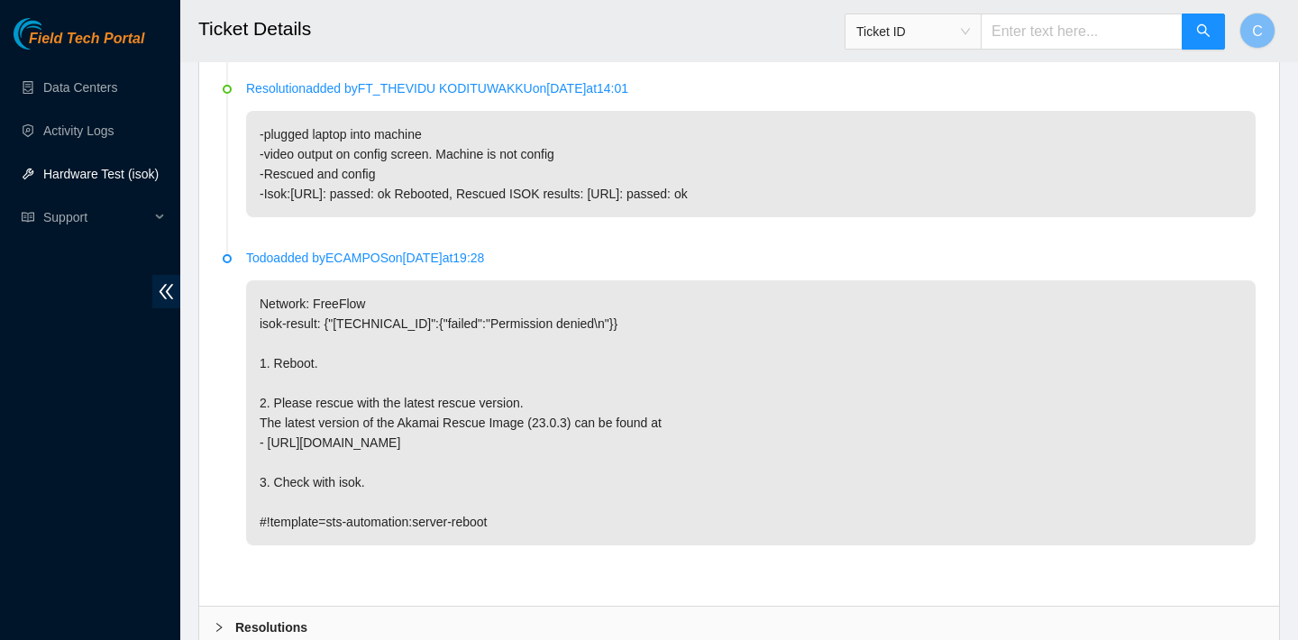
scroll to position [4626, 0]
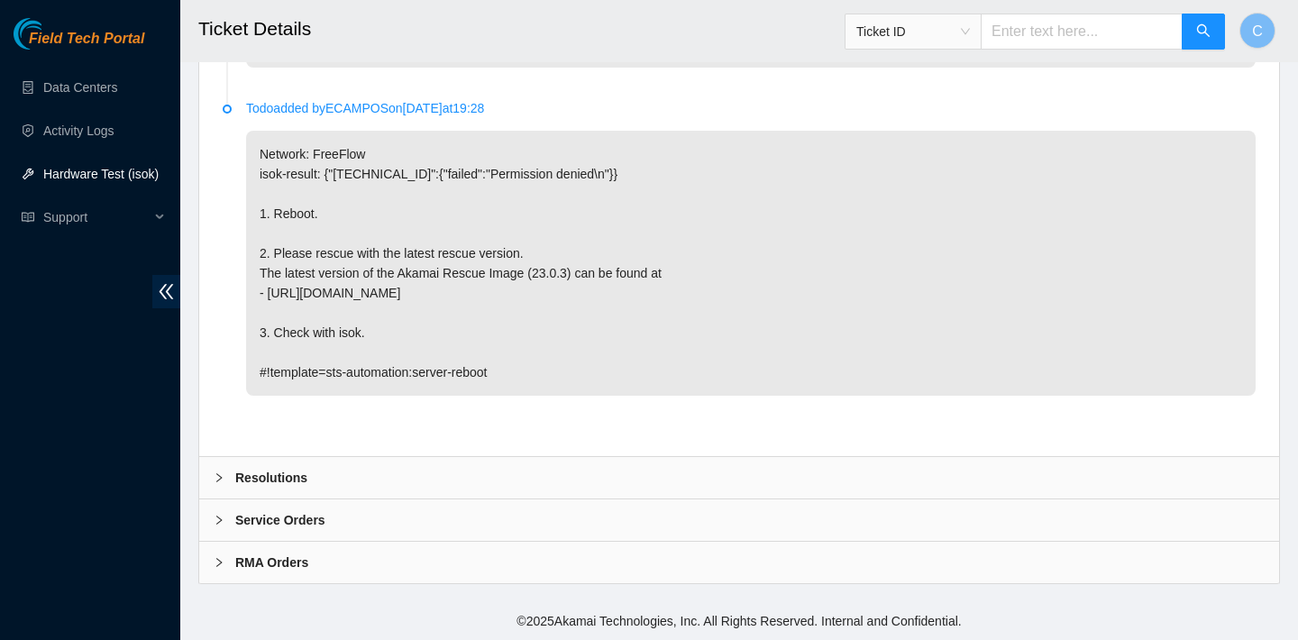
click at [626, 484] on div "Resolutions" at bounding box center [739, 477] width 1080 height 41
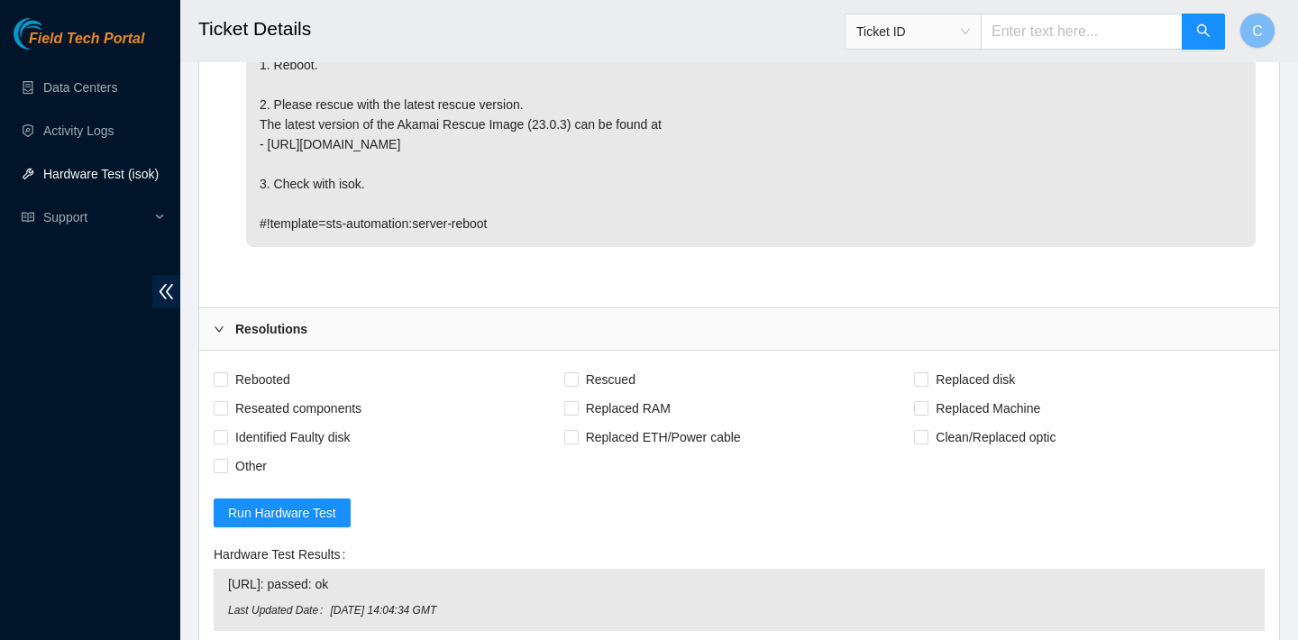
scroll to position [4799, 0]
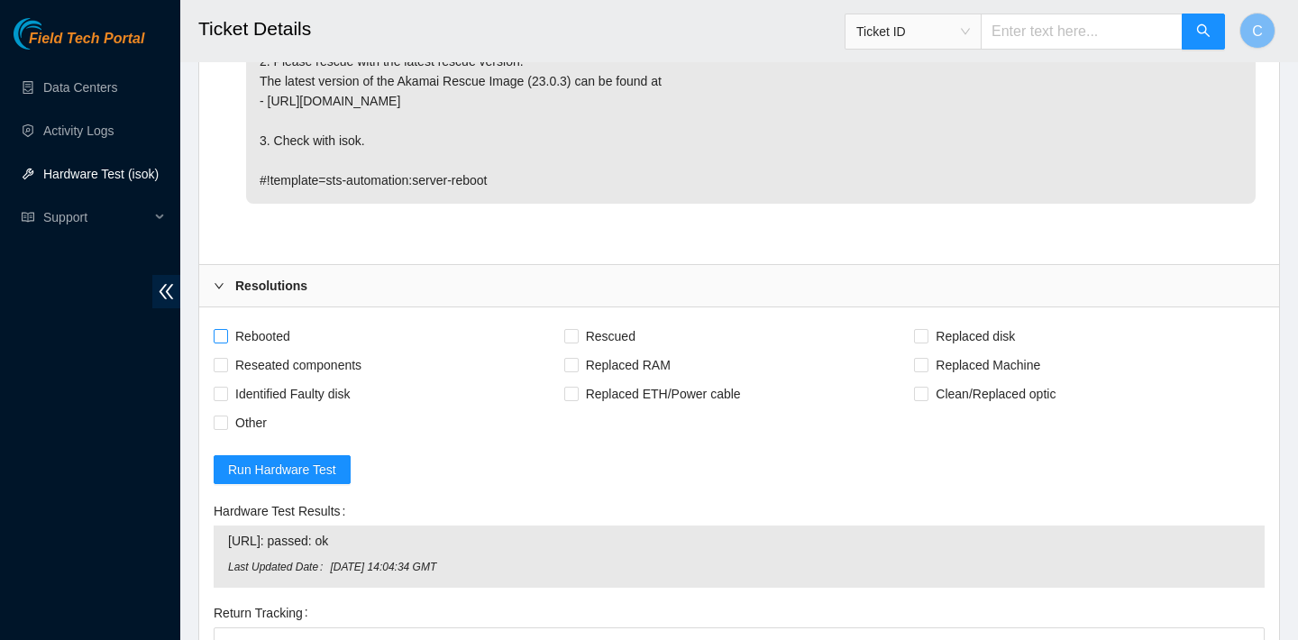
click at [279, 343] on span "Rebooted" at bounding box center [262, 336] width 69 height 29
click at [226, 342] on input "Rebooted" at bounding box center [220, 335] width 13 height 13
checkbox input "true"
click at [616, 351] on span "Rescued" at bounding box center [611, 336] width 64 height 29
click at [577, 342] on input "Rescued" at bounding box center [570, 335] width 13 height 13
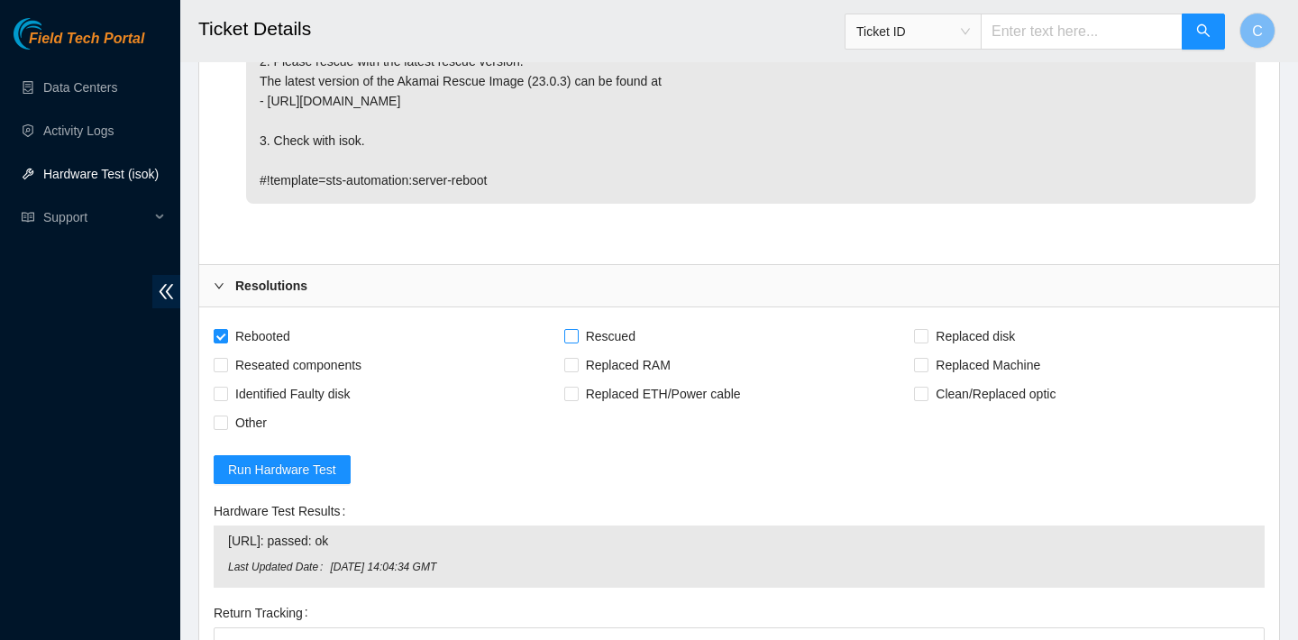
checkbox input "true"
click at [976, 379] on span "Replaced Machine" at bounding box center [988, 365] width 119 height 29
click at [927, 371] on input "Replaced Machine" at bounding box center [920, 364] width 13 height 13
checkbox input "true"
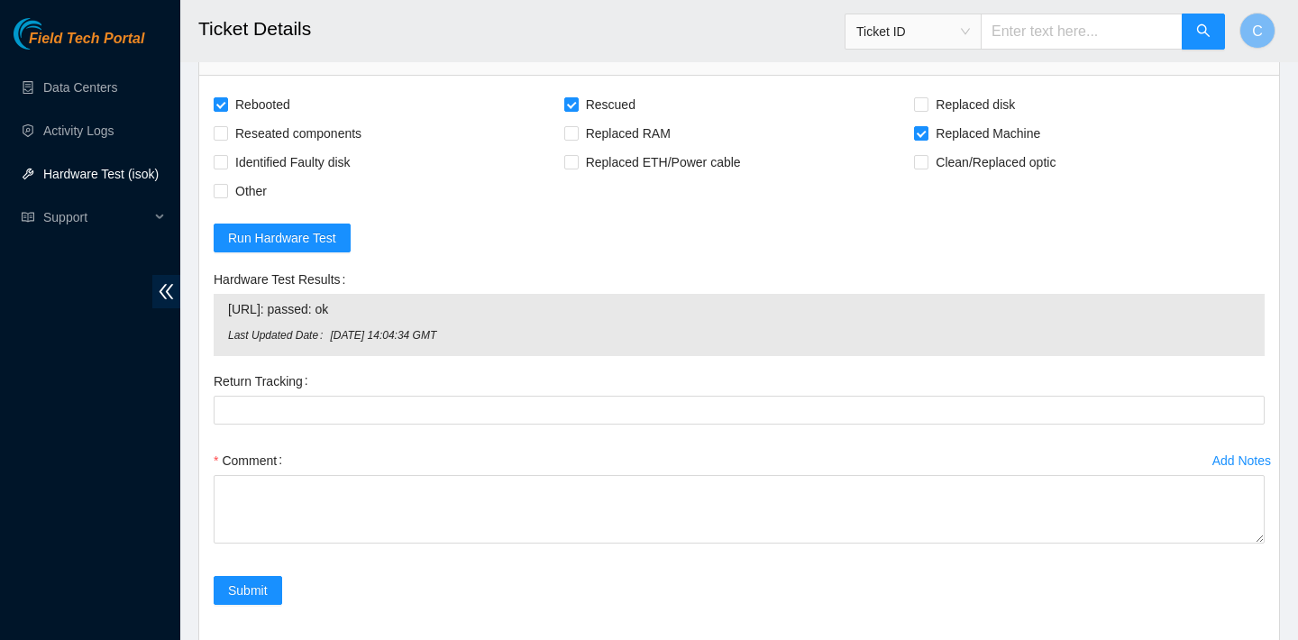
scroll to position [5122, 0]
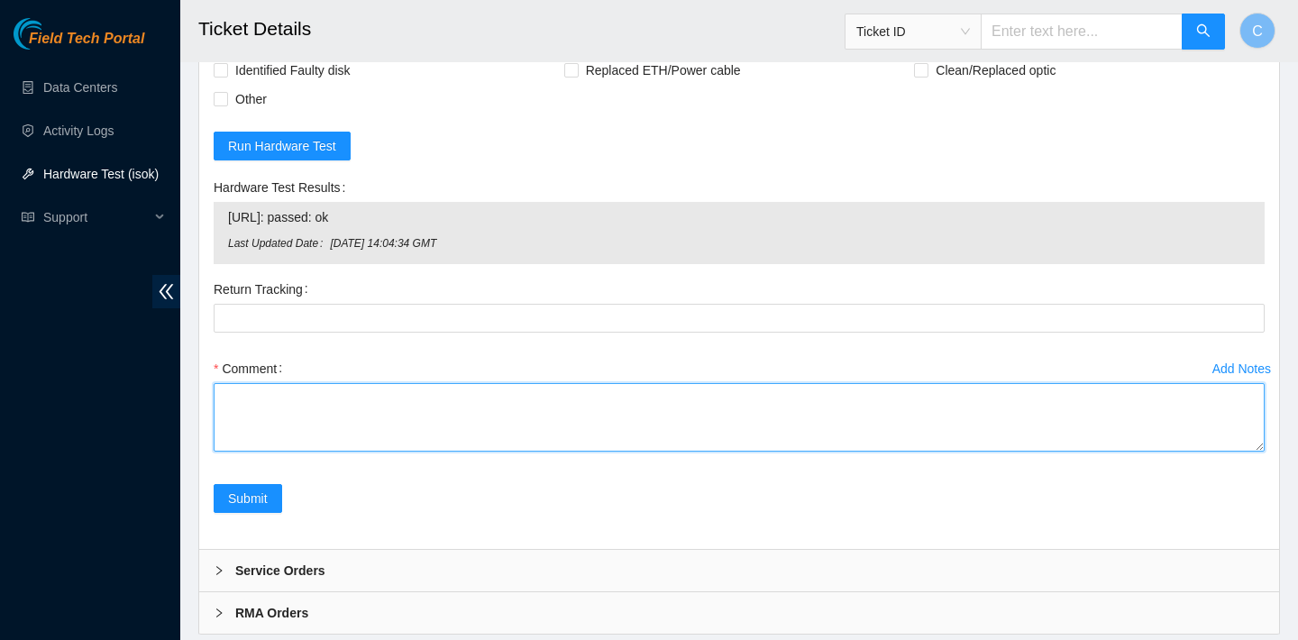
click at [453, 435] on textarea "Comment" at bounding box center [739, 417] width 1051 height 69
click at [278, 452] on textarea "verified SN powered down replaced machine with new machine" at bounding box center [739, 417] width 1051 height 69
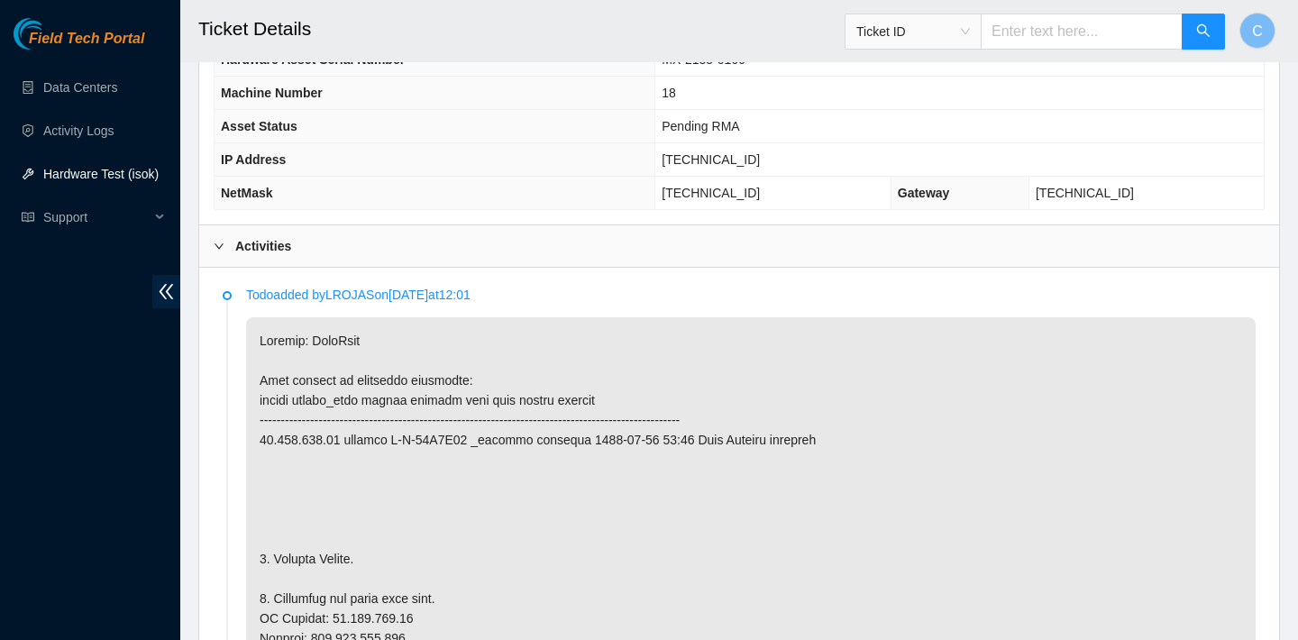
scroll to position [665, 0]
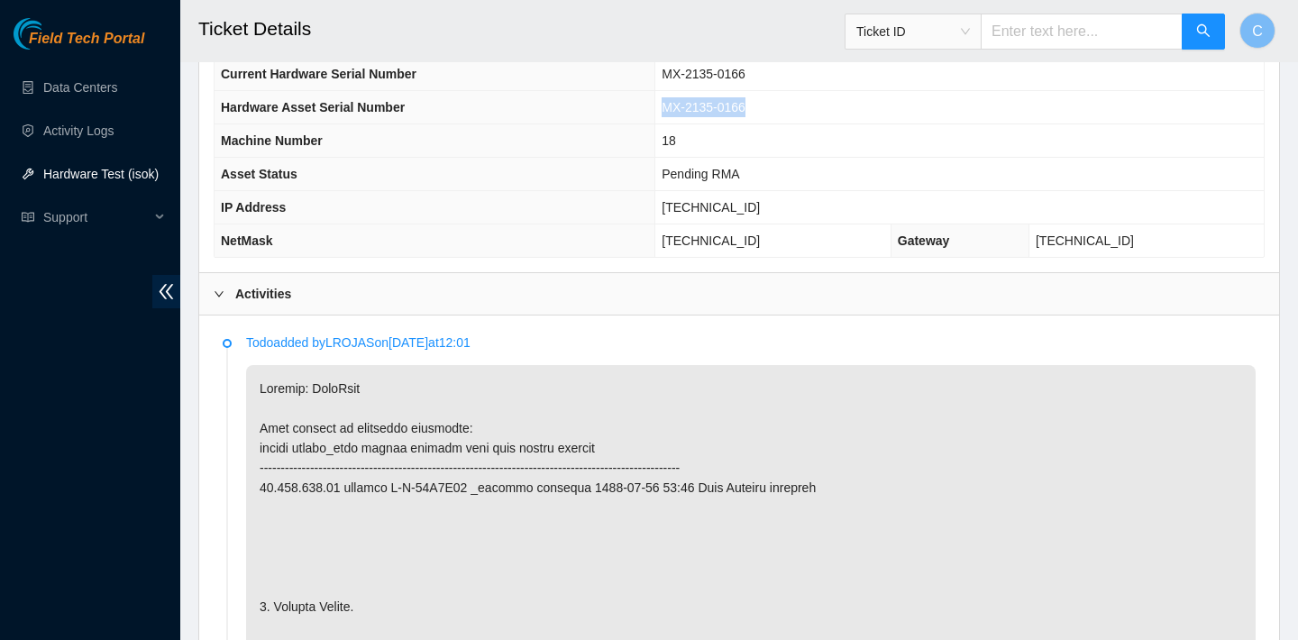
drag, startPoint x: 779, startPoint y: 105, endPoint x: 679, endPoint y: 100, distance: 100.2
click at [679, 100] on td "MX-2135-0166" at bounding box center [959, 107] width 608 height 33
copy span "MX-2135-0166"
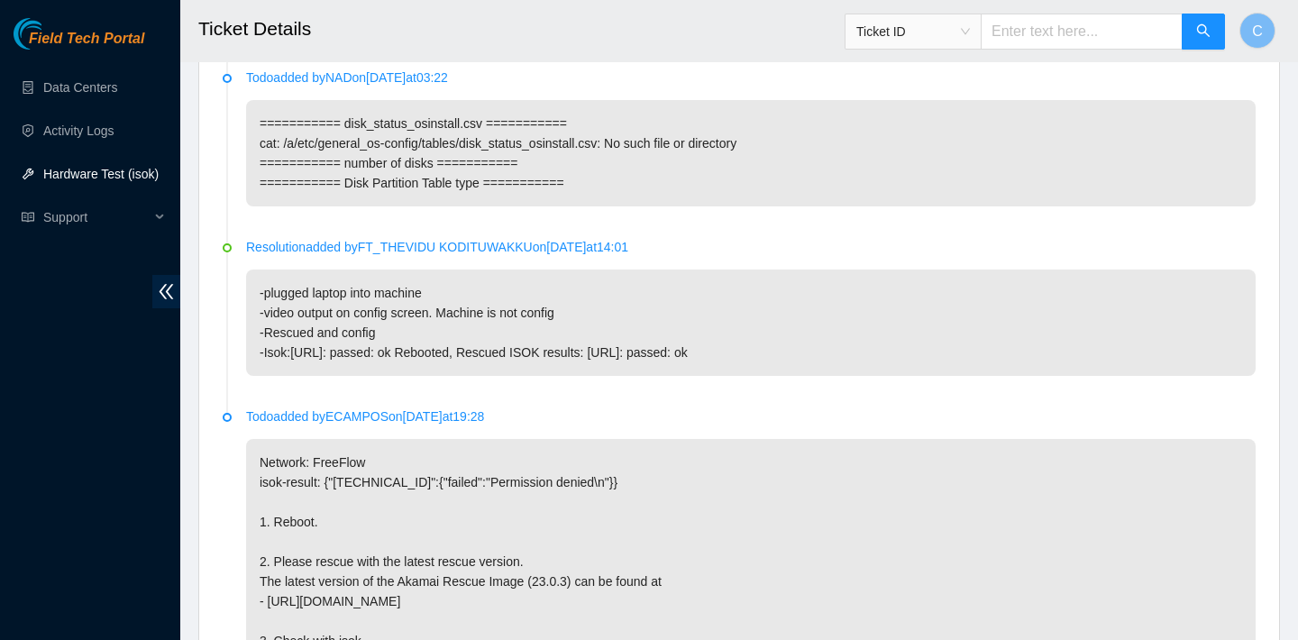
scroll to position [5192, 0]
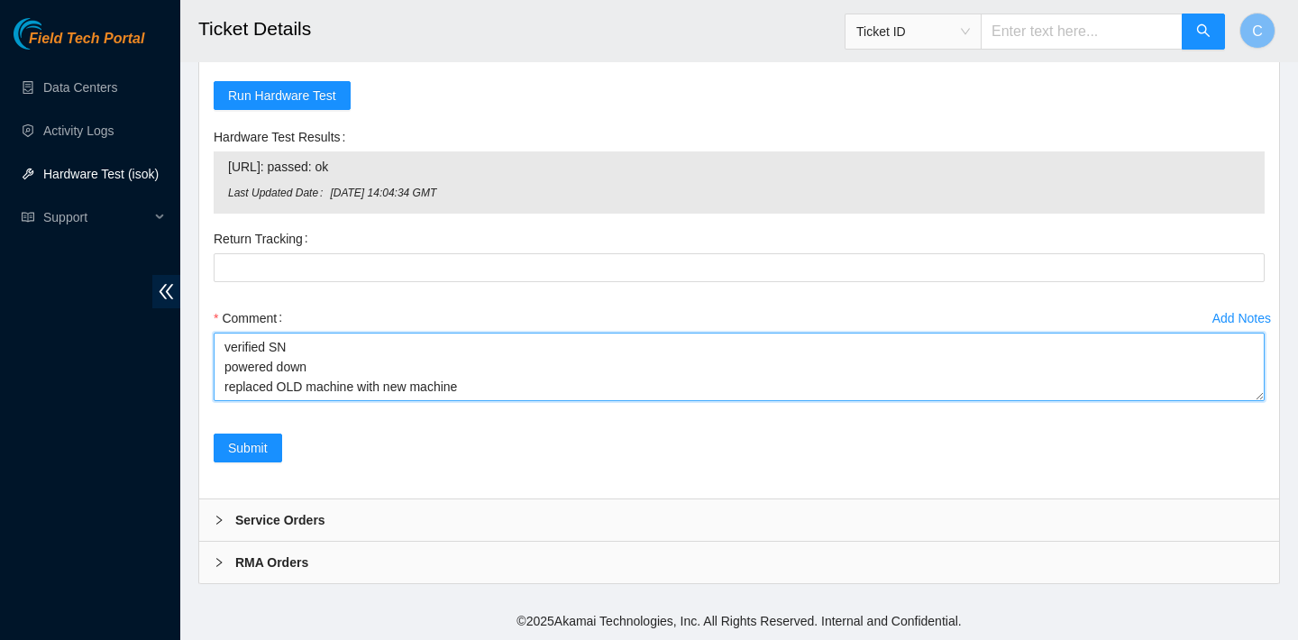
click at [307, 384] on textarea "verified SN powered down replaced OLD machine with new machine" at bounding box center [739, 367] width 1051 height 69
click at [358, 389] on textarea "verified SN powered down replaced OLD machine with new machine" at bounding box center [739, 367] width 1051 height 69
paste textarea "MX-2135-0166"
click at [507, 380] on textarea "verified SN powered down replaced OLD machine MX-2135-0166 with new machine" at bounding box center [739, 367] width 1051 height 69
click at [618, 375] on textarea "verified SN powered down replaced OLD machine MX-2135-0166 with NEW machine" at bounding box center [739, 367] width 1051 height 69
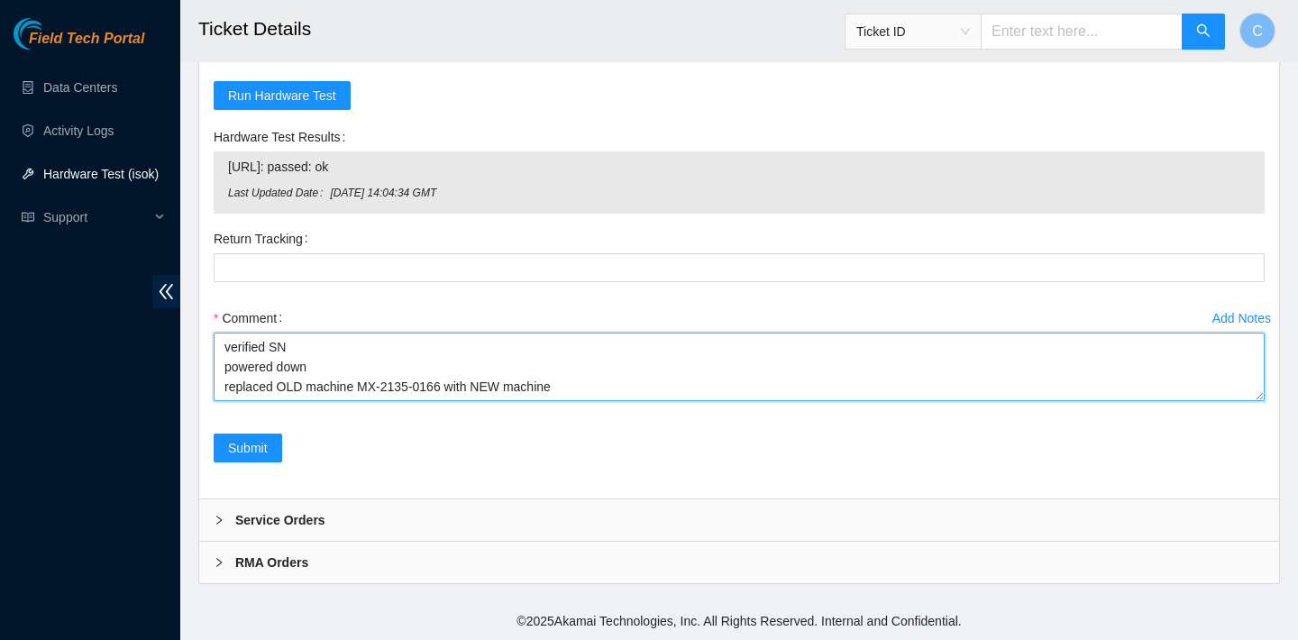
click at [611, 380] on textarea "verified SN powered down replaced OLD machine MX-2135-0166 with NEW machine" at bounding box center [739, 367] width 1051 height 69
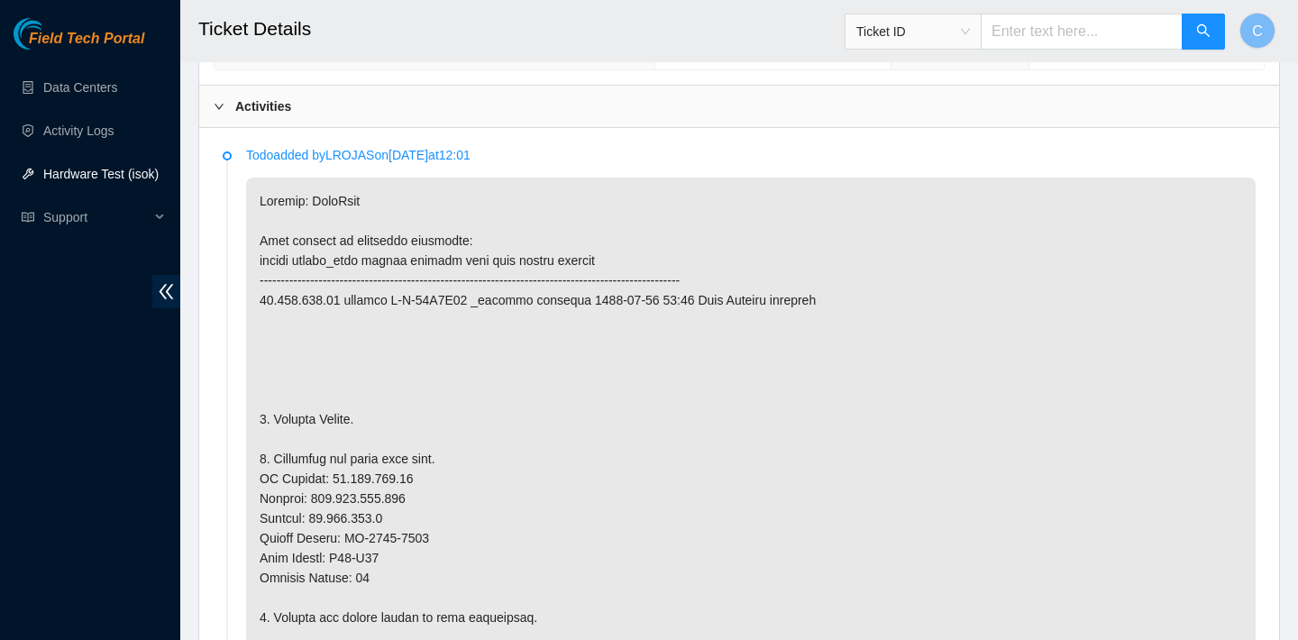
scroll to position [852, 0]
drag, startPoint x: 445, startPoint y: 531, endPoint x: 353, endPoint y: 528, distance: 92.0
copy p "MX-2134-0585"
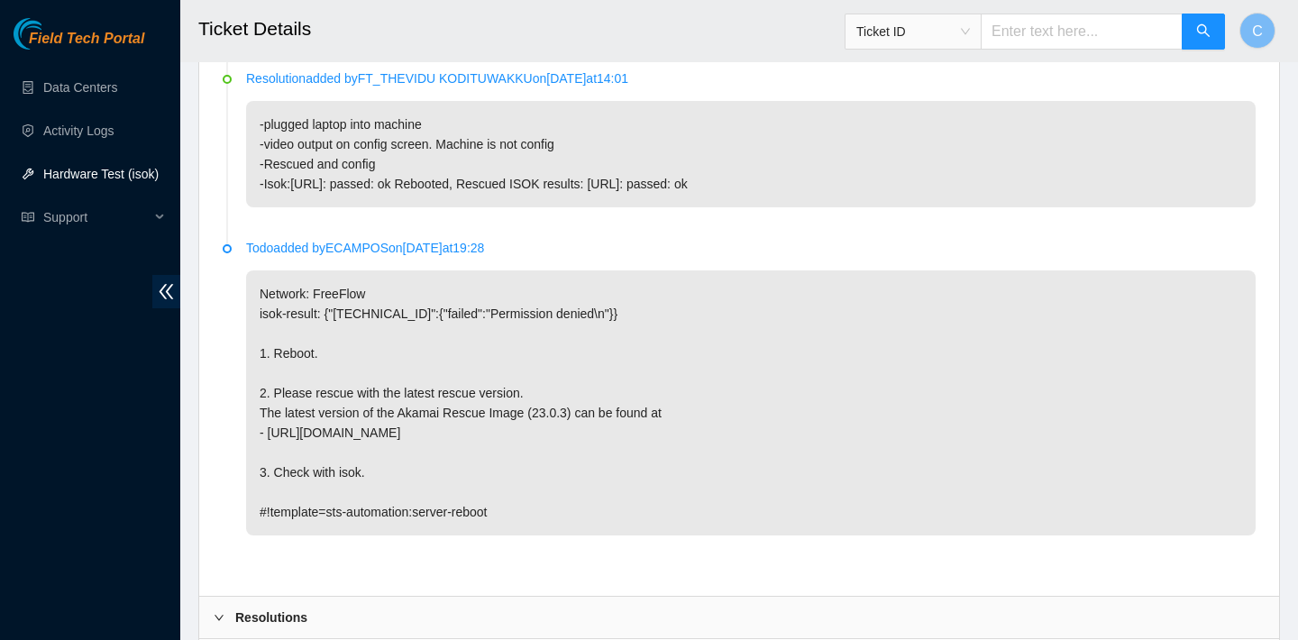
scroll to position [5192, 0]
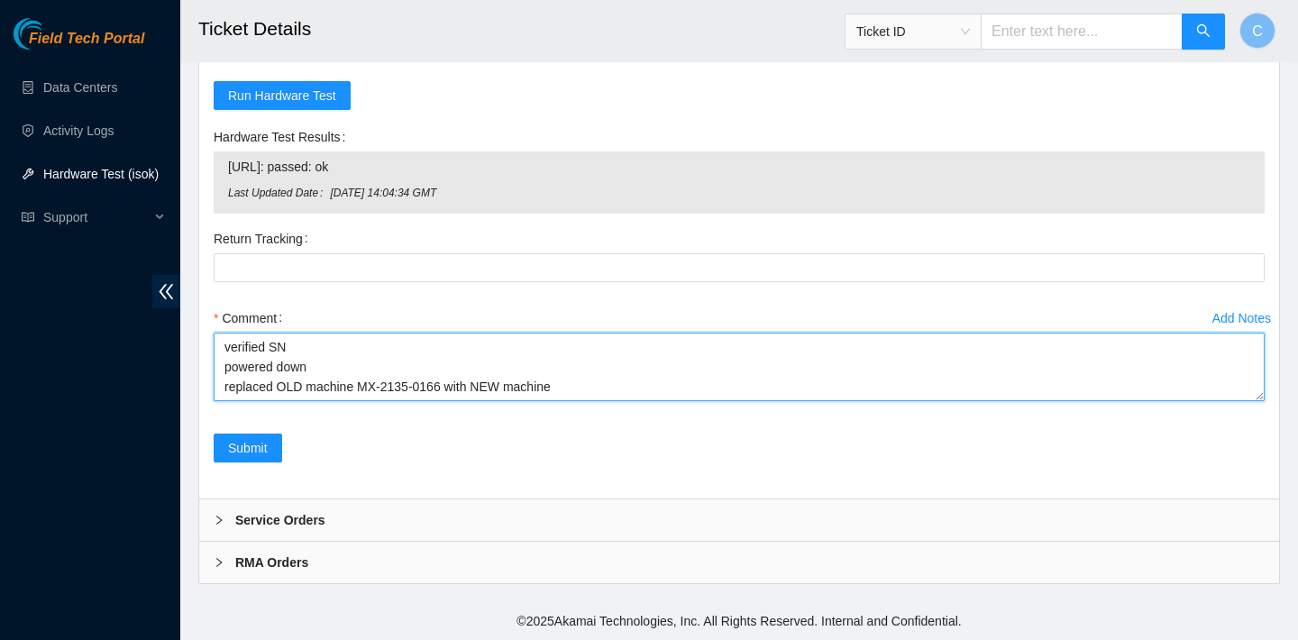
click at [632, 398] on textarea "verified SN powered down replaced OLD machine MX-2135-0166 with NEW machine" at bounding box center [739, 367] width 1051 height 69
paste textarea "MX-2134-0585"
click at [269, 373] on textarea "verified SN powered down replaced OLD machine MX-2135-0166 with NEW machine MX-…" at bounding box center [739, 367] width 1051 height 69
click at [284, 378] on textarea "verified SN powered down replaced OLD machine MX-2135-0166 with NEW machine MX-…" at bounding box center [739, 367] width 1051 height 69
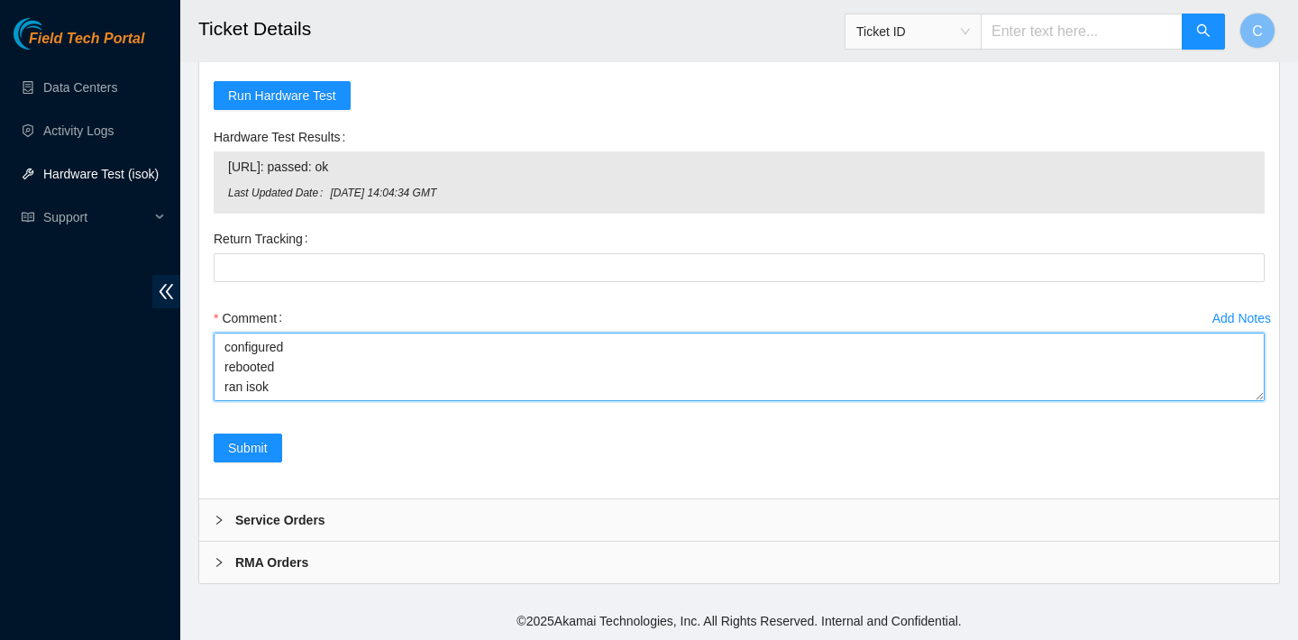
paste textarea "23.202.158.21 : passed: ok"
type textarea "verified SN powered down replaced OLD machine MX-2135-0166 with NEW machine MX-…"
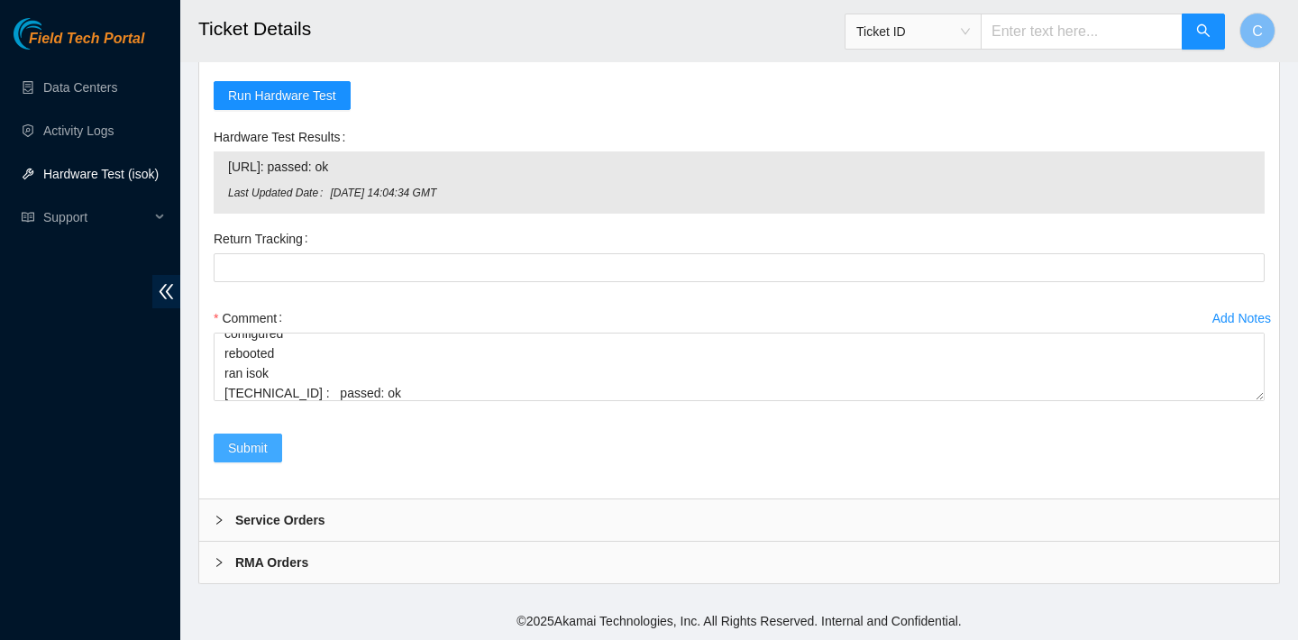
click at [252, 447] on span "Submit" at bounding box center [248, 448] width 40 height 20
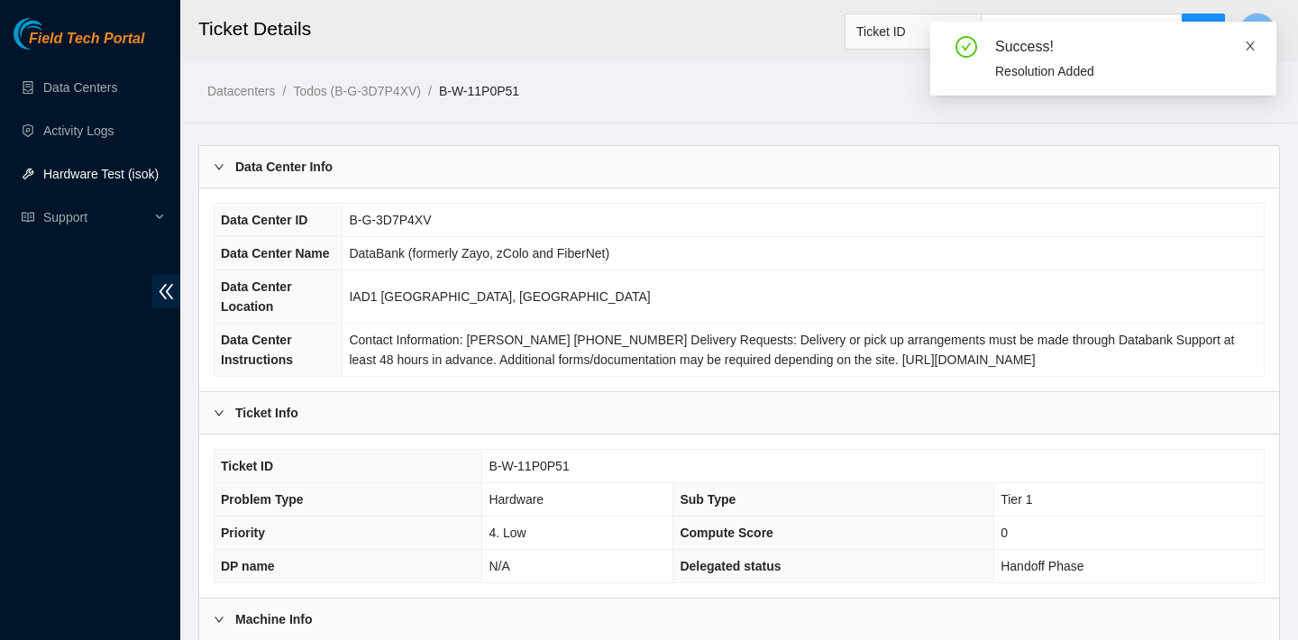
click at [1249, 45] on icon "close" at bounding box center [1250, 45] width 9 height 9
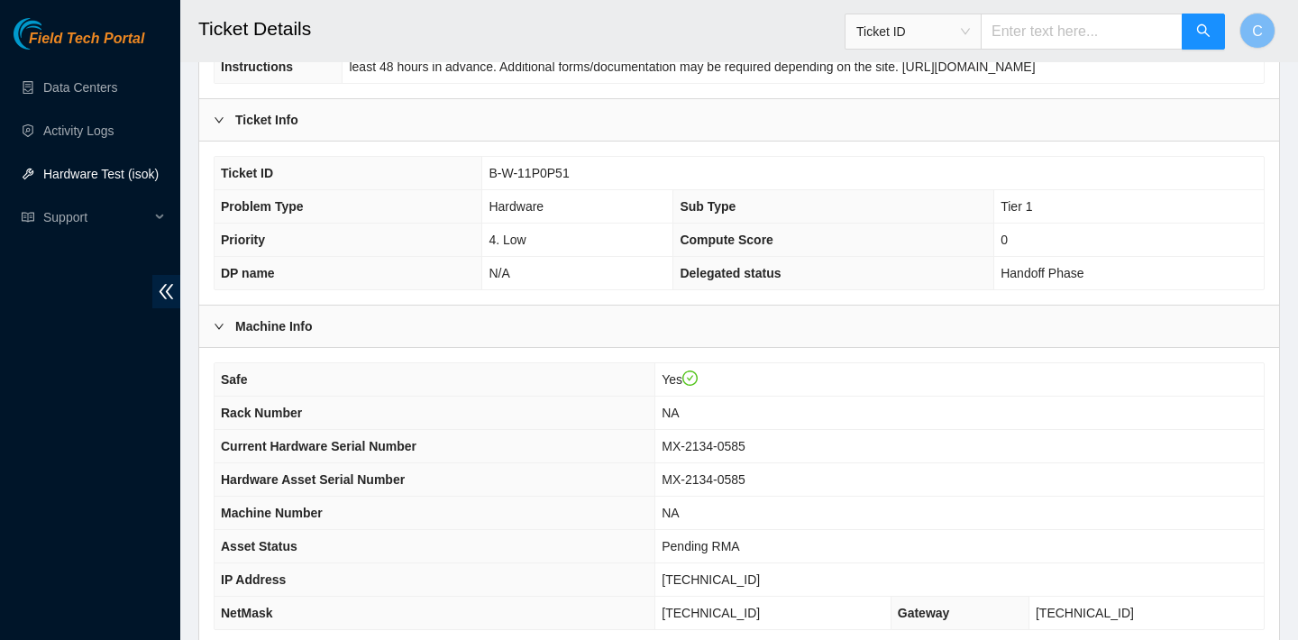
scroll to position [524, 0]
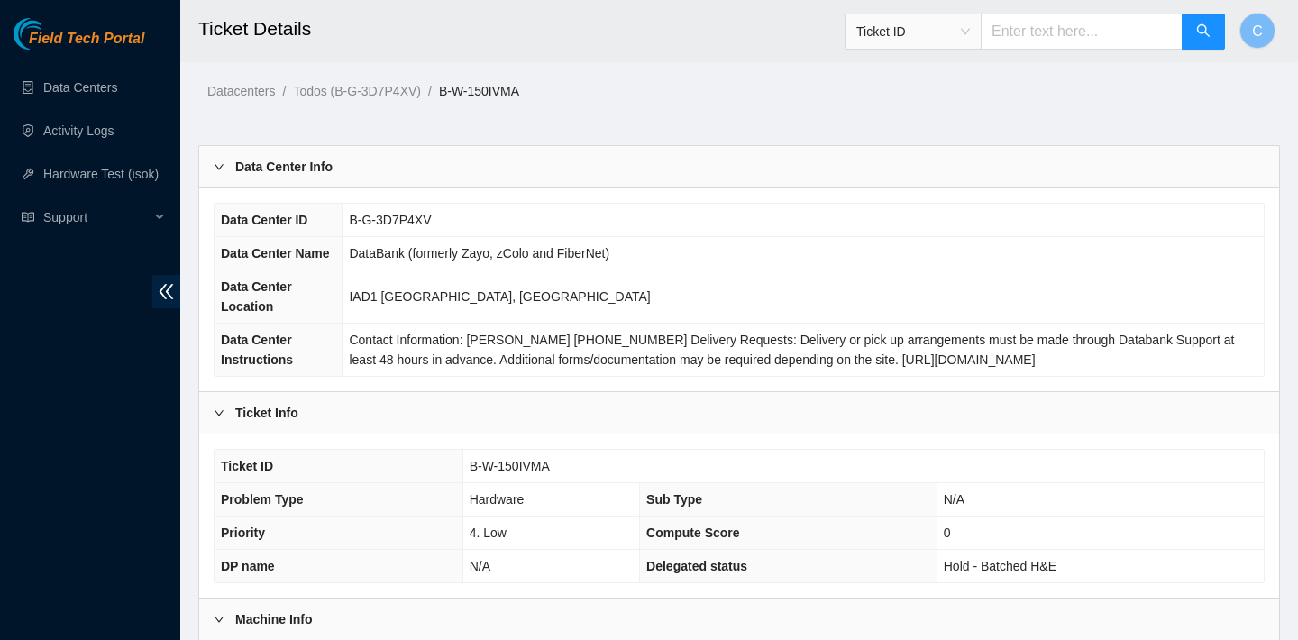
scroll to position [524, 0]
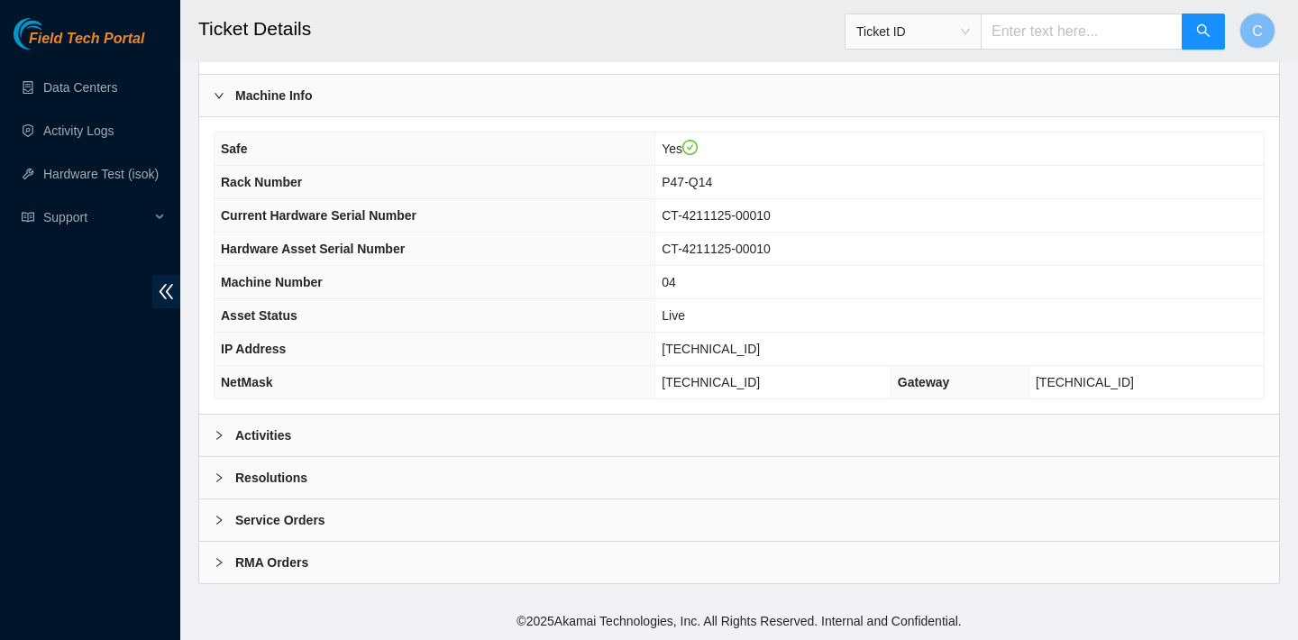
click at [520, 419] on div "Activities" at bounding box center [739, 435] width 1080 height 41
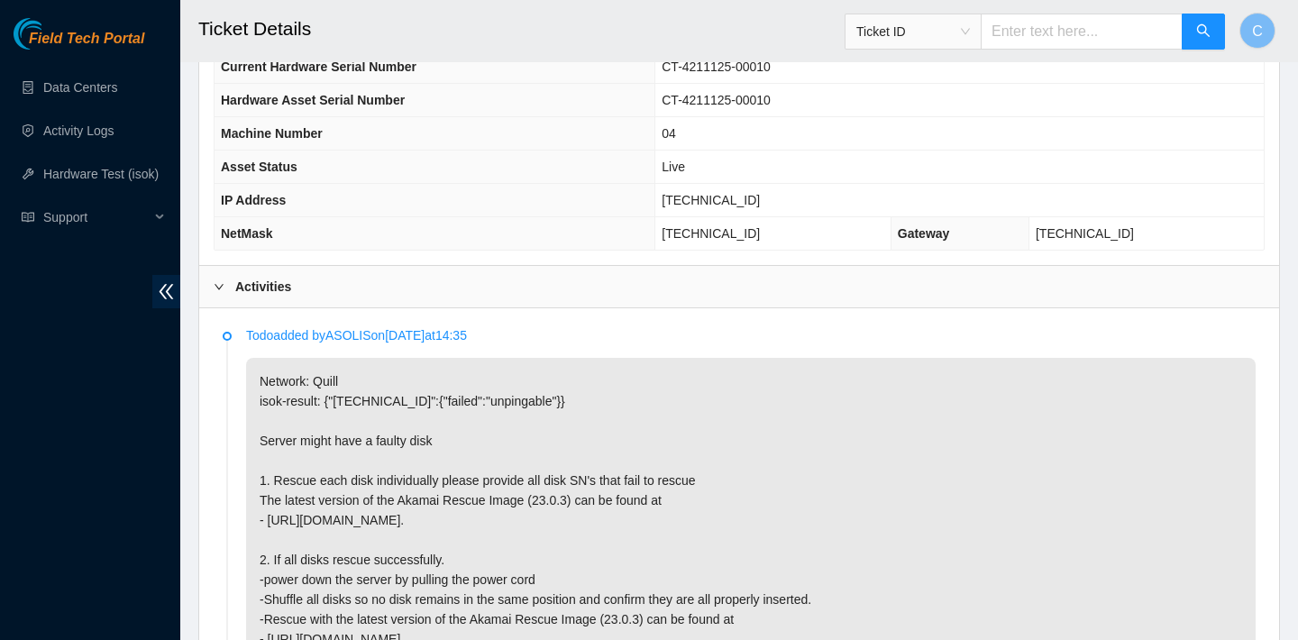
scroll to position [648, 0]
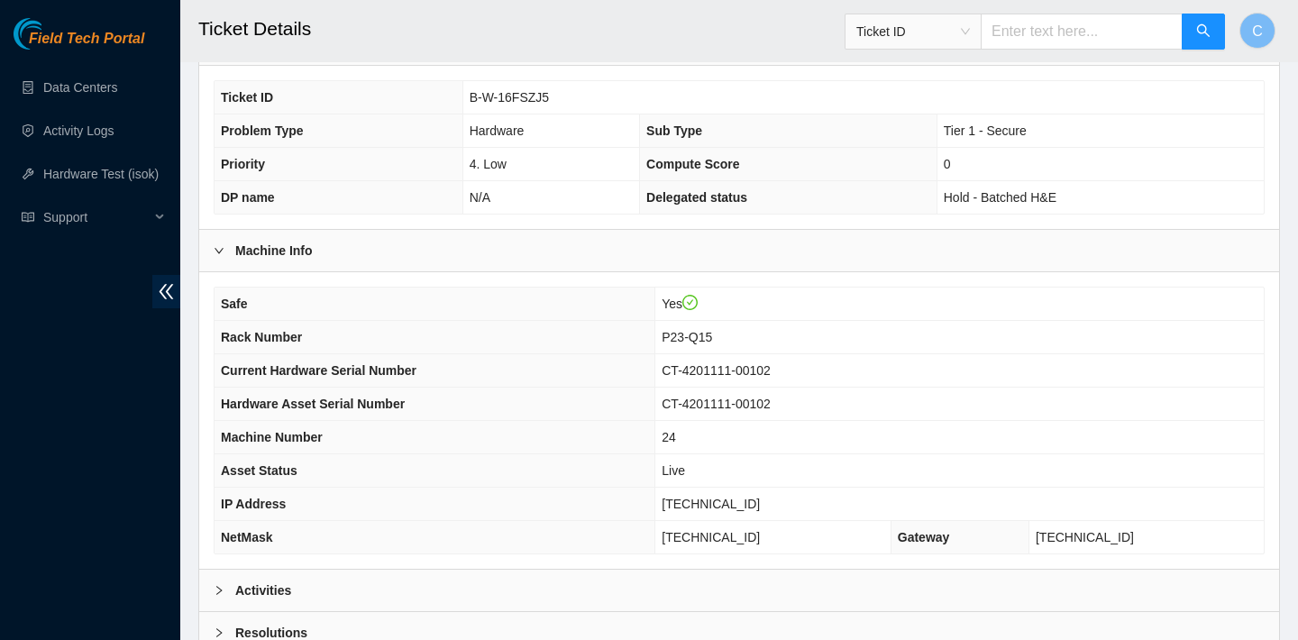
scroll to position [524, 0]
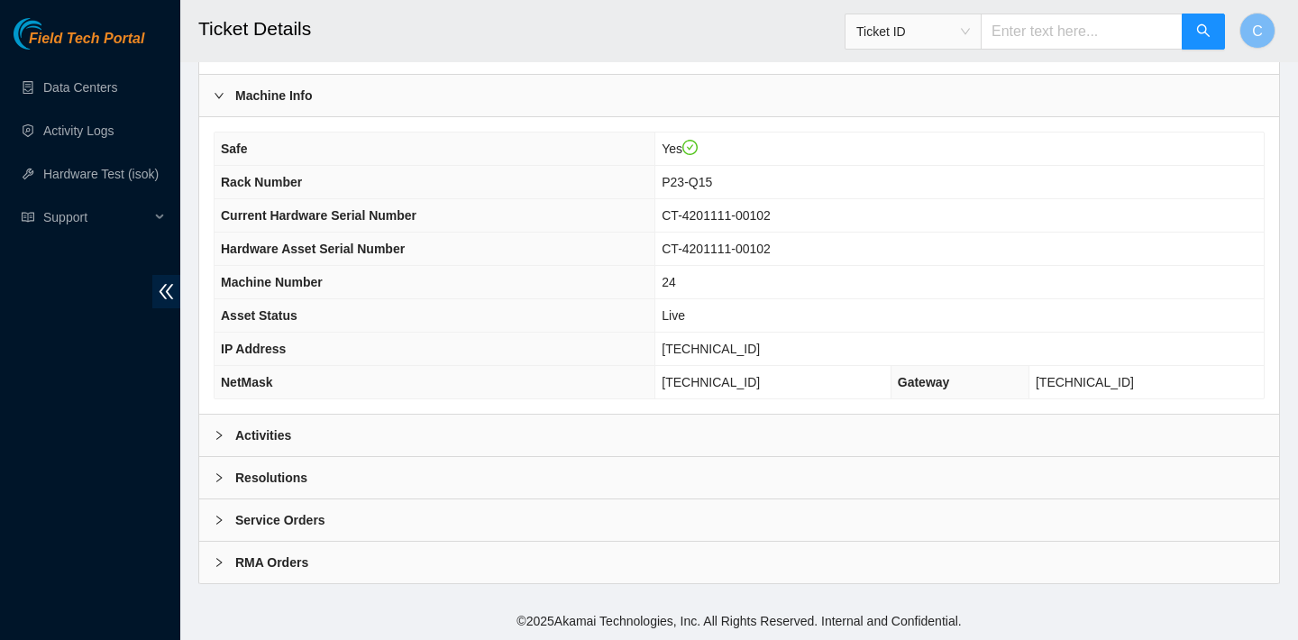
click at [401, 434] on div "Activities" at bounding box center [739, 435] width 1080 height 41
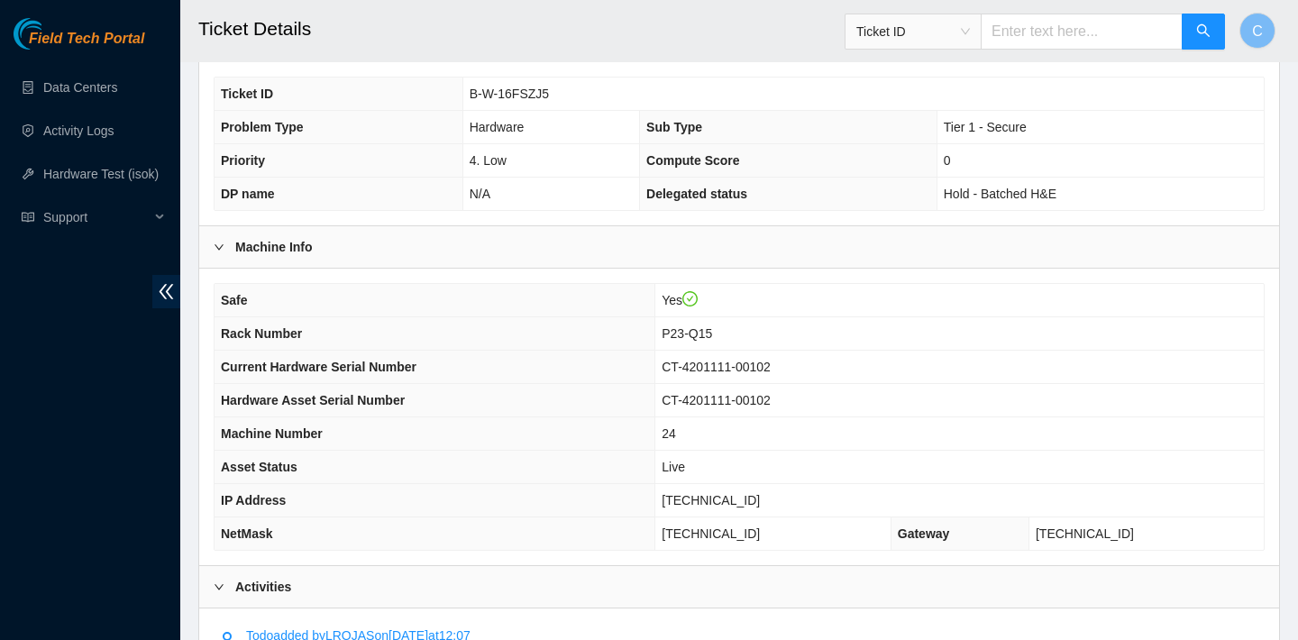
scroll to position [370, 0]
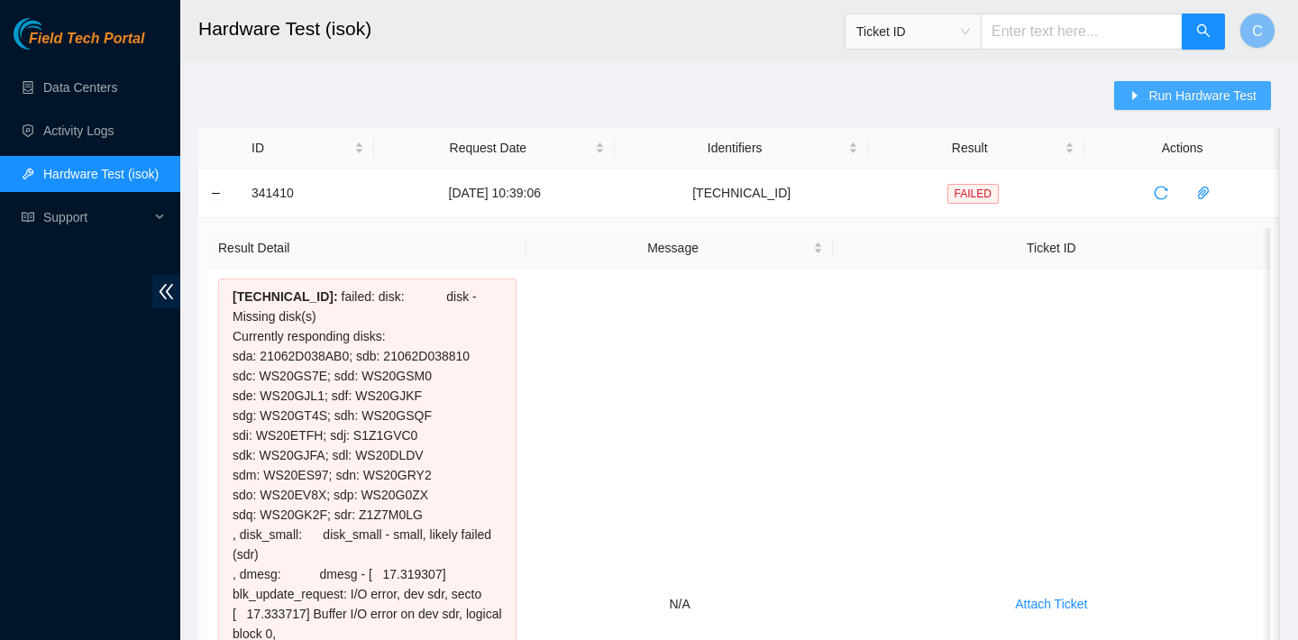
click at [1148, 96] on span "Run Hardware Test" at bounding box center [1202, 96] width 108 height 20
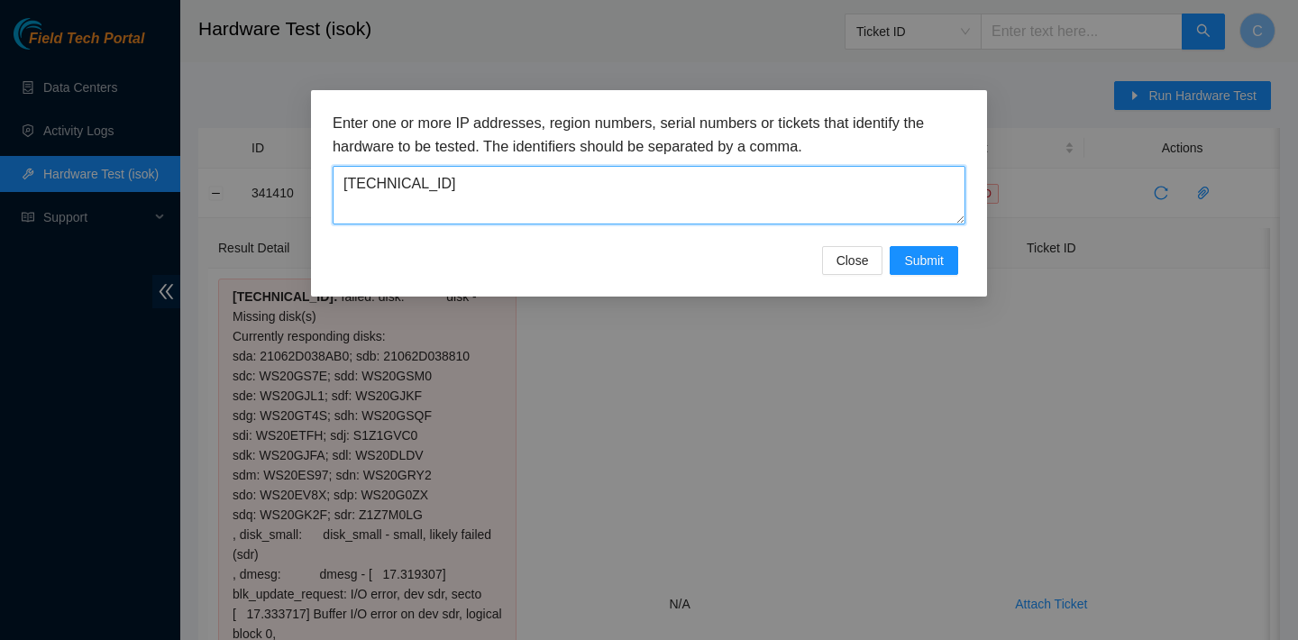
drag, startPoint x: 665, startPoint y: 207, endPoint x: 309, endPoint y: 188, distance: 356.6
click at [309, 188] on div "Enter one or more IP addresses, region numbers, serial numbers or tickets that …" at bounding box center [649, 320] width 1298 height 640
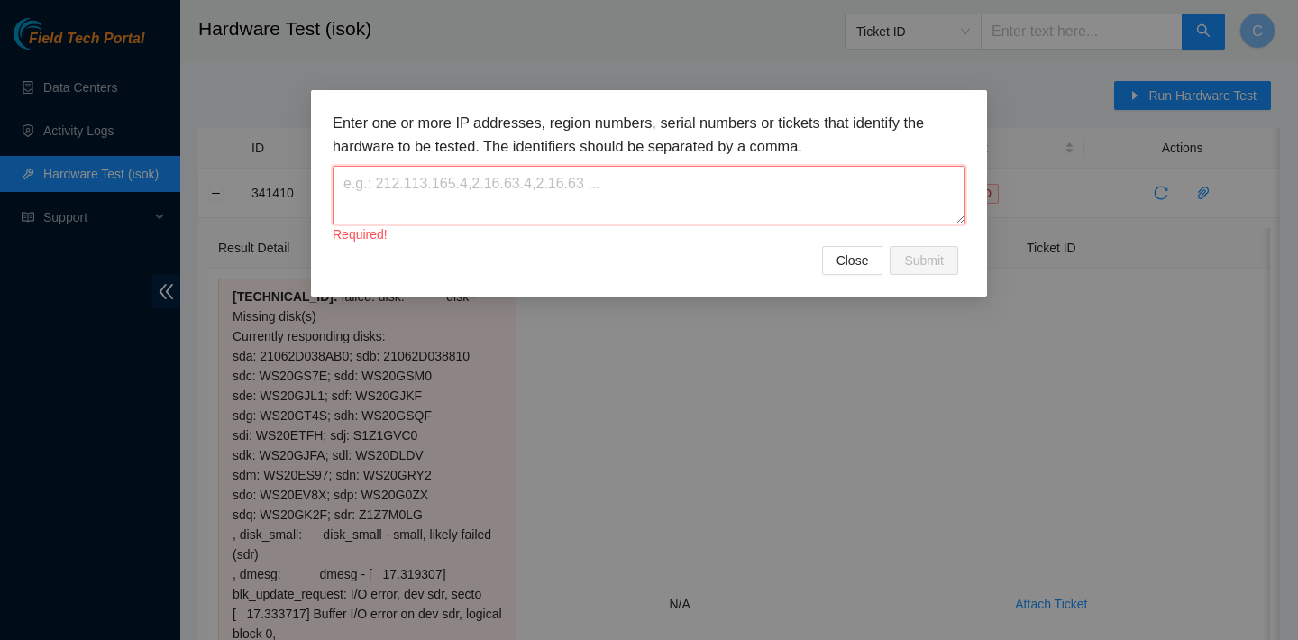
paste textarea "23.62.155.118"
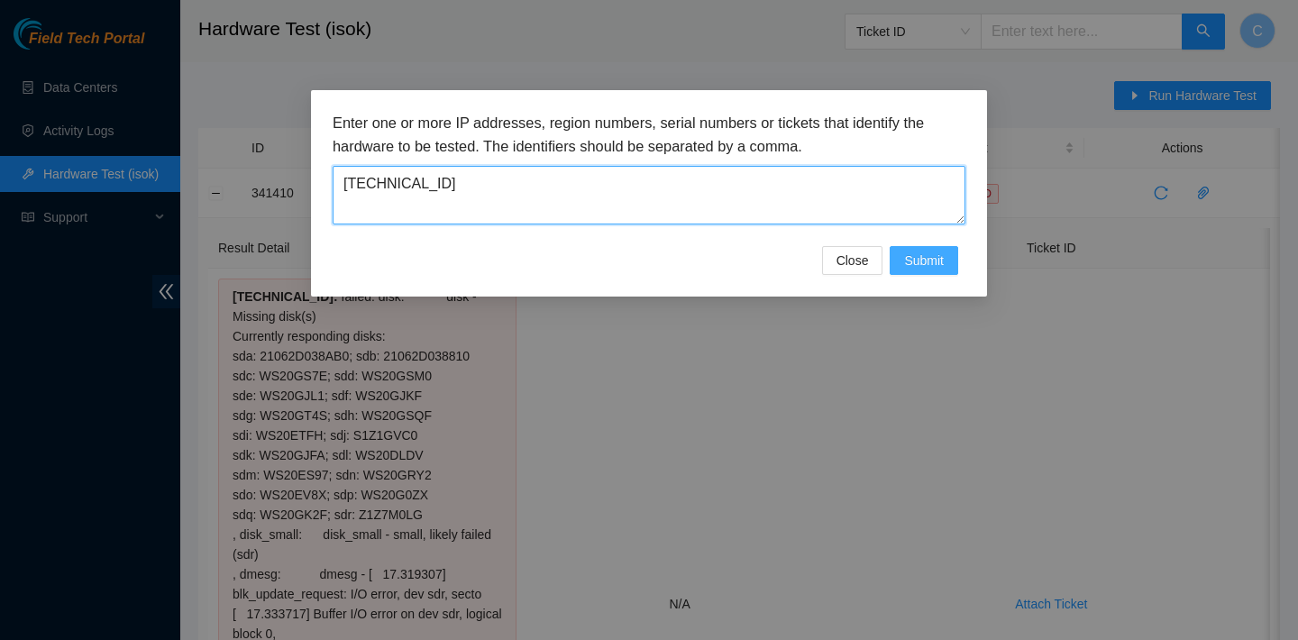
type textarea "[TECHNICAL_ID]"
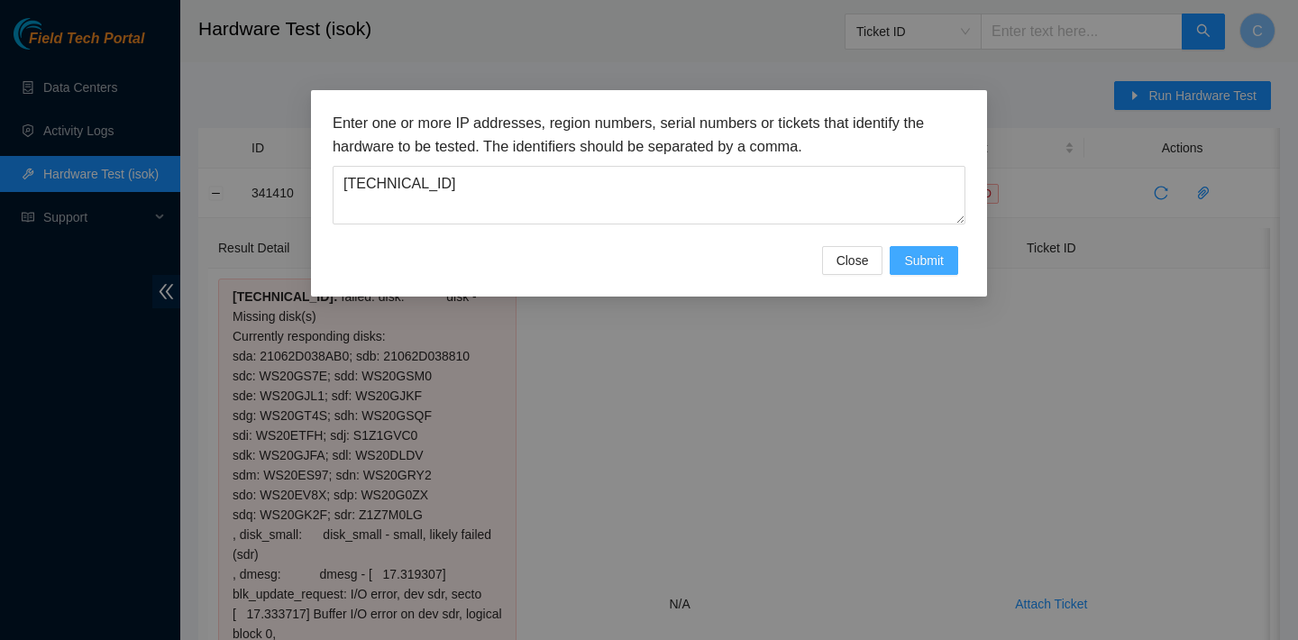
click at [899, 251] on button "Submit" at bounding box center [924, 260] width 69 height 29
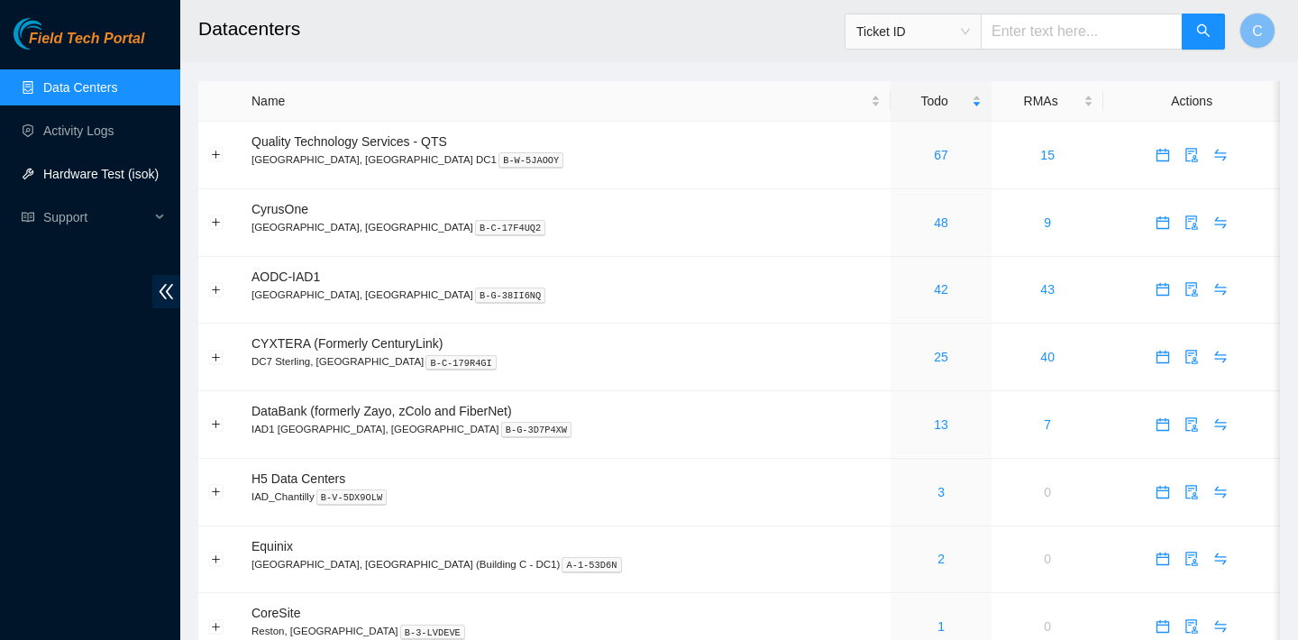
click at [85, 167] on link "Hardware Test (isok)" at bounding box center [100, 174] width 115 height 14
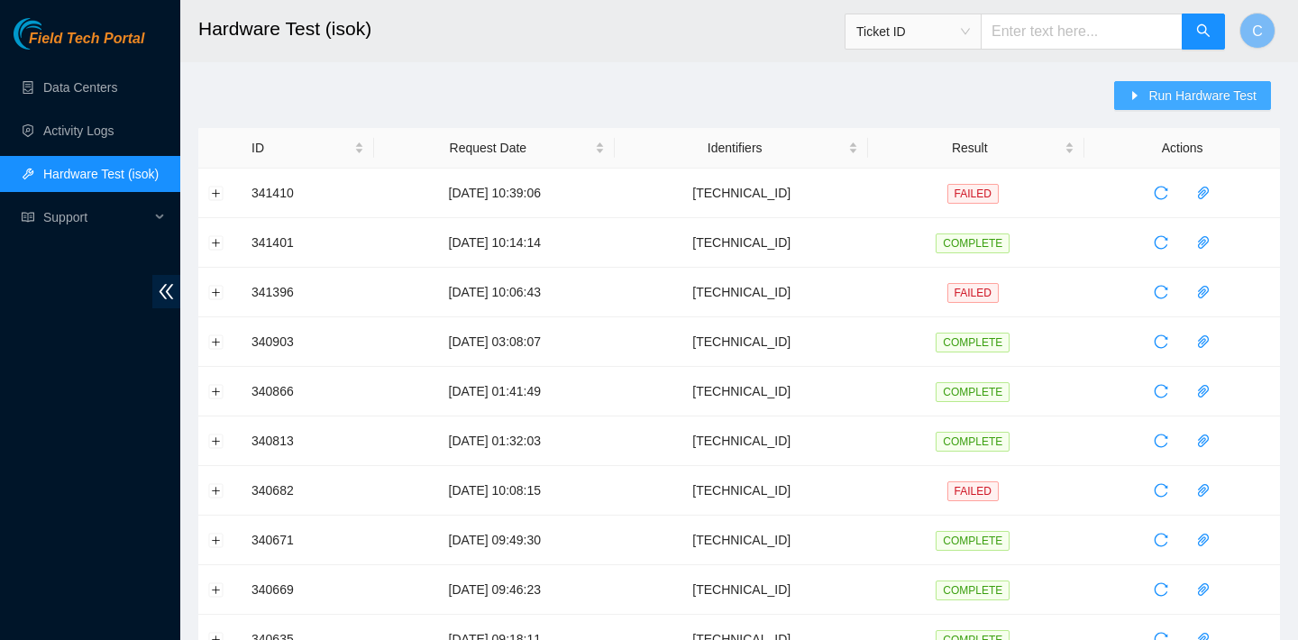
click at [1143, 87] on button "Run Hardware Test" at bounding box center [1192, 95] width 157 height 29
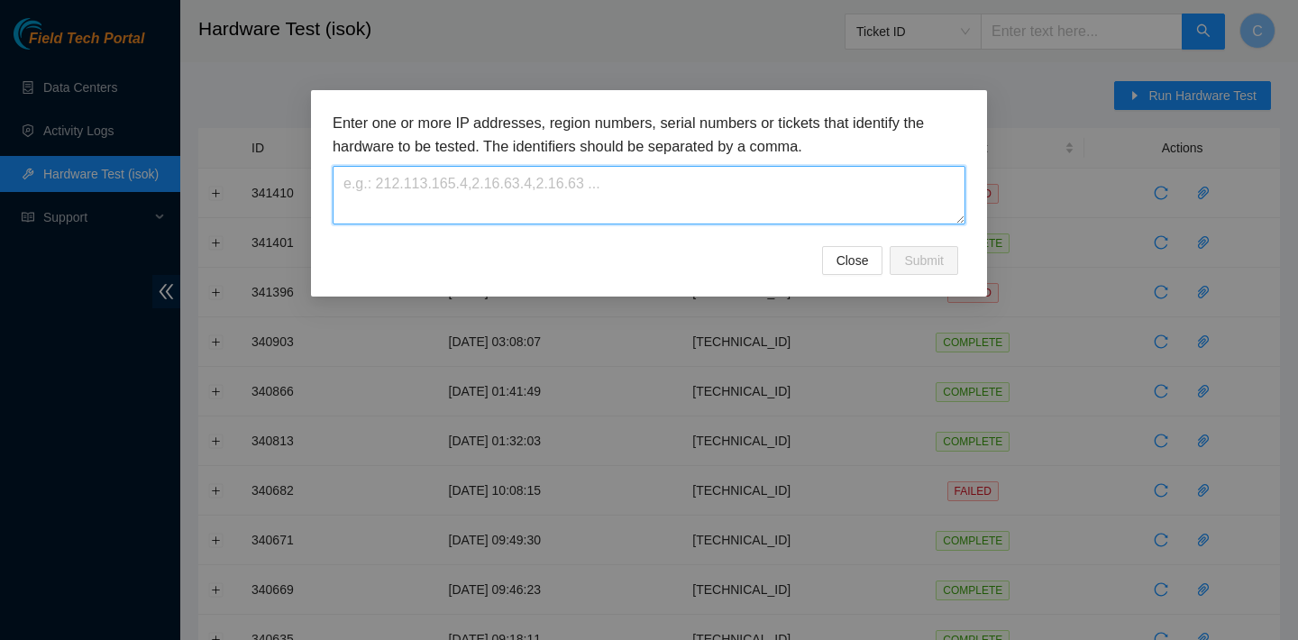
click at [687, 201] on textarea at bounding box center [649, 195] width 633 height 59
paste textarea "[TECHNICAL_ID]"
type textarea "[TECHNICAL_ID]"
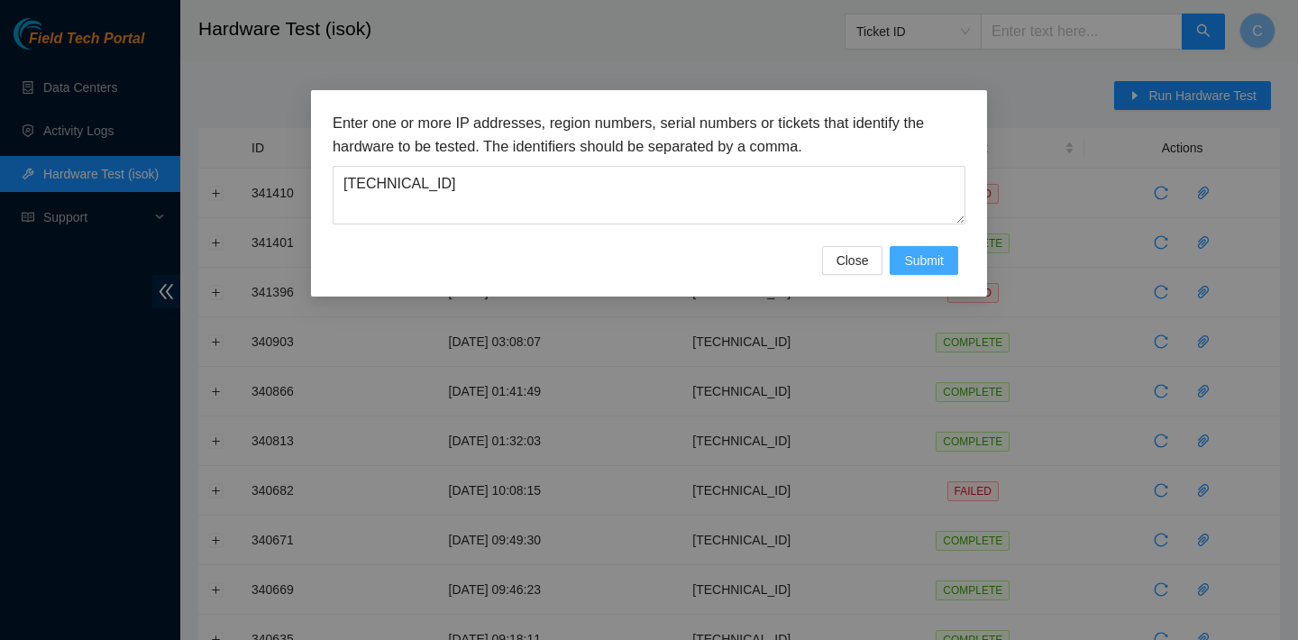
click at [927, 258] on span "Submit" at bounding box center [924, 261] width 40 height 20
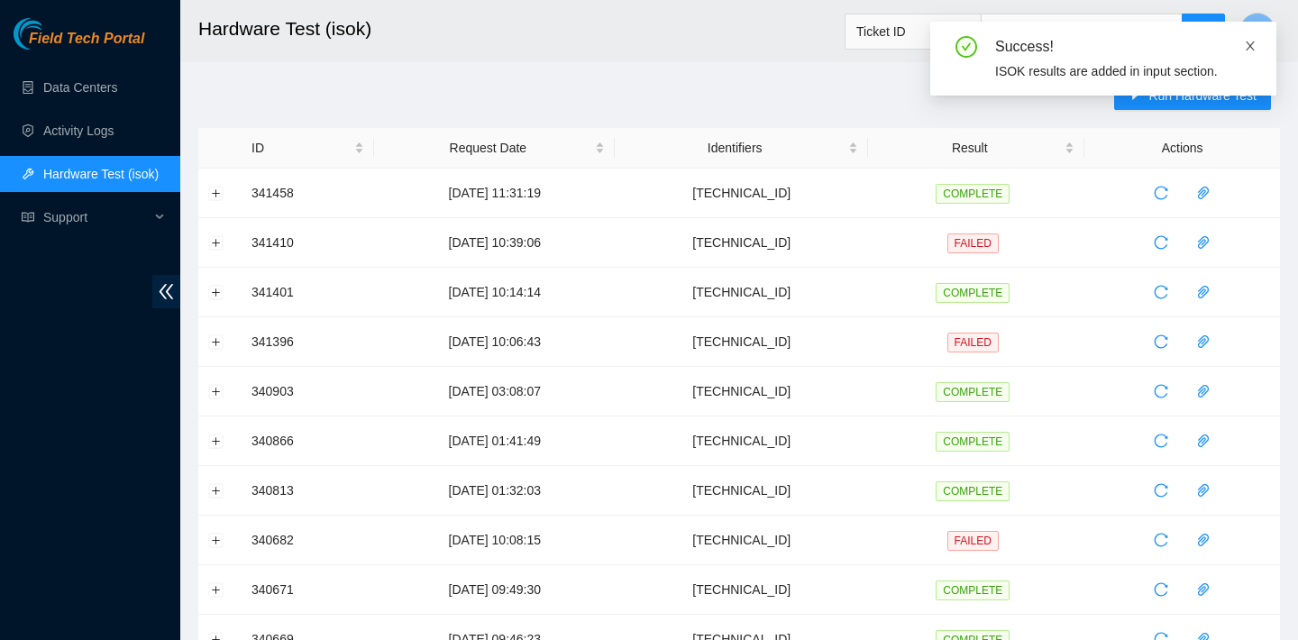
click at [1252, 43] on icon "close" at bounding box center [1250, 45] width 9 height 9
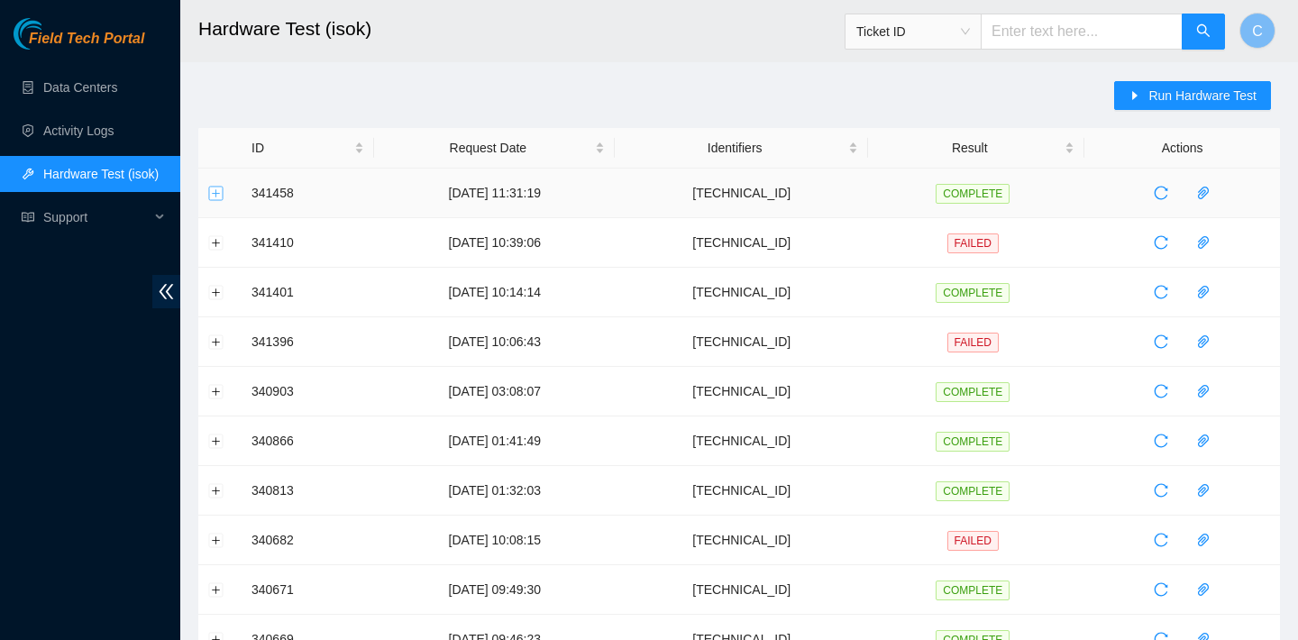
click at [220, 195] on button "Expand row" at bounding box center [216, 193] width 14 height 14
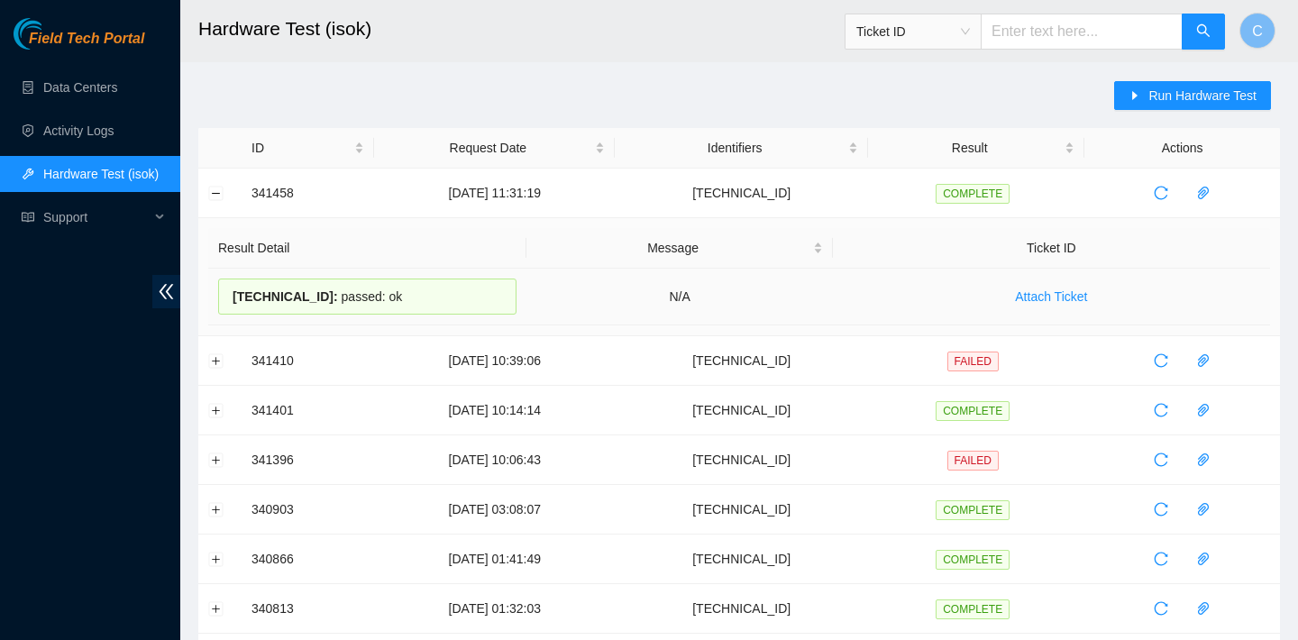
drag, startPoint x: 413, startPoint y: 295, endPoint x: 232, endPoint y: 290, distance: 181.3
click at [232, 290] on div "23.62.155.118 : passed: ok" at bounding box center [367, 297] width 298 height 36
copy div "23.62.155.118 : passed: ok"
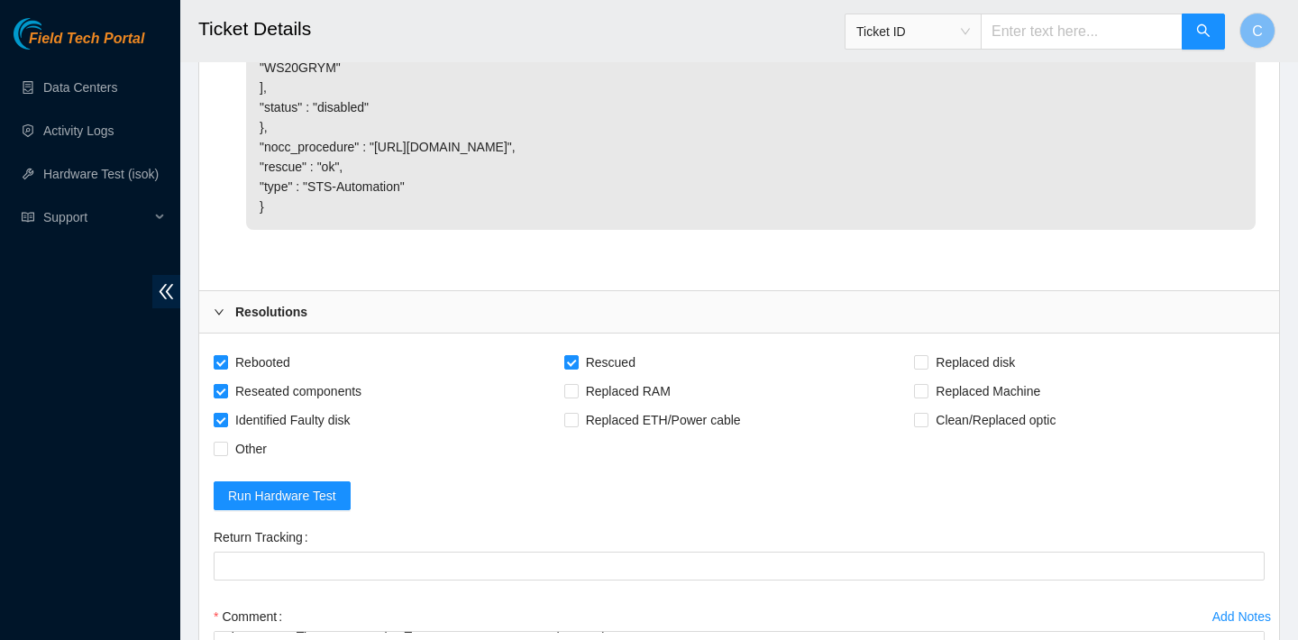
scroll to position [6178, 0]
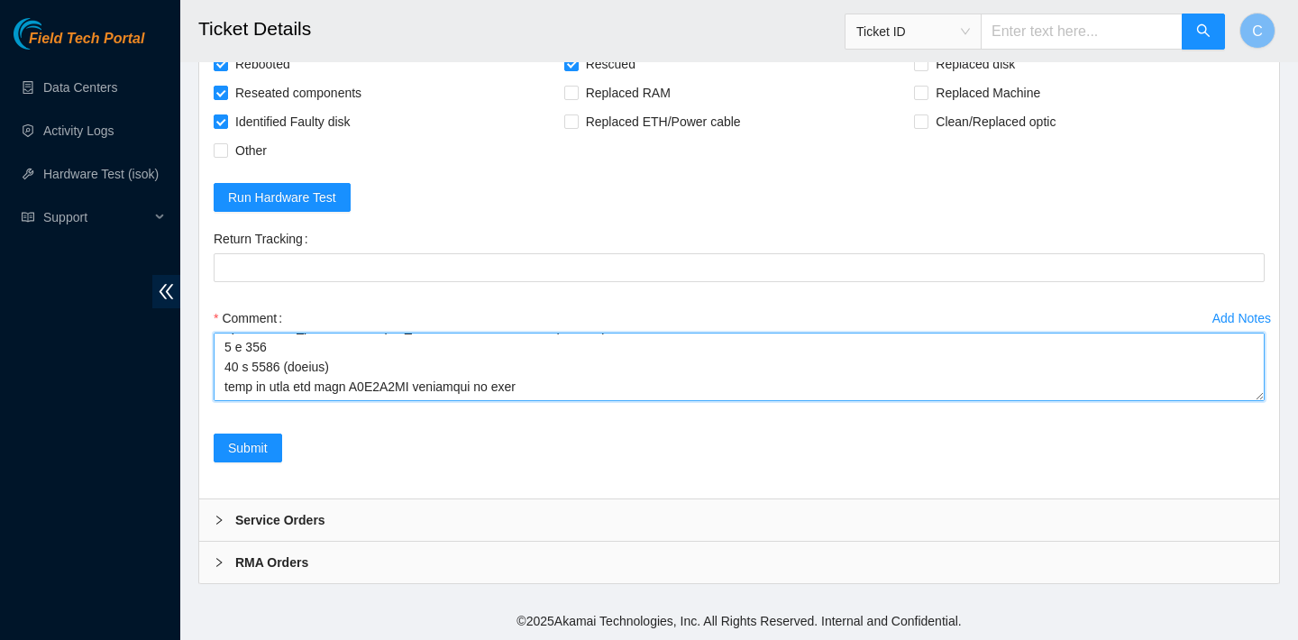
click at [401, 385] on textarea "Comment" at bounding box center [739, 367] width 1051 height 69
paste textarea "please send rma for disk Z1Z7M0LG and send replacement"
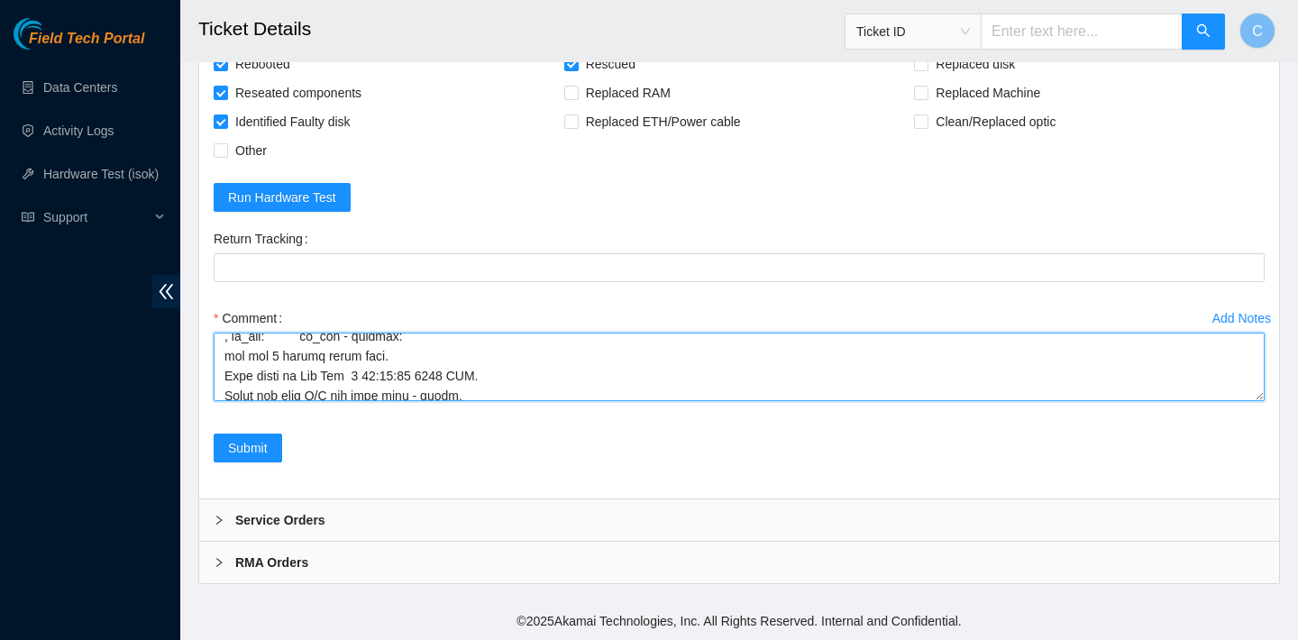
scroll to position [615, 0]
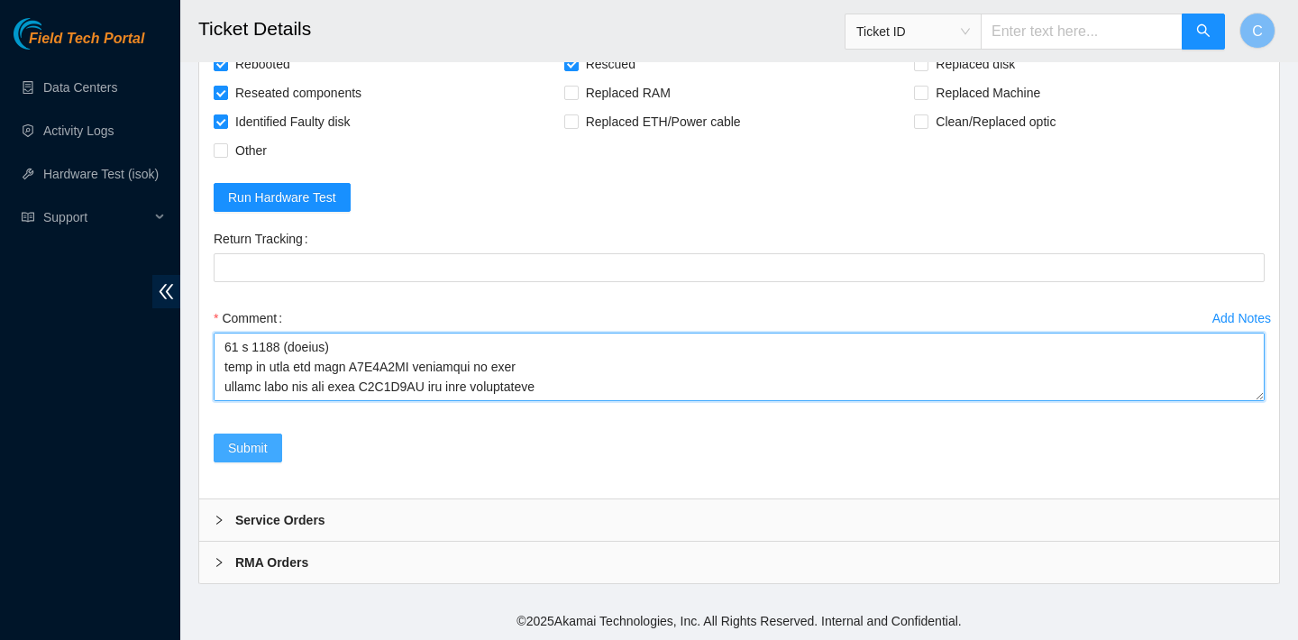
type textarea "verified SN swapped disk Z1Z7M0LG with WS20DLDV rebooted rescued rebooted confi…"
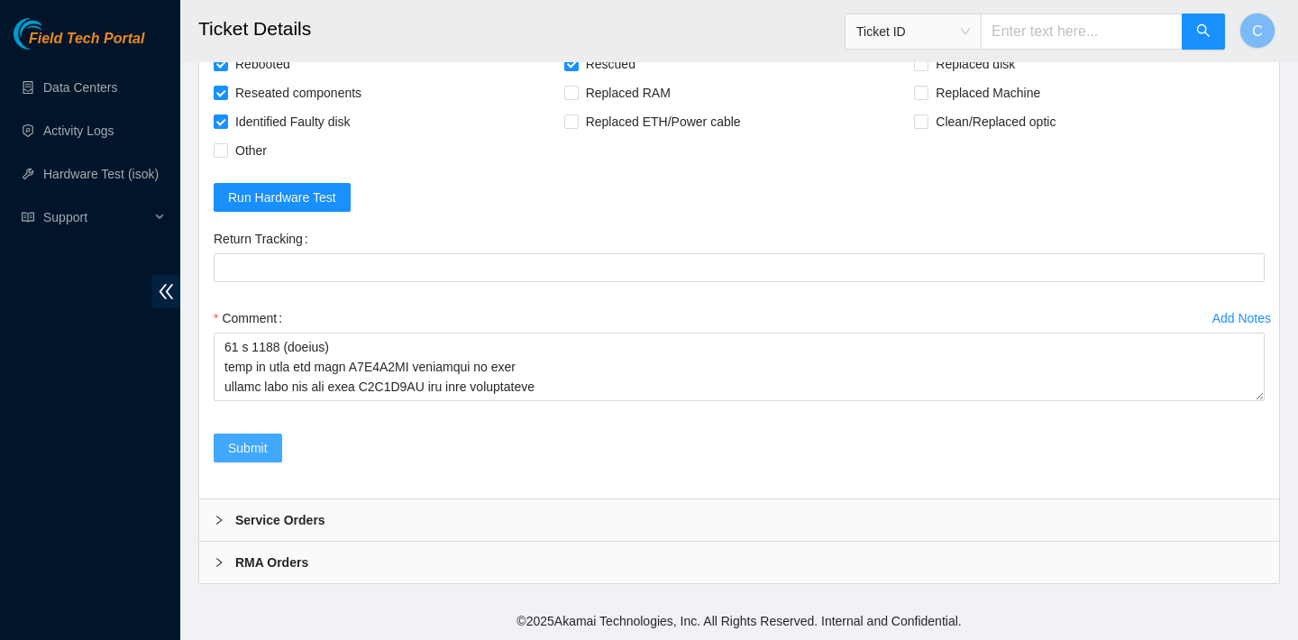
click at [261, 461] on button "Submit" at bounding box center [248, 448] width 69 height 29
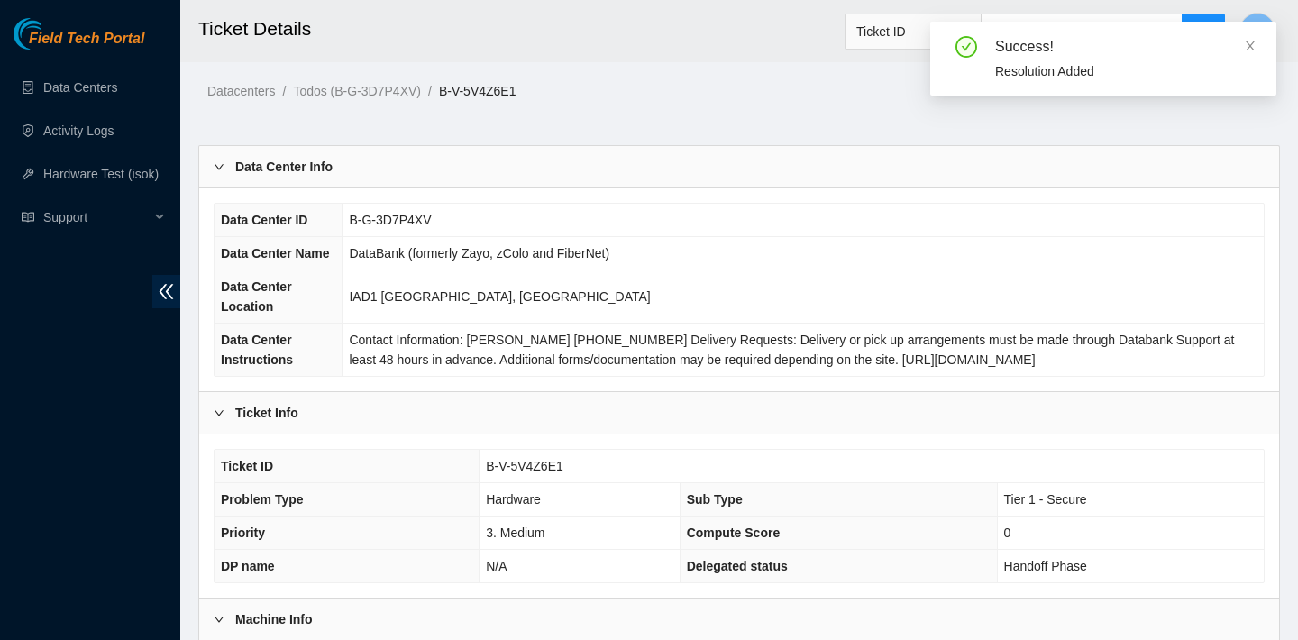
scroll to position [191, 0]
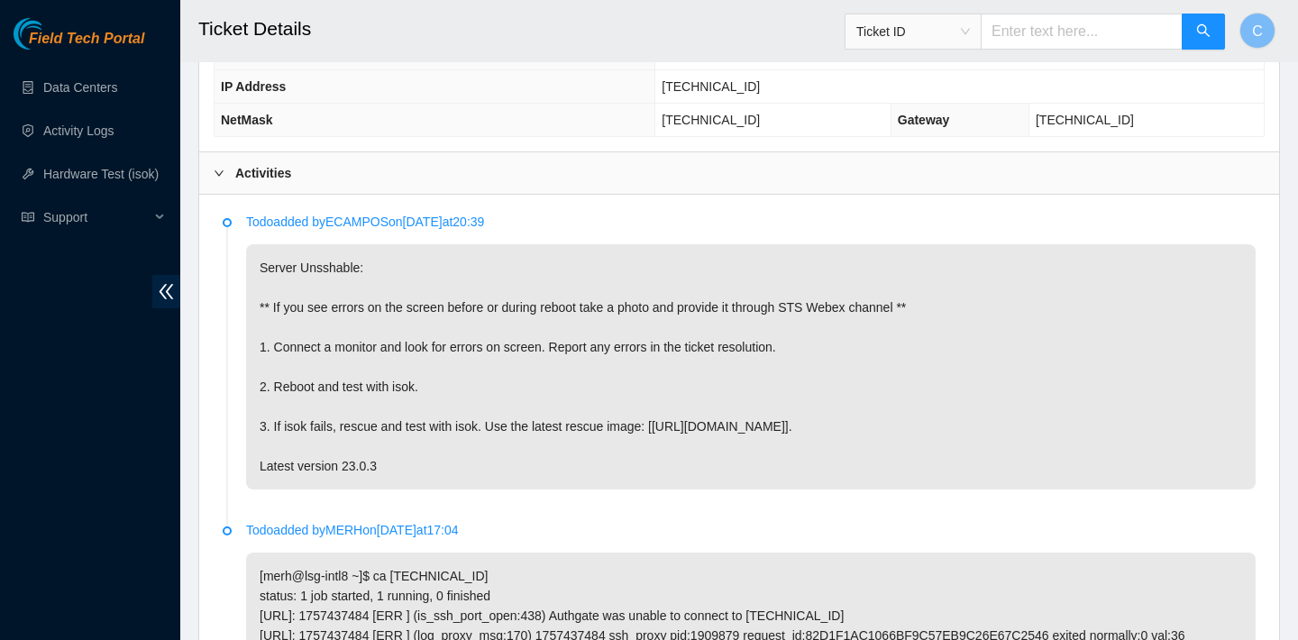
scroll to position [755, 0]
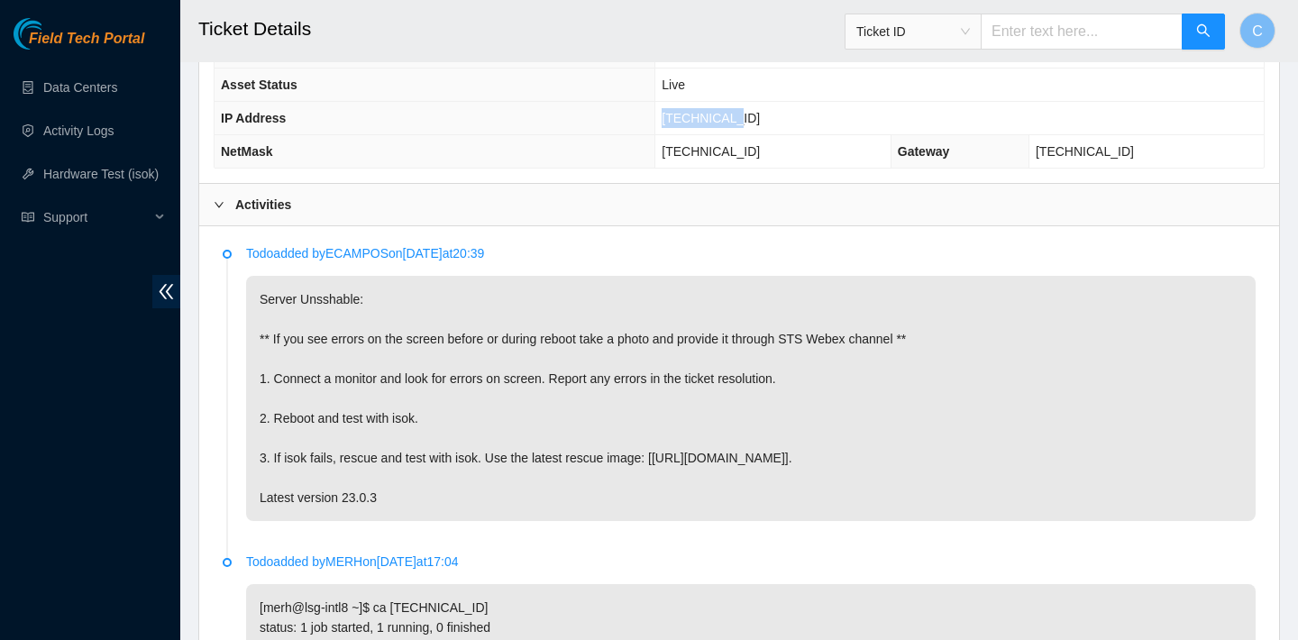
drag, startPoint x: 785, startPoint y: 120, endPoint x: 696, endPoint y: 115, distance: 89.4
click at [696, 115] on td "[TECHNICAL_ID]" at bounding box center [959, 118] width 608 height 33
copy span "[TECHNICAL_ID]"
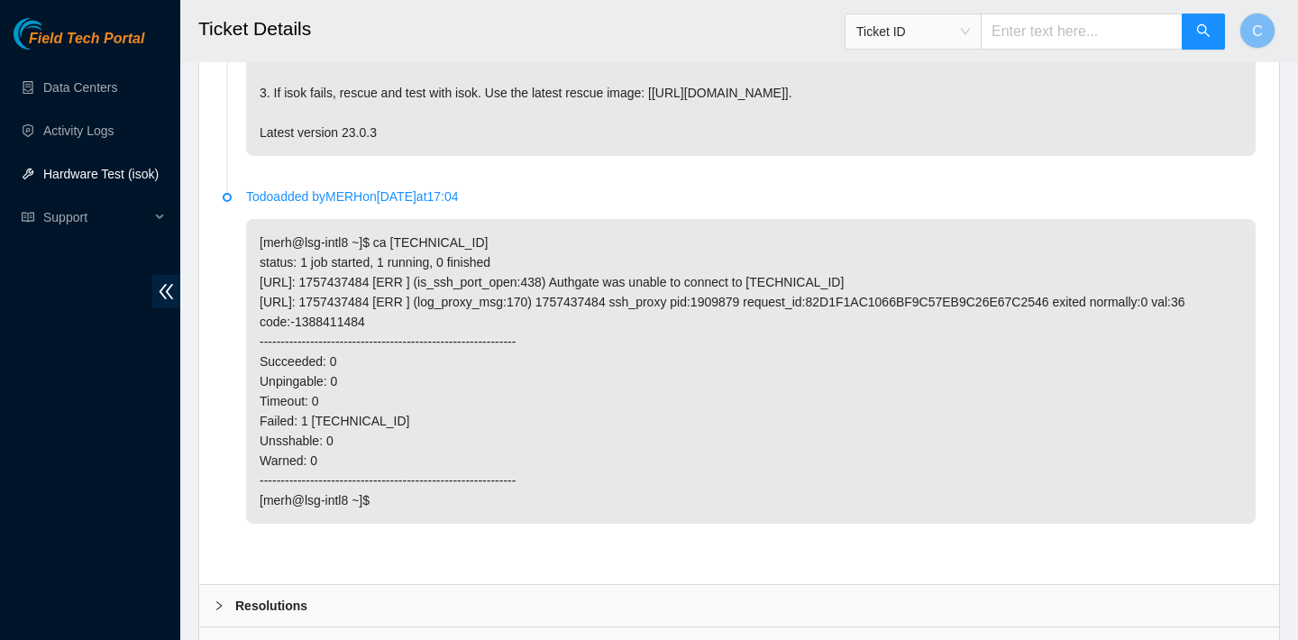
scroll to position [1248, 0]
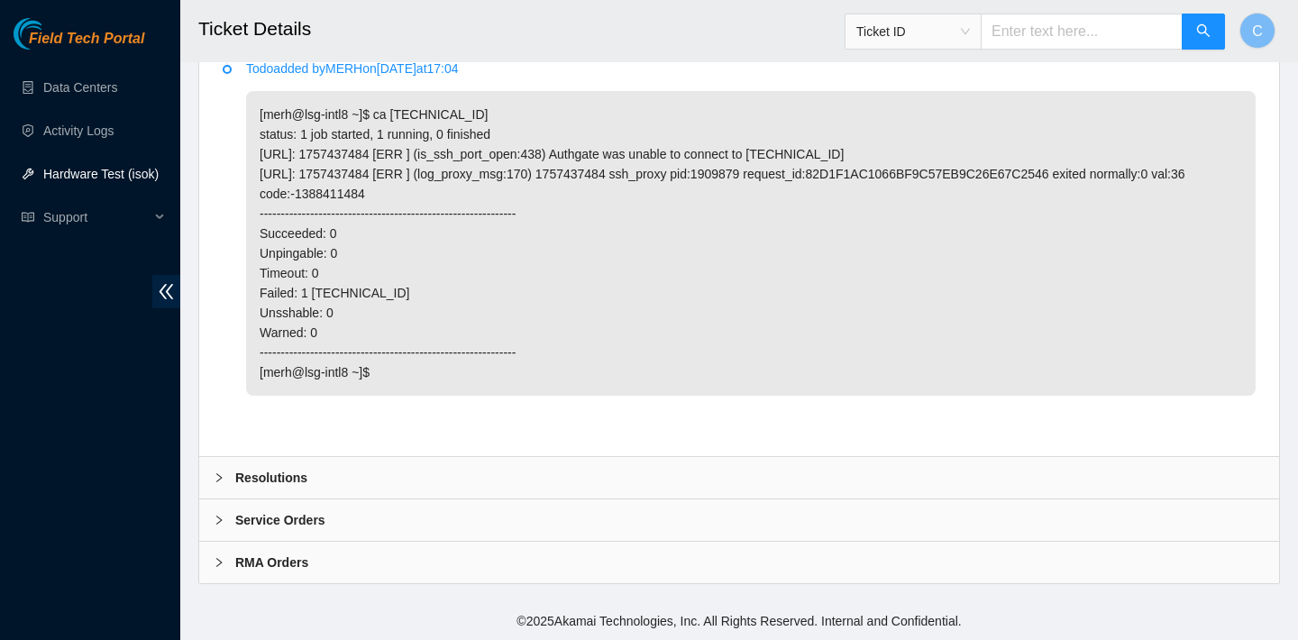
click at [608, 493] on div "Resolutions" at bounding box center [739, 477] width 1080 height 41
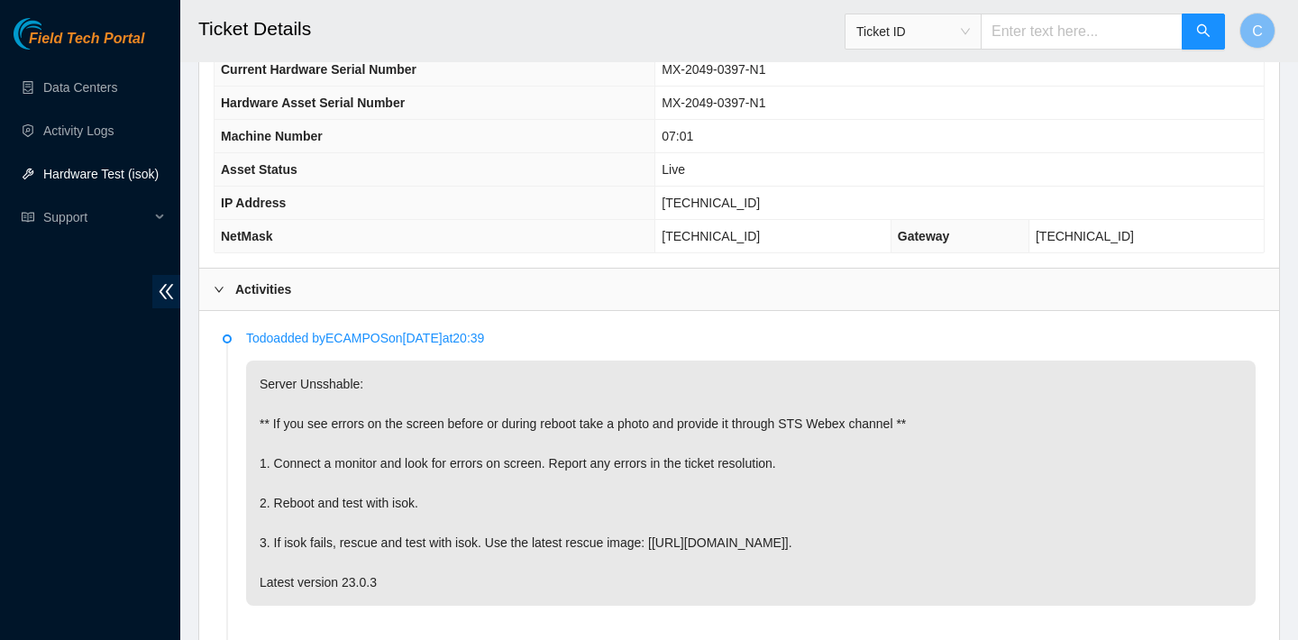
scroll to position [664, 0]
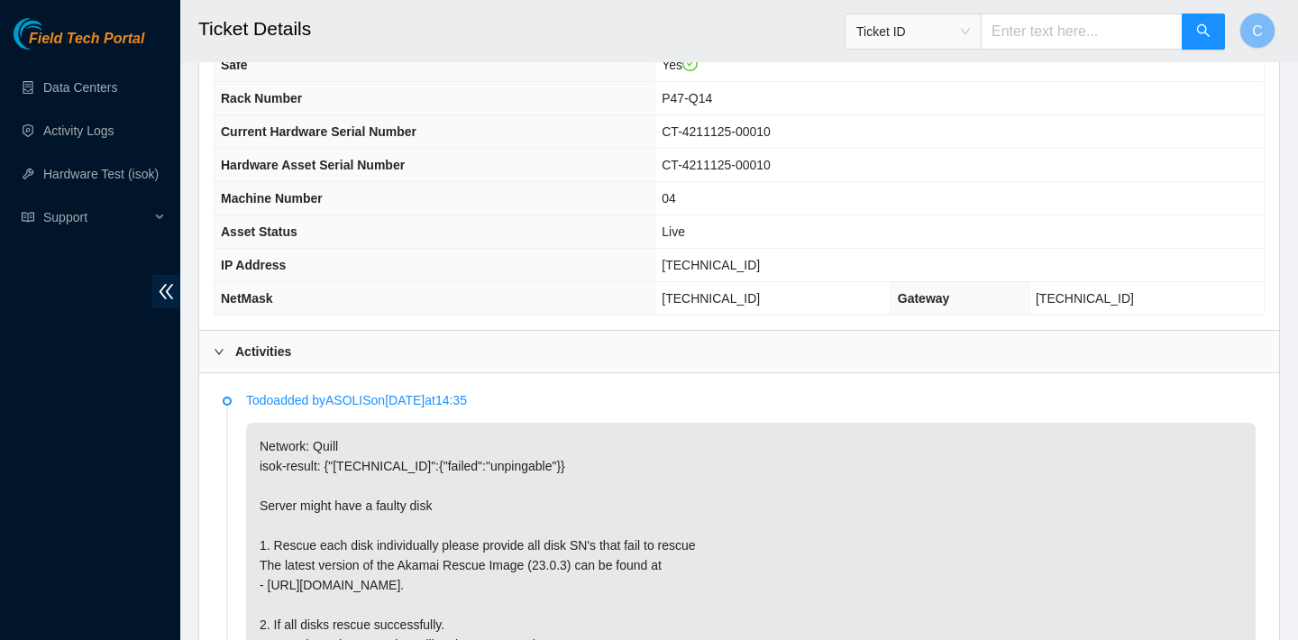
scroll to position [597, 0]
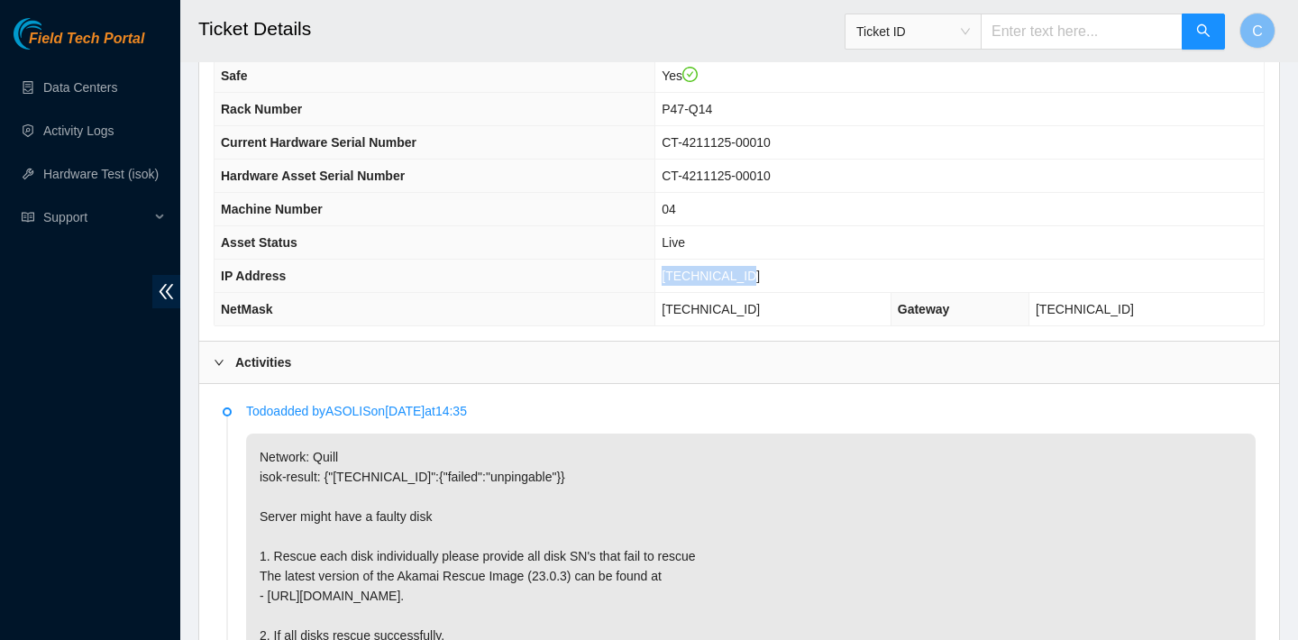
drag, startPoint x: 776, startPoint y: 270, endPoint x: 674, endPoint y: 270, distance: 101.9
click at [674, 270] on td "[TECHNICAL_ID]" at bounding box center [959, 276] width 608 height 33
copy span "[TECHNICAL_ID]"
drag, startPoint x: 787, startPoint y: 307, endPoint x: 672, endPoint y: 308, distance: 115.4
click at [672, 308] on td "[TECHNICAL_ID]" at bounding box center [773, 309] width 236 height 33
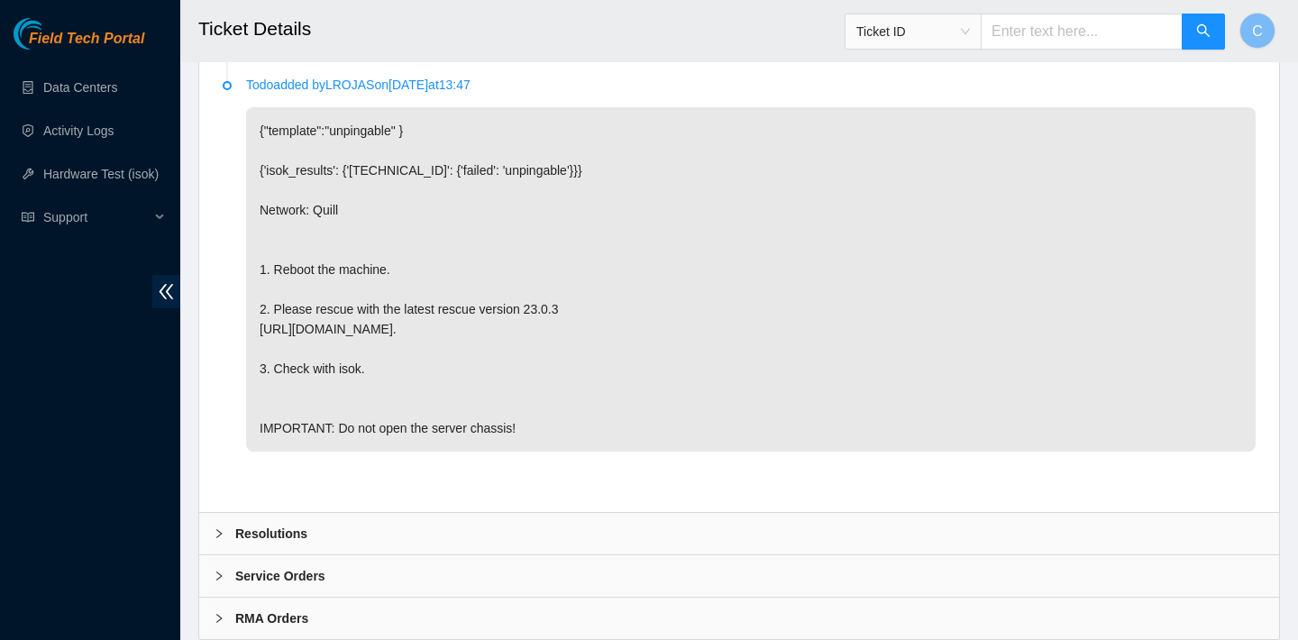
scroll to position [2301, 0]
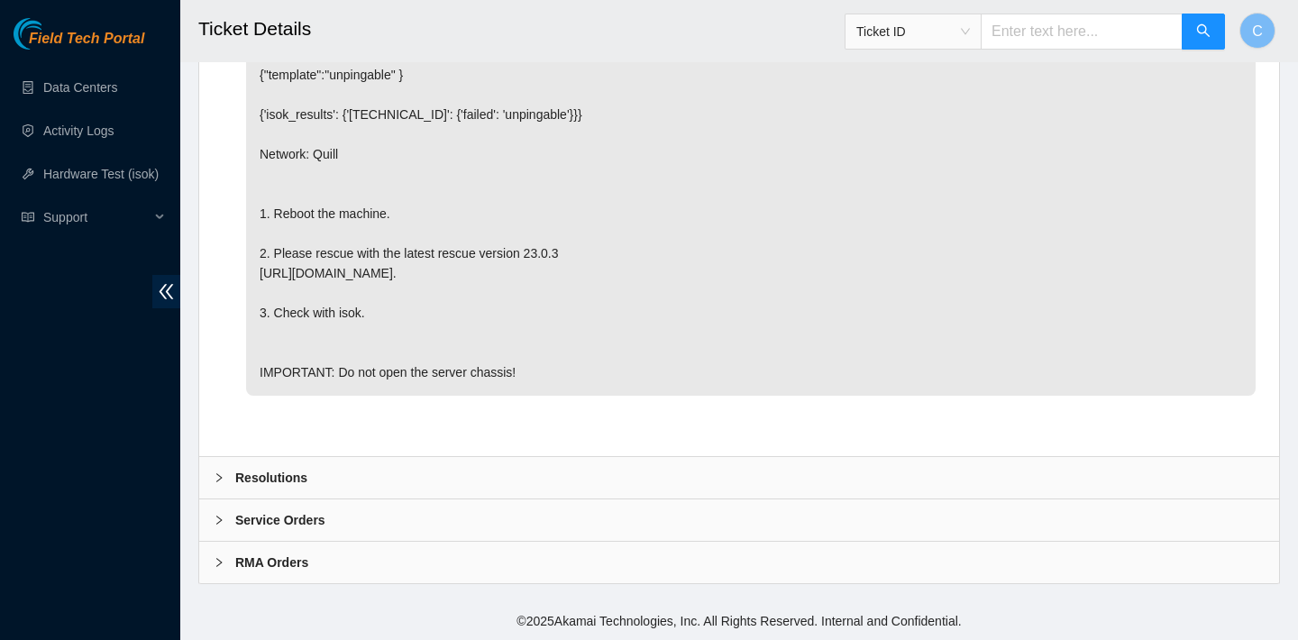
click at [388, 472] on div "Resolutions" at bounding box center [739, 477] width 1080 height 41
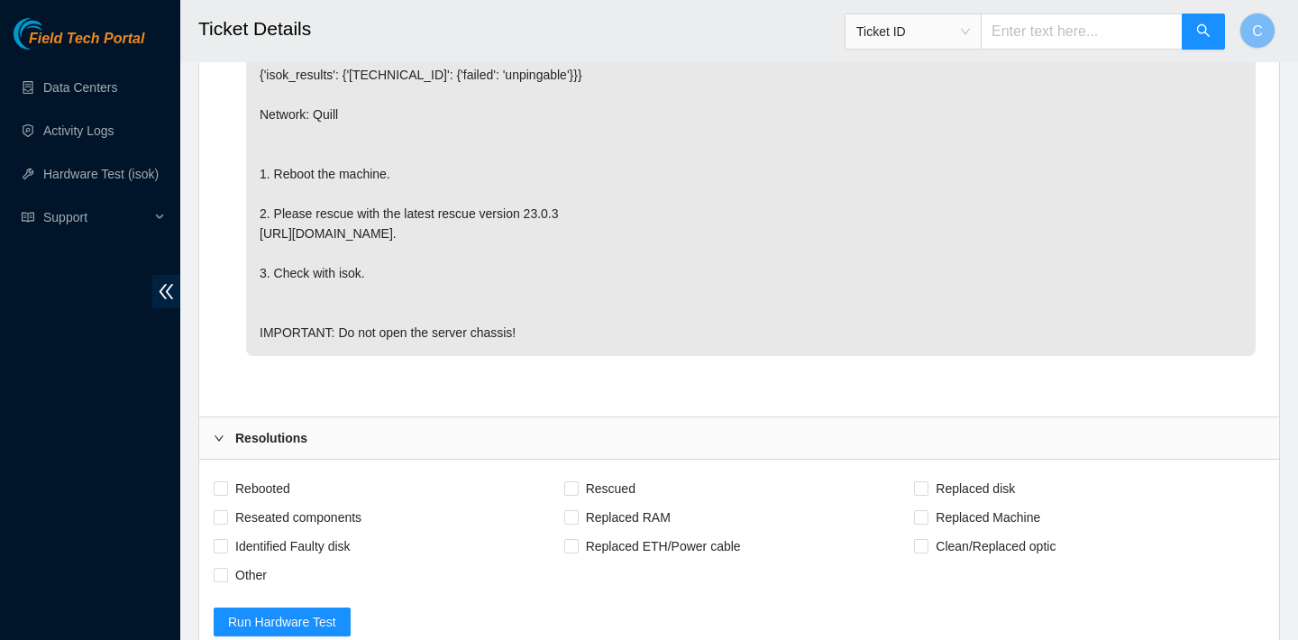
scroll to position [2548, 0]
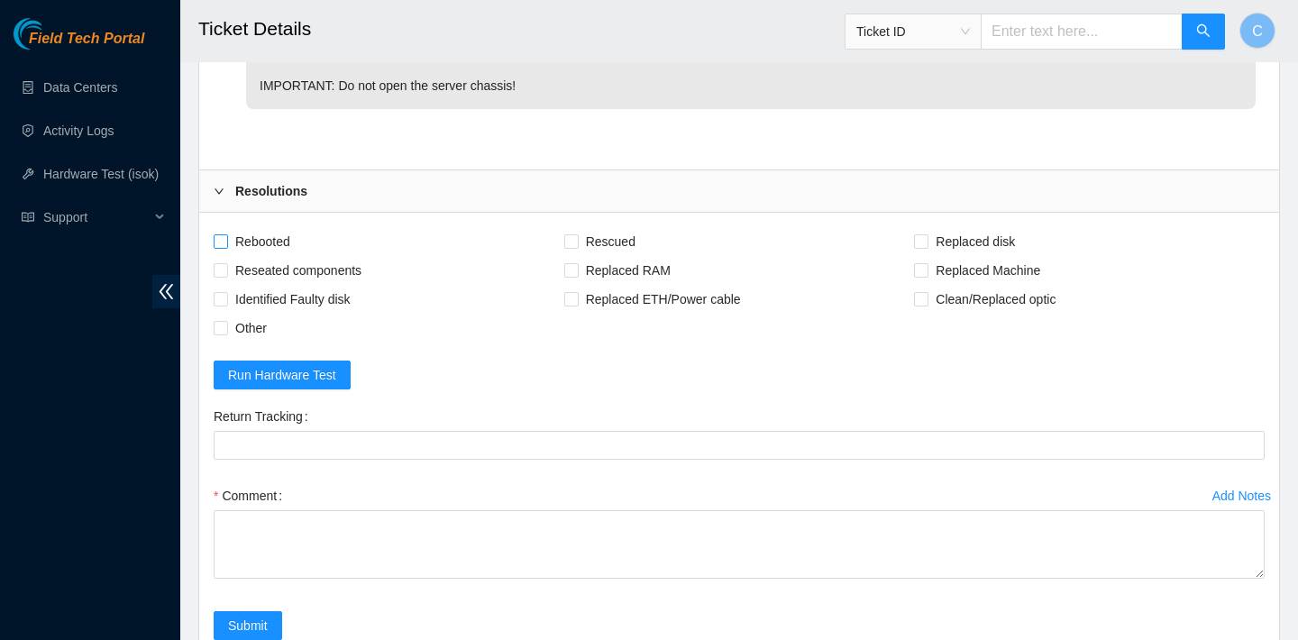
click at [278, 256] on span "Rebooted" at bounding box center [262, 241] width 69 height 29
click at [226, 247] on input "Rebooted" at bounding box center [220, 240] width 13 height 13
checkbox input "true"
click at [355, 285] on span "Reseated components" at bounding box center [298, 270] width 141 height 29
click at [226, 276] on input "Reseated components" at bounding box center [220, 269] width 13 height 13
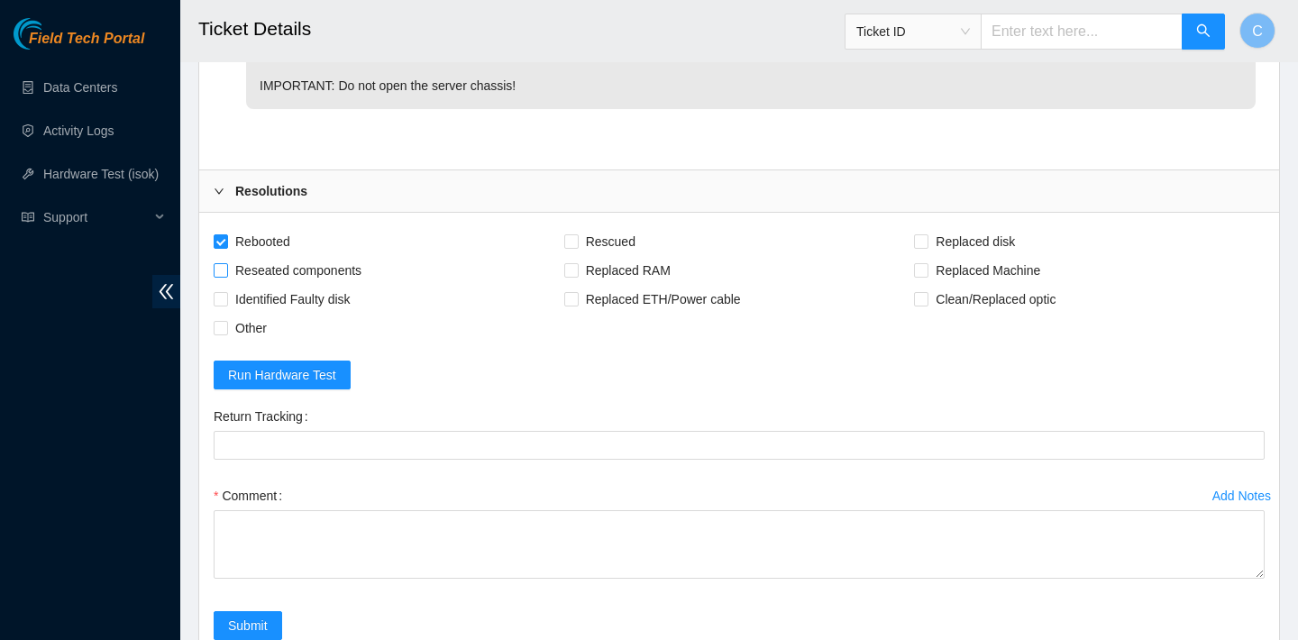
checkbox input "true"
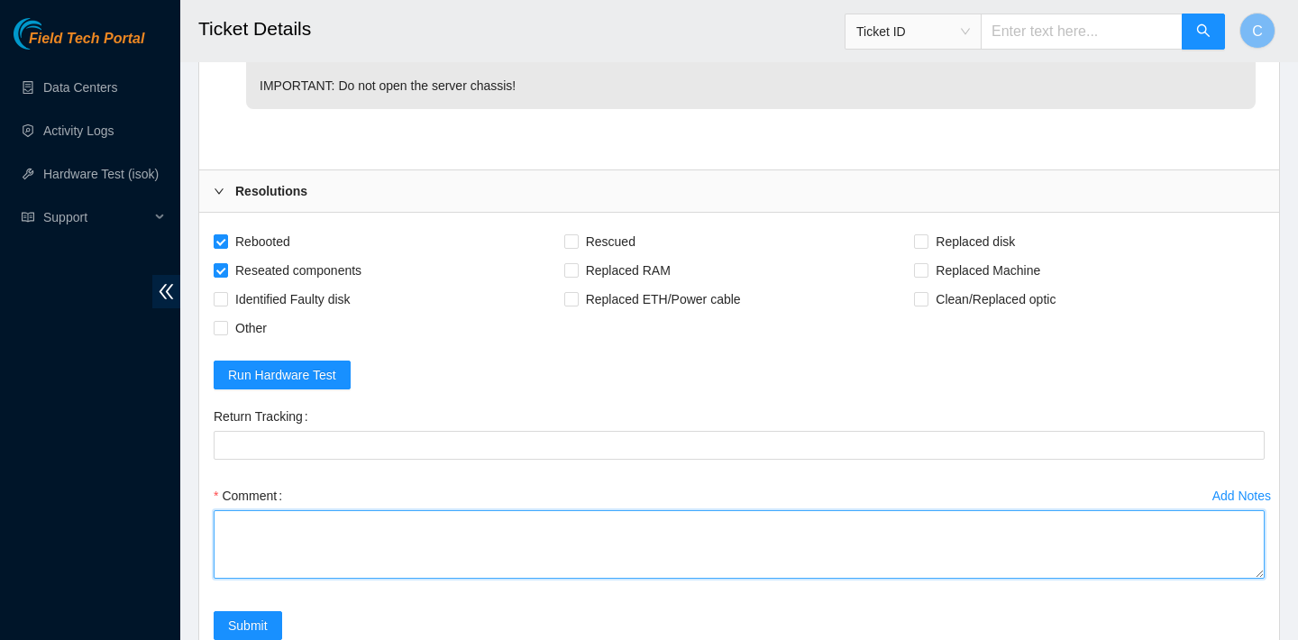
click at [401, 565] on textarea "Comment" at bounding box center [739, 544] width 1051 height 69
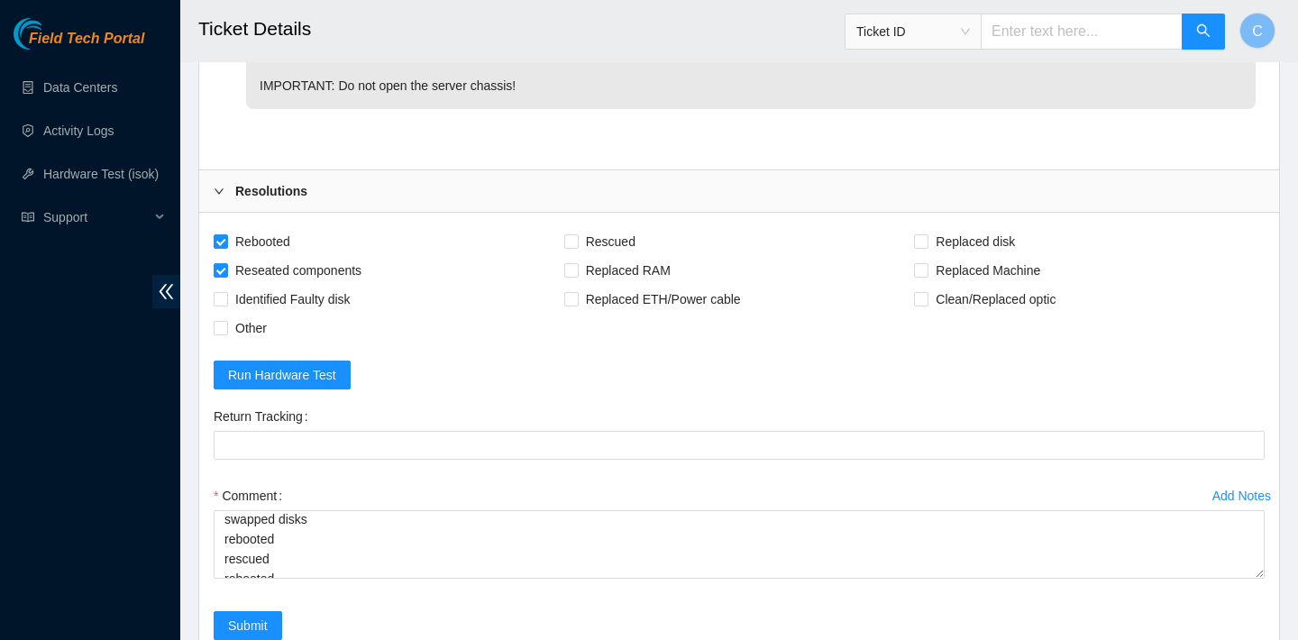
scroll to position [47, 0]
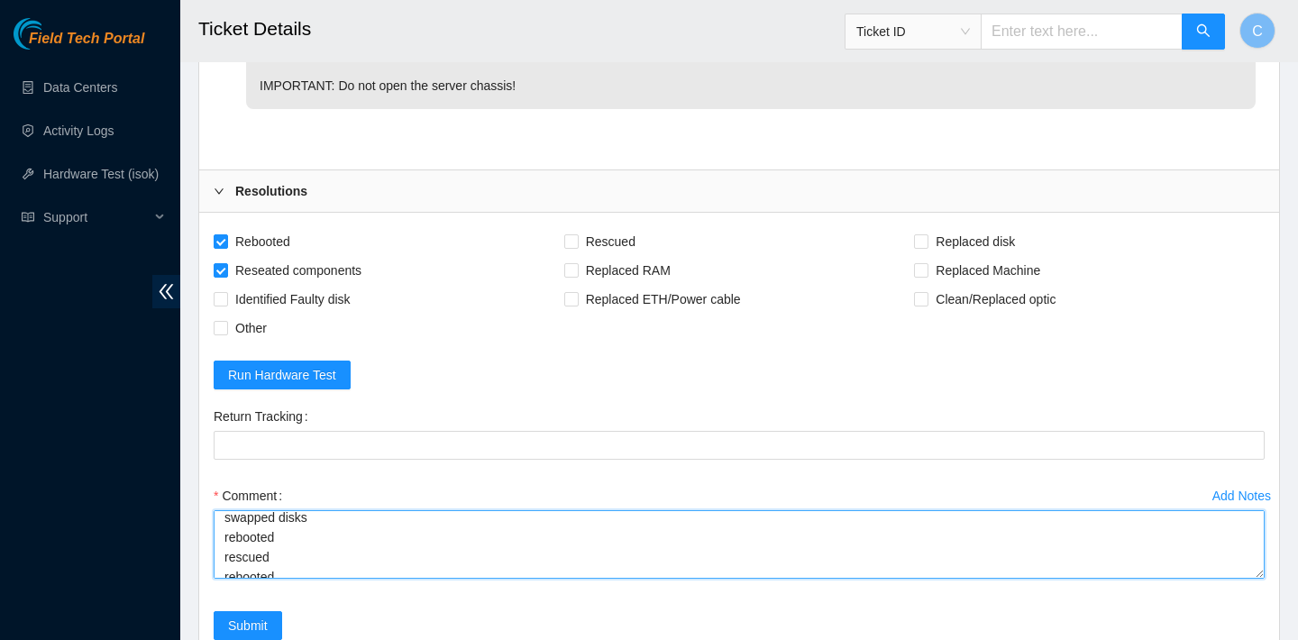
click at [371, 579] on textarea "verified SN rescued disks individually successfully swapped disks rebooted resc…" at bounding box center [739, 544] width 1051 height 69
type textarea "verified SN rescued disks individually successfully swapped disks rebooted resc…"
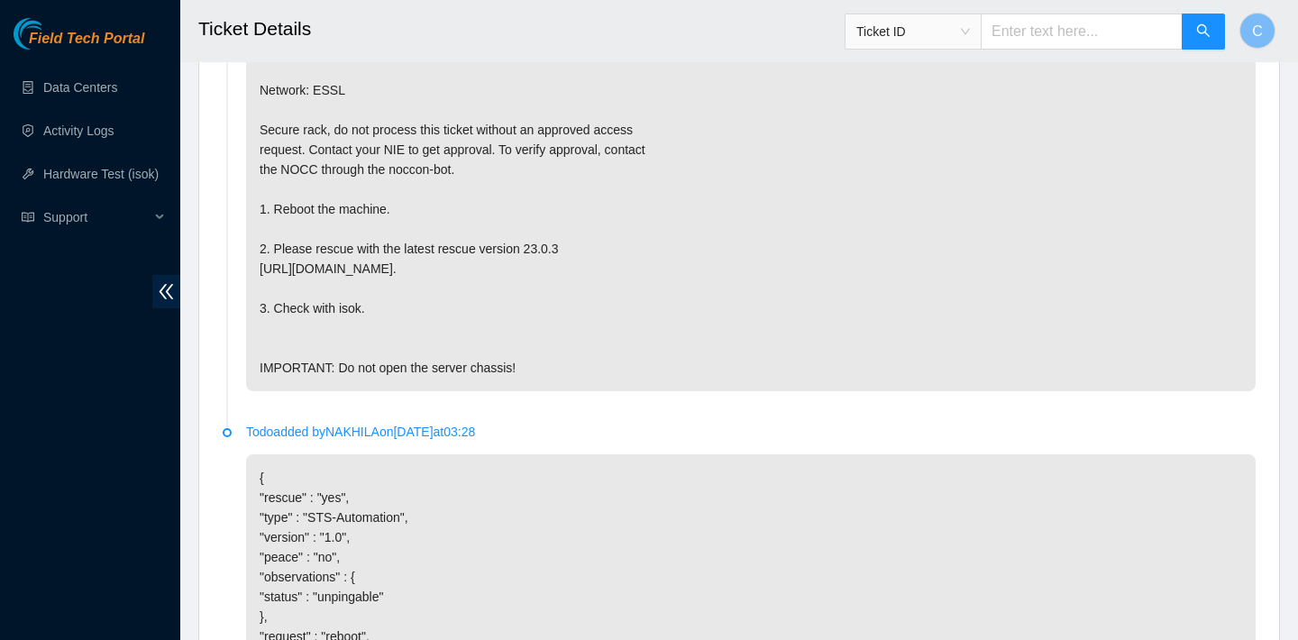
scroll to position [877, 0]
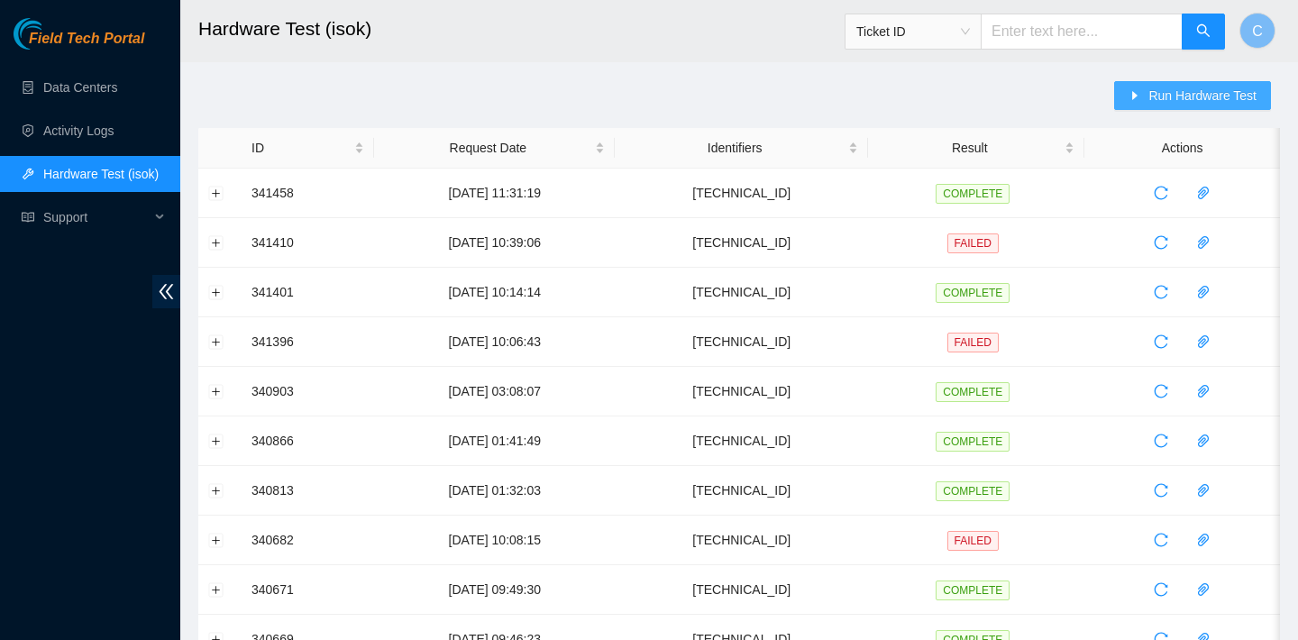
click at [1133, 97] on icon "caret-right" at bounding box center [1135, 95] width 5 height 9
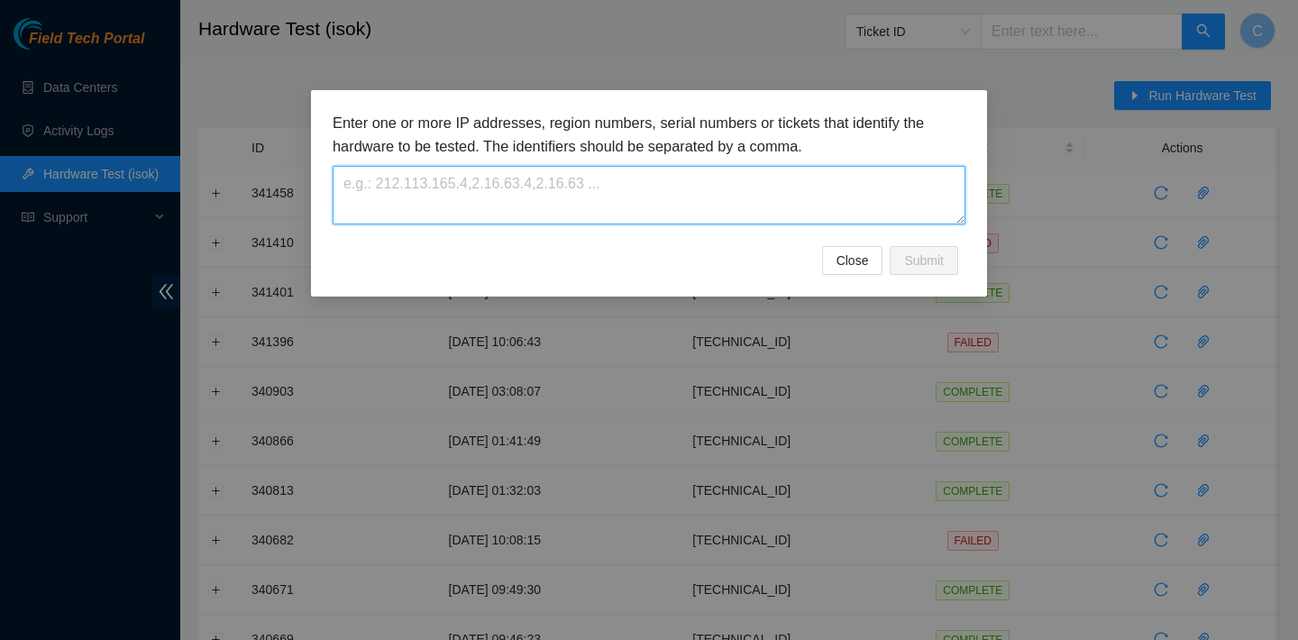
click at [642, 180] on textarea at bounding box center [649, 195] width 633 height 59
paste textarea "[TECHNICAL_ID]"
type textarea "[TECHNICAL_ID]"
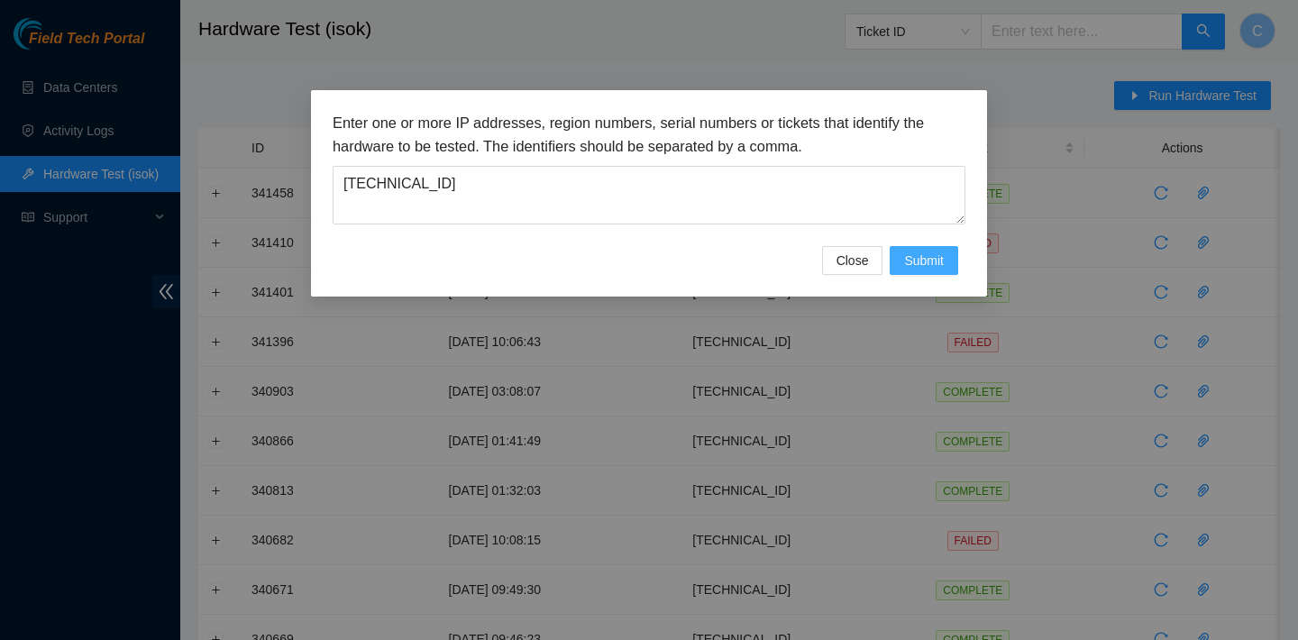
click at [934, 261] on span "Submit" at bounding box center [924, 261] width 40 height 20
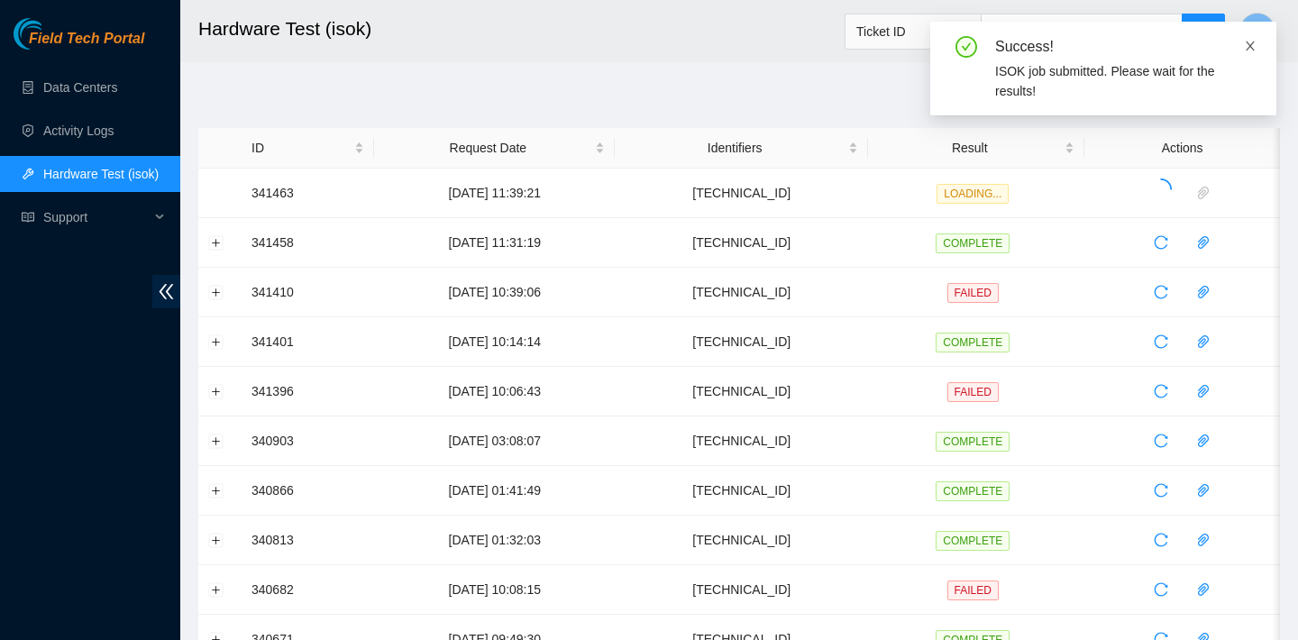
click at [1249, 46] on icon "close" at bounding box center [1250, 45] width 9 height 9
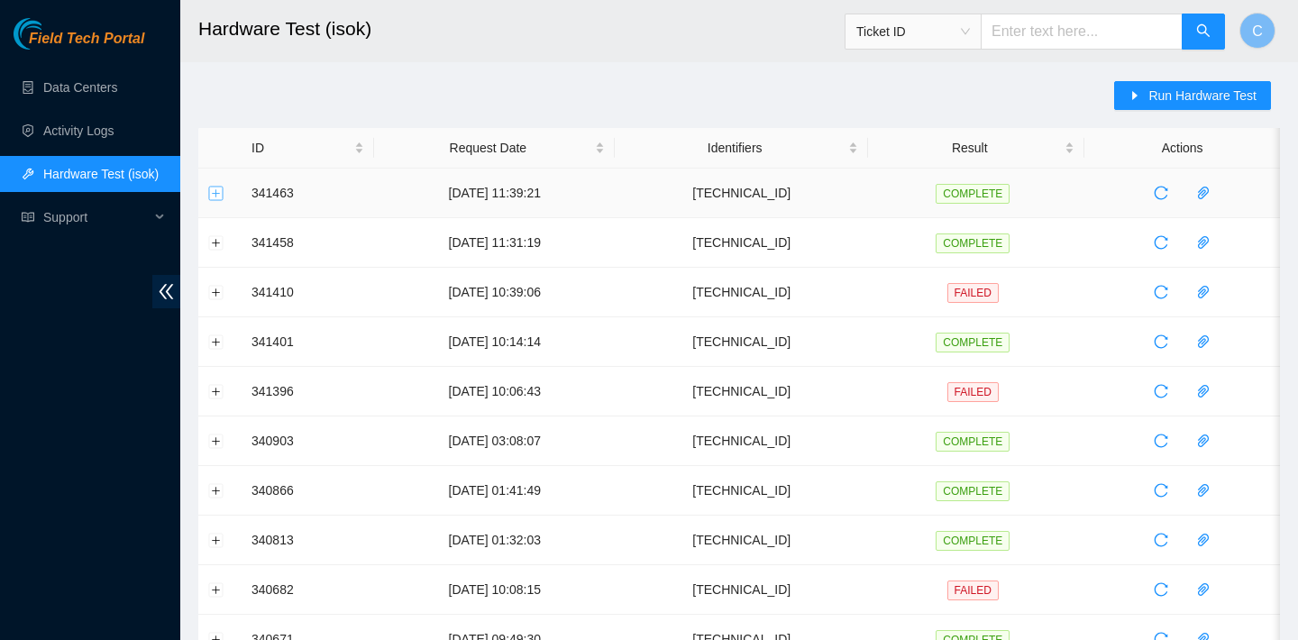
click at [216, 192] on button "Expand row" at bounding box center [216, 193] width 14 height 14
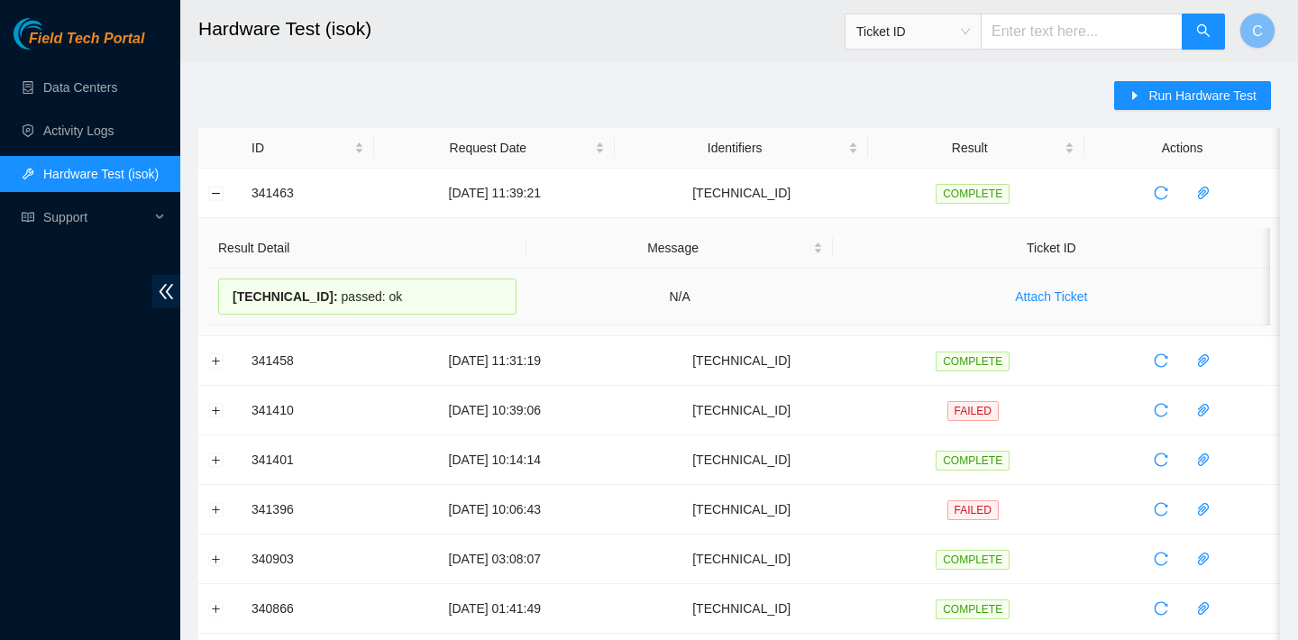
drag, startPoint x: 464, startPoint y: 287, endPoint x: 233, endPoint y: 285, distance: 230.8
click at [233, 285] on div "23.202.158.21 : passed: ok" at bounding box center [367, 297] width 298 height 36
copy div "23.202.158.21 : passed: ok"
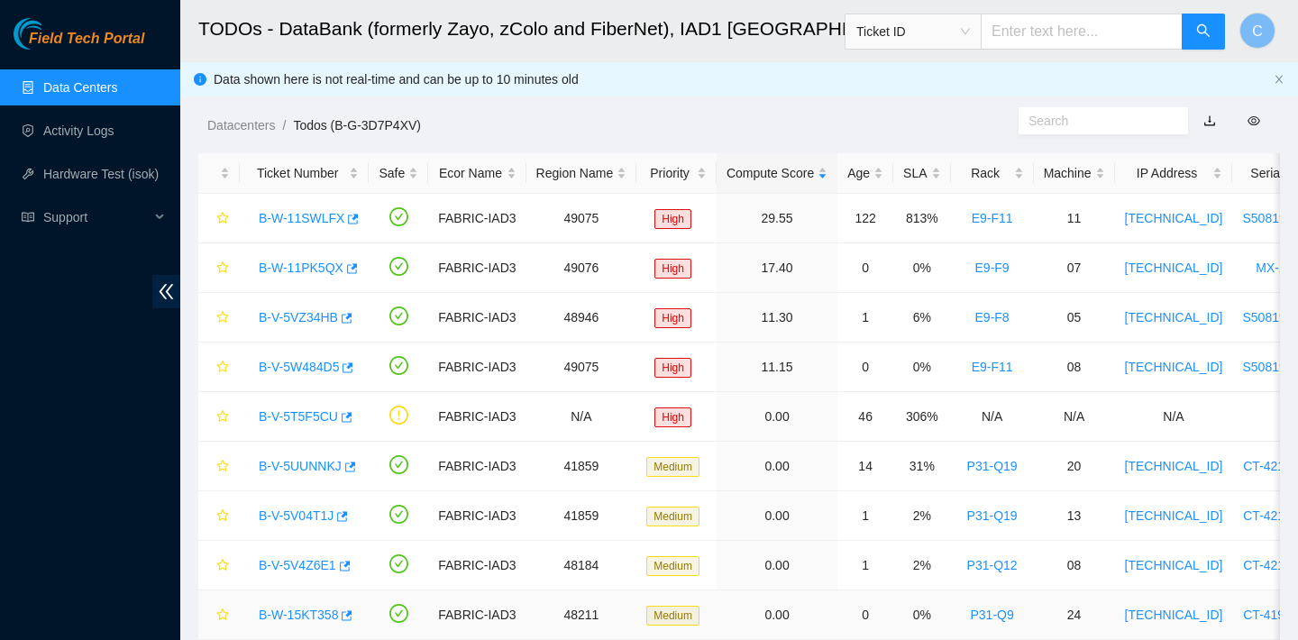
scroll to position [249, 0]
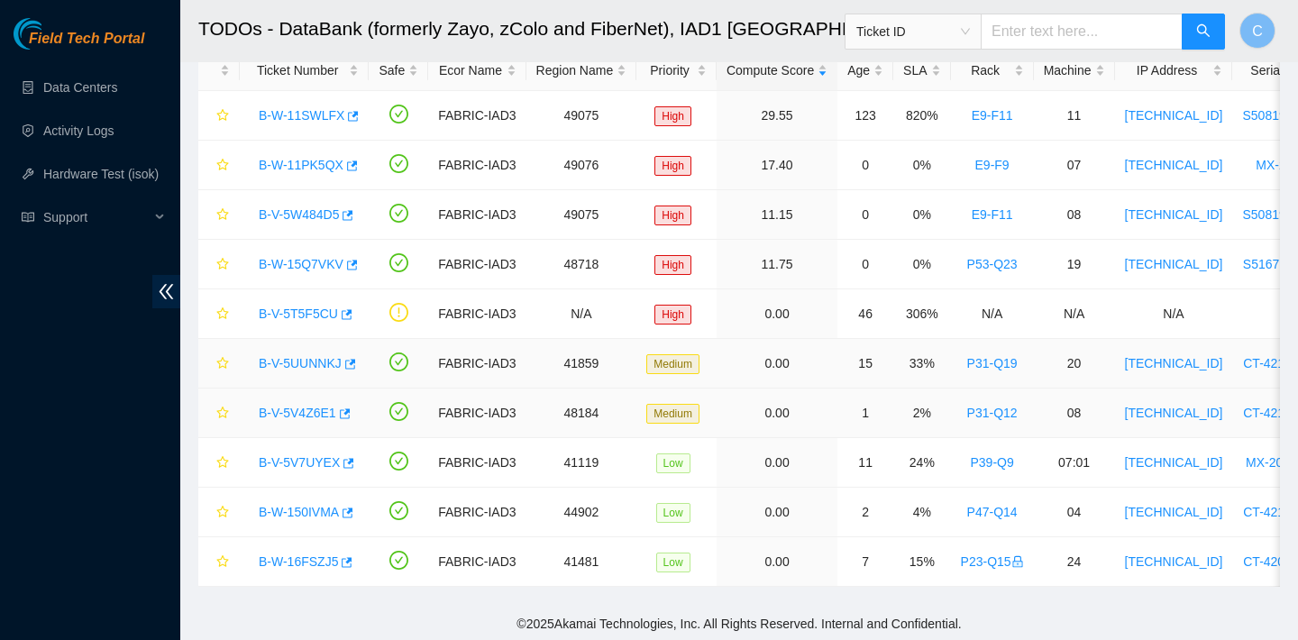
scroll to position [105, 0]
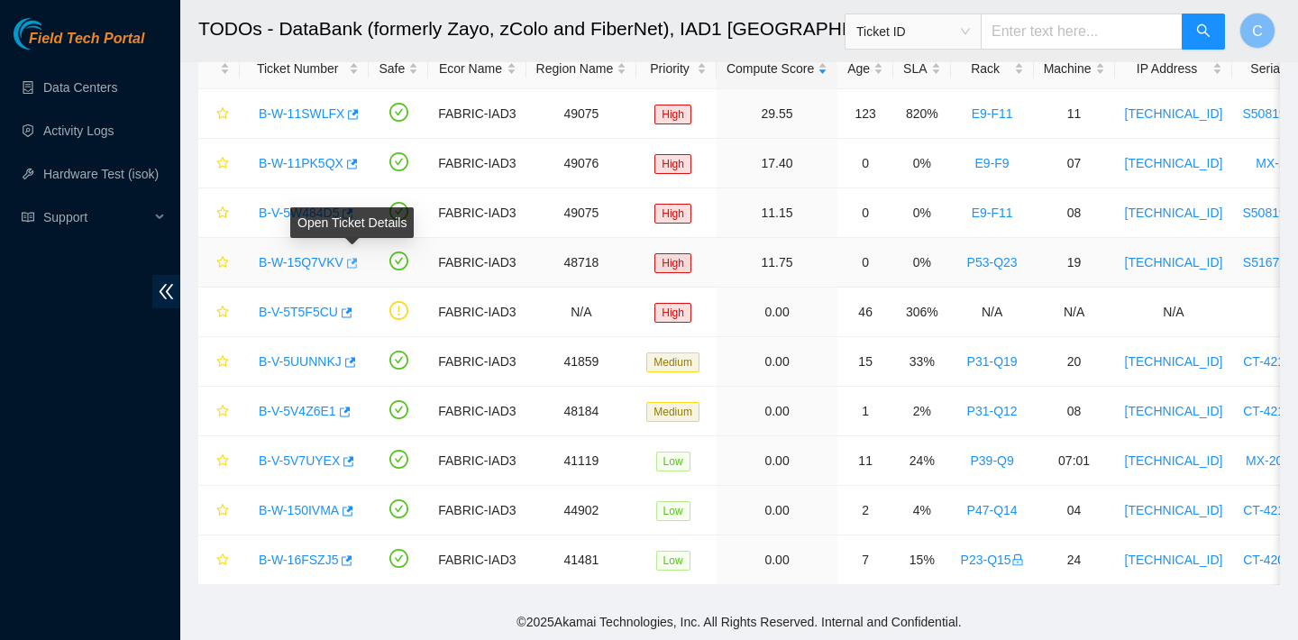
click at [350, 262] on icon "button" at bounding box center [350, 263] width 13 height 13
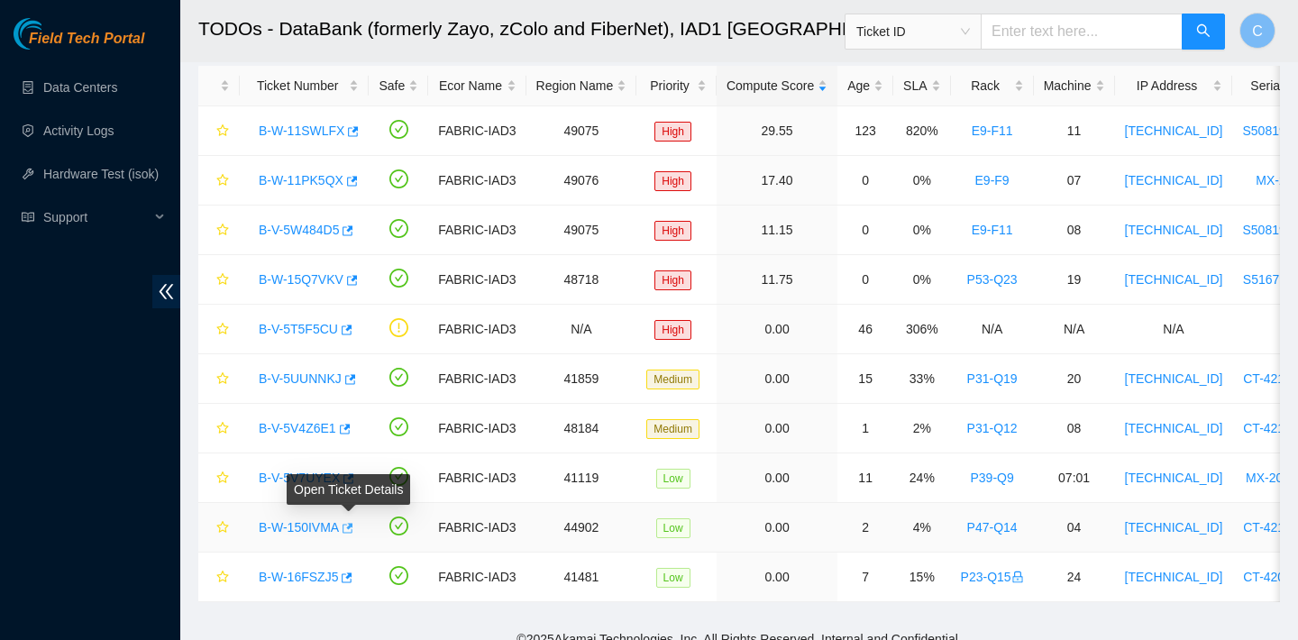
click at [352, 526] on icon "button" at bounding box center [346, 528] width 13 height 13
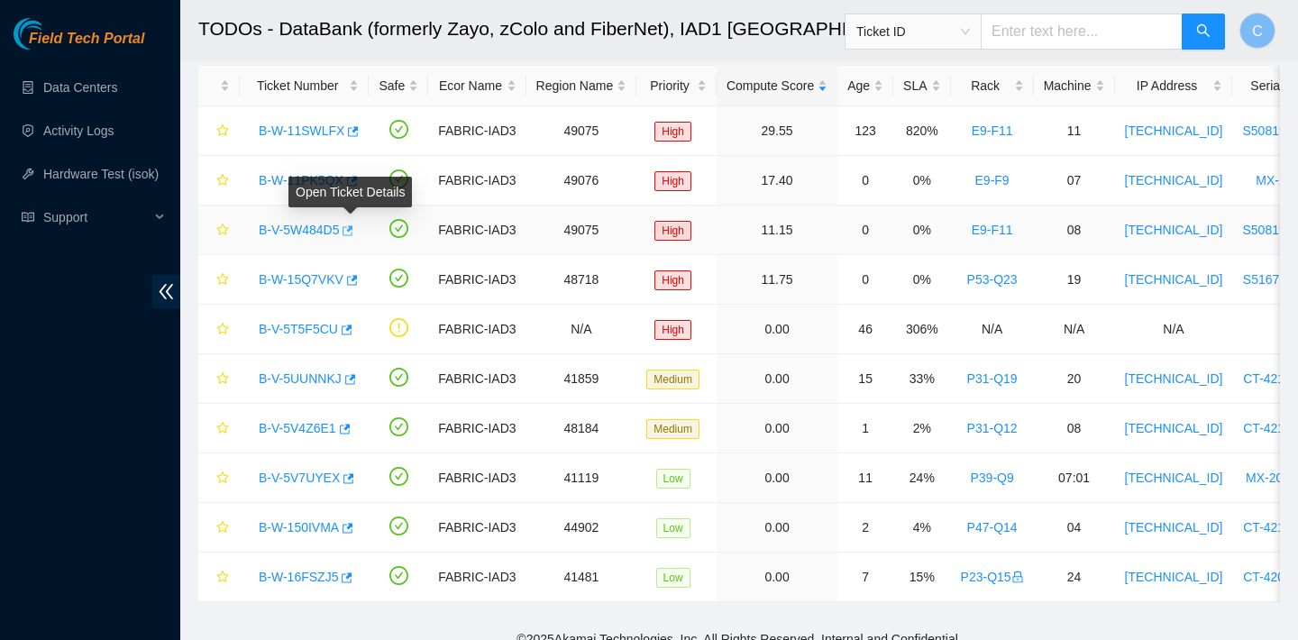
click at [352, 233] on icon "button" at bounding box center [346, 230] width 13 height 13
click at [356, 184] on icon "button" at bounding box center [350, 181] width 13 height 13
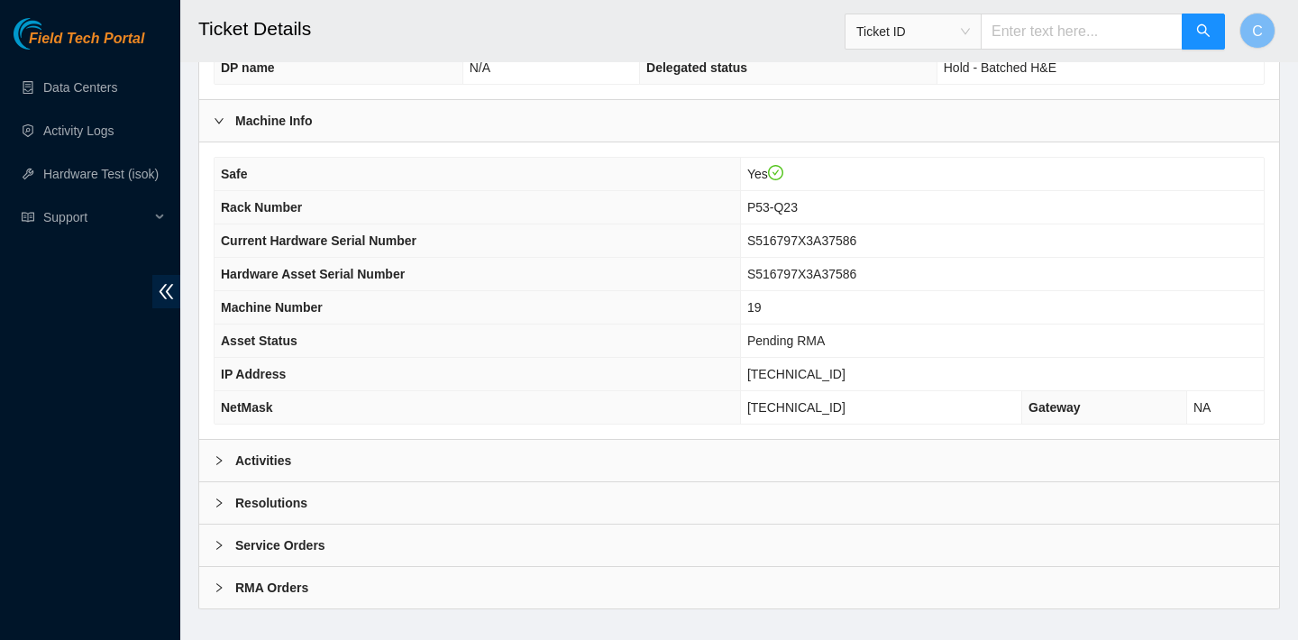
scroll to position [524, 0]
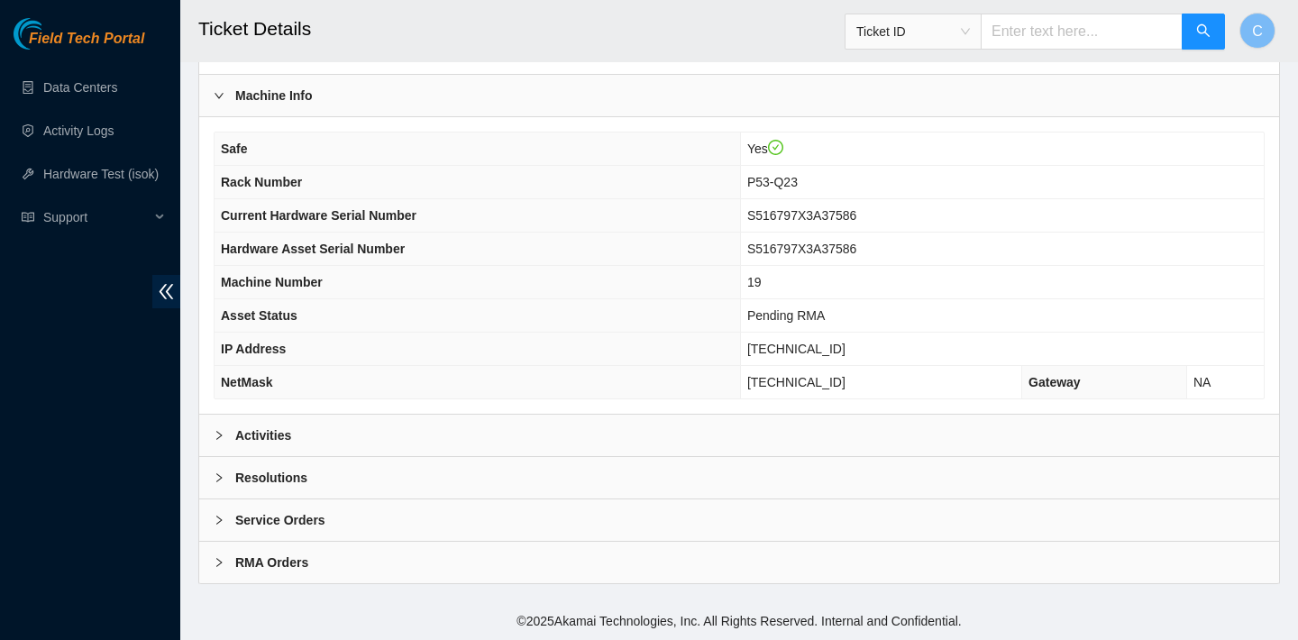
click at [478, 435] on div "Activities" at bounding box center [739, 435] width 1080 height 41
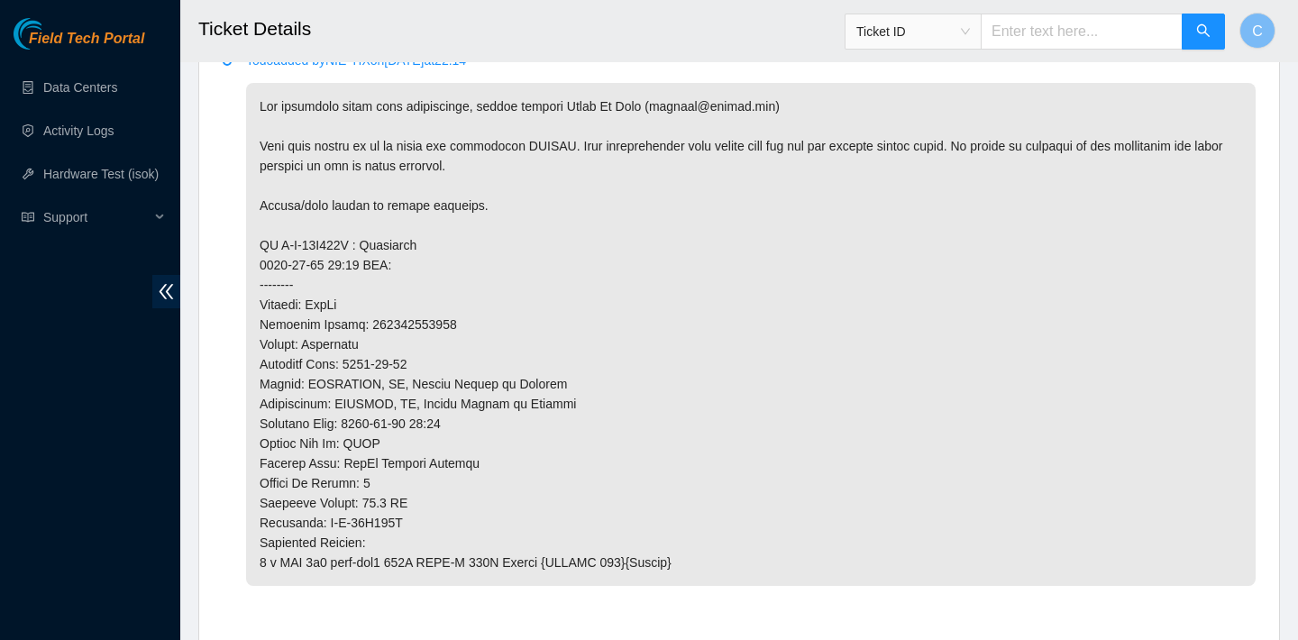
scroll to position [948, 0]
drag, startPoint x: 462, startPoint y: 321, endPoint x: 370, endPoint y: 322, distance: 92.9
click at [370, 322] on p at bounding box center [751, 333] width 1010 height 503
copy p "884417514906"
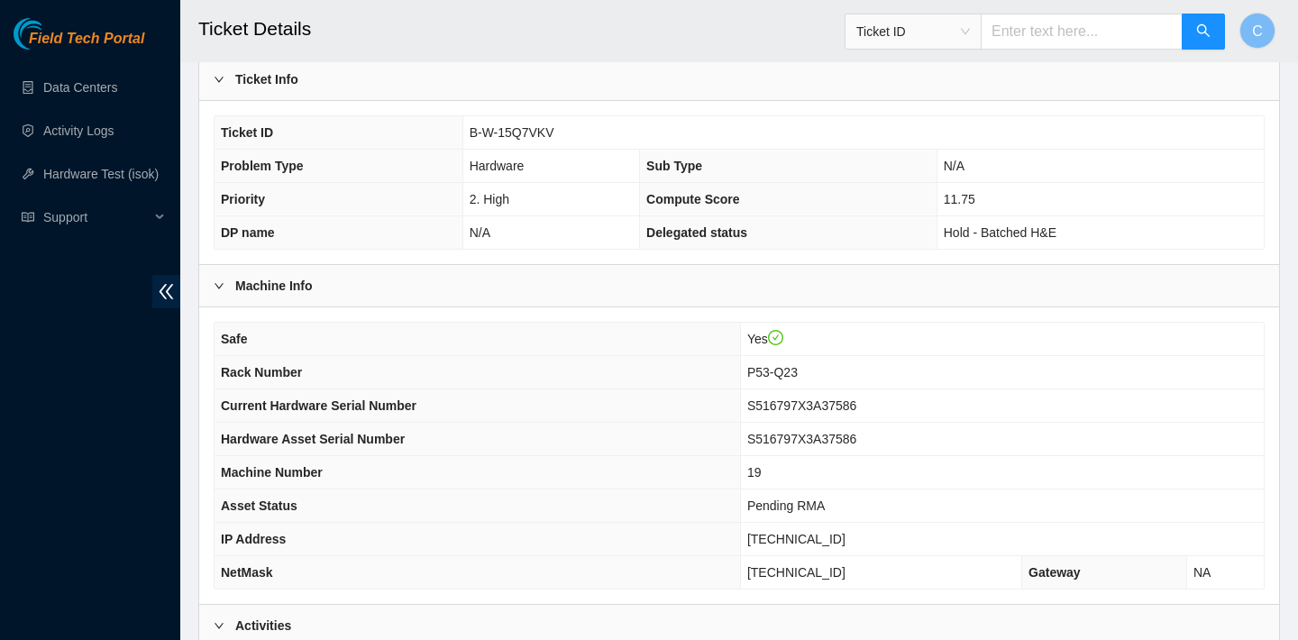
scroll to position [288, 0]
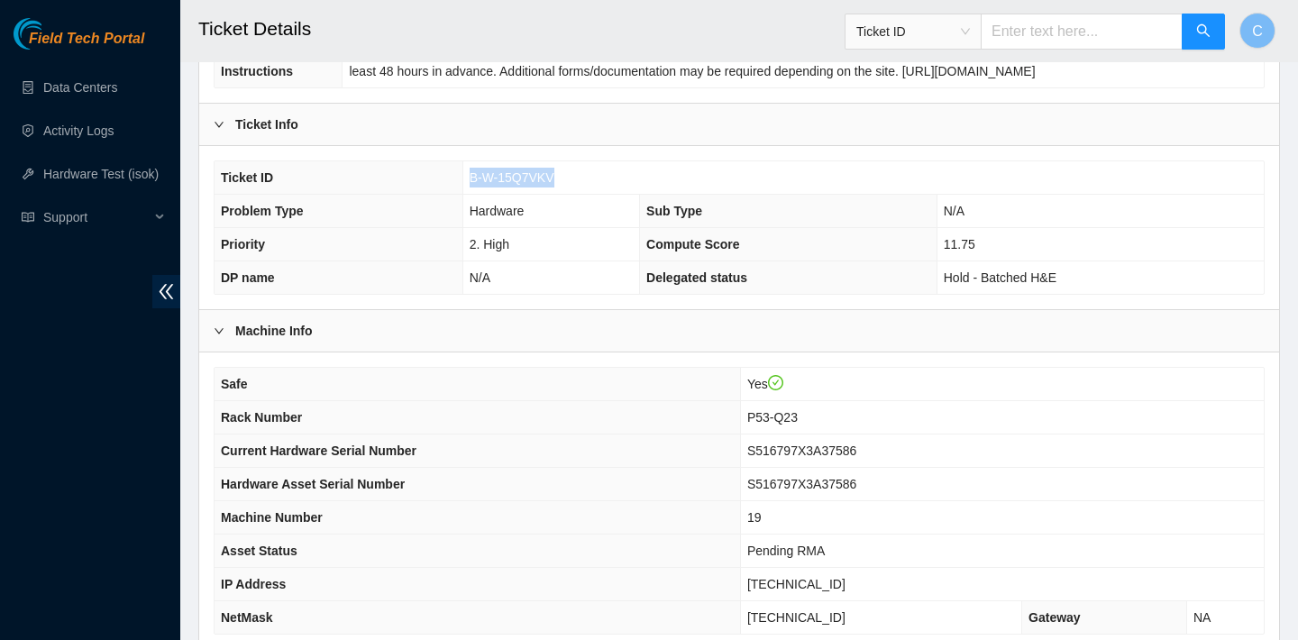
drag, startPoint x: 569, startPoint y: 168, endPoint x: 467, endPoint y: 166, distance: 101.9
click at [467, 166] on td "B-W-15Q7VKV" at bounding box center [862, 177] width 801 height 33
copy span "B-W-15Q7VKV"
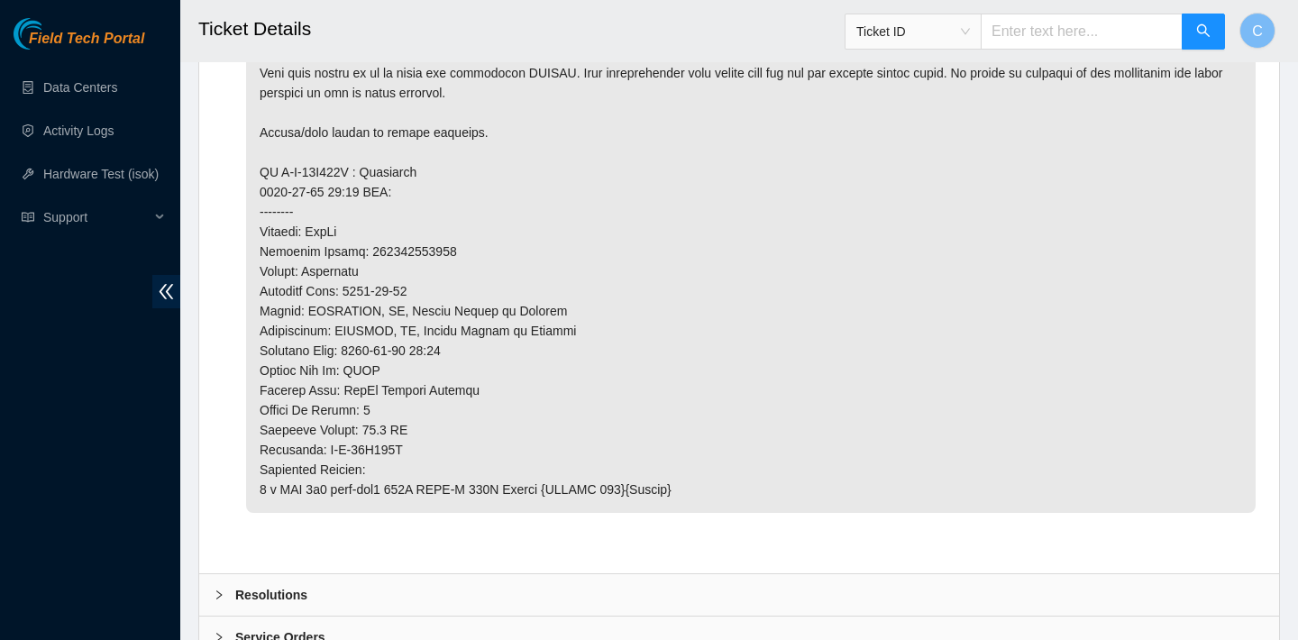
scroll to position [910, 0]
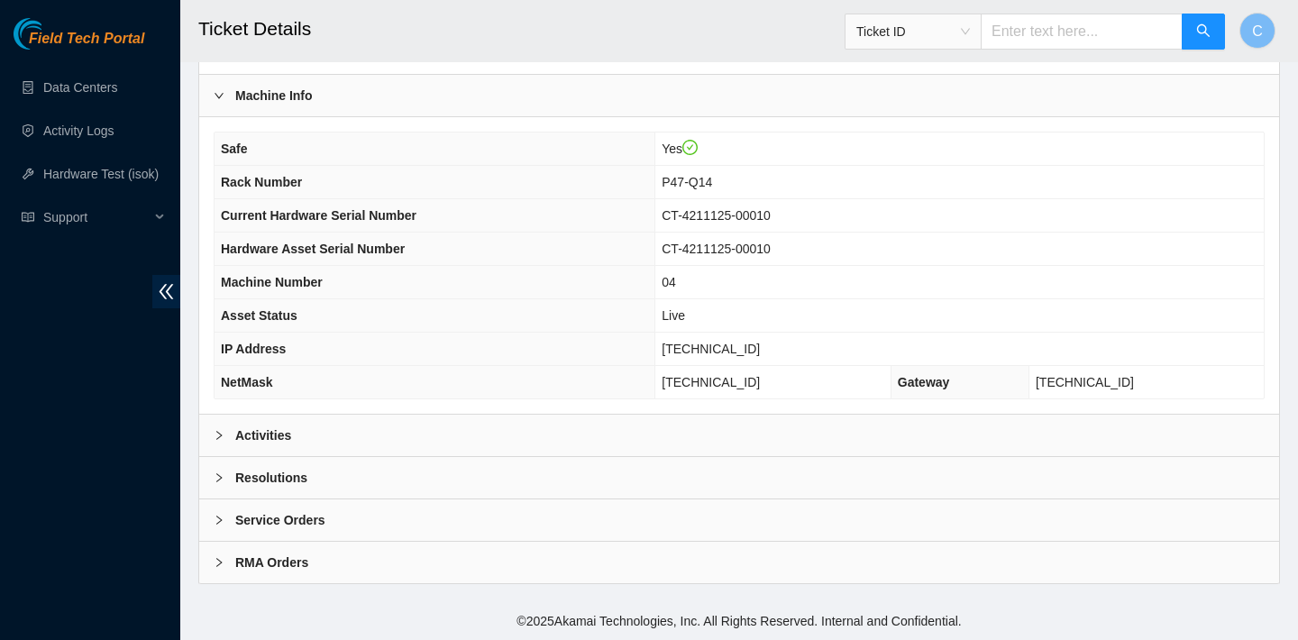
click at [366, 436] on div "Activities" at bounding box center [739, 435] width 1080 height 41
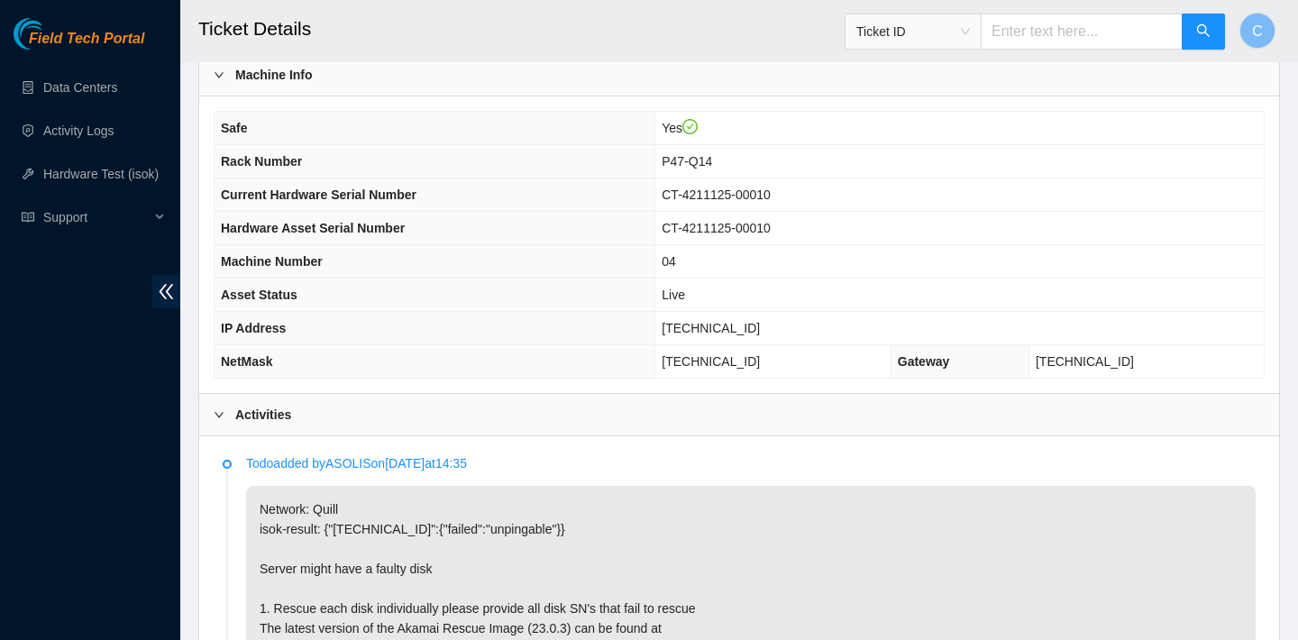
scroll to position [468, 0]
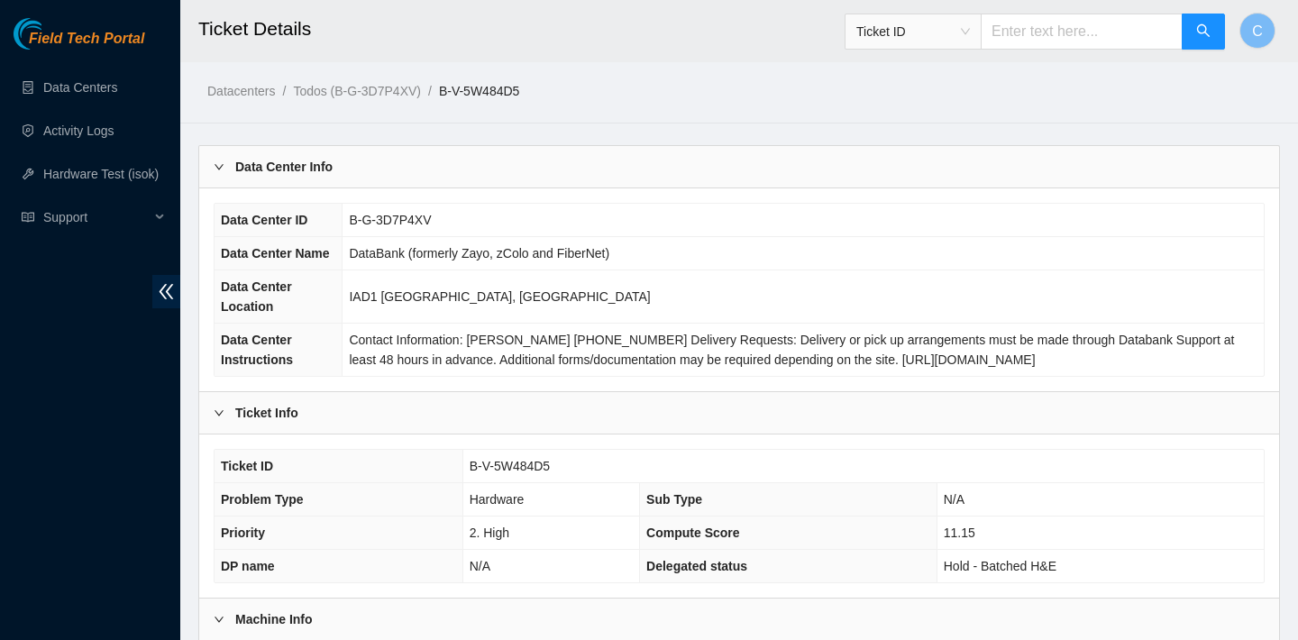
scroll to position [524, 0]
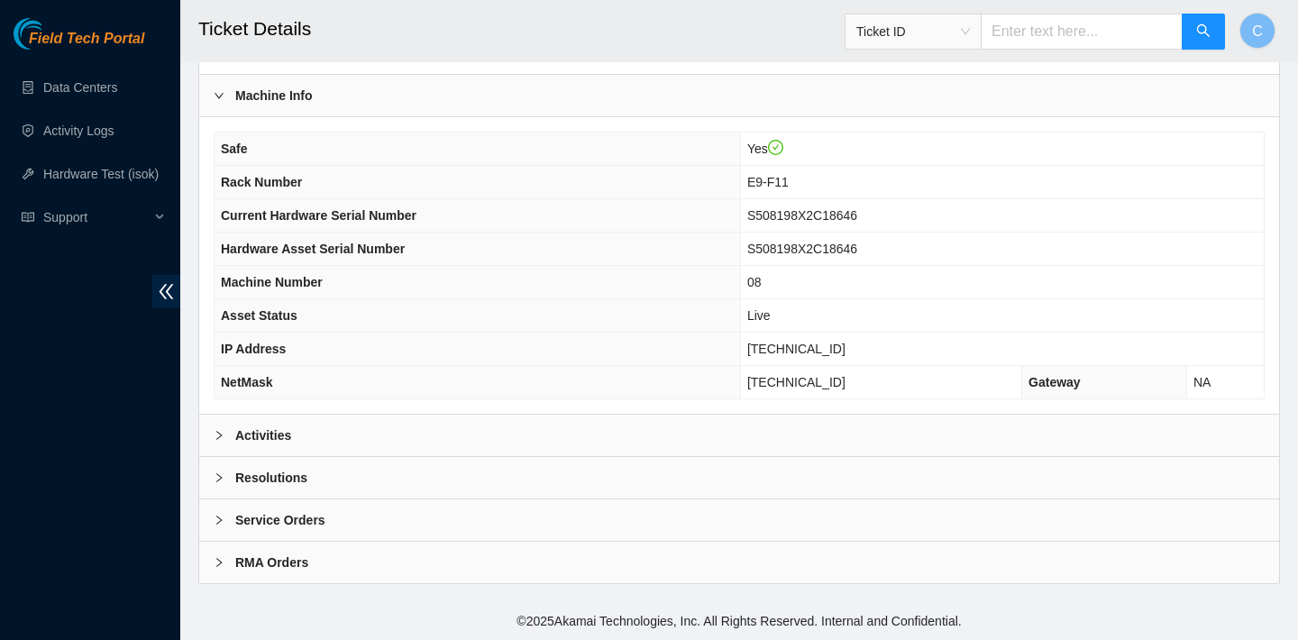
click at [453, 425] on div "Activities" at bounding box center [739, 435] width 1080 height 41
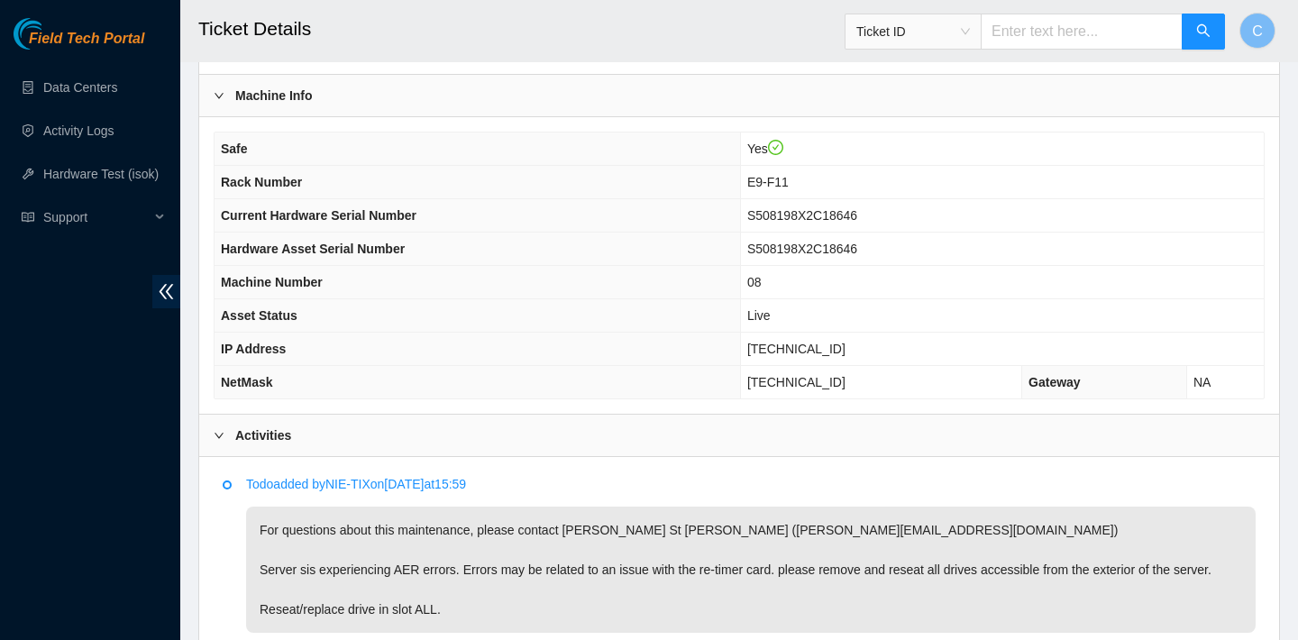
scroll to position [781, 0]
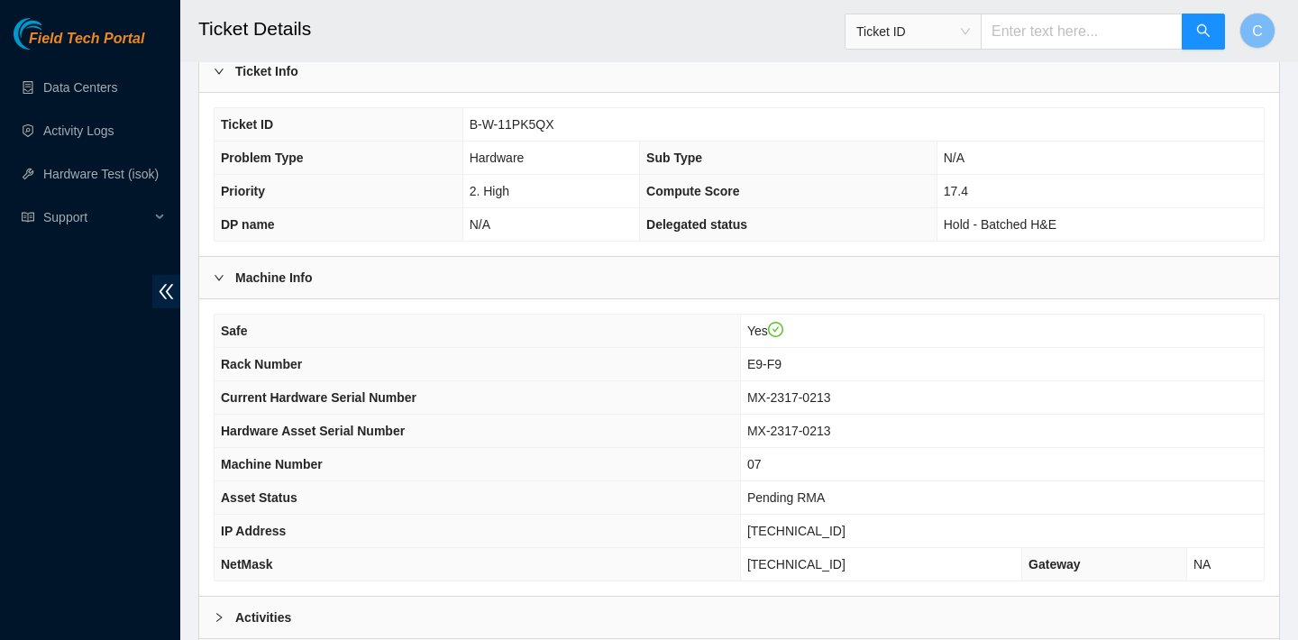
scroll to position [524, 0]
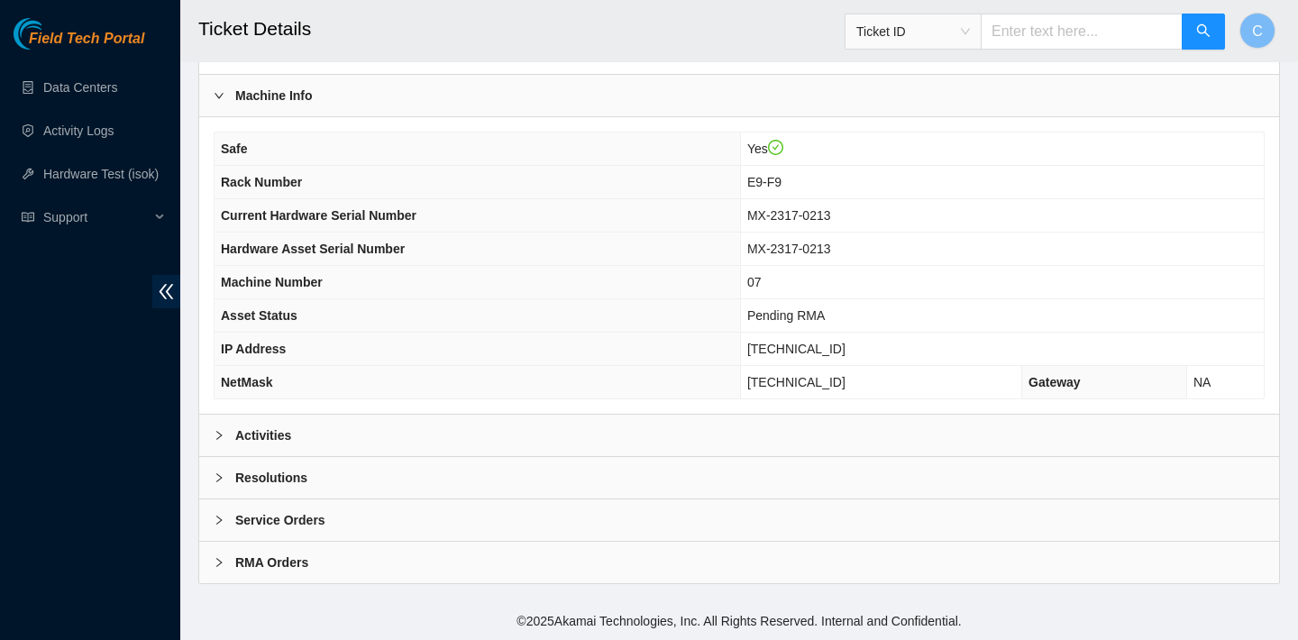
click at [411, 444] on div "Activities" at bounding box center [739, 435] width 1080 height 41
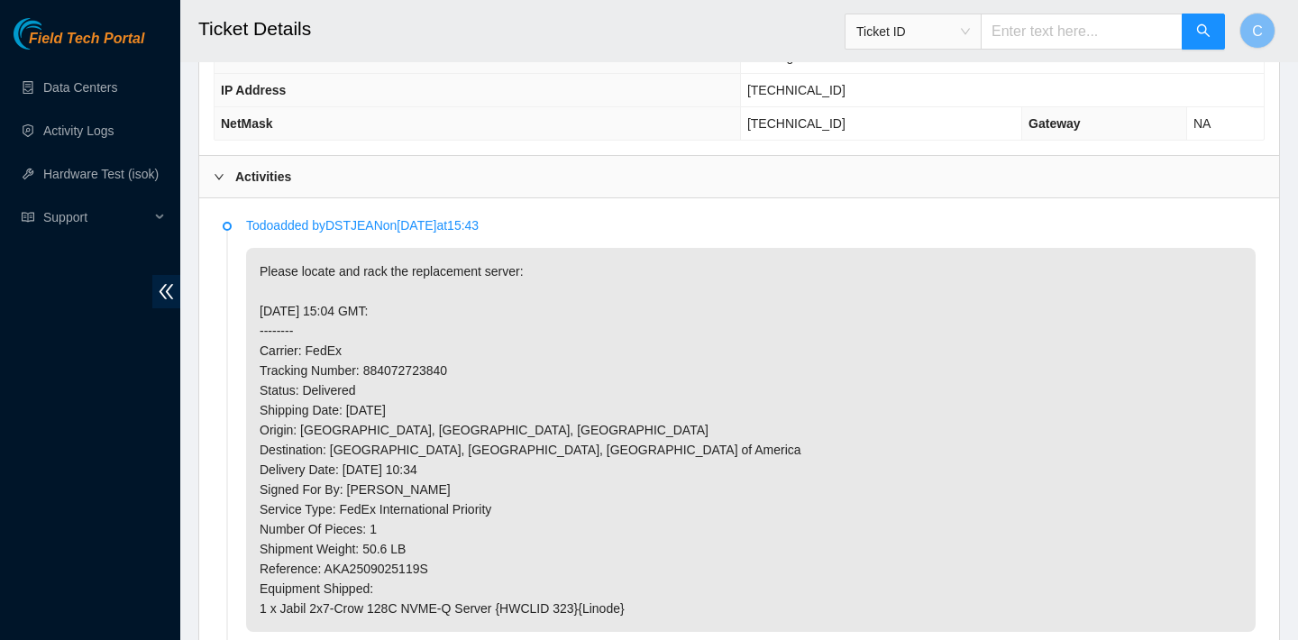
scroll to position [889, 0]
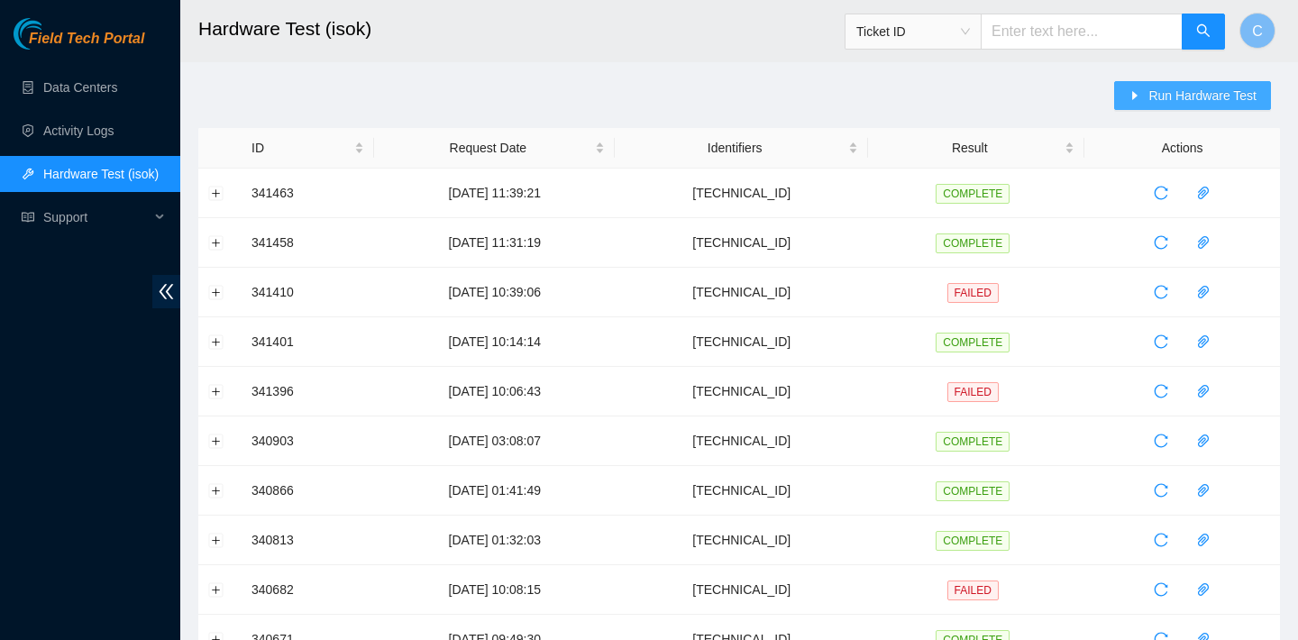
click at [1139, 98] on button "Run Hardware Test" at bounding box center [1192, 95] width 157 height 29
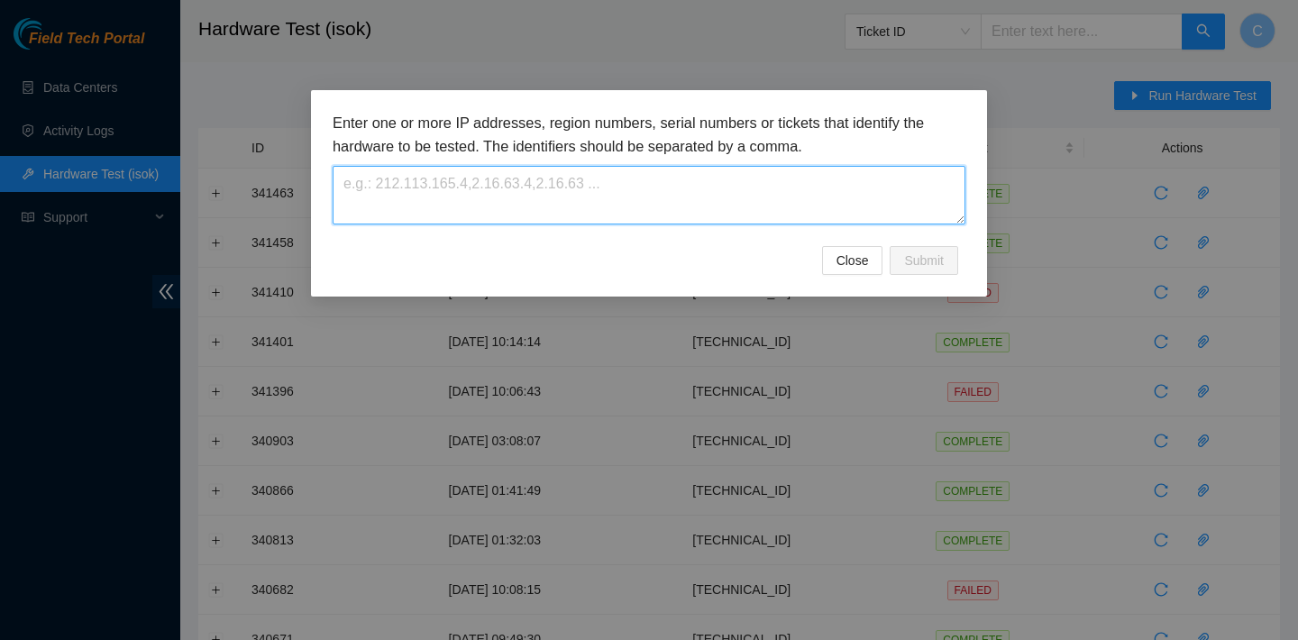
click at [664, 178] on textarea at bounding box center [649, 195] width 633 height 59
paste textarea "[TECHNICAL_ID]"
type textarea "[TECHNICAL_ID]"
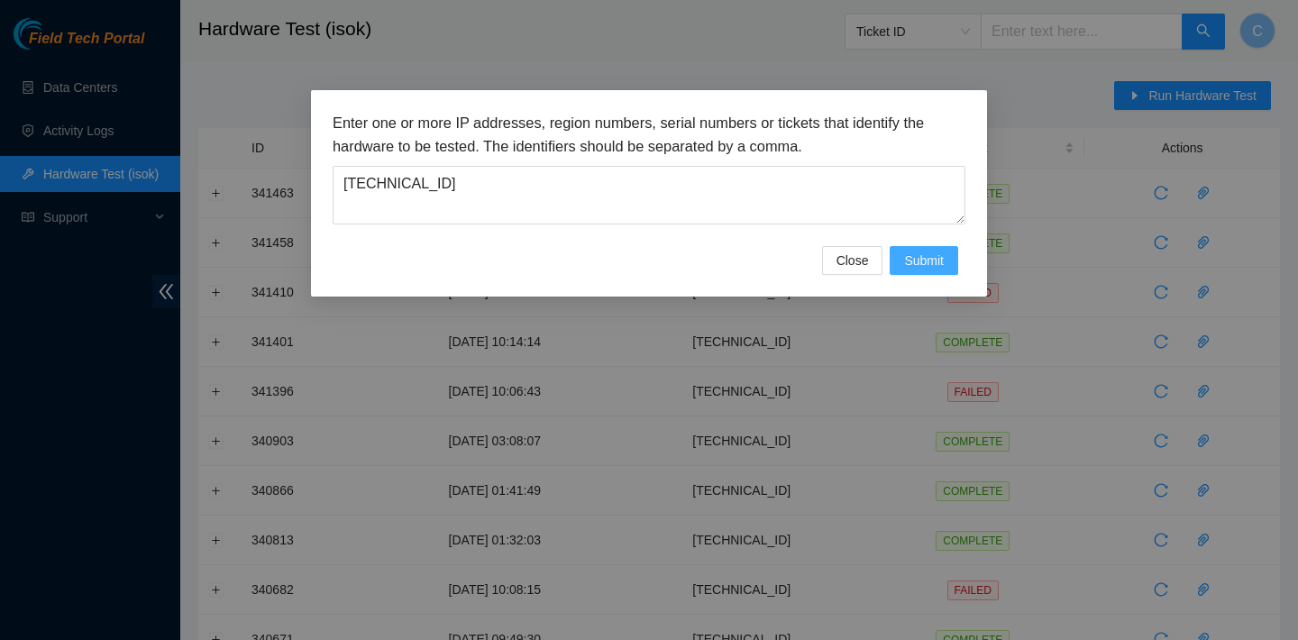
click at [942, 271] on button "Submit" at bounding box center [924, 260] width 69 height 29
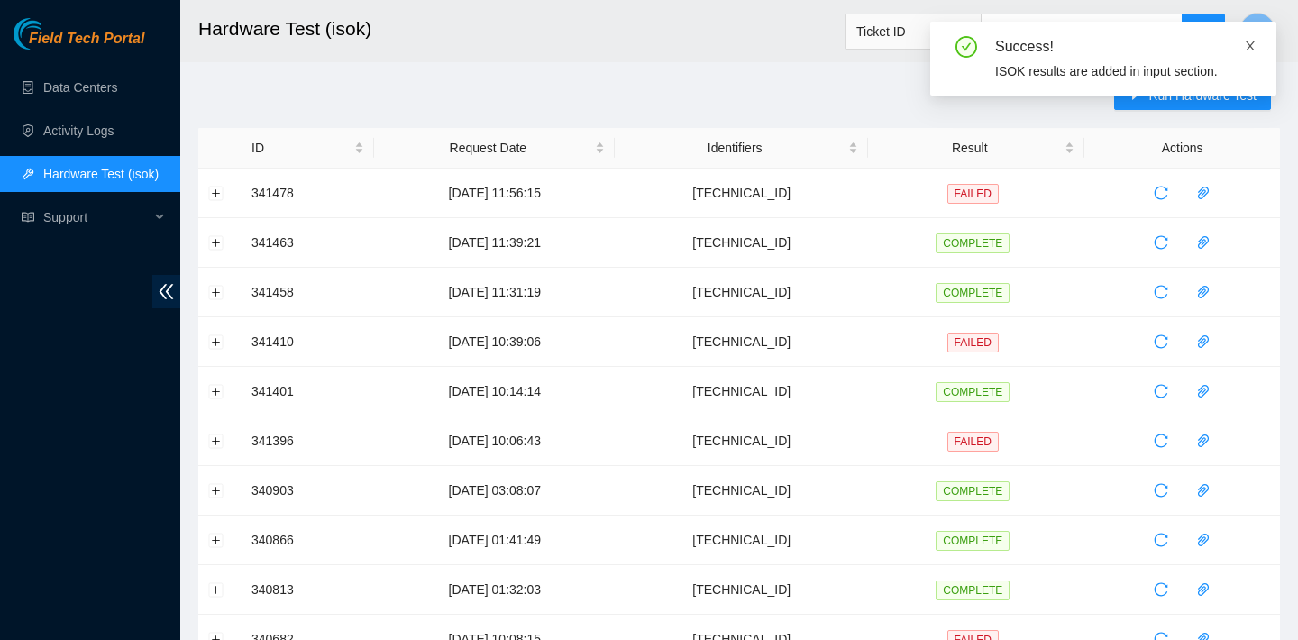
click at [1256, 42] on icon "close" at bounding box center [1250, 46] width 13 height 13
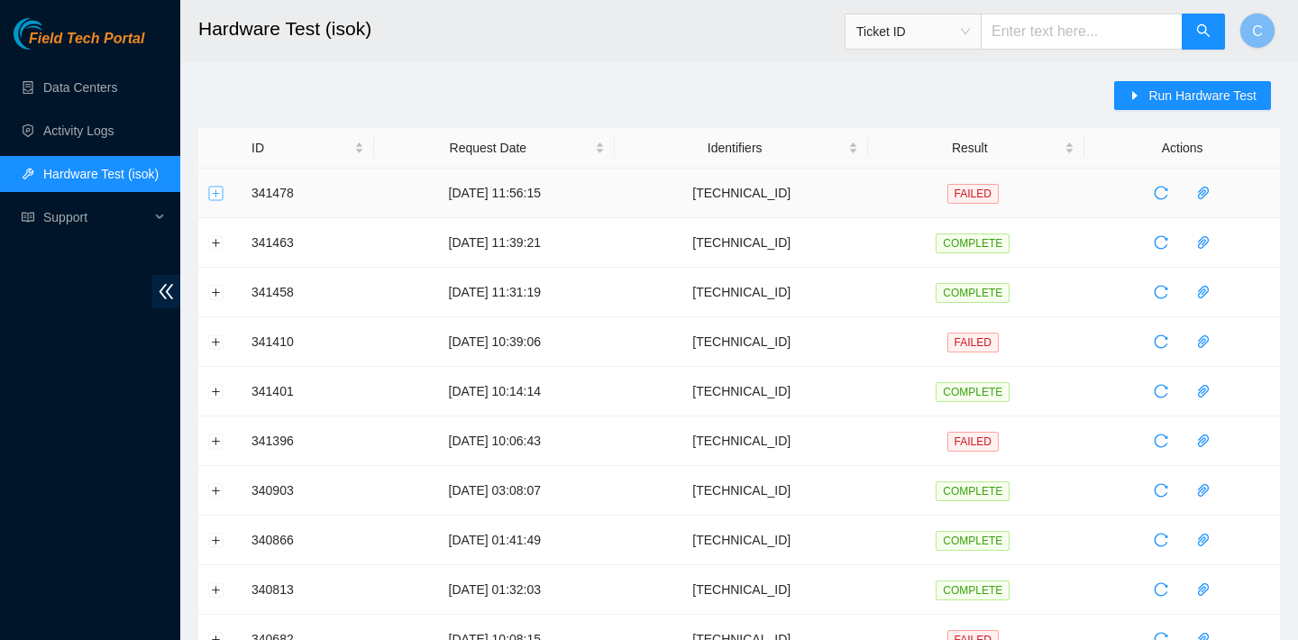
click at [217, 193] on button "Expand row" at bounding box center [216, 193] width 14 height 14
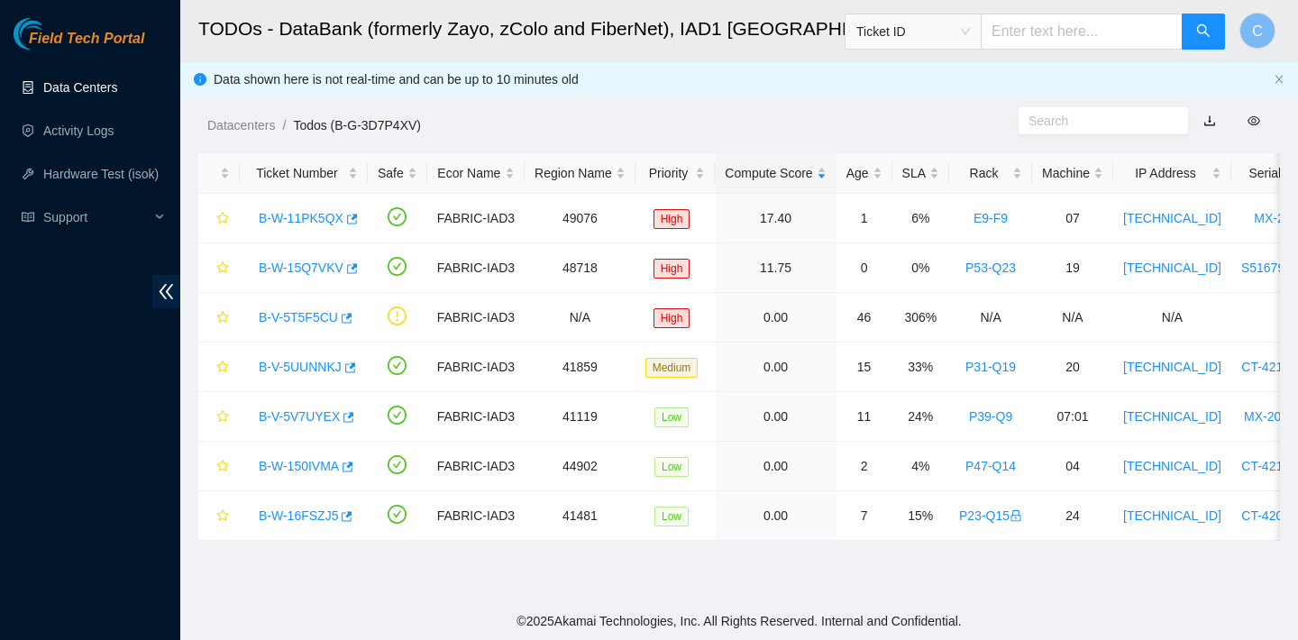
click at [98, 93] on link "Data Centers" at bounding box center [80, 87] width 74 height 14
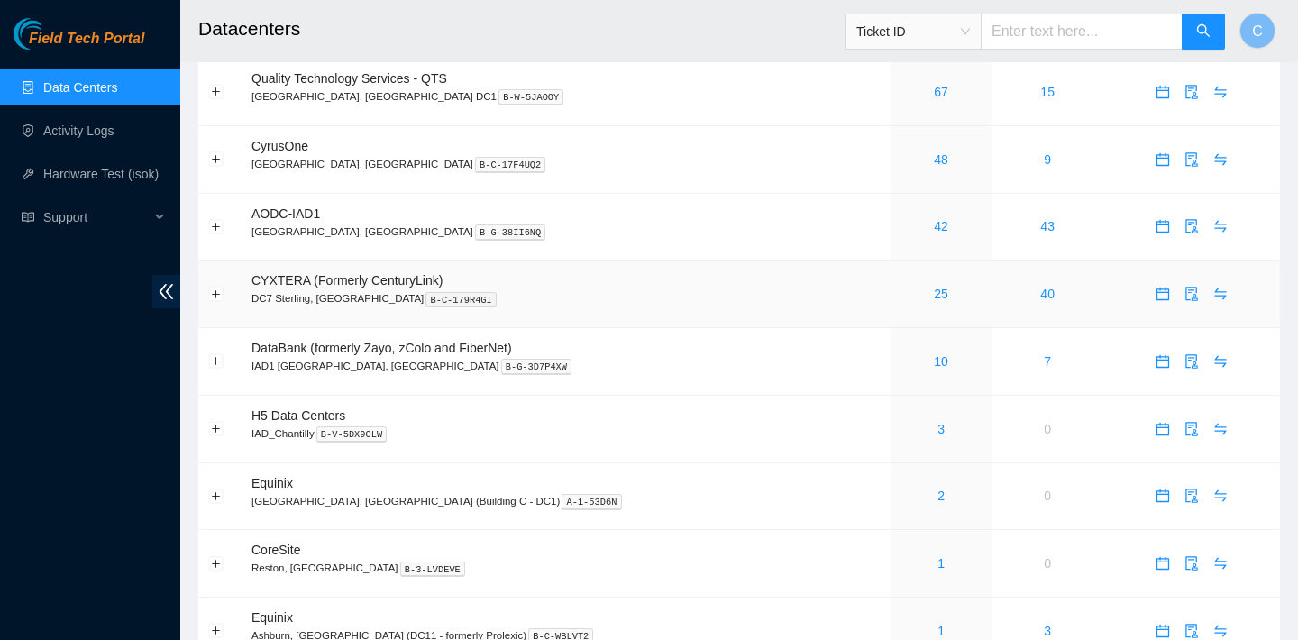
scroll to position [64, 0]
click at [1157, 358] on icon "calendar" at bounding box center [1163, 360] width 13 height 13
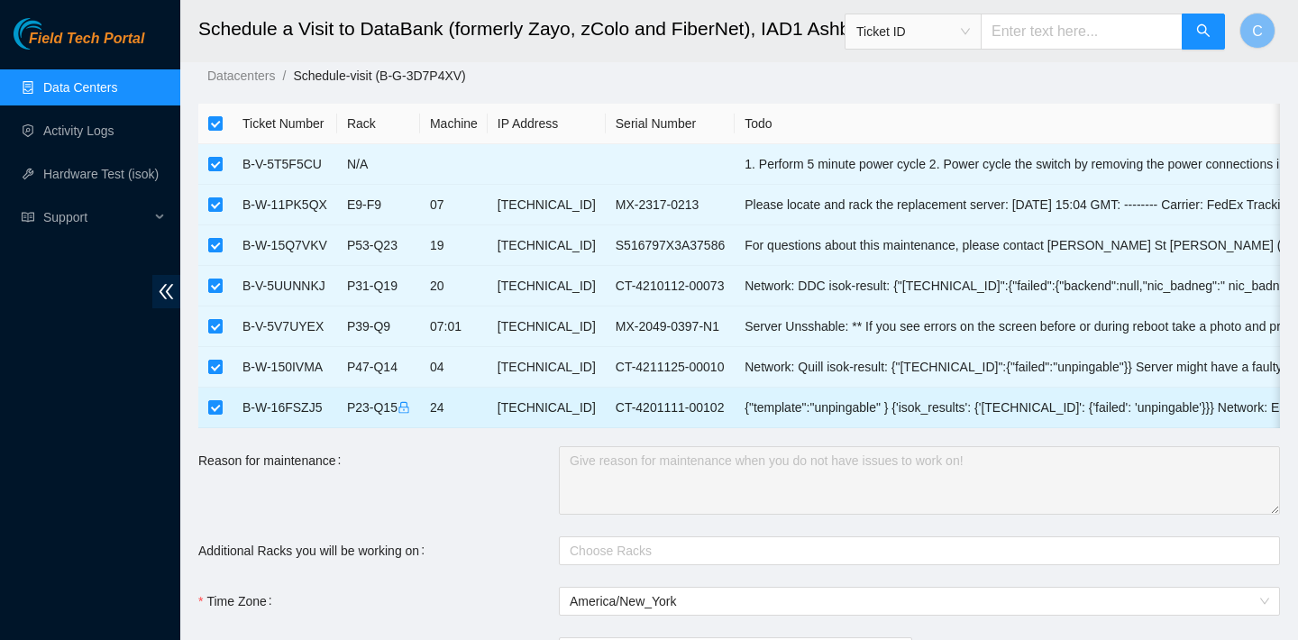
scroll to position [13, 0]
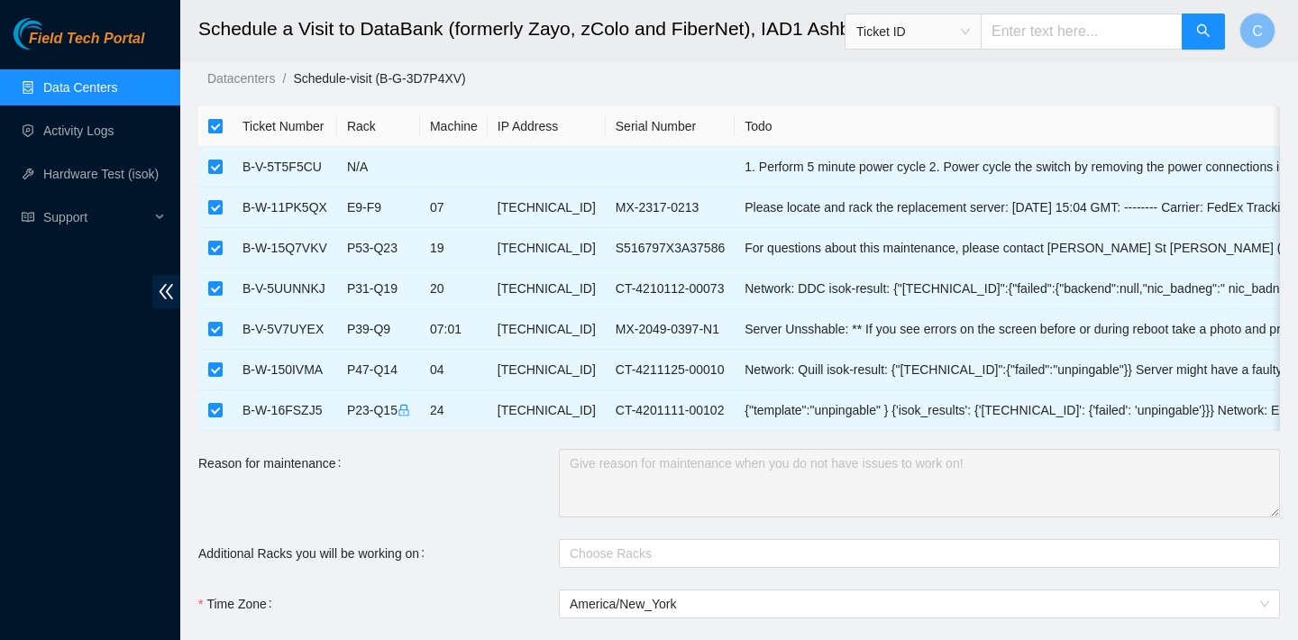
click at [217, 120] on input "checkbox" at bounding box center [215, 126] width 14 height 14
checkbox input "false"
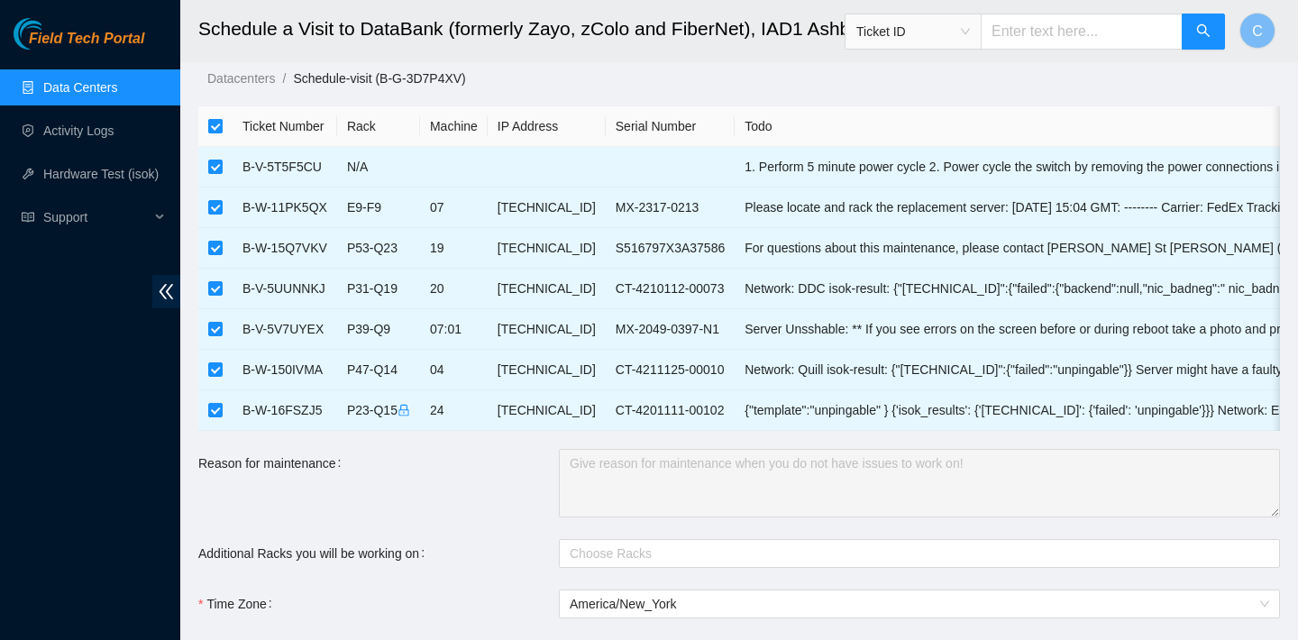
checkbox input "false"
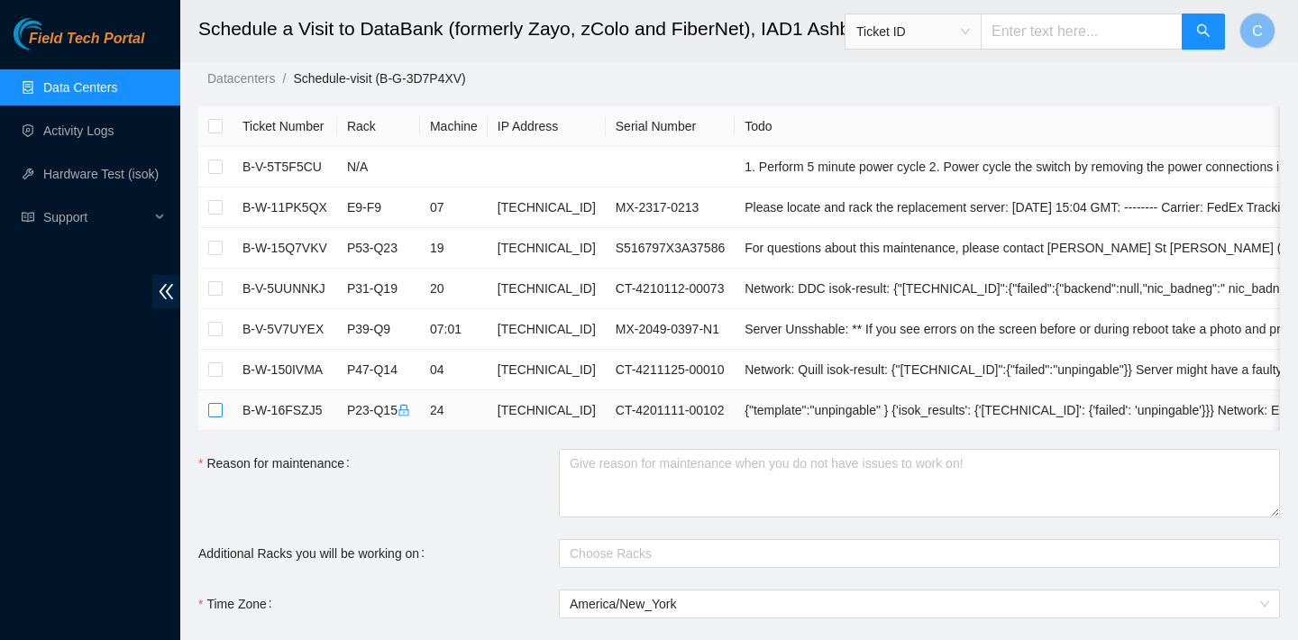
click at [211, 408] on input "checkbox" at bounding box center [215, 410] width 14 height 14
checkbox input "true"
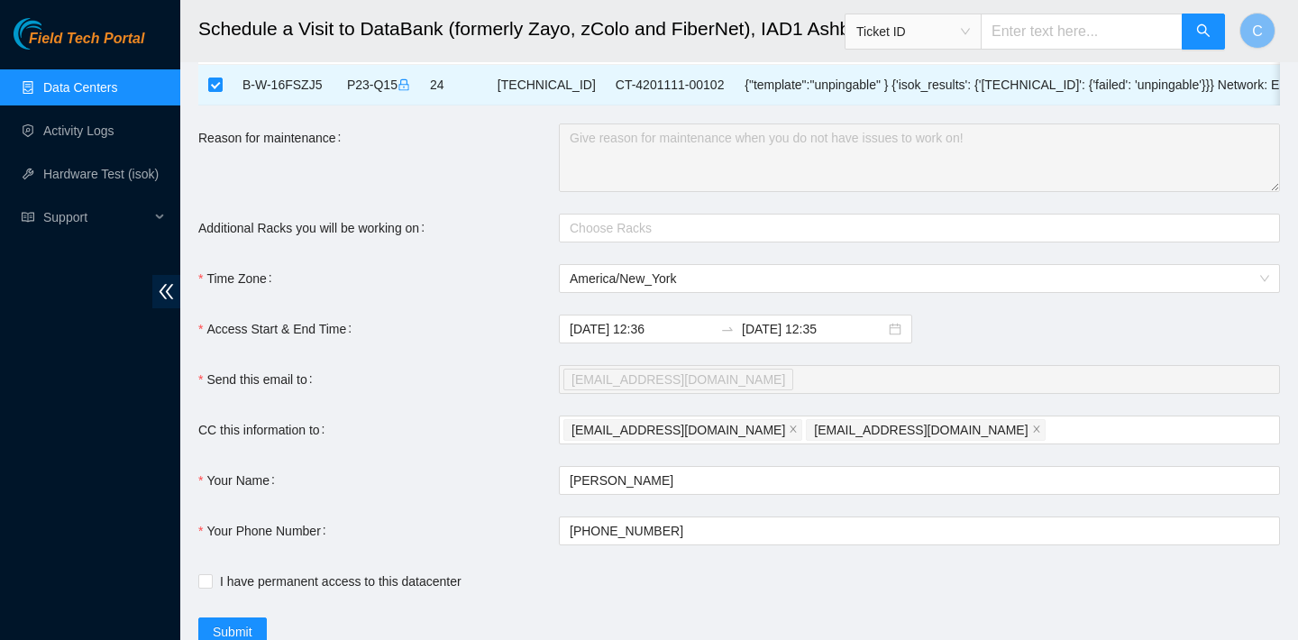
scroll to position [404, 0]
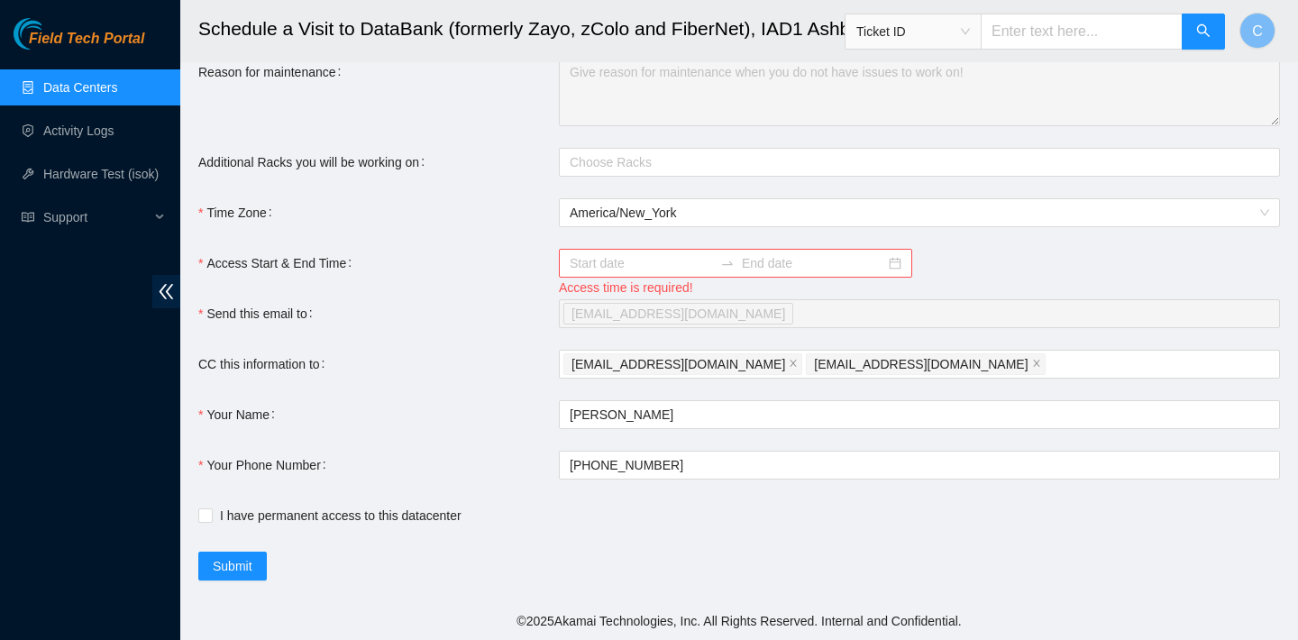
click at [628, 275] on div at bounding box center [735, 263] width 353 height 29
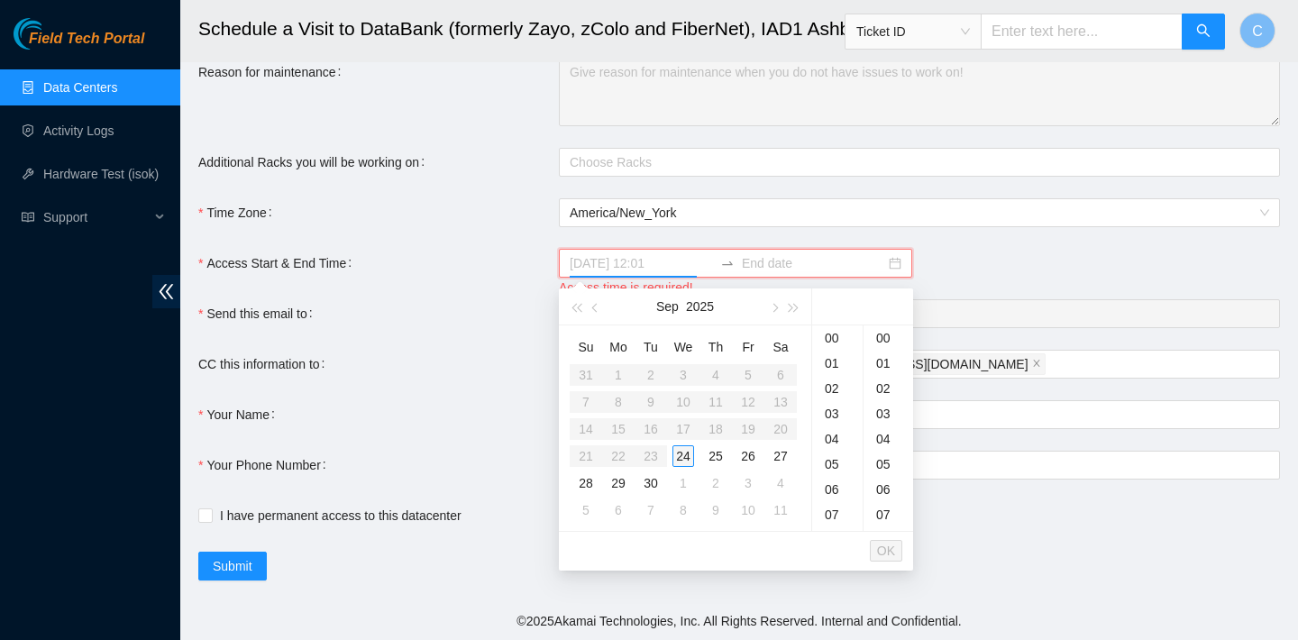
click at [685, 455] on div "24" at bounding box center [683, 456] width 22 height 22
click at [884, 481] on div "35" at bounding box center [889, 479] width 50 height 25
type input "2025-09-24 12:35"
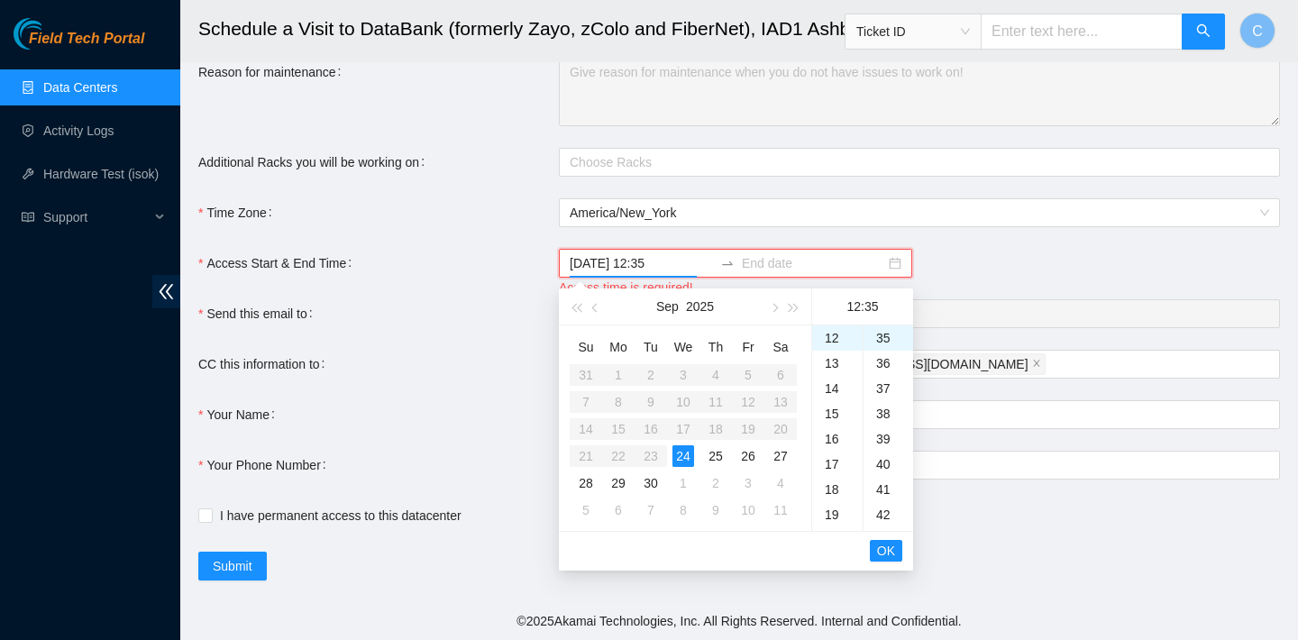
click at [775, 261] on input at bounding box center [813, 263] width 143 height 20
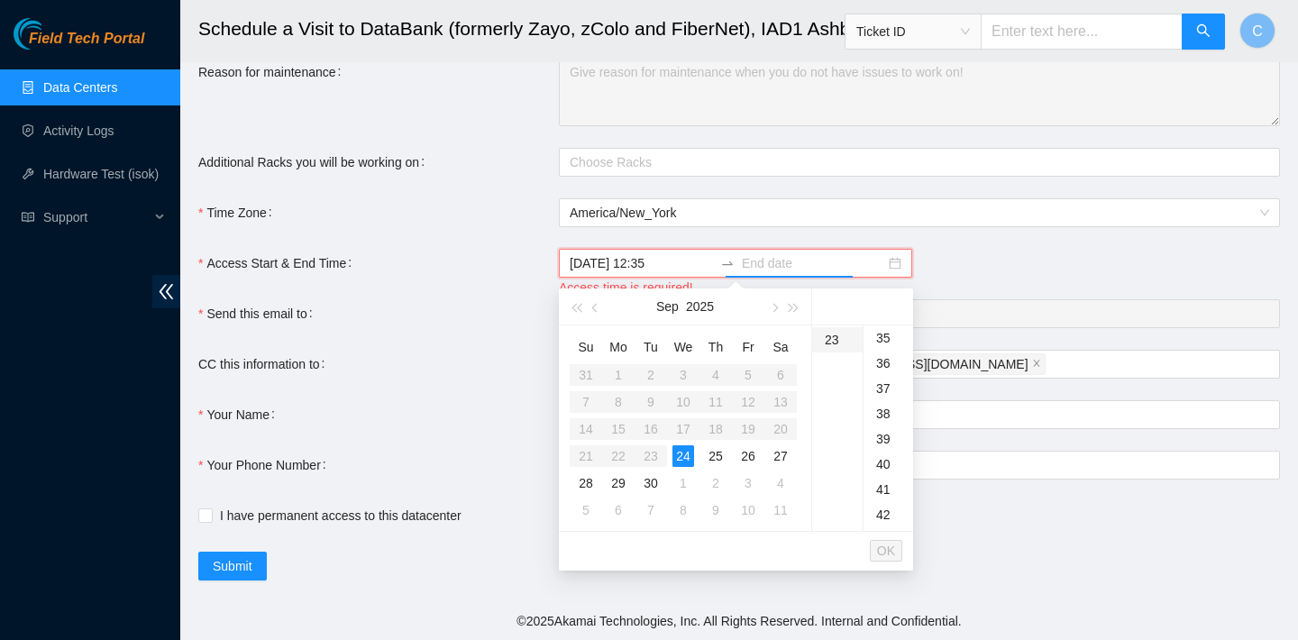
click at [841, 342] on div "23" at bounding box center [837, 339] width 50 height 25
click at [889, 368] on div "59" at bounding box center [889, 369] width 50 height 25
type input "2025-09-24 23:59"
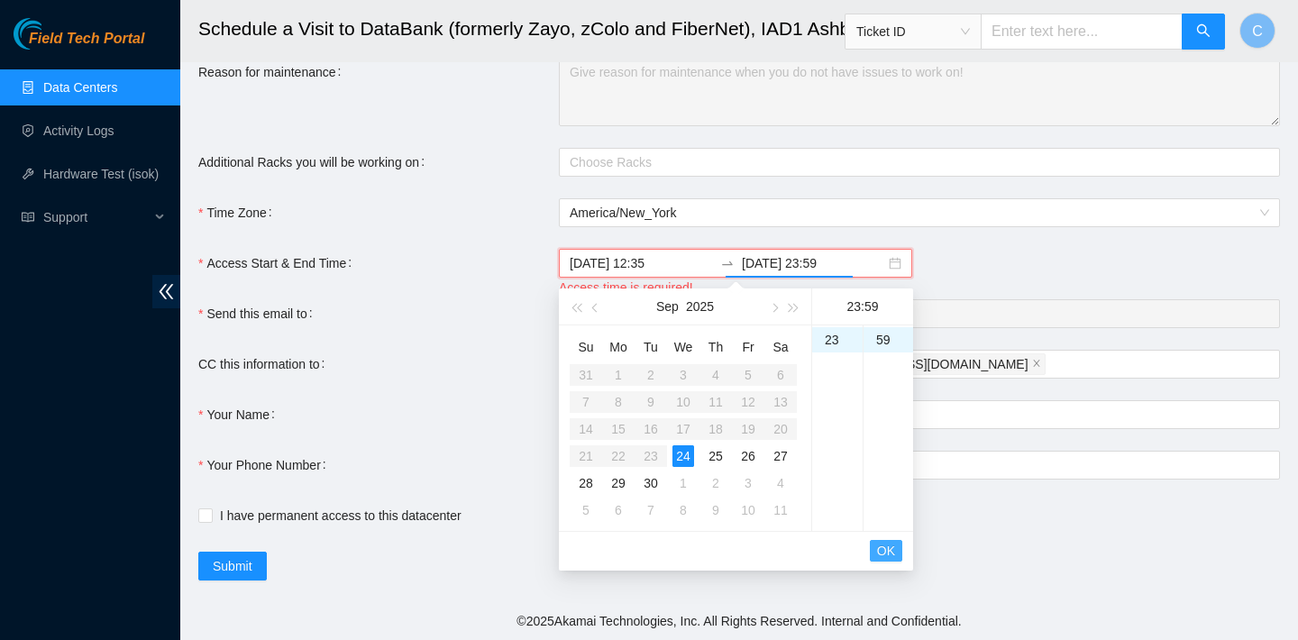
click at [895, 543] on button "OK" at bounding box center [886, 551] width 32 height 22
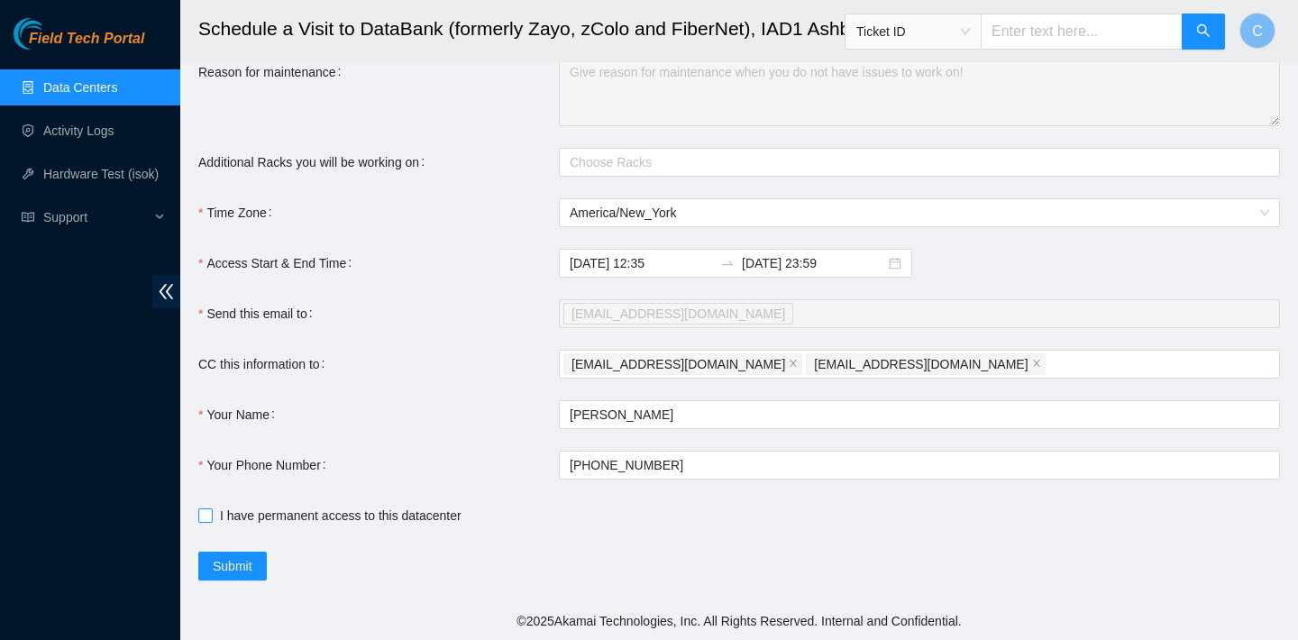
click at [212, 515] on span at bounding box center [205, 515] width 14 height 14
click at [211, 515] on input "I have permanent access to this datacenter" at bounding box center [204, 514] width 13 height 13
checkbox input "true"
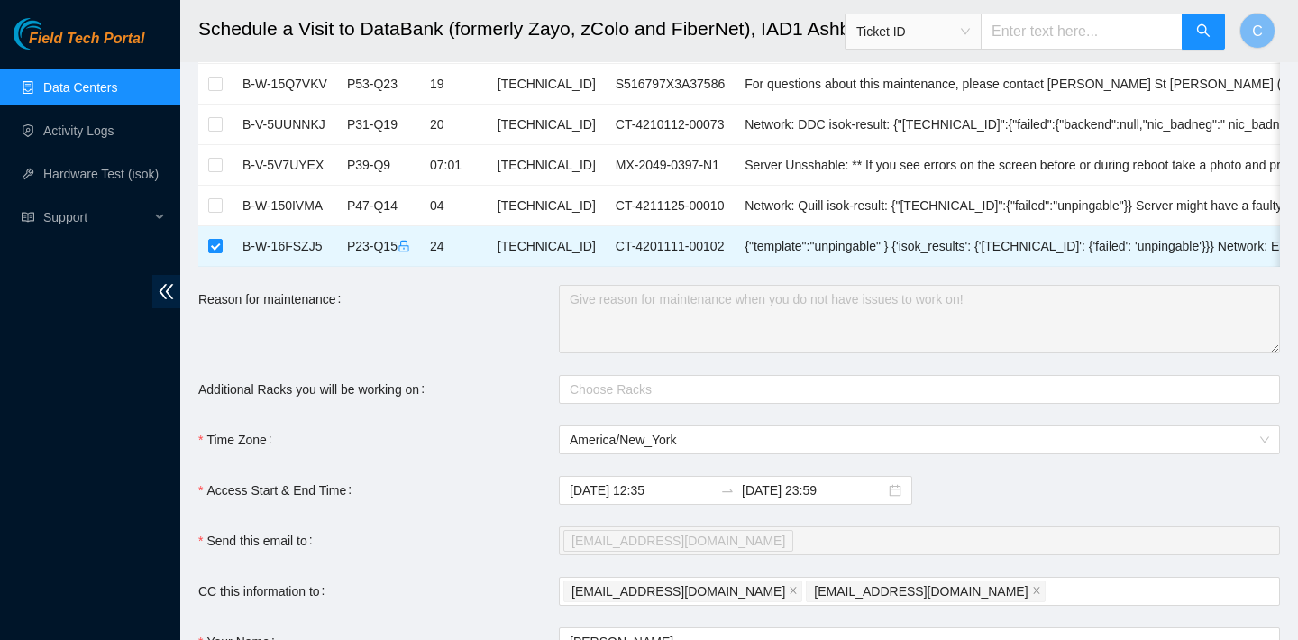
scroll to position [404, 0]
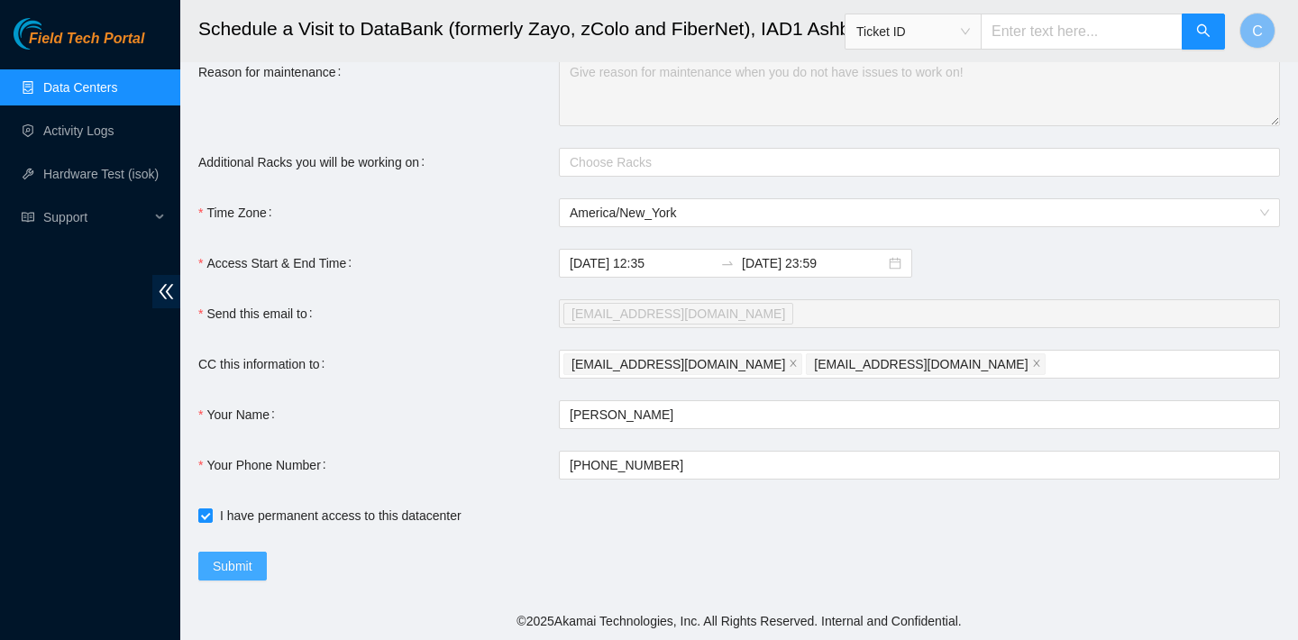
click at [251, 565] on span "Submit" at bounding box center [233, 566] width 40 height 20
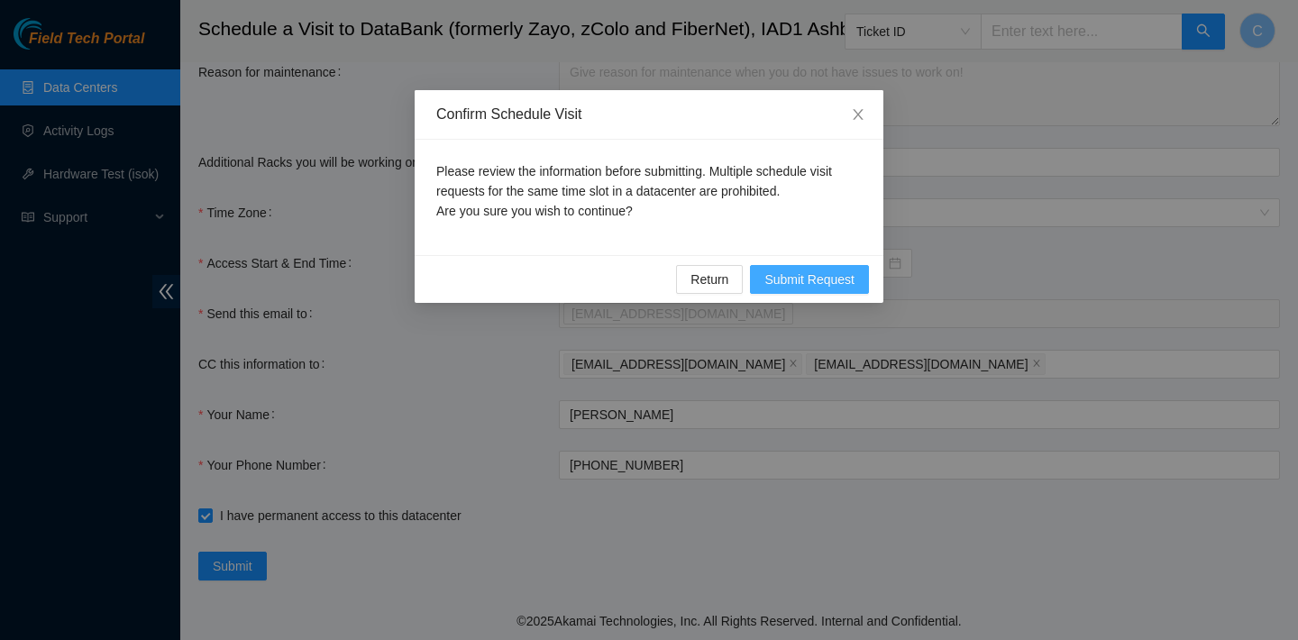
click at [826, 276] on span "Submit Request" at bounding box center [809, 280] width 90 height 20
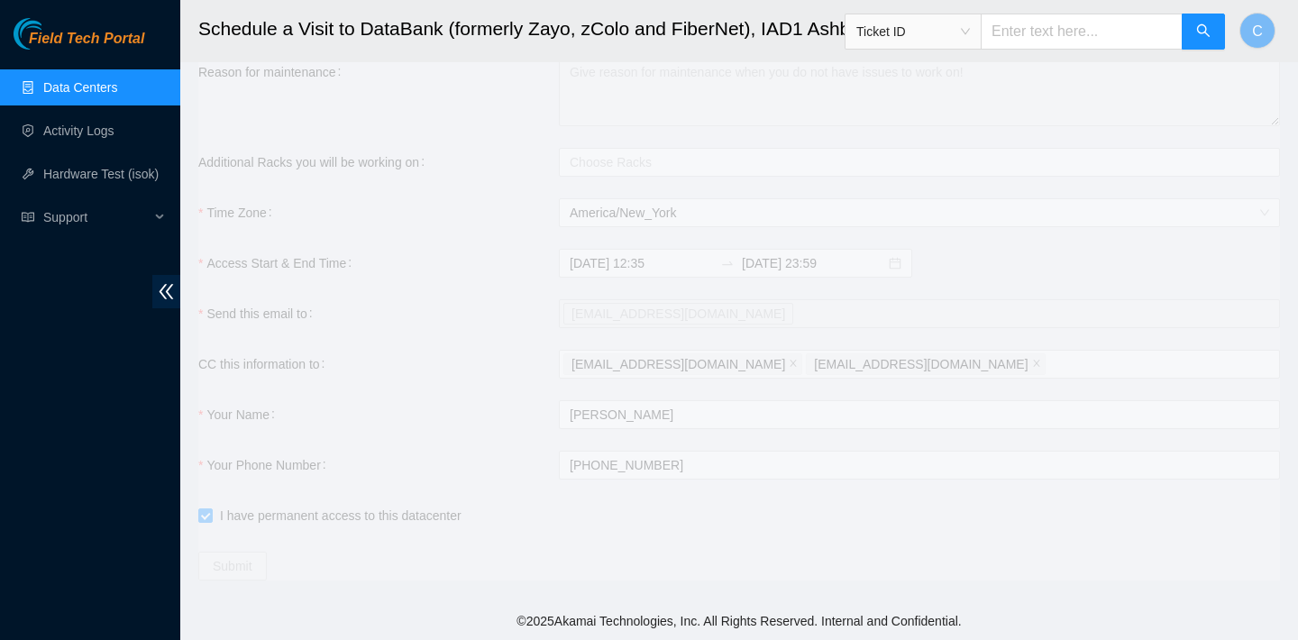
type input "2025-09-24 12:36"
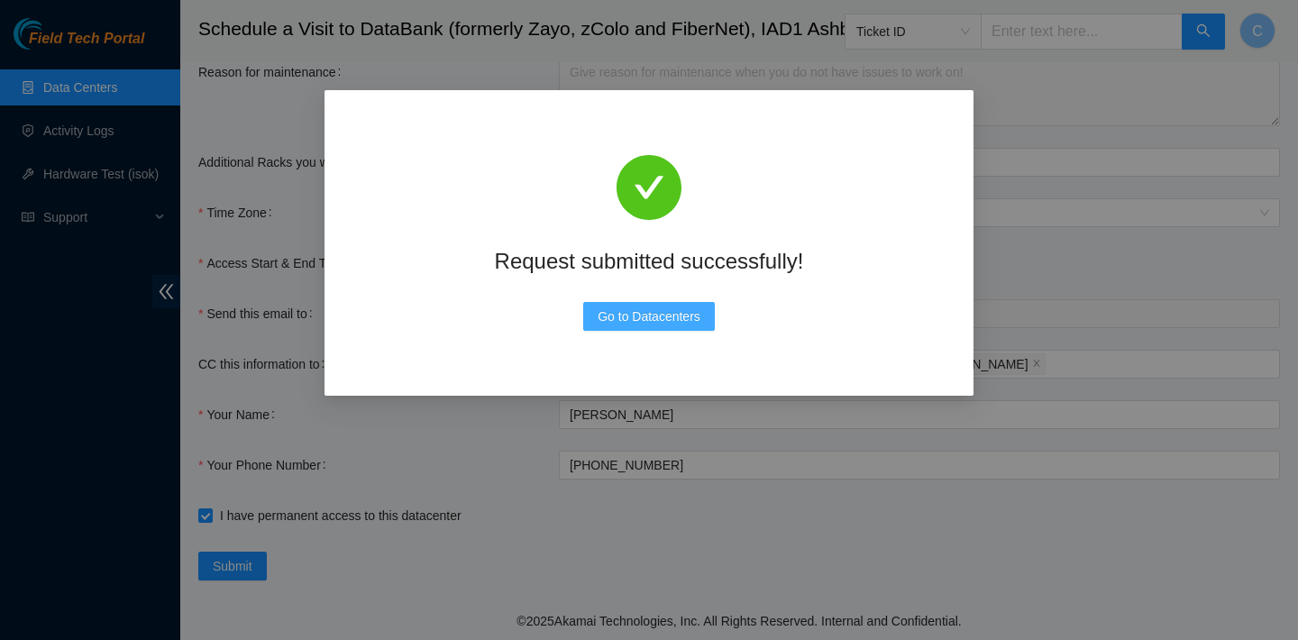
click at [667, 312] on span "Go to Datacenters" at bounding box center [649, 316] width 103 height 20
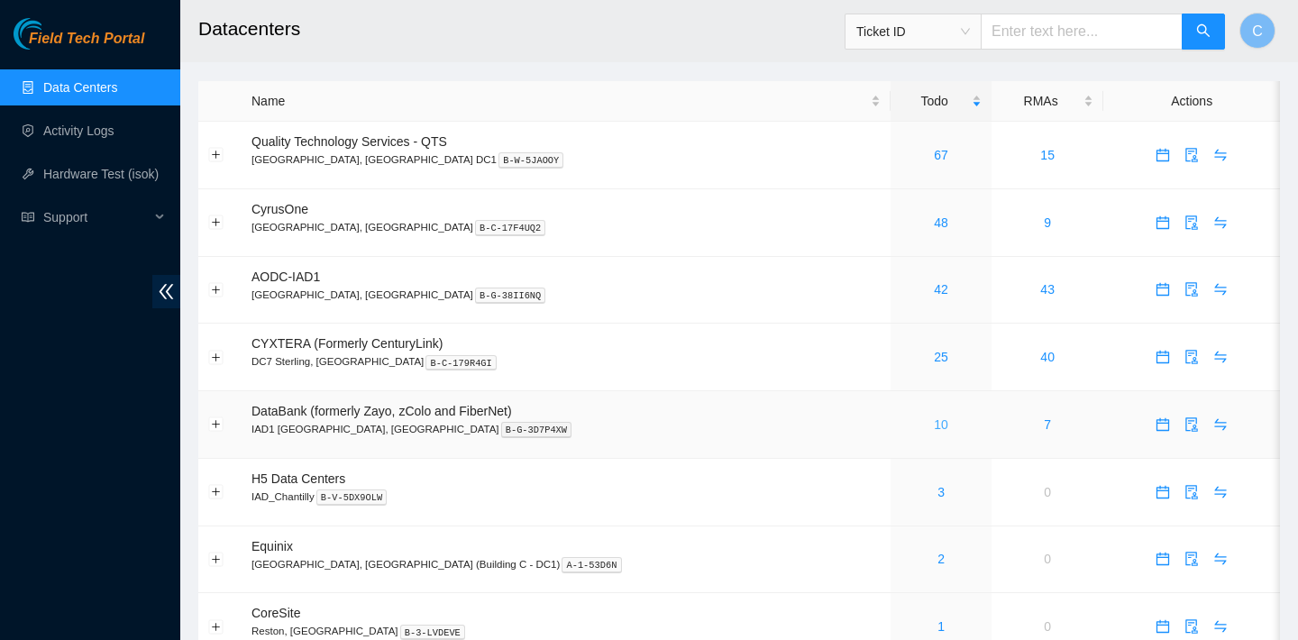
click at [934, 421] on link "10" at bounding box center [941, 424] width 14 height 14
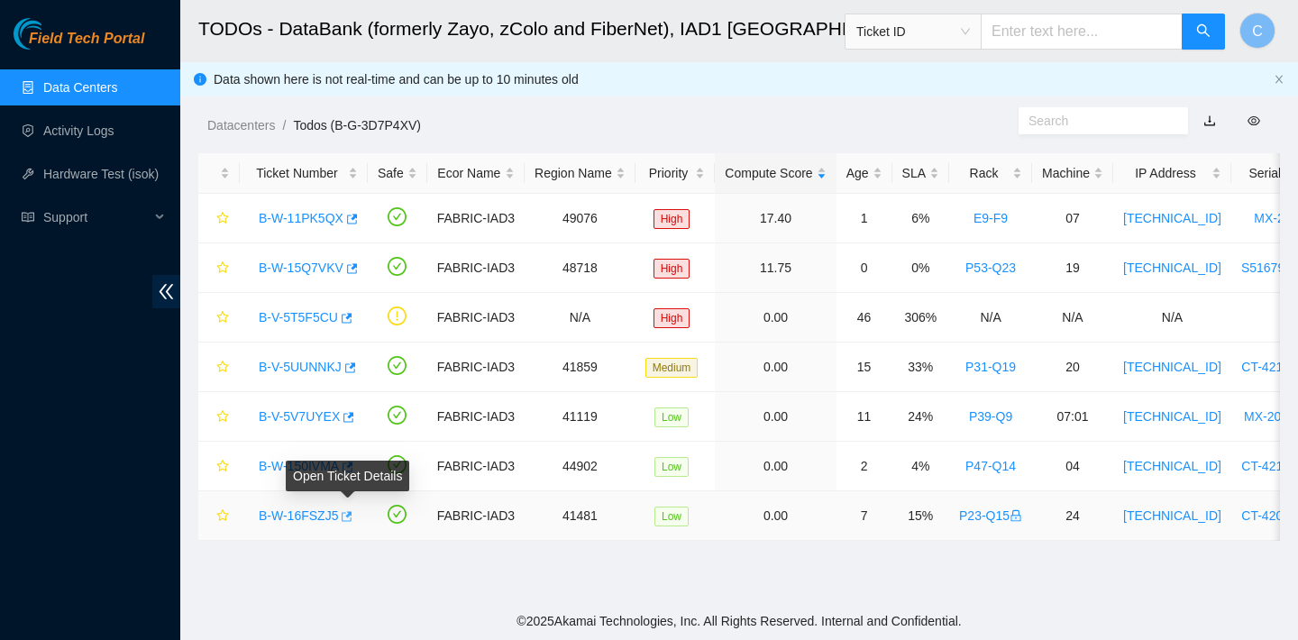
click at [349, 518] on icon "button" at bounding box center [345, 516] width 13 height 13
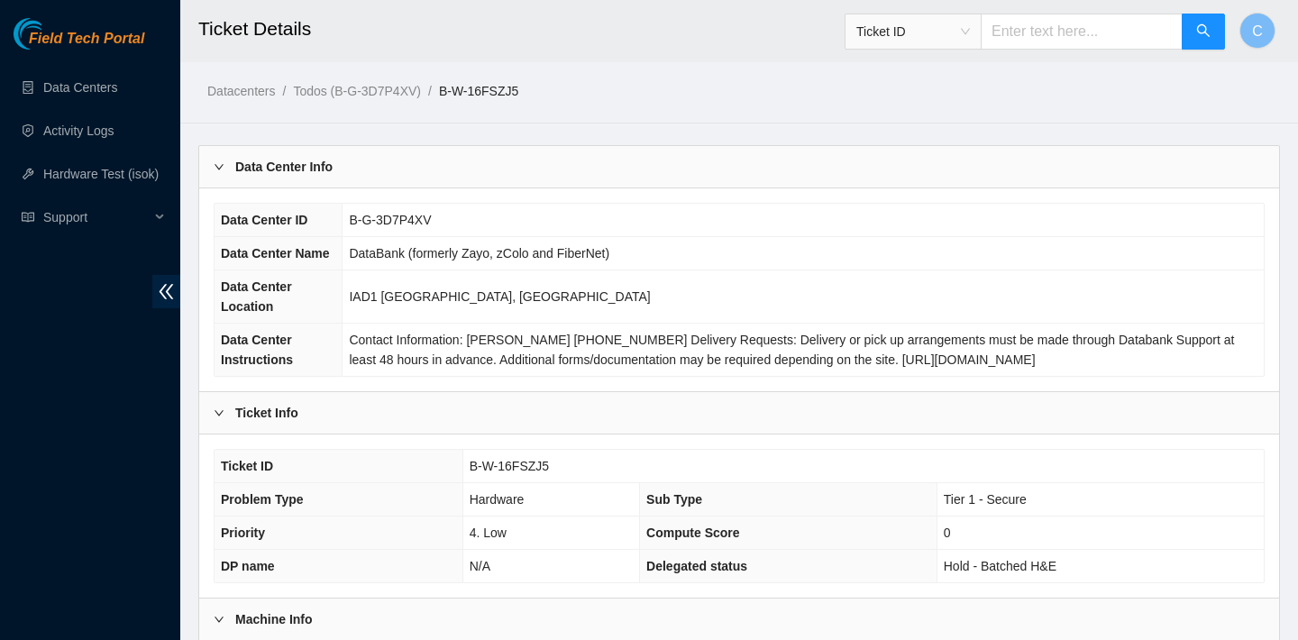
scroll to position [524, 0]
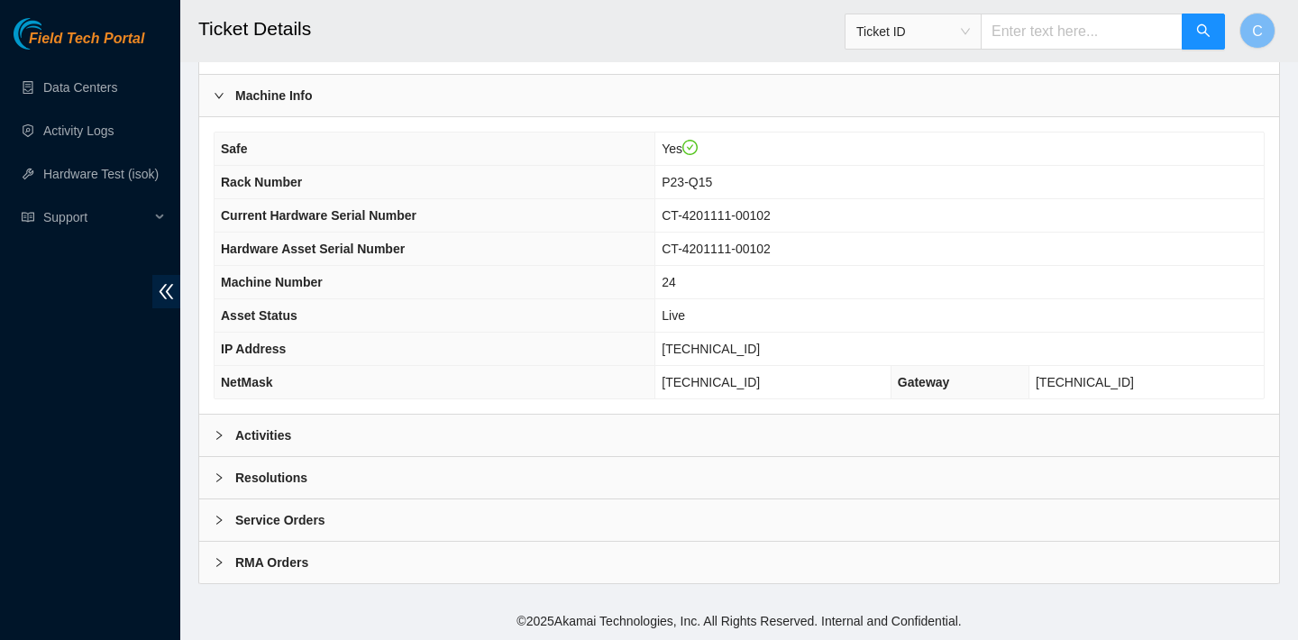
click at [559, 424] on div "Activities" at bounding box center [739, 435] width 1080 height 41
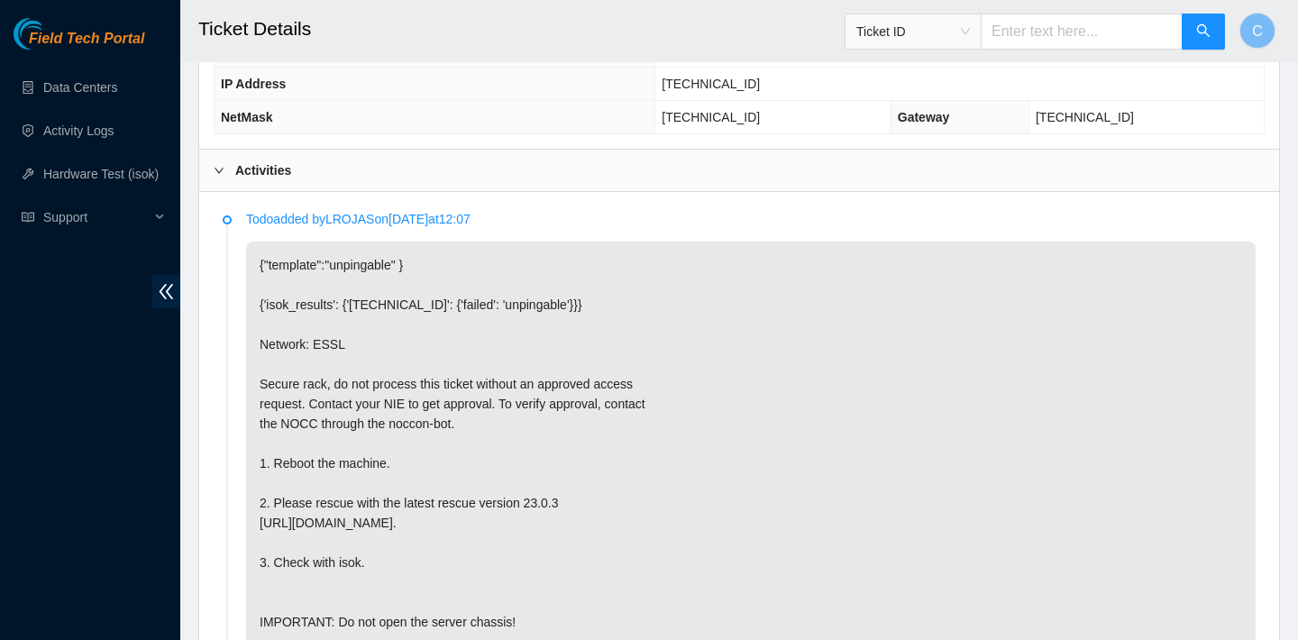
scroll to position [837, 0]
